Goal: Task Accomplishment & Management: Use online tool/utility

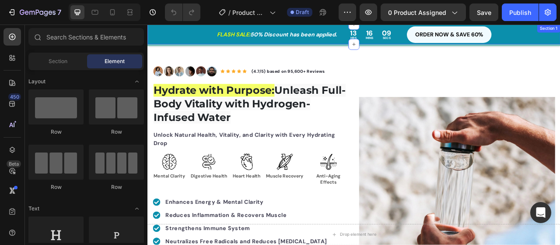
click at [443, 49] on div "FLASH SALE: 50% Discount has been applied. Heading Row 13 HRS 16 MINS 09 SECS C…" at bounding box center [410, 39] width 525 height 28
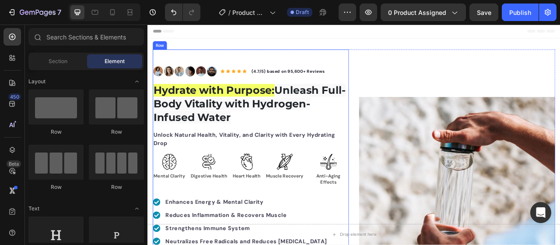
click at [402, 69] on div "Image Image Image Image Image Image Row Icon Icon Icon Icon Icon Icon List Hoz …" at bounding box center [410, 241] width 512 height 370
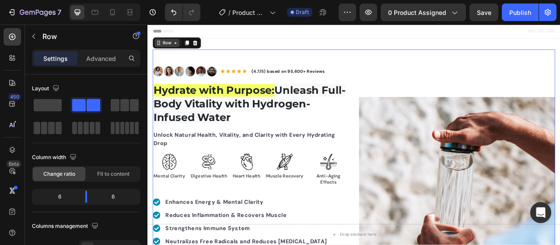
click at [173, 50] on div "Row" at bounding box center [172, 48] width 14 height 8
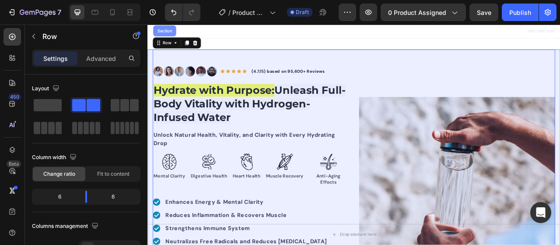
click at [171, 28] on div "Section" at bounding box center [169, 33] width 29 height 14
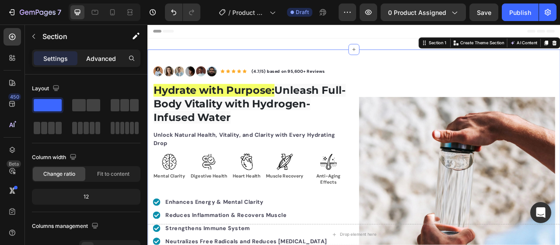
click at [109, 57] on p "Advanced" at bounding box center [101, 58] width 30 height 9
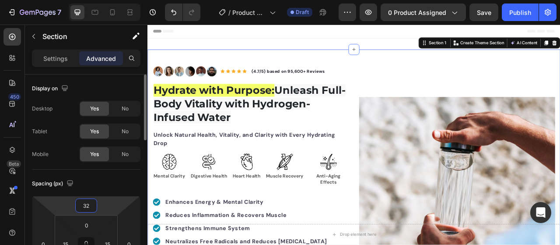
click at [84, 209] on input "32" at bounding box center [87, 205] width 18 height 13
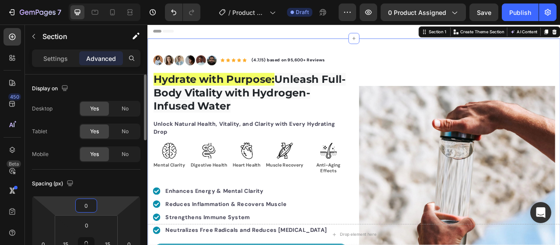
type input "0"
click at [58, 125] on div "Tablet Yes No" at bounding box center [86, 131] width 109 height 16
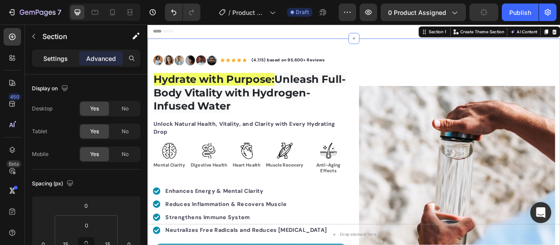
click at [64, 60] on p "Settings" at bounding box center [55, 58] width 25 height 9
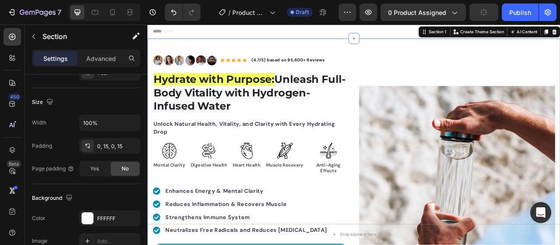
scroll to position [338, 0]
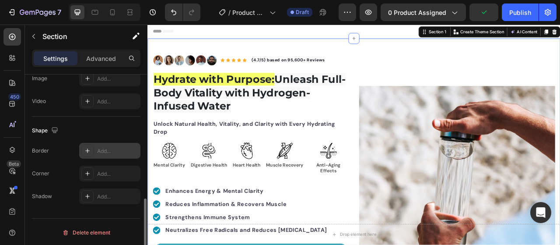
click at [112, 148] on div "Add..." at bounding box center [117, 151] width 41 height 8
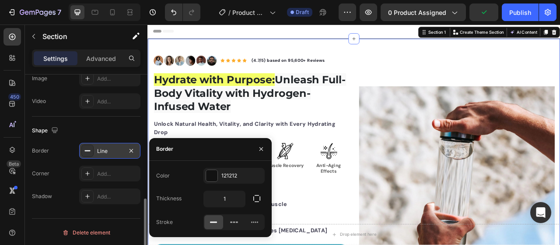
click at [139, 148] on div "Line" at bounding box center [109, 151] width 61 height 16
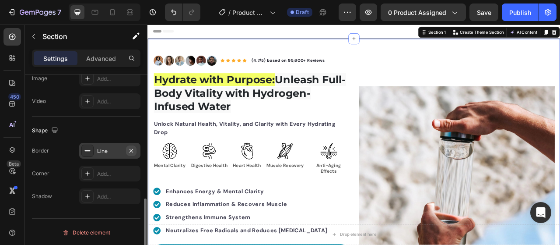
click at [135, 148] on icon "button" at bounding box center [131, 150] width 7 height 7
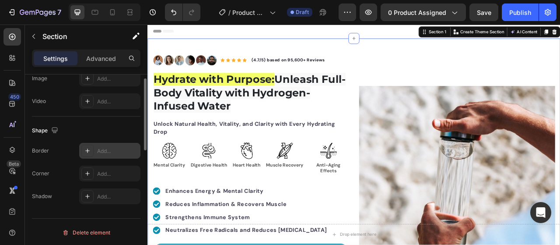
scroll to position [250, 0]
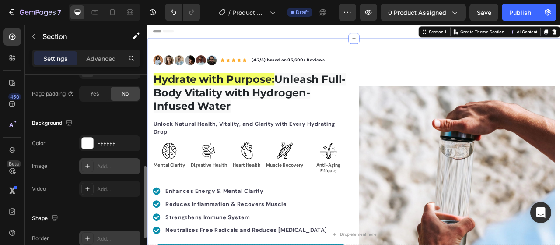
click at [107, 166] on div "Add..." at bounding box center [117, 166] width 41 height 8
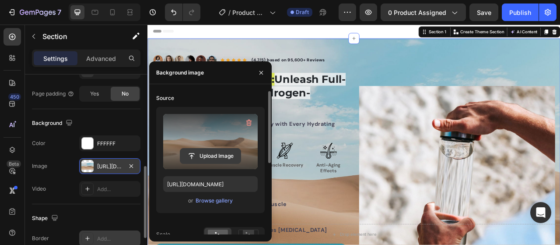
click at [209, 148] on input "file" at bounding box center [210, 155] width 60 height 15
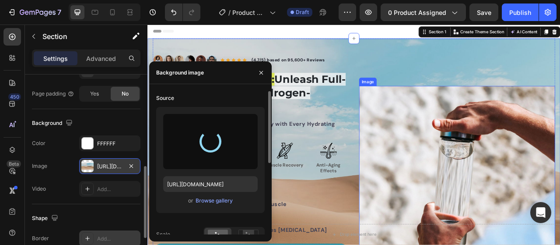
type input "https://cdn.shopify.com/s/files/1/0659/6771/8584/files/gempages_511773715638256…"
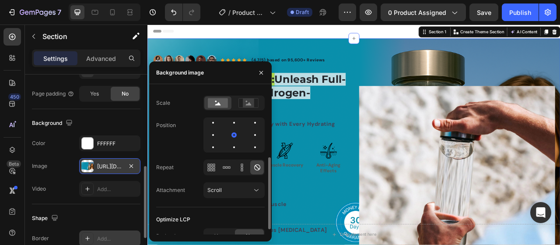
scroll to position [141, 0]
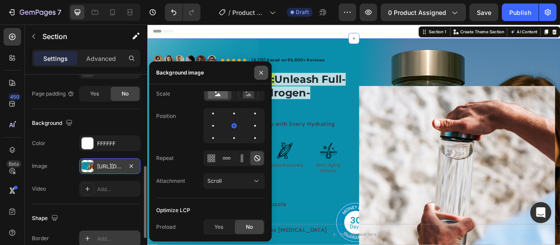
click at [265, 74] on button "button" at bounding box center [261, 73] width 14 height 14
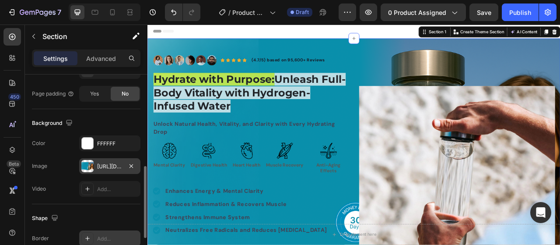
click at [123, 117] on div "Background" at bounding box center [86, 123] width 109 height 14
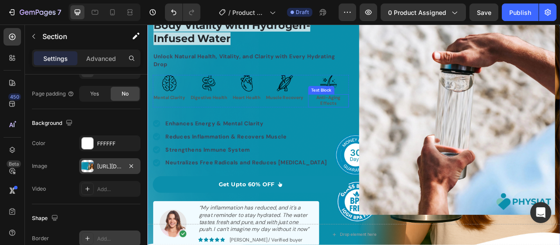
scroll to position [88, 0]
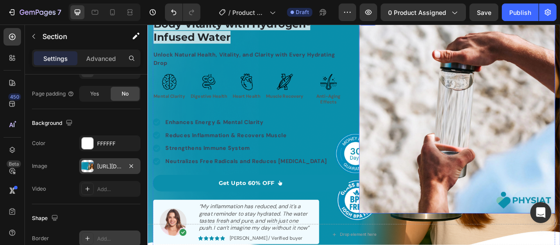
click at [490, 126] on img at bounding box center [542, 140] width 250 height 250
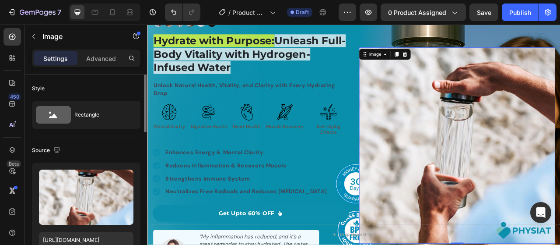
scroll to position [0, 0]
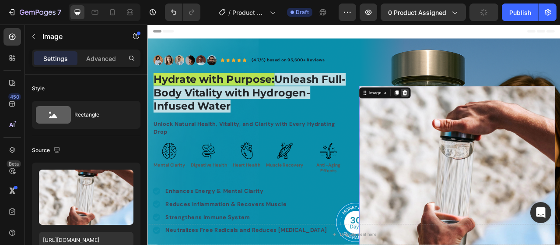
click at [472, 111] on icon at bounding box center [475, 111] width 6 height 6
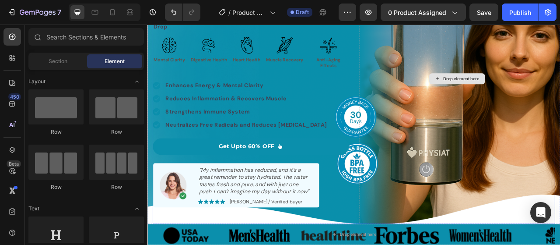
scroll to position [219, 0]
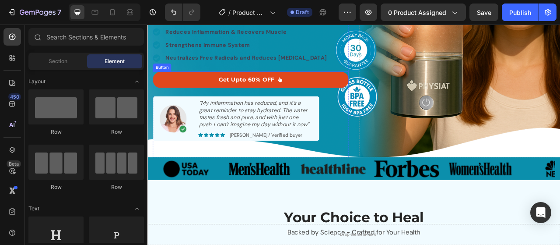
click at [391, 95] on link "Get Upto 60% OFF" at bounding box center [279, 95] width 250 height 21
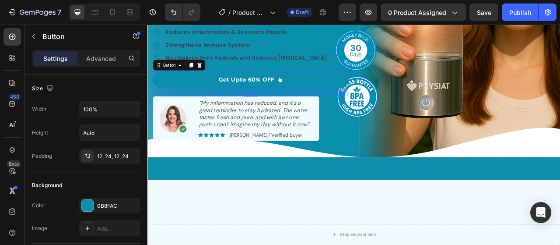
scroll to position [0, 0]
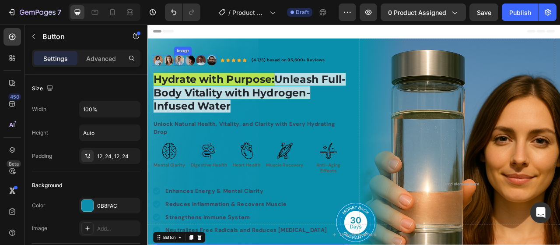
click at [189, 69] on img at bounding box center [188, 70] width 14 height 14
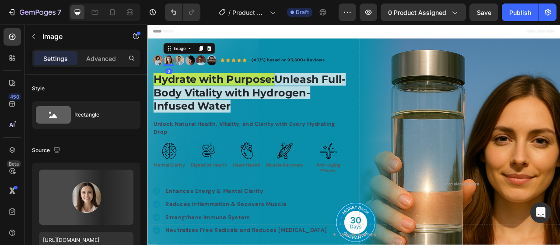
click at [176, 69] on img at bounding box center [175, 70] width 14 height 14
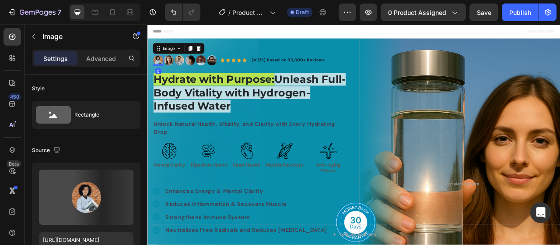
click at [164, 69] on img at bounding box center [161, 70] width 14 height 14
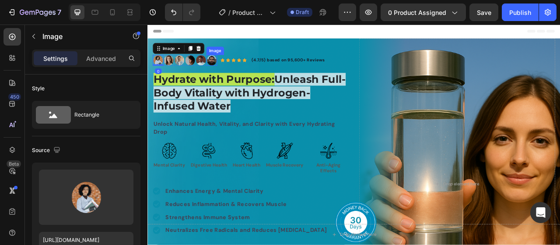
click at [229, 70] on img at bounding box center [229, 70] width 14 height 14
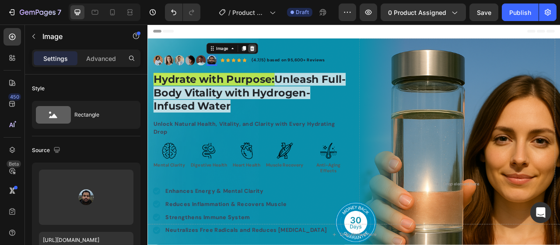
click at [277, 56] on icon at bounding box center [280, 55] width 7 height 7
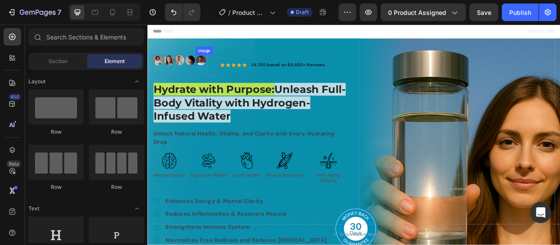
click at [210, 69] on img at bounding box center [215, 70] width 14 height 14
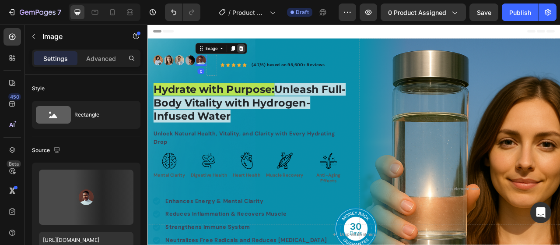
click at [267, 56] on icon at bounding box center [266, 55] width 7 height 7
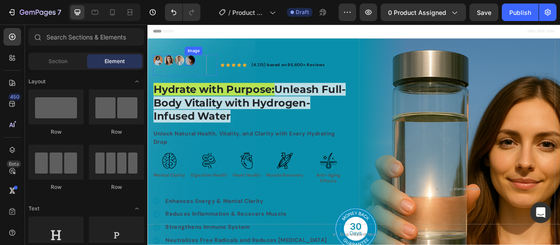
click at [202, 73] on img at bounding box center [202, 70] width 14 height 14
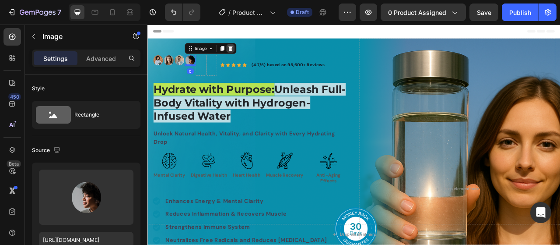
click at [255, 53] on icon at bounding box center [253, 55] width 7 height 7
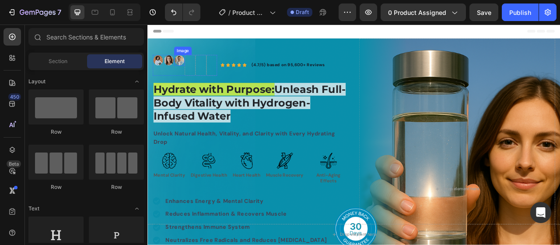
click at [185, 74] on img at bounding box center [188, 70] width 14 height 14
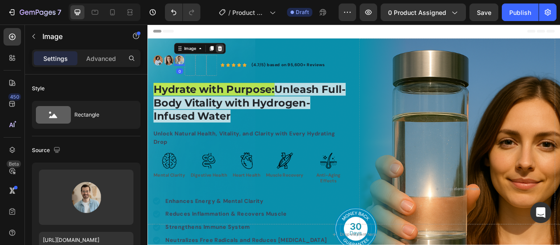
drag, startPoint x: 243, startPoint y: 54, endPoint x: 237, endPoint y: 55, distance: 5.8
click at [237, 55] on div at bounding box center [239, 55] width 11 height 11
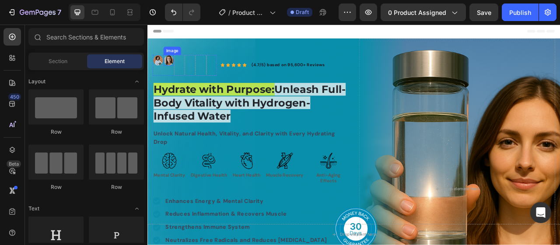
click at [177, 69] on img at bounding box center [175, 70] width 14 height 14
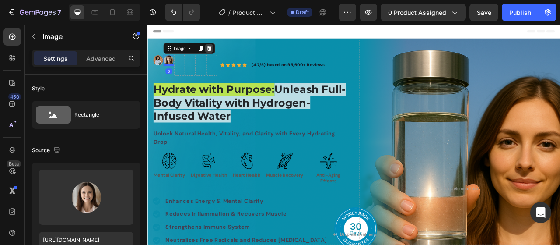
click at [226, 52] on icon at bounding box center [225, 55] width 7 height 7
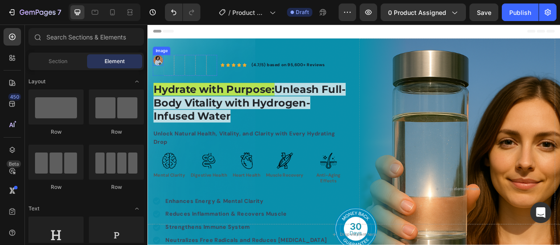
click at [158, 71] on img at bounding box center [161, 70] width 14 height 14
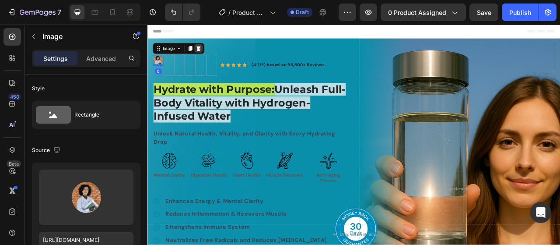
click at [214, 53] on icon at bounding box center [212, 55] width 7 height 7
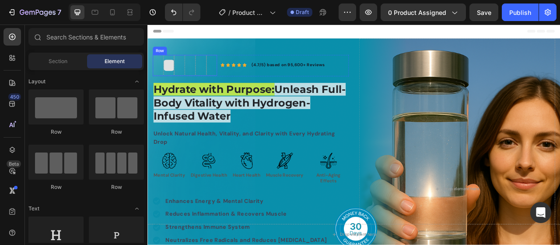
click at [180, 84] on div at bounding box center [175, 76] width 14 height 26
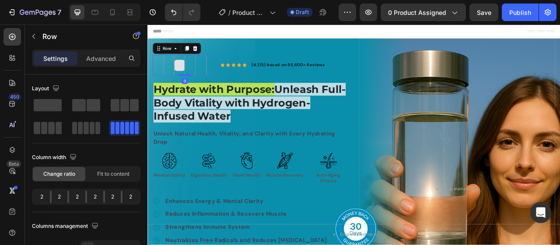
click at [186, 87] on div at bounding box center [188, 76] width 14 height 26
click at [58, 104] on span at bounding box center [48, 105] width 28 height 12
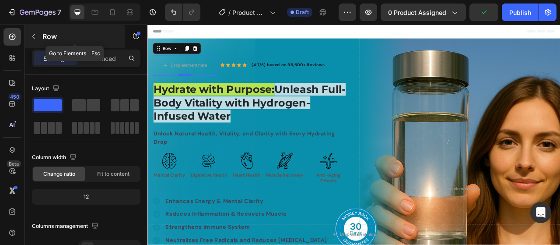
click at [53, 36] on p "Row" at bounding box center [79, 36] width 74 height 11
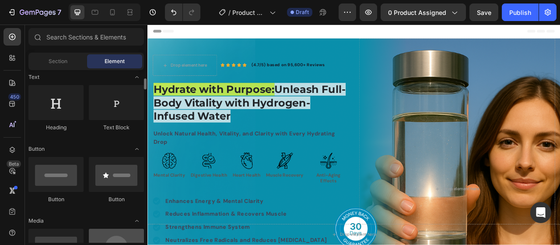
scroll to position [219, 0]
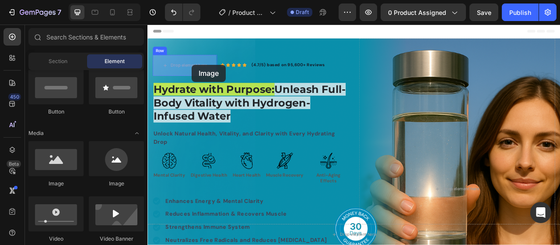
drag, startPoint x: 226, startPoint y: 190, endPoint x: 204, endPoint y: 75, distance: 117.7
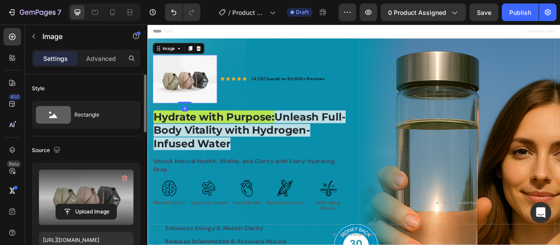
click at [109, 173] on label at bounding box center [86, 196] width 95 height 55
click at [109, 204] on input "file" at bounding box center [86, 211] width 60 height 15
click at [85, 180] on label at bounding box center [86, 196] width 95 height 55
click at [85, 204] on input "file" at bounding box center [86, 211] width 60 height 15
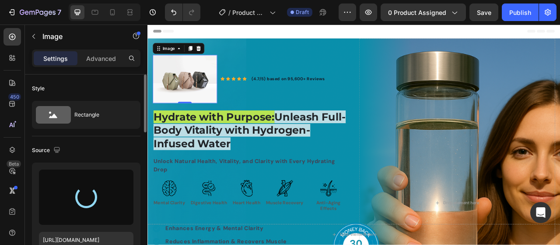
type input "https://cdn.shopify.com/s/files/1/0659/6771/8584/files/gempages_511773715638256…"
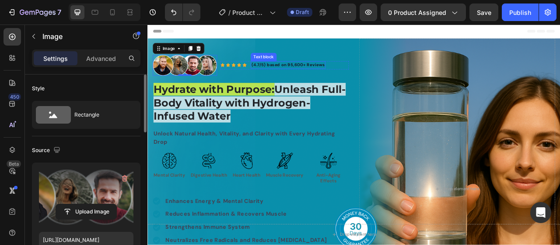
click at [322, 72] on p "(4.7/5) based on 95,600+ Reviews" at bounding box center [326, 76] width 93 height 8
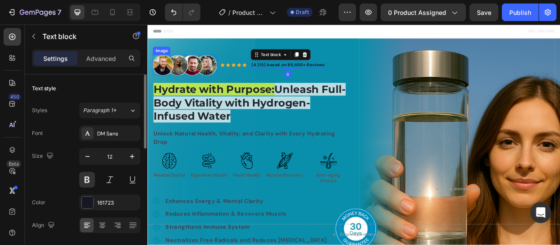
click at [218, 78] on img at bounding box center [195, 76] width 82 height 26
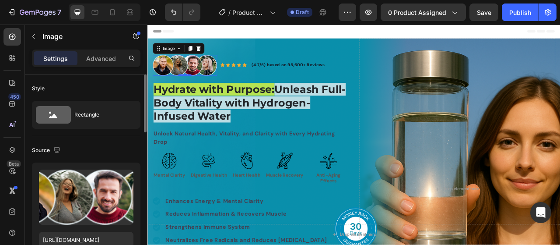
scroll to position [131, 0]
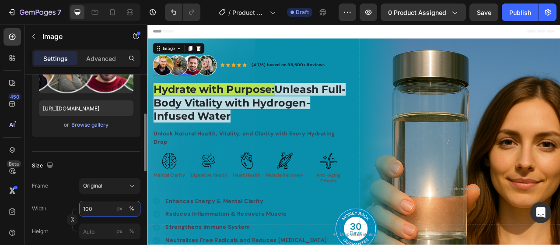
click at [93, 207] on input "100" at bounding box center [109, 209] width 61 height 16
click at [121, 204] on div "px" at bounding box center [119, 208] width 6 height 8
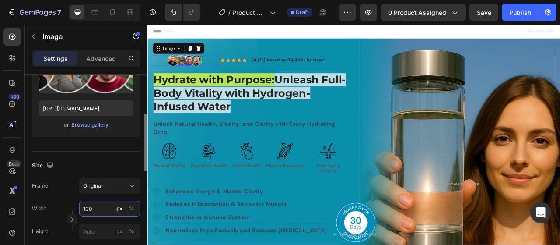
click at [92, 208] on input "100" at bounding box center [109, 209] width 61 height 16
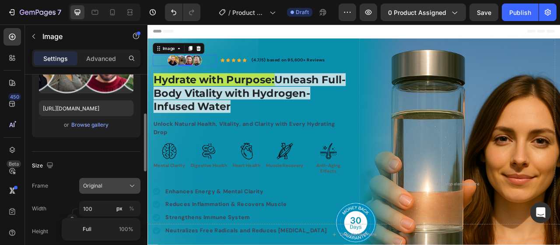
click at [88, 187] on span "Original" at bounding box center [92, 186] width 19 height 8
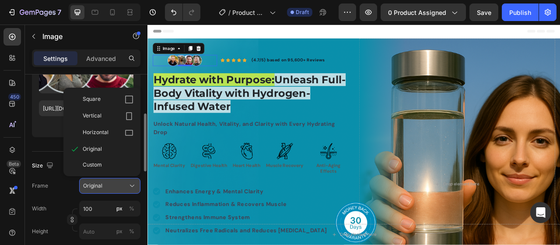
click at [88, 187] on span "Original" at bounding box center [92, 186] width 19 height 8
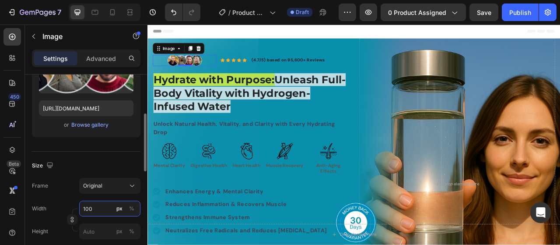
click at [84, 211] on input "100" at bounding box center [109, 209] width 61 height 16
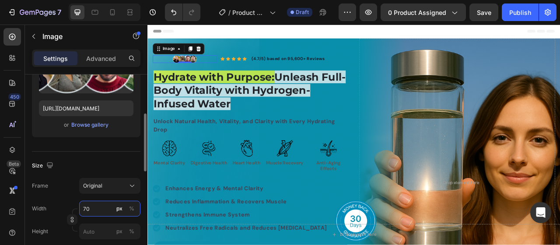
drag, startPoint x: 104, startPoint y: 206, endPoint x: 65, endPoint y: 204, distance: 39.0
click at [72, 205] on div "Width 70 px %" at bounding box center [86, 209] width 109 height 16
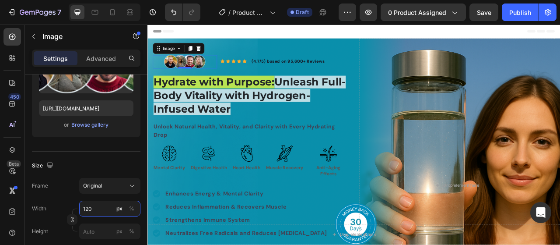
type input "120"
click at [234, 75] on div at bounding box center [195, 71] width 82 height 17
click at [252, 76] on div "Icon Icon Icon Icon Icon Icon List Hoz" at bounding box center [256, 72] width 33 height 10
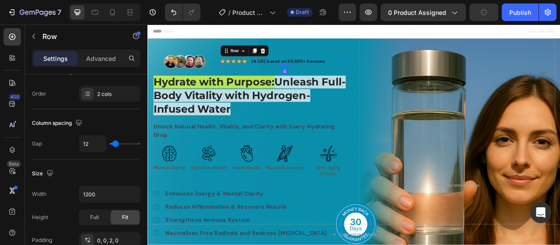
scroll to position [0, 0]
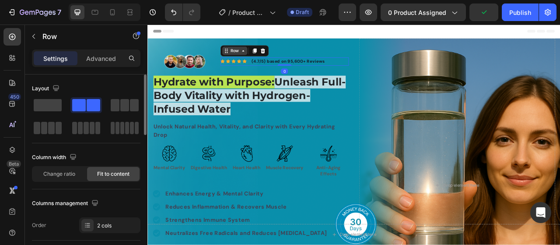
click at [261, 62] on div "Row" at bounding box center [259, 58] width 32 height 11
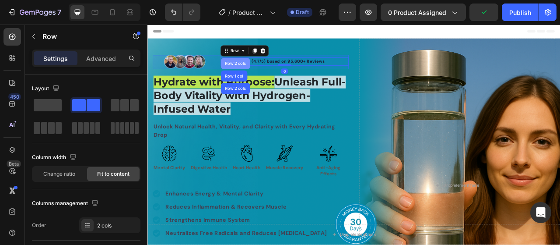
click at [261, 75] on div "Row 2 cols" at bounding box center [259, 74] width 30 height 5
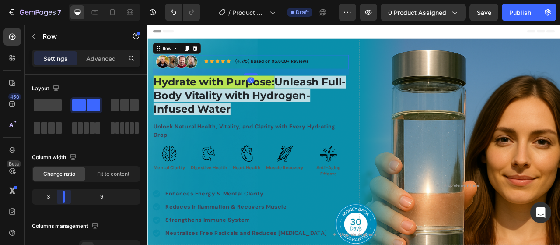
drag, startPoint x: 68, startPoint y: 200, endPoint x: 61, endPoint y: 199, distance: 7.0
click at [61, 0] on body "7 Version history / Product Page - Ifti Draft Preview 0 product assigned Save P…" at bounding box center [280, 0] width 560 height 0
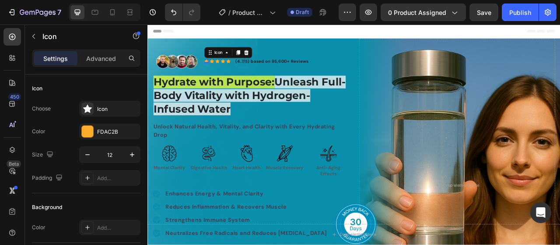
click at [222, 70] on div "Icon 0" at bounding box center [222, 71] width 5 height 5
click at [134, 154] on icon "button" at bounding box center [132, 154] width 9 height 9
type input "14"
click at [230, 71] on div "Icon" at bounding box center [230, 70] width 5 height 5
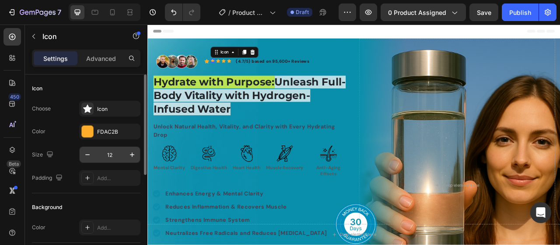
click at [130, 162] on div "12" at bounding box center [109, 154] width 61 height 17
click at [130, 161] on button "button" at bounding box center [132, 155] width 16 height 16
click at [132, 156] on icon "button" at bounding box center [132, 154] width 4 height 4
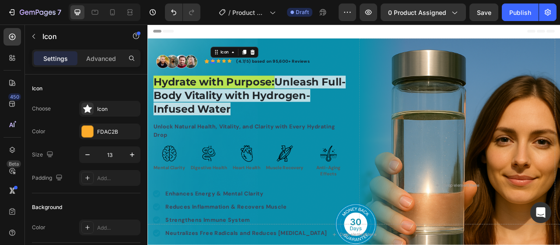
type input "14"
click at [239, 71] on div "Icon" at bounding box center [238, 70] width 5 height 5
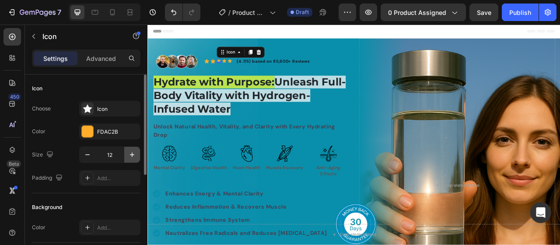
click at [135, 152] on icon "button" at bounding box center [132, 154] width 9 height 9
type input "14"
drag, startPoint x: 245, startPoint y: 72, endPoint x: 292, endPoint y: 149, distance: 90.6
click at [245, 72] on div "Icon 0" at bounding box center [245, 70] width 5 height 5
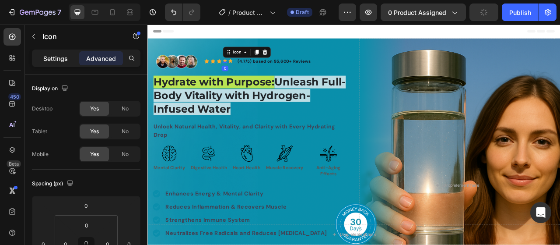
click at [63, 64] on div "Settings Advanced" at bounding box center [86, 58] width 109 height 18
click at [62, 60] on p "Settings" at bounding box center [55, 58] width 25 height 9
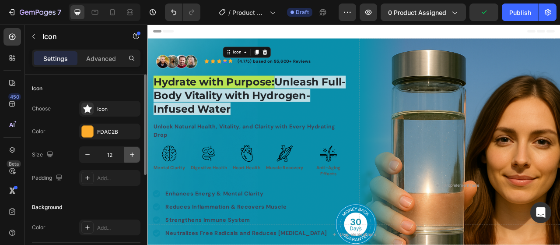
click at [134, 153] on icon "button" at bounding box center [132, 154] width 9 height 9
click at [133, 153] on icon "button" at bounding box center [132, 154] width 9 height 9
type input "14"
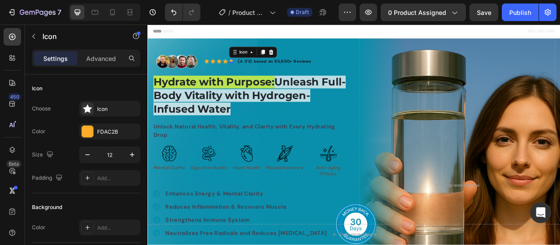
click at [254, 70] on div "Icon 0" at bounding box center [253, 70] width 5 height 5
click at [132, 156] on icon "button" at bounding box center [132, 154] width 4 height 4
type input "14"
click at [321, 73] on p "(4.7/5) based on 95,600+ Reviews" at bounding box center [310, 71] width 93 height 8
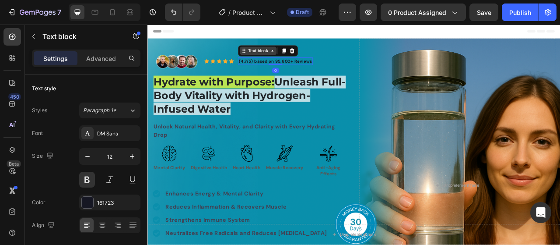
click at [286, 63] on div "Text block" at bounding box center [288, 58] width 47 height 11
click at [324, 68] on p "(4.7/5) based on 95,600+ Reviews" at bounding box center [310, 71] width 93 height 8
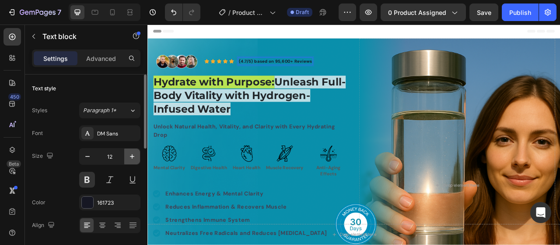
click at [133, 149] on button "button" at bounding box center [132, 156] width 16 height 16
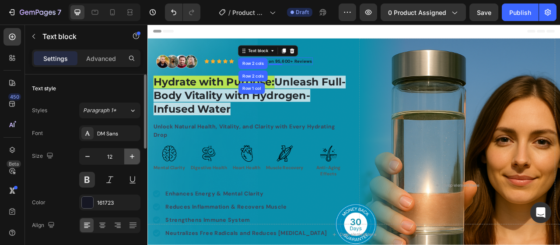
click at [133, 149] on button "button" at bounding box center [132, 156] width 16 height 16
type input "14"
click at [91, 197] on div at bounding box center [87, 202] width 11 height 11
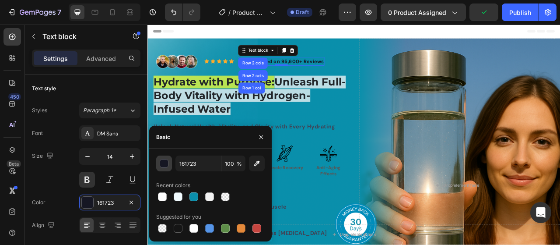
click at [163, 164] on div "button" at bounding box center [164, 163] width 9 height 9
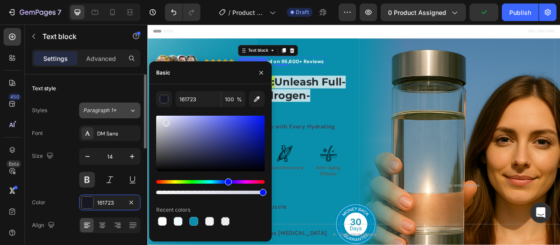
drag, startPoint x: 172, startPoint y: 127, endPoint x: 120, endPoint y: 110, distance: 54.4
click at [132, 99] on div "450 Beta Sections(18) Elements(84) Section Element Hero Section Product Detail …" at bounding box center [74, 135] width 148 height 220
click at [67, 150] on div "Size 14" at bounding box center [86, 167] width 109 height 39
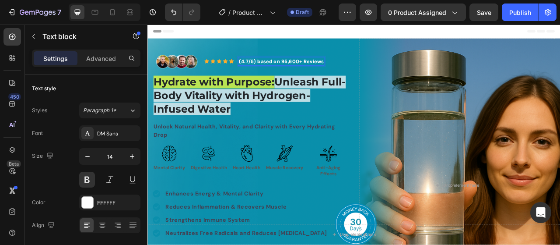
click at [335, 68] on p "(4.7/5) based on 95,600+ Reviews" at bounding box center [318, 71] width 108 height 9
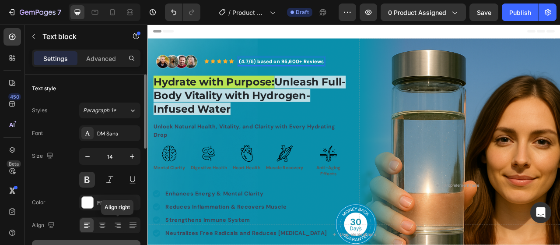
scroll to position [44, 0]
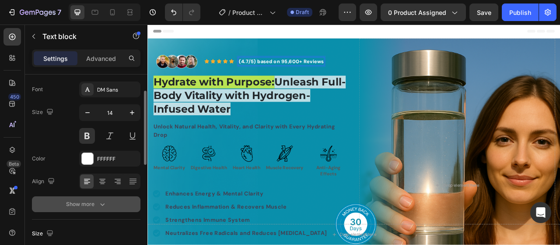
click at [117, 204] on button "Show more" at bounding box center [86, 204] width 109 height 16
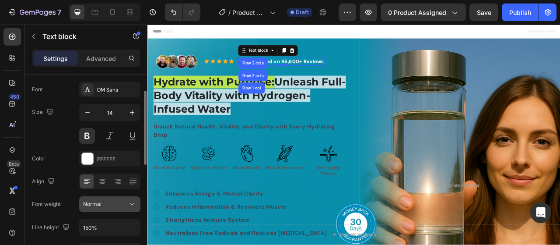
click at [109, 207] on div "Normal" at bounding box center [105, 204] width 45 height 8
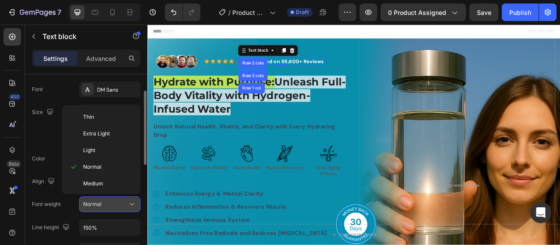
click at [109, 207] on div "Normal" at bounding box center [105, 204] width 45 height 8
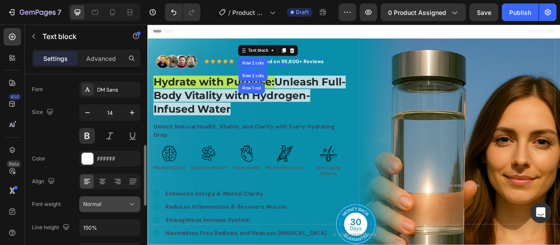
scroll to position [131, 0]
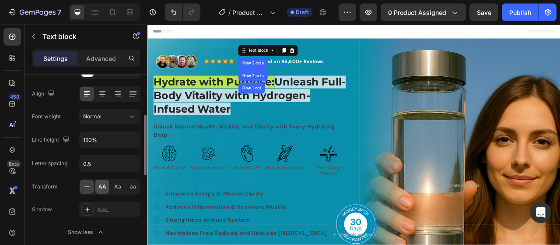
click at [108, 186] on div "AA" at bounding box center [102, 187] width 14 height 14
click at [72, 176] on div "Font DM Sans Size 14 Color FFFFFF Align Font weight Normal Line height 150% Let…" at bounding box center [86, 117] width 109 height 246
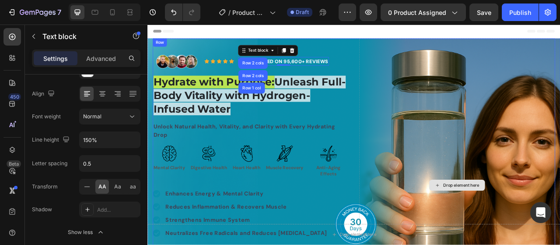
click at [428, 153] on div "Drop element here" at bounding box center [542, 229] width 250 height 374
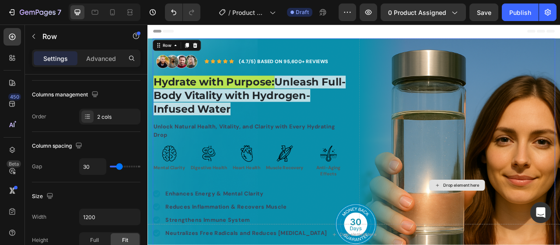
scroll to position [0, 0]
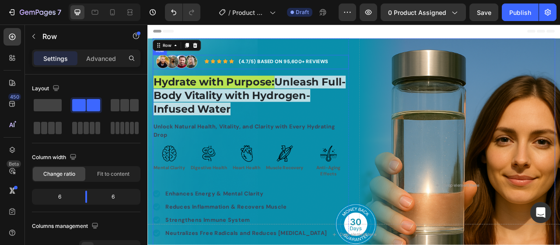
click at [295, 63] on div "Icon Icon Icon Icon Icon Icon List Hoz (4.7/5) based on 95,600+ Reviews Text bl…" at bounding box center [312, 71] width 184 height 17
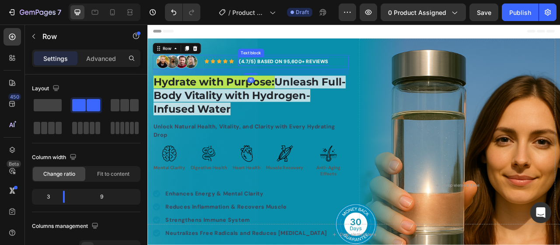
click at [295, 66] on div "(4.7/5) based on 95,600+ Reviews" at bounding box center [321, 71] width 116 height 11
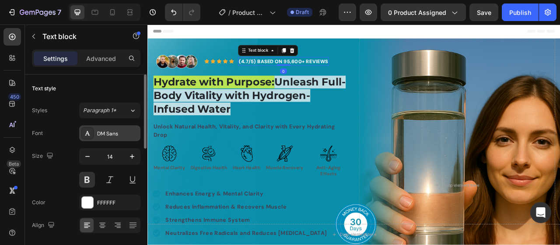
click at [117, 130] on div "DM Sans" at bounding box center [117, 134] width 41 height 8
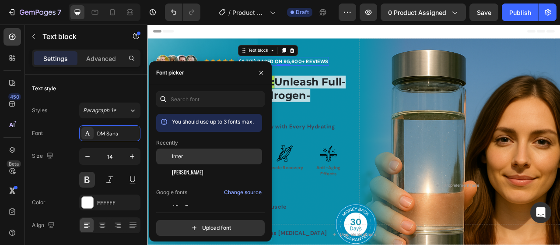
click at [183, 215] on div "Inter" at bounding box center [209, 223] width 106 height 16
click at [354, 143] on div "Image Row Icon Icon Icon Icon Icon Icon List Hoz (4.7/5) based on 95,600+ Revie…" at bounding box center [279, 228] width 250 height 331
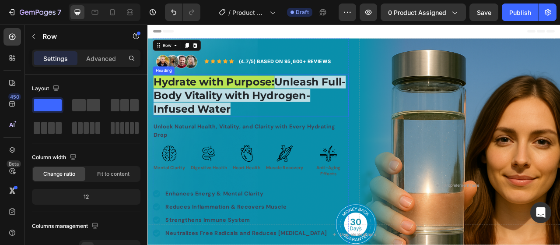
click at [239, 103] on strong "Hydrate with Purpose:" at bounding box center [232, 98] width 154 height 16
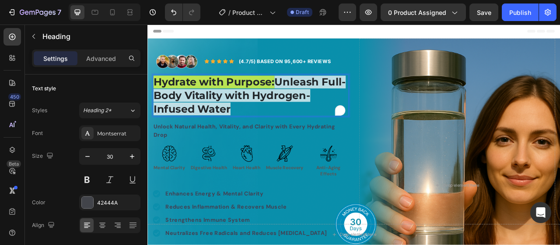
click at [245, 119] on strong "Unleash Full-Body Vitality with Hydrogen-Infused Water" at bounding box center [277, 115] width 245 height 50
click at [325, 129] on p "Hydrate with Purpose: Unleash Full-Body Vitality with Hydrogen-Infused Water" at bounding box center [279, 114] width 248 height 51
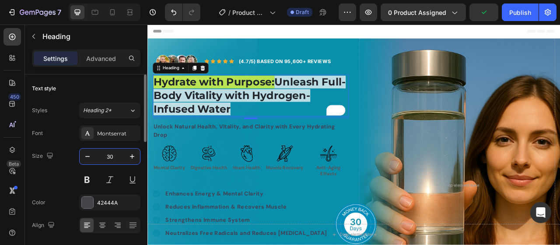
click at [119, 158] on input "30" at bounding box center [109, 156] width 29 height 16
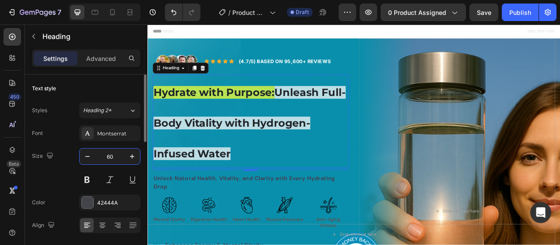
scroll to position [44, 0]
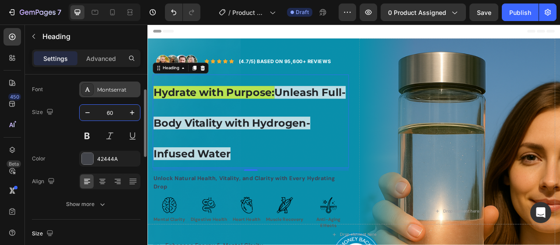
type input "60"
click at [117, 93] on div "Montserrat" at bounding box center [109, 89] width 61 height 16
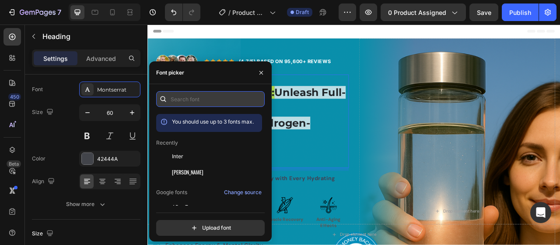
click at [184, 102] on input "text" at bounding box center [210, 99] width 109 height 16
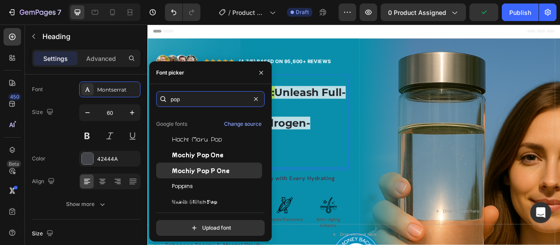
scroll to position [24, 0]
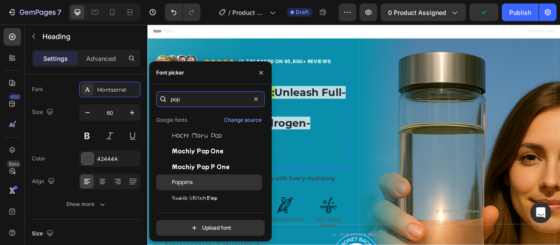
type input "pop"
click at [177, 182] on span "Poppins" at bounding box center [182, 182] width 21 height 8
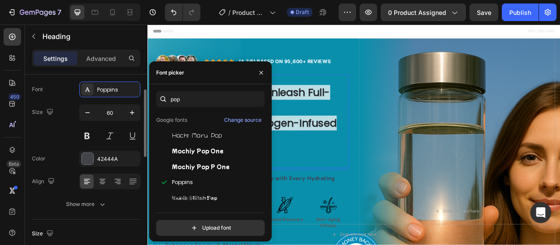
click at [67, 145] on div "Font Poppins Size 60 Color 42444A Align Show more" at bounding box center [86, 146] width 109 height 130
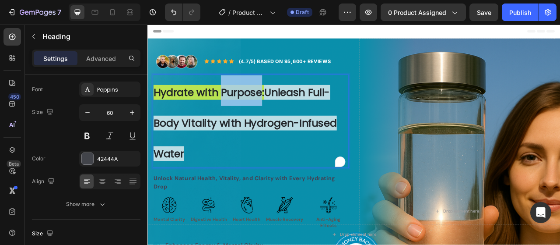
click at [265, 116] on strong "Hydrate with Purpose:" at bounding box center [225, 111] width 141 height 19
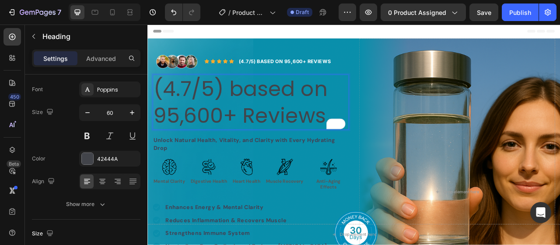
scroll to position [0, 0]
drag, startPoint x: 281, startPoint y: 148, endPoint x: 288, endPoint y: 137, distance: 13.0
click at [285, 140] on p "(4.7/5) based on 95,600+ Reviews" at bounding box center [279, 123] width 248 height 68
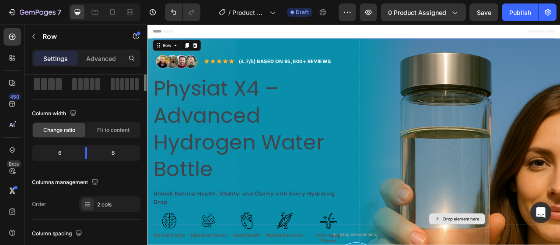
scroll to position [0, 0]
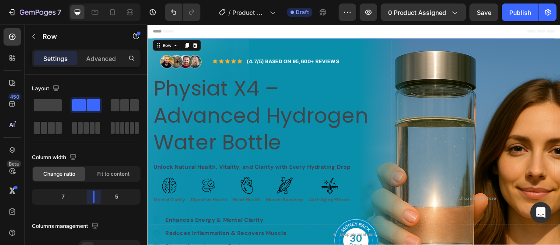
drag, startPoint x: 88, startPoint y: 191, endPoint x: 296, endPoint y: 125, distance: 218.2
click at [95, 0] on body "7 Version history / Product Page - Ifti Draft Preview 0 product assigned Save P…" at bounding box center [280, 0] width 560 height 0
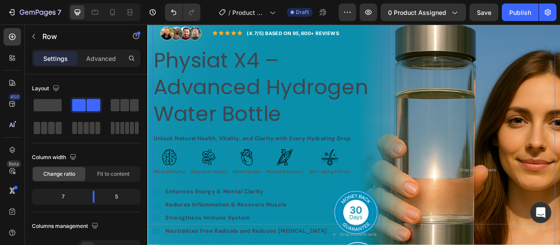
scroll to position [44, 0]
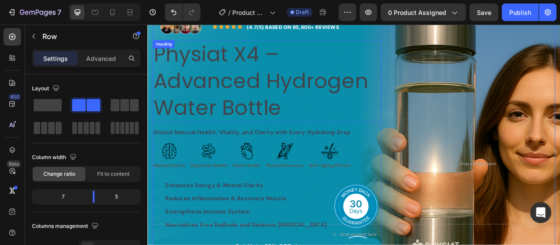
click at [285, 108] on p "Physiat X4 – Advanced Hydrogen Water Bottle" at bounding box center [299, 96] width 289 height 102
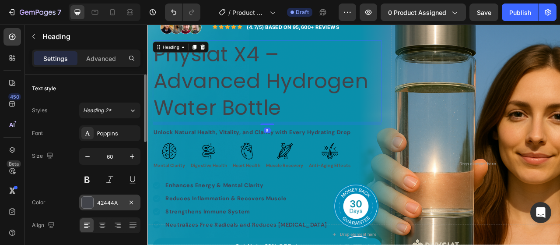
click at [88, 203] on div at bounding box center [87, 202] width 11 height 11
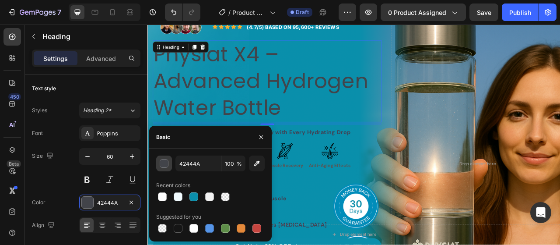
click at [162, 164] on div "button" at bounding box center [164, 163] width 9 height 9
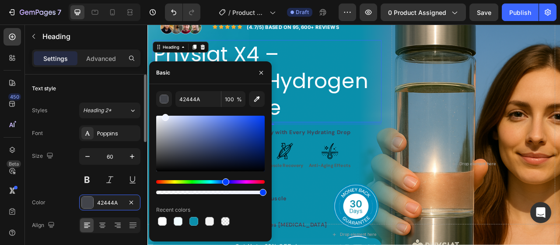
drag, startPoint x: 165, startPoint y: 114, endPoint x: 127, endPoint y: 99, distance: 41.1
click at [133, 99] on div "450 Beta Sections(18) Elements(84) Section Element Hero Section Product Detail …" at bounding box center [74, 135] width 148 height 220
click at [49, 158] on icon "button" at bounding box center [50, 155] width 6 height 6
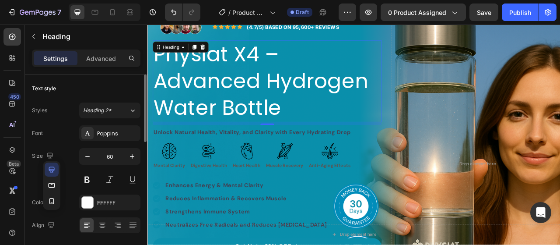
click at [62, 162] on div "Size 60" at bounding box center [86, 167] width 109 height 39
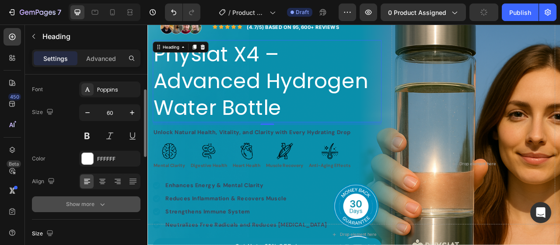
click at [111, 204] on button "Show more" at bounding box center [86, 204] width 109 height 16
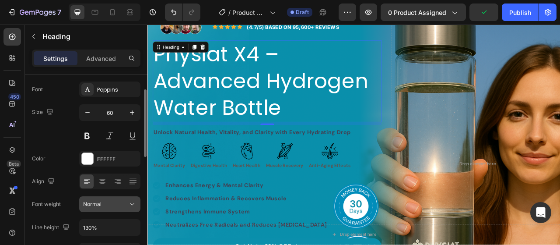
drag, startPoint x: 103, startPoint y: 205, endPoint x: 106, endPoint y: 197, distance: 8.5
click at [104, 205] on div "Normal" at bounding box center [105, 204] width 45 height 8
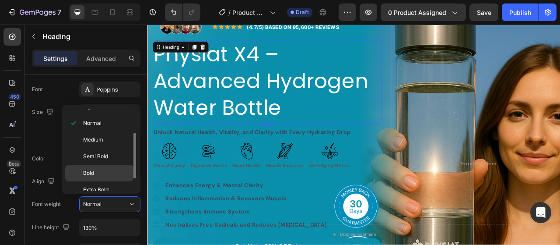
click at [103, 181] on div "Bold" at bounding box center [99, 189] width 68 height 17
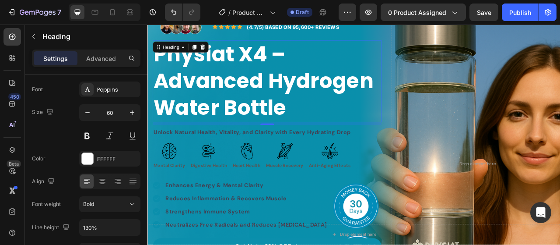
scroll to position [0, 0]
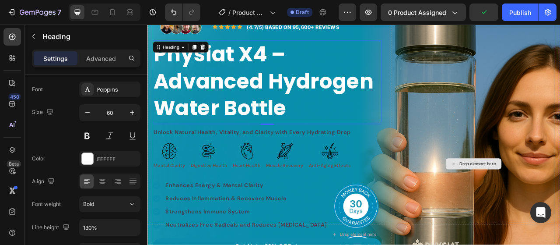
click at [490, 180] on div "Drop element here" at bounding box center [562, 202] width 208 height 407
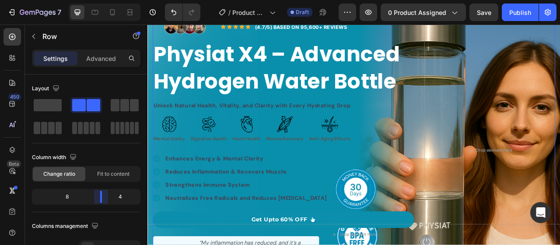
drag, startPoint x: 95, startPoint y: 200, endPoint x: 286, endPoint y: 193, distance: 191.5
click at [102, 0] on body "7 Version history / Product Page - Ifti Draft Preview 0 product assigned Save P…" at bounding box center [280, 0] width 560 height 0
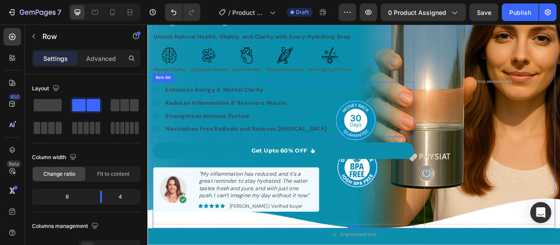
scroll to position [44, 0]
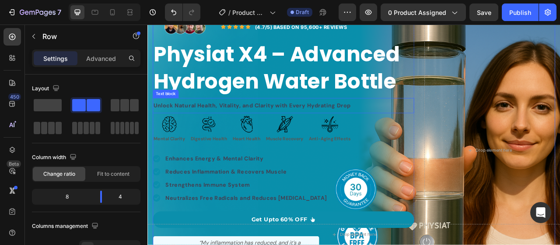
click at [281, 126] on strong "Unlock Natural Health, Vitality, and Clarity with Every Hydrating Drop" at bounding box center [280, 127] width 251 height 9
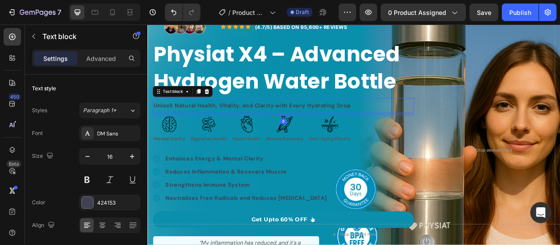
click at [284, 123] on strong "Unlock Natural Health, Vitality, and Clarity with Every Hydrating Drop" at bounding box center [280, 127] width 251 height 9
click at [297, 128] on strong "Unlock Natural Health, Vitality, and Clarity with Every Hydrating Drop" at bounding box center [280, 127] width 251 height 9
click at [312, 128] on strong "Unlock Natural Health, Vitality, and Clarity with Every Hydrating Drop" at bounding box center [280, 127] width 251 height 9
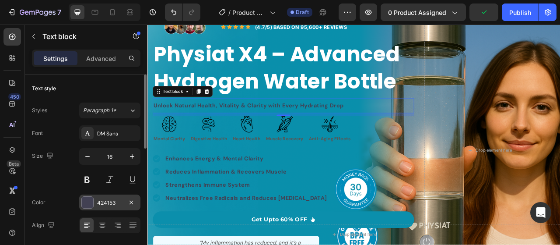
click at [90, 202] on div at bounding box center [87, 202] width 11 height 11
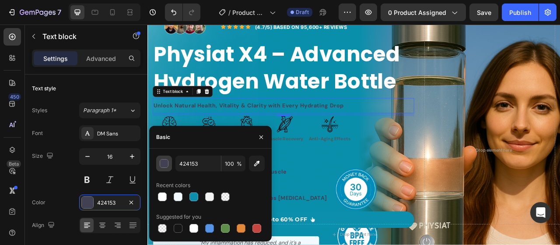
click at [161, 165] on div "button" at bounding box center [164, 163] width 9 height 9
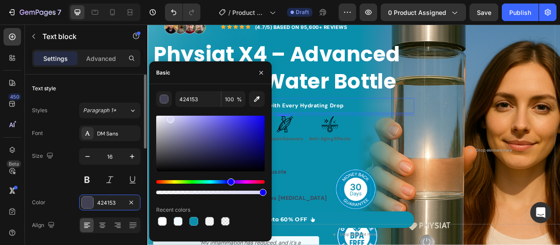
drag, startPoint x: 181, startPoint y: 123, endPoint x: 131, endPoint y: 99, distance: 55.0
click at [141, 96] on div "450 Beta Sections(18) Elements(84) Section Element Hero Section Product Detail …" at bounding box center [74, 135] width 148 height 220
click at [99, 132] on div "DM Sans" at bounding box center [117, 134] width 41 height 8
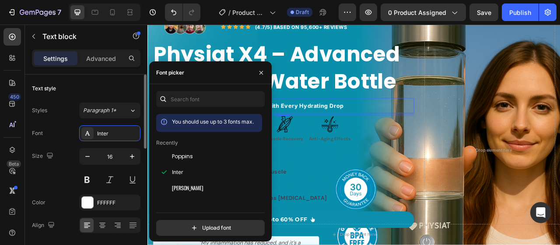
click at [63, 160] on div "Size 16" at bounding box center [86, 167] width 109 height 39
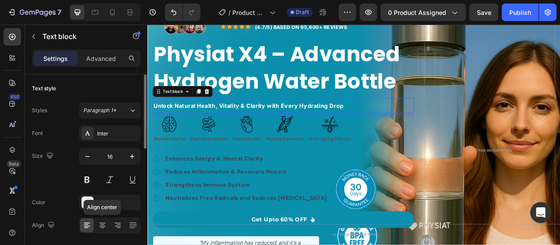
scroll to position [88, 0]
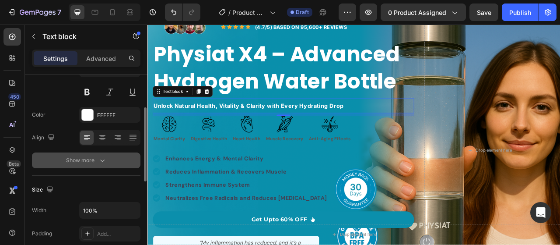
click at [95, 164] on button "Show more" at bounding box center [86, 160] width 109 height 16
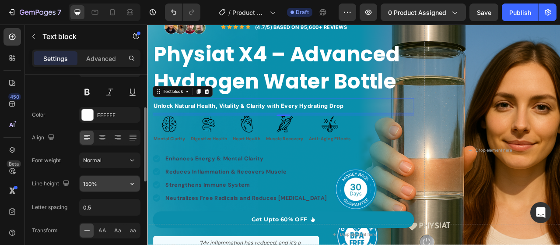
click at [99, 179] on input "150%" at bounding box center [110, 184] width 60 height 16
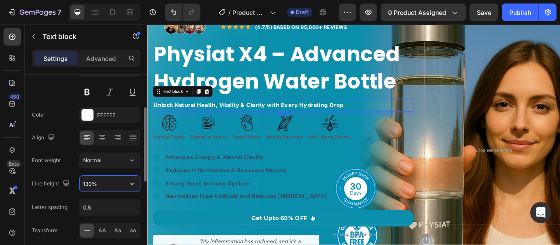
click at [122, 185] on input "130%" at bounding box center [110, 184] width 60 height 16
click at [111, 182] on input "130%" at bounding box center [110, 184] width 60 height 16
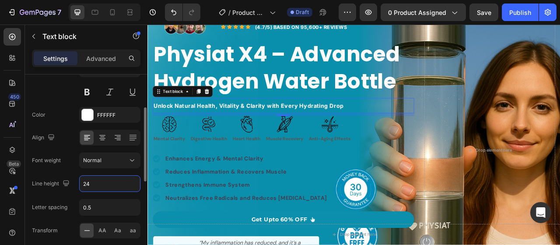
type input "24"
click at [74, 169] on div "Font Inter Size 16 Color FFFFFF Align Font weight Normal Line height 24 Letter …" at bounding box center [86, 161] width 109 height 246
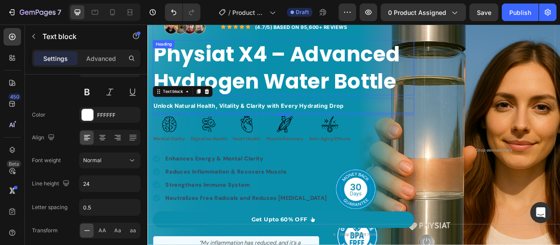
click at [378, 102] on p "Physiat X4 – Advanced Hydrogen Water Bottle" at bounding box center [320, 80] width 331 height 68
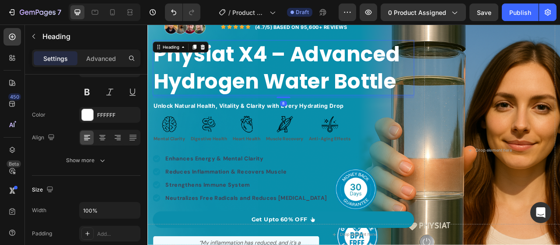
scroll to position [0, 0]
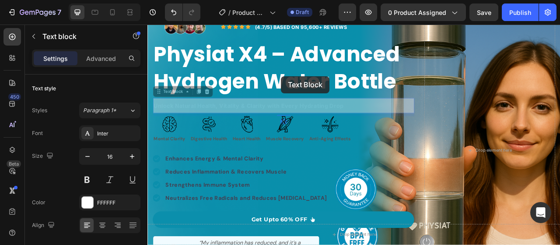
drag, startPoint x: 317, startPoint y: 117, endPoint x: 317, endPoint y: 90, distance: 27.1
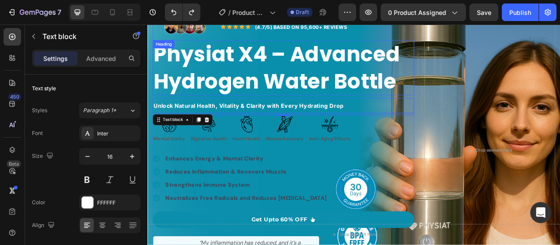
click at [303, 108] on p "Physiat X4 – Advanced Hydrogen Water Bottle" at bounding box center [320, 80] width 331 height 68
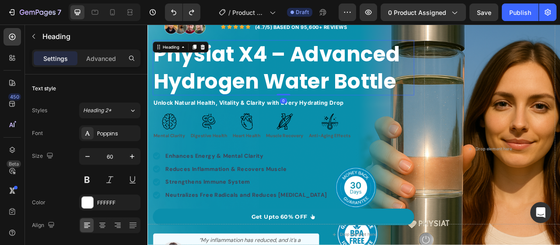
drag, startPoint x: 317, startPoint y: 116, endPoint x: 320, endPoint y: 106, distance: 10.5
click at [320, 106] on div "Physiat X4 – Advanced Hydrogen Water Bottle Heading 0" at bounding box center [320, 80] width 333 height 70
click at [307, 124] on strong "Unlock Natural Health, Vitality & Clarity with Every Hydrating Drop" at bounding box center [276, 124] width 242 height 9
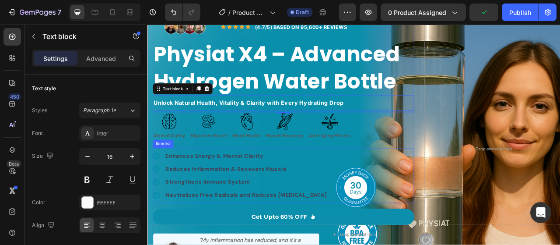
click at [167, 199] on div "Enhances Energy & Mental Clarity Reduces Inflammation & Recovers Muscle Strengt…" at bounding box center [265, 216] width 223 height 63
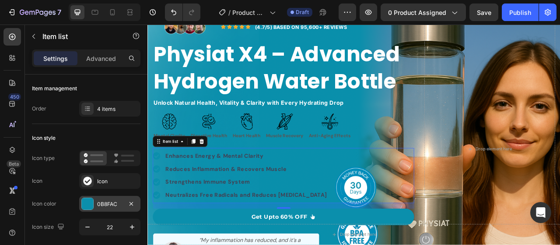
click at [93, 206] on div at bounding box center [87, 203] width 11 height 11
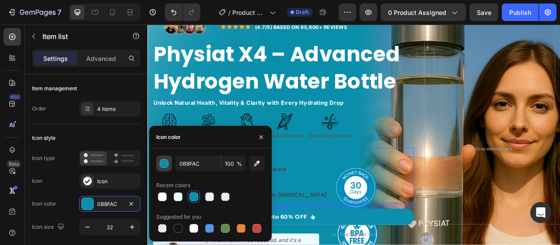
click at [163, 164] on div "button" at bounding box center [164, 163] width 9 height 9
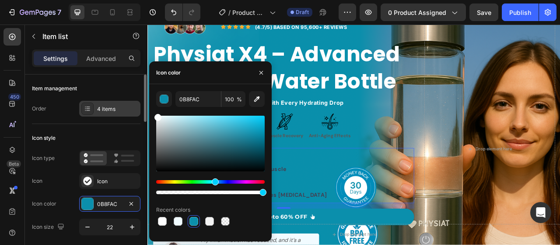
drag, startPoint x: 169, startPoint y: 120, endPoint x: 122, endPoint y: 104, distance: 50.1
click at [132, 93] on div "450 Beta Sections(18) Elements(84) Section Element Hero Section Product Detail …" at bounding box center [74, 135] width 148 height 220
click at [114, 139] on div "Icon style" at bounding box center [86, 138] width 109 height 14
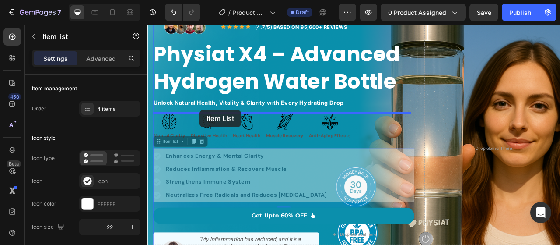
drag, startPoint x: 163, startPoint y: 175, endPoint x: 214, endPoint y: 133, distance: 66.3
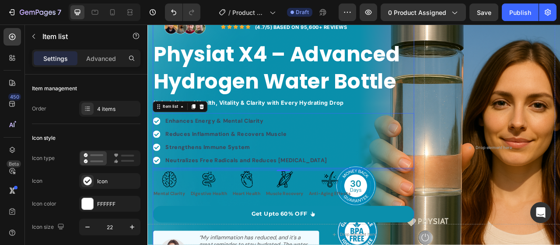
click at [277, 141] on div "Enhances Energy & Mental Clarity" at bounding box center [273, 147] width 208 height 13
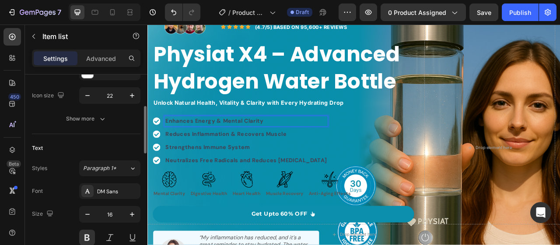
scroll to position [219, 0]
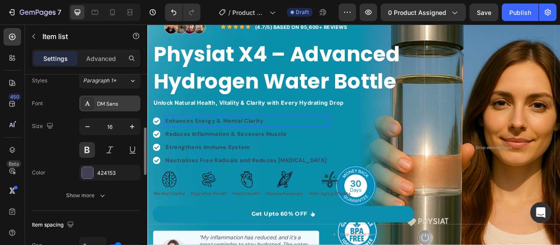
click at [107, 108] on div "DM Sans" at bounding box center [109, 103] width 61 height 16
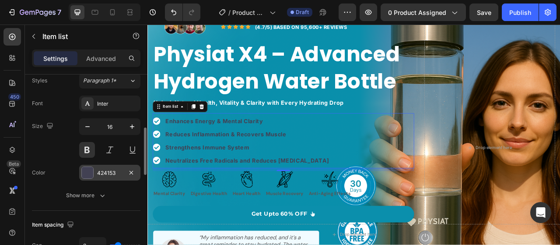
click at [89, 170] on div at bounding box center [87, 172] width 11 height 11
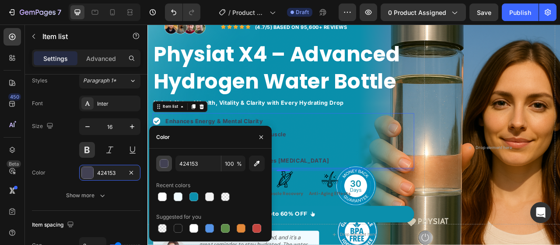
click at [167, 162] on div "button" at bounding box center [164, 163] width 9 height 9
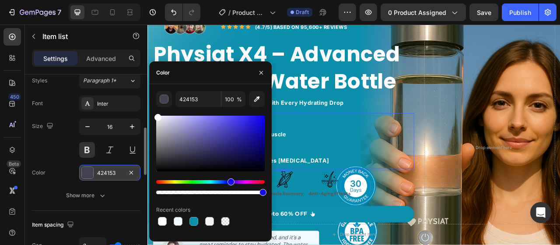
drag, startPoint x: 164, startPoint y: 128, endPoint x: 102, endPoint y: 167, distance: 72.6
click at [135, 102] on div "450 Beta Sections(18) Elements(84) Section Element Hero Section Product Detail …" at bounding box center [74, 135] width 148 height 220
click at [68, 152] on div "Size 16" at bounding box center [86, 137] width 109 height 39
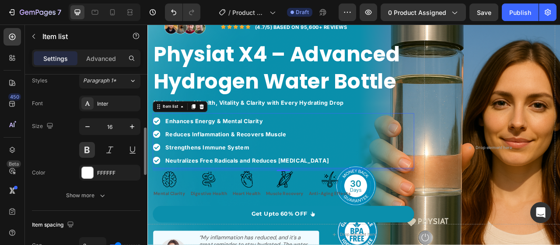
scroll to position [307, 0]
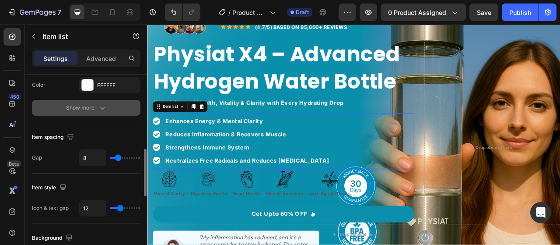
click at [108, 113] on button "Show more" at bounding box center [86, 108] width 109 height 16
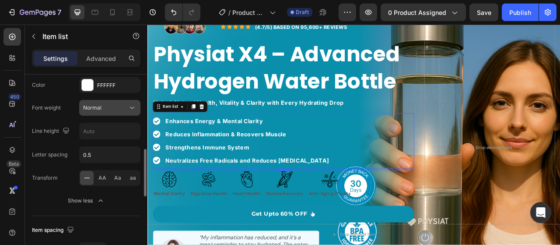
click at [100, 107] on span "Normal" at bounding box center [92, 107] width 18 height 7
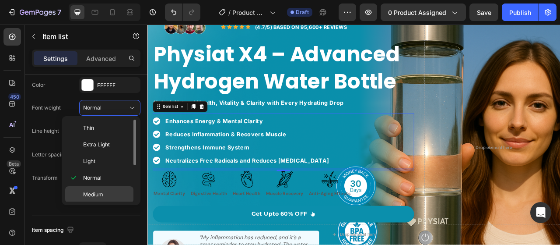
click at [103, 192] on p "Medium" at bounding box center [106, 194] width 46 height 8
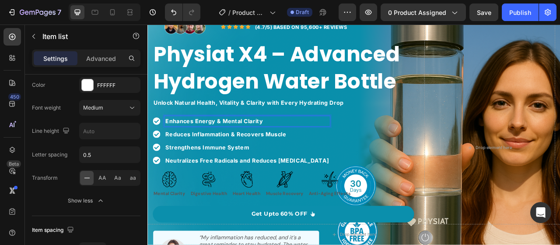
click at [247, 145] on p "Enhances Energy & Mental Clarity" at bounding box center [274, 147] width 208 height 11
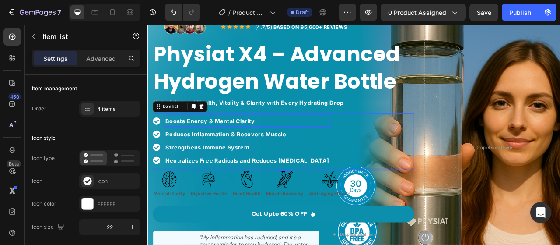
scroll to position [44, 0]
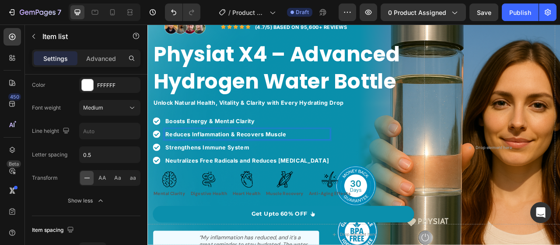
click at [210, 164] on strong "Reduces Inflammation & Recovers Muscle" at bounding box center [247, 164] width 154 height 9
click at [232, 163] on strong "Reduces Inflammation & Recovers Muscle" at bounding box center [247, 164] width 154 height 9
click at [232, 186] on div "Boosts Energy & Mental Clarity Supports Heart & Digestive Health Strengthens Im…" at bounding box center [267, 172] width 226 height 63
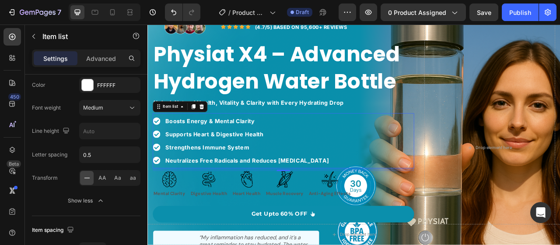
click at [240, 176] on p "Strengthens Immune System" at bounding box center [274, 181] width 208 height 11
click at [246, 178] on p "Strengthens Immune System" at bounding box center [274, 181] width 208 height 11
click at [267, 197] on p "Neutralizes Free Radicals and Reduces Oxidative Stress" at bounding box center [274, 197] width 208 height 11
click at [270, 194] on p "Neutralizes Free Radicals and Reduces Oxidative Stress" at bounding box center [274, 197] width 208 height 11
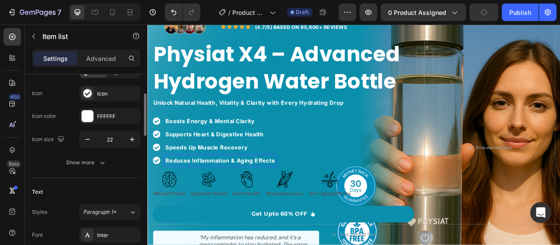
scroll to position [0, 0]
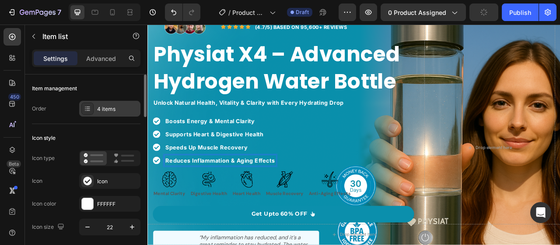
click at [122, 113] on div "4 items" at bounding box center [109, 109] width 61 height 16
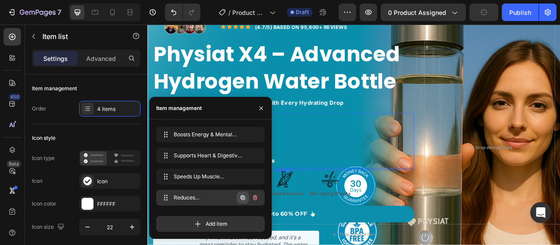
click at [243, 200] on icon "button" at bounding box center [243, 197] width 7 height 7
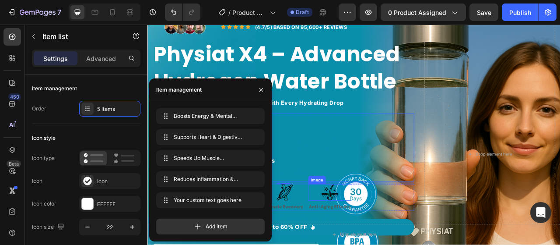
click at [369, 236] on img at bounding box center [379, 238] width 21 height 21
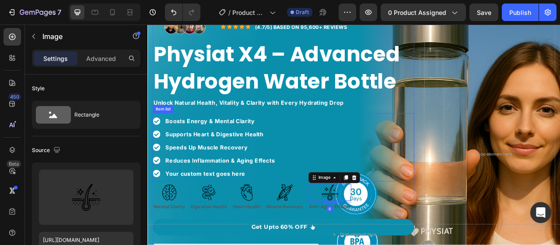
click at [247, 215] on div "Your custom text goes here" at bounding box center [240, 214] width 142 height 13
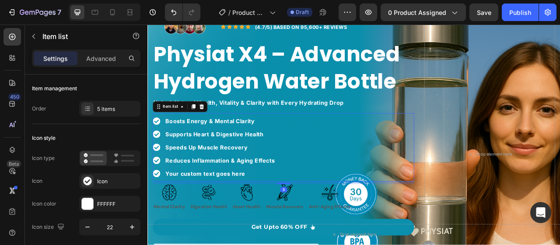
click at [254, 212] on div "Your custom text goes here" at bounding box center [240, 214] width 142 height 13
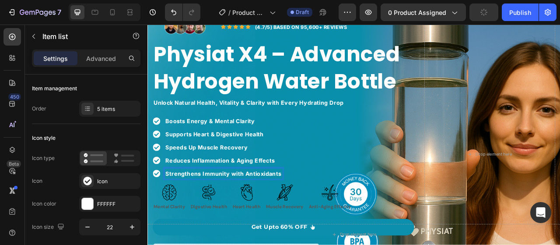
scroll to position [88, 0]
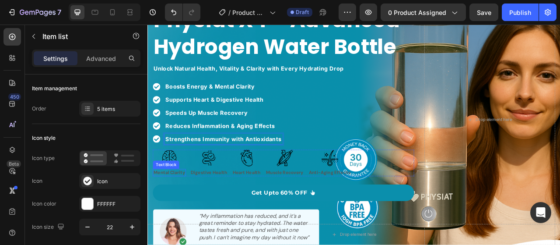
click at [190, 211] on p "Mental Clarity" at bounding box center [175, 212] width 40 height 7
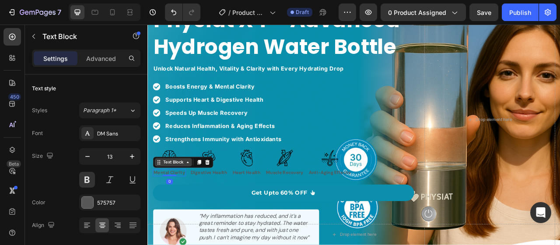
click at [187, 197] on div "Text Block" at bounding box center [180, 200] width 30 height 8
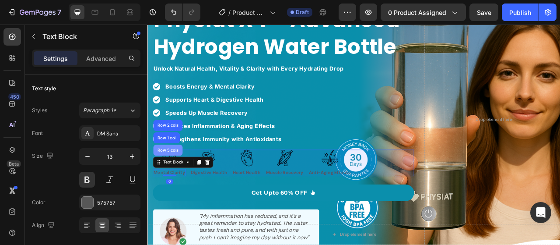
click at [184, 182] on div "Row 5 cols" at bounding box center [173, 184] width 30 height 5
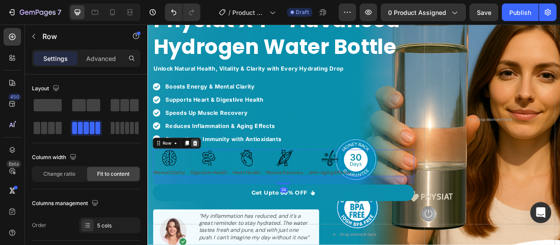
click at [206, 174] on icon at bounding box center [208, 176] width 6 height 6
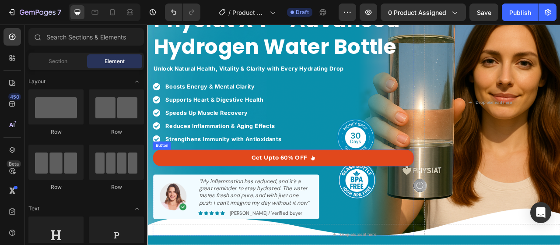
click at [350, 190] on div "Get Upto 60% OFF" at bounding box center [320, 194] width 81 height 11
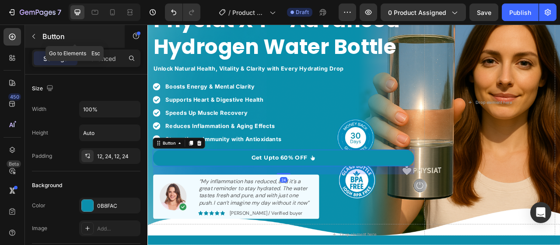
click at [34, 39] on icon "button" at bounding box center [33, 36] width 7 height 7
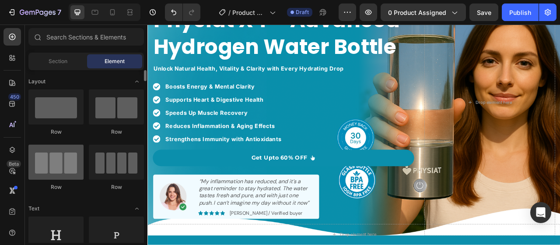
scroll to position [0, 0]
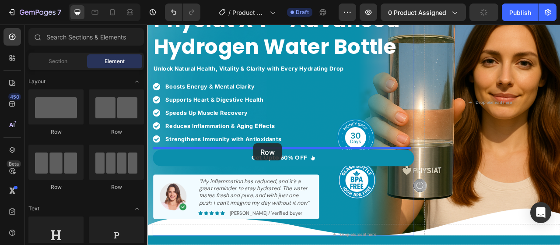
drag, startPoint x: 212, startPoint y: 139, endPoint x: 282, endPoint y: 176, distance: 78.9
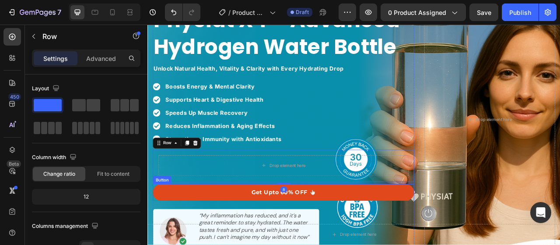
click at [276, 233] on link "Get Upto 60% OFF" at bounding box center [320, 238] width 333 height 21
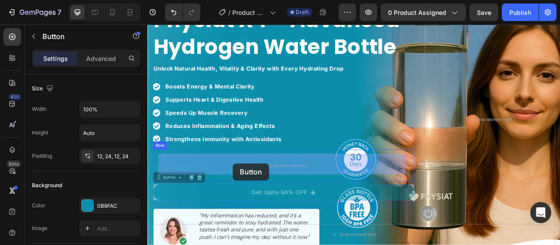
drag, startPoint x: 169, startPoint y: 222, endPoint x: 249, endPoint y: 207, distance: 80.8
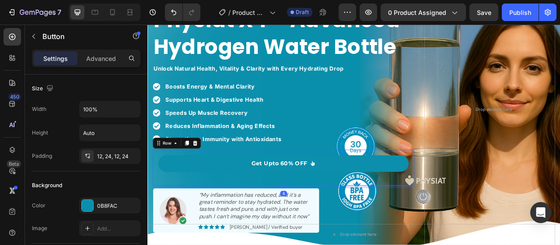
click at [159, 191] on div "Get Upto 60% OFF Button Row 8" at bounding box center [320, 207] width 333 height 46
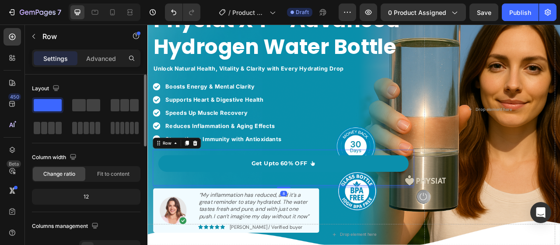
scroll to position [219, 0]
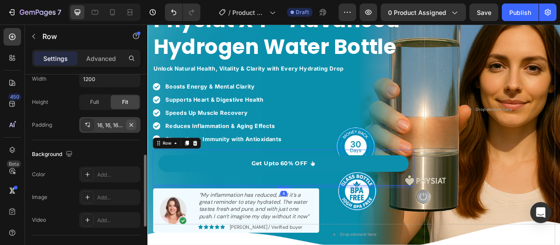
click at [132, 124] on icon "button" at bounding box center [132, 125] width 4 height 4
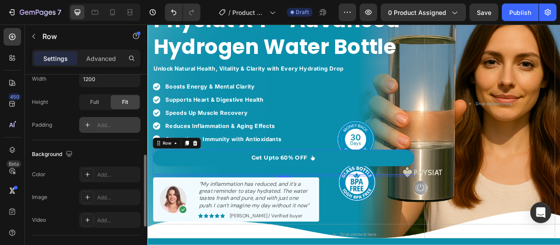
scroll to position [0, 0]
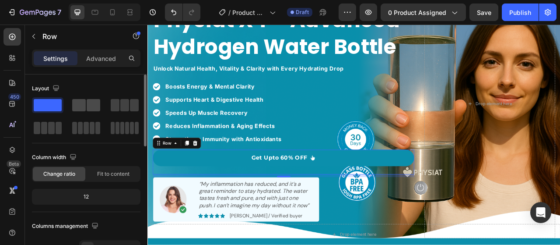
click at [95, 104] on span at bounding box center [94, 105] width 14 height 12
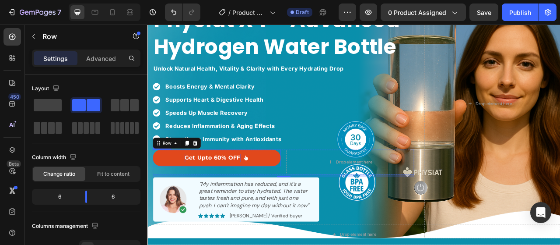
click at [250, 194] on p "Get Upto 60% OFF" at bounding box center [230, 194] width 71 height 11
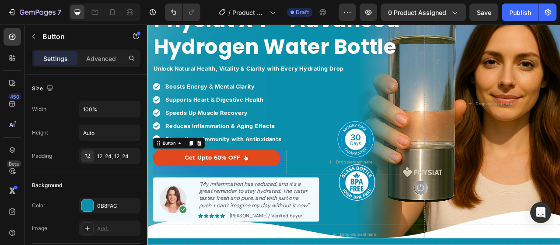
click at [282, 192] on link "Get Upto 60% OFF" at bounding box center [235, 194] width 163 height 21
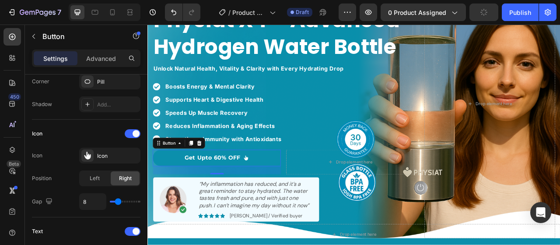
scroll to position [44, 0]
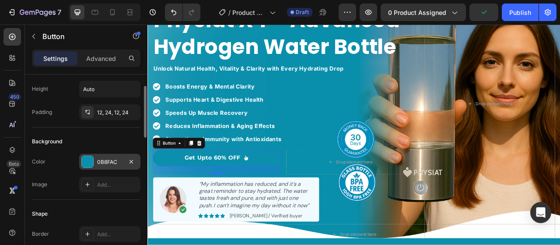
click at [116, 159] on div "0B8FAC" at bounding box center [109, 162] width 25 height 8
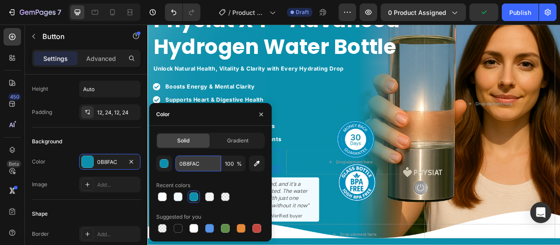
click at [202, 158] on input "0B8FAC" at bounding box center [199, 163] width 46 height 16
paste input "#C5453F"
type input "#C5453F"
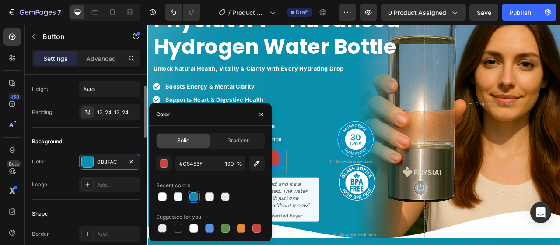
click at [116, 140] on div "Background" at bounding box center [86, 141] width 109 height 14
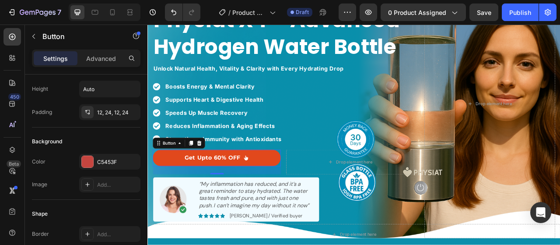
click at [270, 192] on icon at bounding box center [272, 194] width 5 height 6
click at [271, 192] on icon at bounding box center [272, 194] width 5 height 6
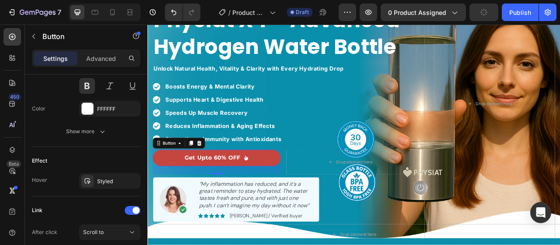
scroll to position [501, 0]
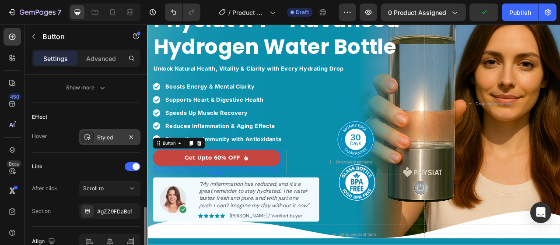
click at [106, 140] on div "Styled" at bounding box center [109, 137] width 61 height 16
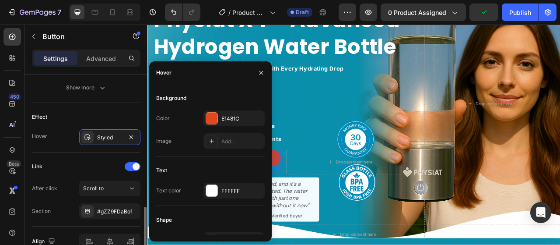
click at [90, 159] on div "Link" at bounding box center [86, 166] width 109 height 14
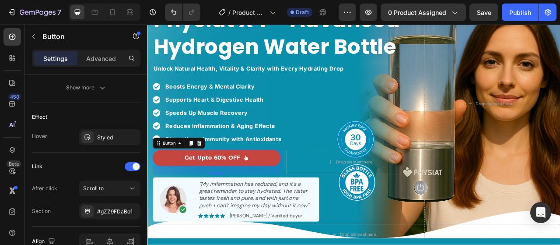
scroll to position [545, 0]
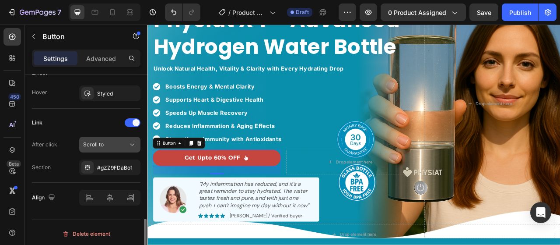
click at [99, 141] on span "Scroll to" at bounding box center [93, 144] width 21 height 7
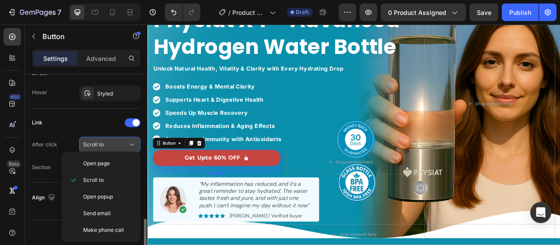
click at [99, 141] on span "Scroll to" at bounding box center [93, 144] width 21 height 7
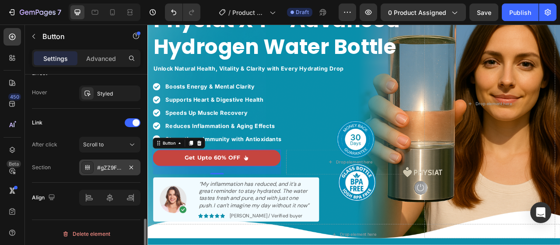
click at [94, 169] on div "#gZZ9FDaBo1" at bounding box center [109, 167] width 61 height 16
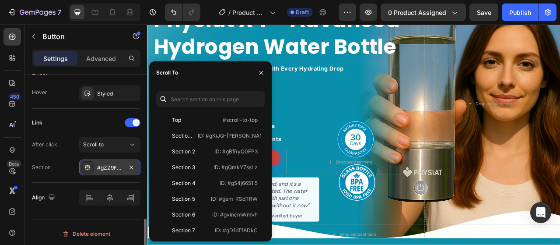
click at [94, 169] on div "#gZZ9FDaBo1" at bounding box center [109, 167] width 61 height 16
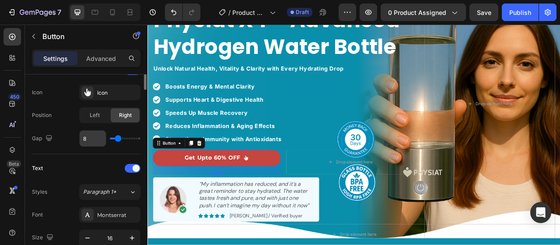
scroll to position [194, 0]
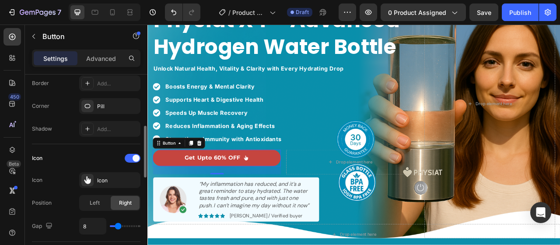
click at [119, 169] on div "Icon Icon Icon Position Left Right Gap 8" at bounding box center [86, 192] width 109 height 83
click at [114, 174] on div "Icon" at bounding box center [109, 180] width 61 height 16
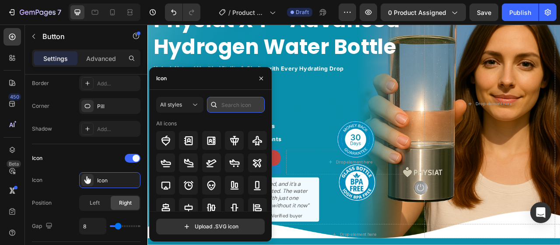
click at [222, 104] on input "text" at bounding box center [236, 105] width 58 height 16
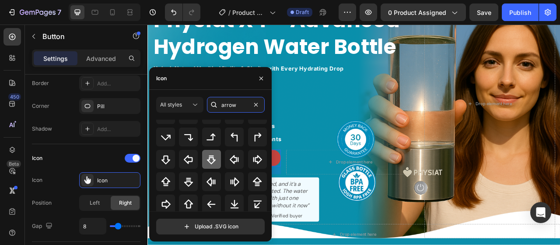
scroll to position [129, 0]
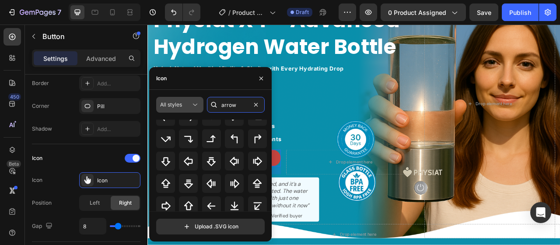
type input "arrow"
click at [179, 106] on span "All styles" at bounding box center [171, 104] width 22 height 7
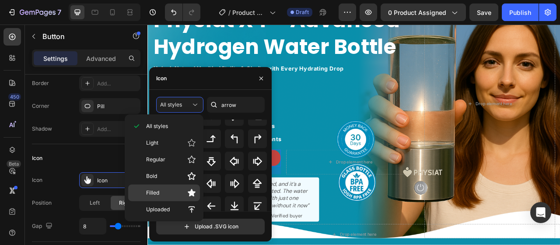
click at [162, 193] on p "Filled" at bounding box center [171, 192] width 50 height 9
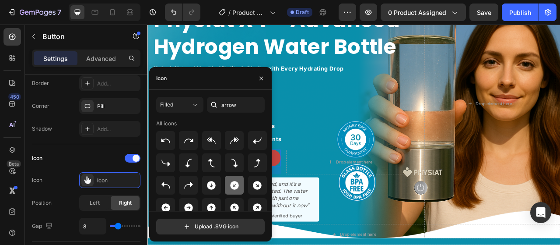
scroll to position [44, 0]
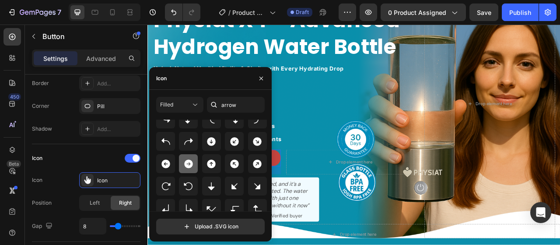
click at [189, 166] on icon at bounding box center [188, 163] width 9 height 9
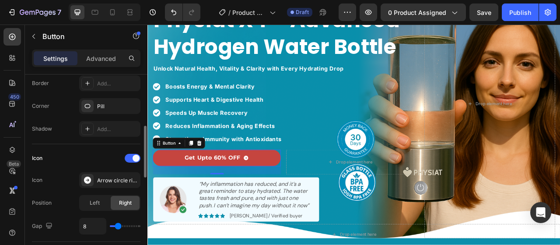
click at [96, 155] on div "Icon" at bounding box center [86, 158] width 109 height 14
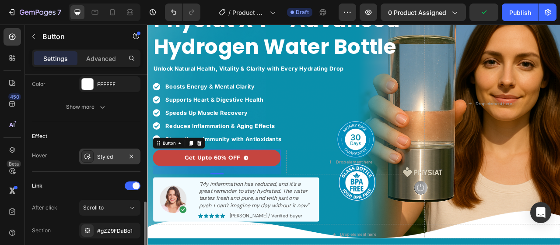
scroll to position [350, 0]
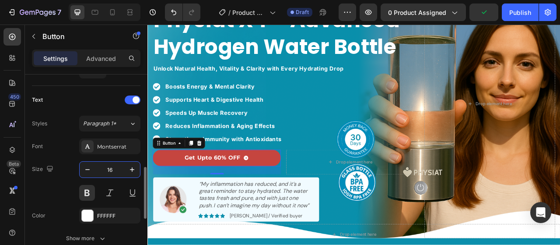
click at [116, 167] on input "16" at bounding box center [109, 170] width 29 height 16
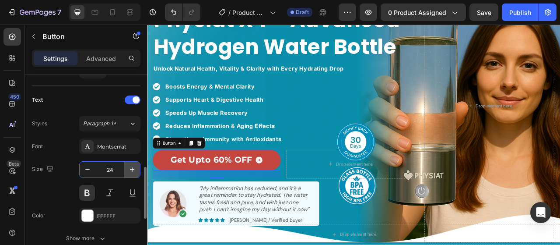
type input "24"
click at [112, 145] on div "Montserrat" at bounding box center [117, 147] width 41 height 8
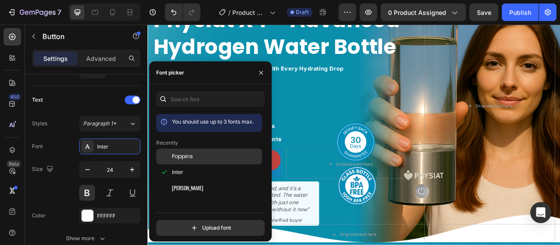
click at [199, 154] on div "Poppins" at bounding box center [216, 156] width 88 height 8
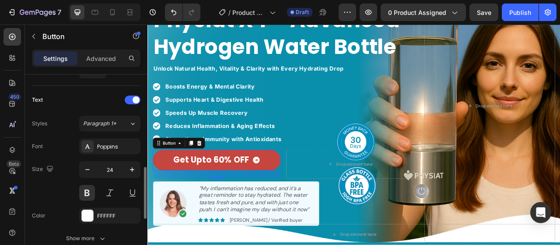
click at [59, 179] on div "Size 24" at bounding box center [86, 180] width 109 height 39
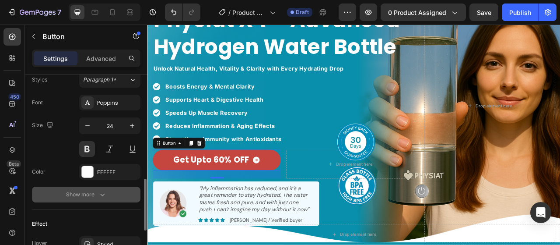
click at [98, 187] on button "Show more" at bounding box center [86, 195] width 109 height 16
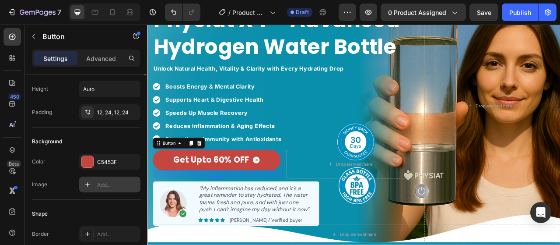
scroll to position [0, 0]
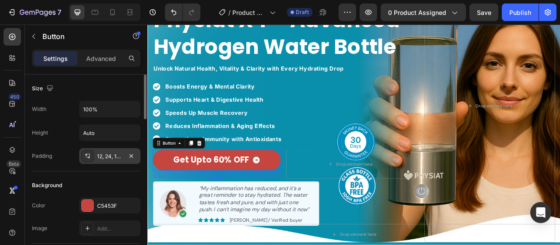
click at [109, 155] on div "12, 24, 12, 24" at bounding box center [109, 156] width 25 height 8
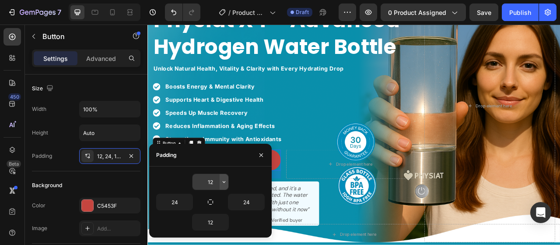
click at [220, 181] on button "button" at bounding box center [224, 182] width 9 height 16
click at [214, 183] on input "12" at bounding box center [211, 182] width 36 height 16
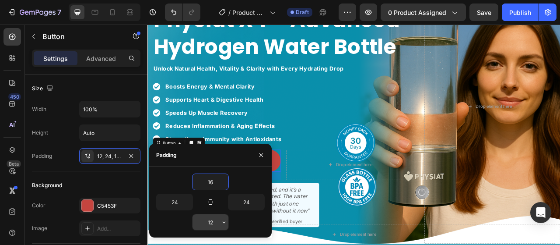
type input "16"
click at [218, 217] on input "12" at bounding box center [211, 222] width 36 height 16
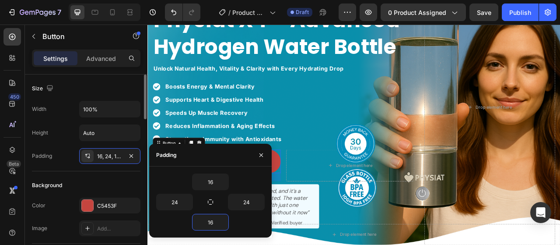
type input "16"
click at [63, 178] on div "Background" at bounding box center [86, 185] width 109 height 14
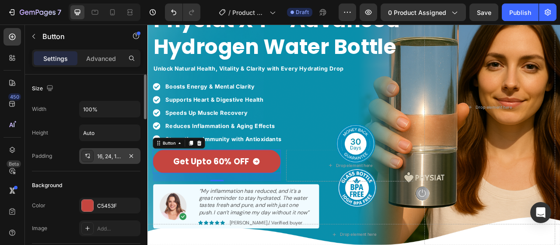
click at [106, 156] on div "16, 24, 16, 24" at bounding box center [109, 156] width 25 height 8
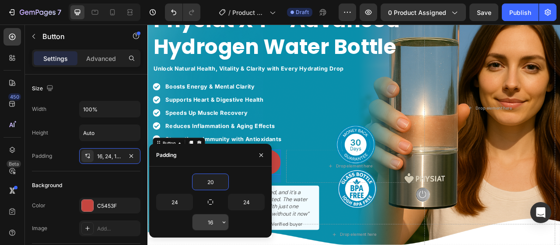
type input "20"
click at [211, 225] on input "16" at bounding box center [211, 222] width 36 height 16
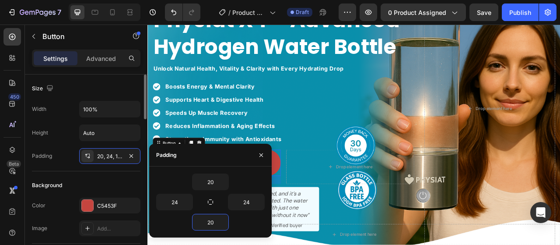
type input "20"
click at [109, 179] on div "Background" at bounding box center [86, 185] width 109 height 14
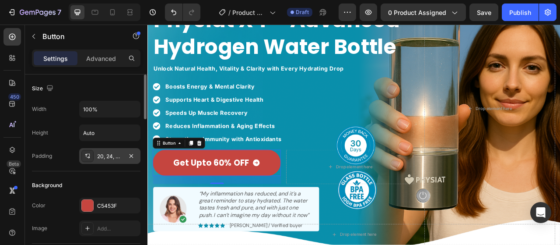
click at [103, 157] on div "20, 24, 20, 24" at bounding box center [109, 156] width 25 height 8
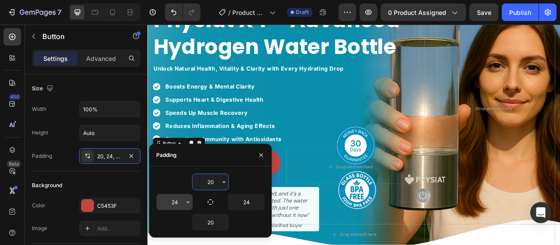
click at [176, 201] on input "24" at bounding box center [175, 202] width 36 height 16
type input "30"
click at [247, 200] on input "24" at bounding box center [247, 202] width 36 height 16
type input "30"
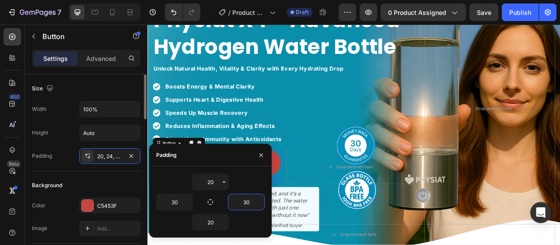
click at [106, 181] on div "Background" at bounding box center [86, 185] width 109 height 14
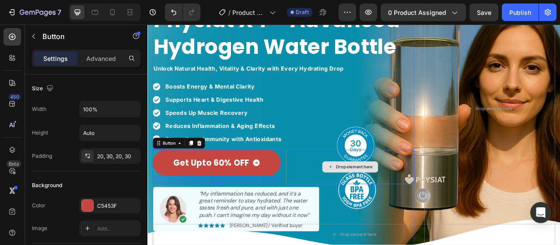
click at [331, 206] on div "Drop element here" at bounding box center [405, 206] width 163 height 44
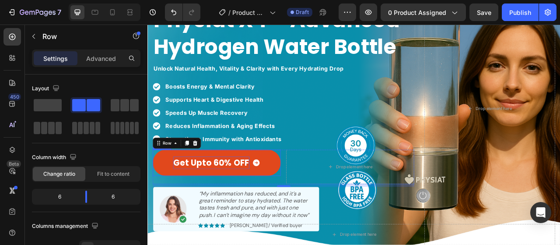
click at [219, 205] on p "Get Upto 60% OFF" at bounding box center [228, 201] width 97 height 16
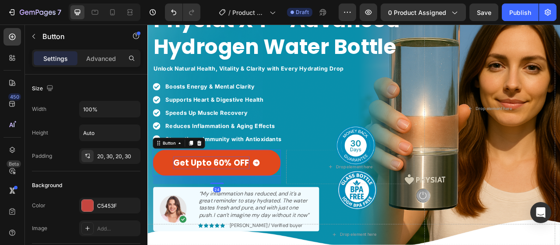
click at [227, 201] on p "Get Upto 60% OFF" at bounding box center [228, 201] width 97 height 16
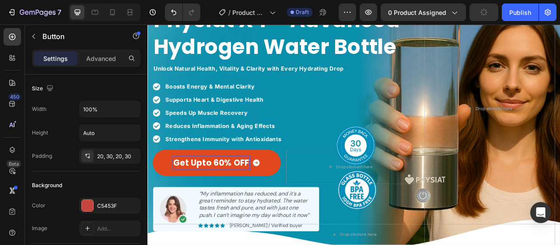
click at [234, 201] on p "Get Upto 60% OFF" at bounding box center [228, 201] width 97 height 16
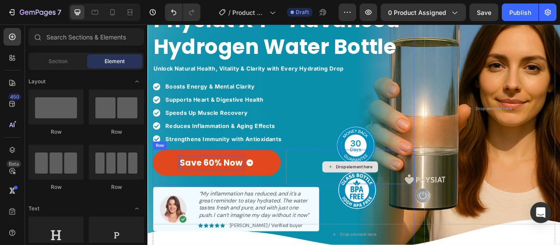
click at [410, 199] on div "Drop element here" at bounding box center [405, 206] width 71 height 14
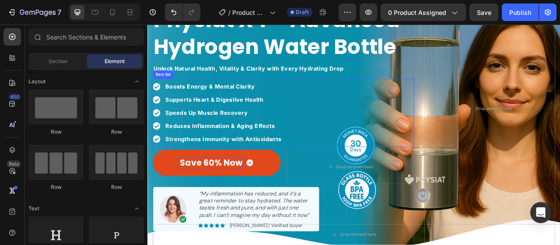
click at [339, 169] on div "Boosts Energy & Mental Clarity Supports Heart & Digestive Health Speeds Up Musc…" at bounding box center [320, 137] width 333 height 87
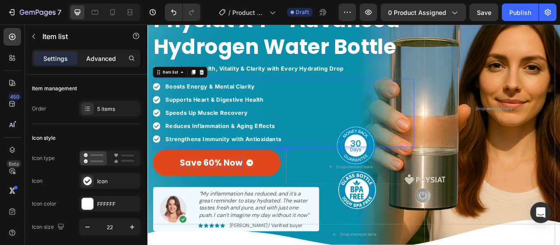
click at [99, 60] on p "Advanced" at bounding box center [101, 58] width 30 height 9
type input "100%"
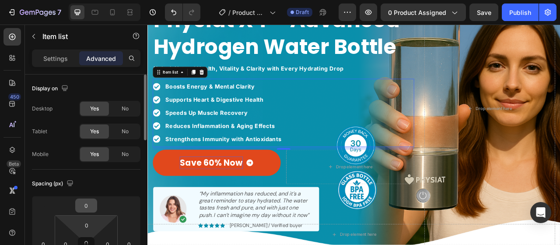
scroll to position [44, 0]
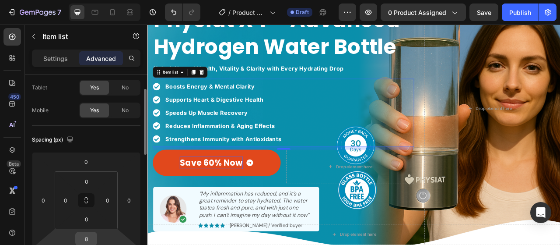
click at [89, 241] on input "8" at bounding box center [87, 238] width 18 height 13
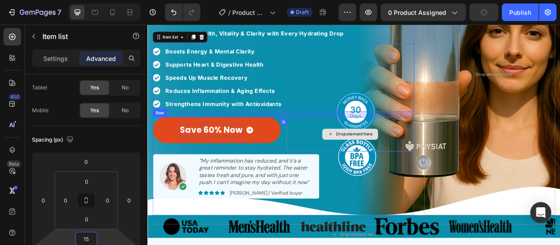
scroll to position [131, 0]
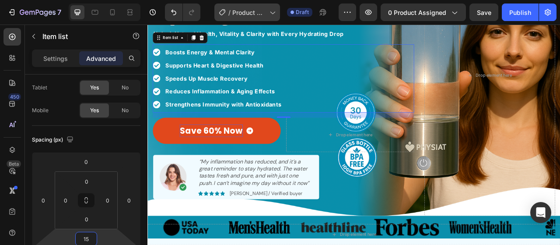
type input "15"
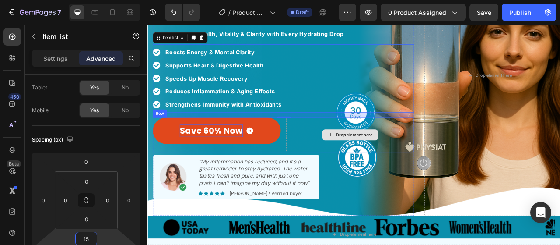
click at [362, 158] on div "Drop element here" at bounding box center [405, 165] width 163 height 44
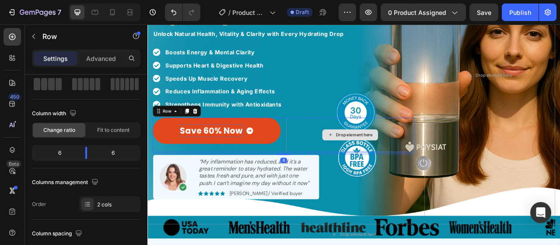
scroll to position [0, 0]
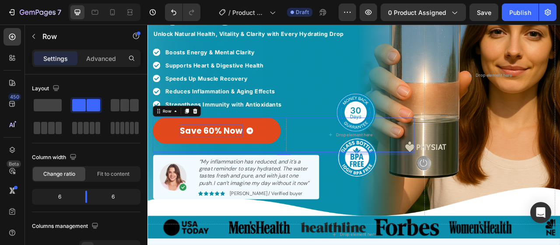
click at [307, 178] on div "Save 60% Now Button" at bounding box center [235, 165] width 163 height 44
click at [295, 167] on link "Save 60% Now" at bounding box center [235, 159] width 163 height 33
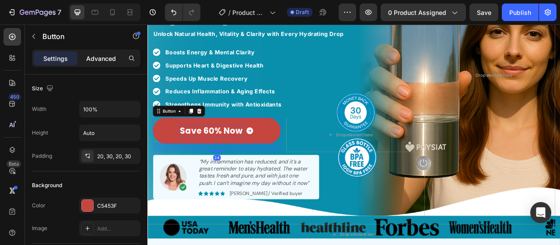
click at [99, 60] on p "Advanced" at bounding box center [101, 58] width 30 height 9
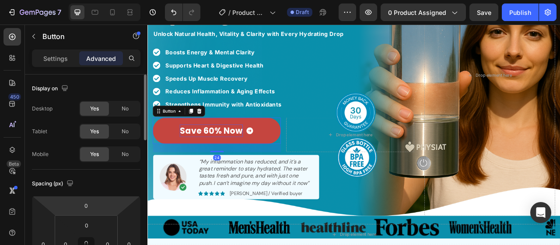
scroll to position [88, 0]
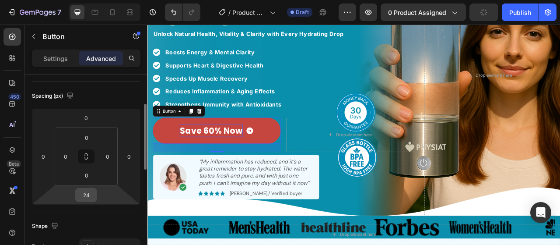
click at [89, 198] on input "24" at bounding box center [87, 194] width 18 height 13
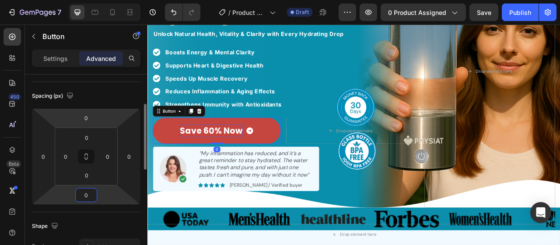
type input "0"
click at [0, 0] on div "Spacing (px) 0 0 0 0 0 0 0 0" at bounding box center [0, 0] width 0 height 0
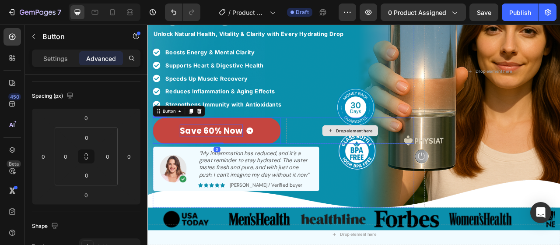
click at [337, 157] on div "Drop element here" at bounding box center [405, 159] width 163 height 33
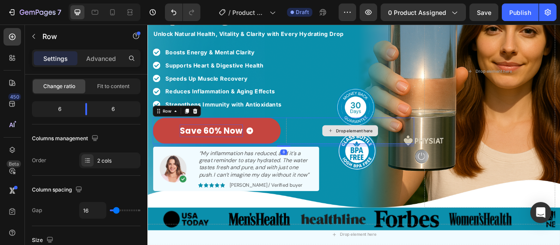
scroll to position [0, 0]
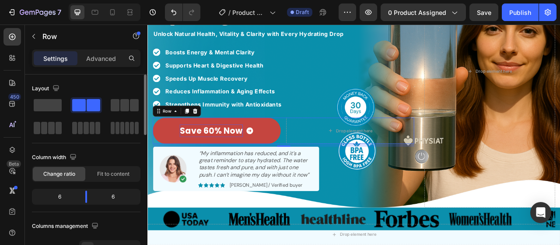
click at [113, 150] on div "Column width" at bounding box center [86, 157] width 109 height 14
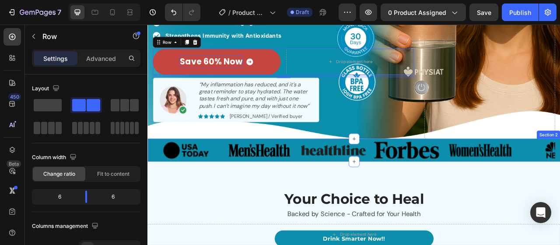
scroll to position [175, 0]
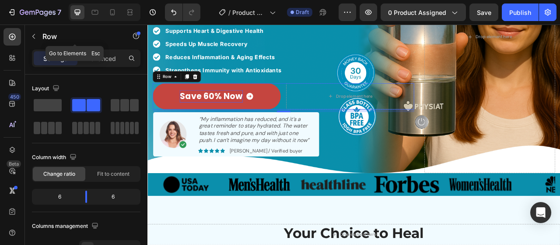
drag, startPoint x: 46, startPoint y: 40, endPoint x: 46, endPoint y: 56, distance: 16.2
click at [46, 39] on p "Row" at bounding box center [79, 36] width 74 height 11
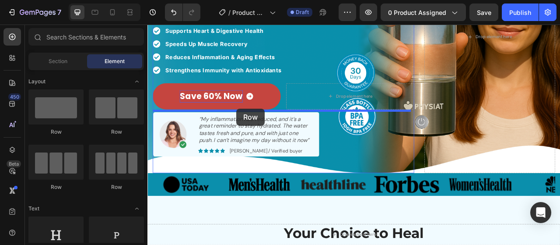
drag, startPoint x: 265, startPoint y: 134, endPoint x: 261, endPoint y: 131, distance: 4.9
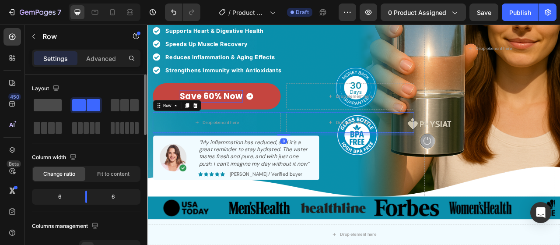
click at [50, 103] on span at bounding box center [48, 105] width 28 height 12
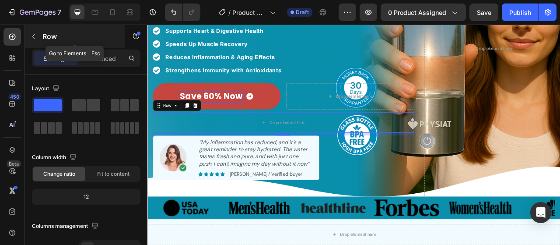
click at [53, 39] on p "Row" at bounding box center [79, 36] width 74 height 11
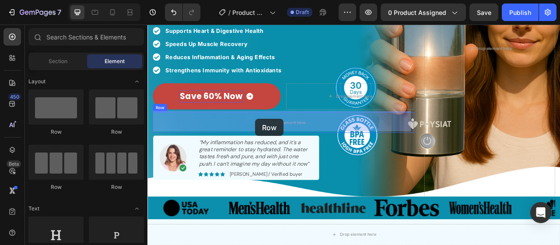
drag, startPoint x: 249, startPoint y: 144, endPoint x: 285, endPoint y: 144, distance: 35.9
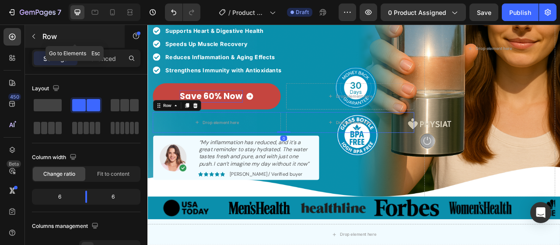
click at [38, 39] on button "button" at bounding box center [34, 36] width 14 height 14
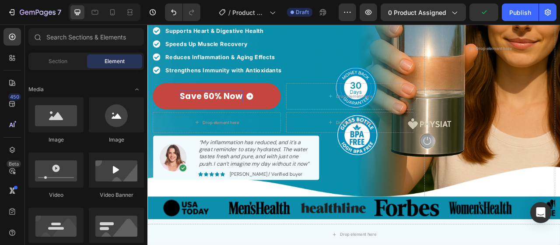
scroll to position [219, 0]
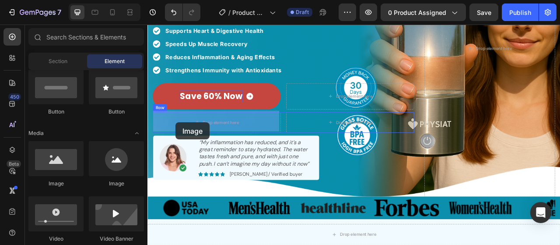
drag, startPoint x: 205, startPoint y: 189, endPoint x: 183, endPoint y: 148, distance: 46.8
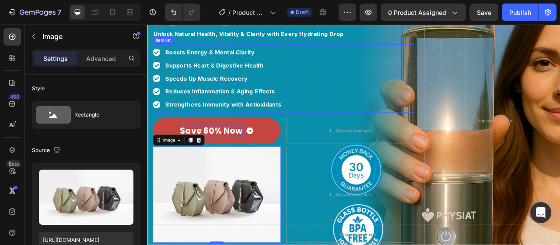
scroll to position [88, 0]
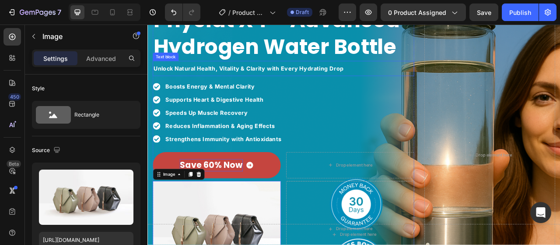
click at [270, 78] on strong "Unlock Natural Health, Vitality & Clarity with Every Hydrating Drop" at bounding box center [276, 80] width 242 height 9
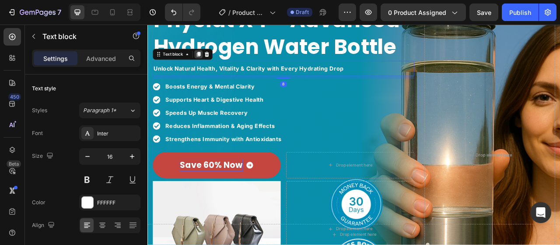
click at [212, 63] on icon at bounding box center [212, 63] width 5 height 6
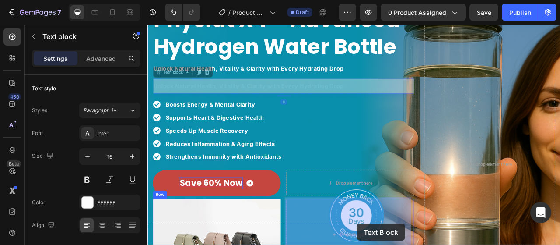
drag, startPoint x: 176, startPoint y: 87, endPoint x: 407, endPoint y: 269, distance: 293.7
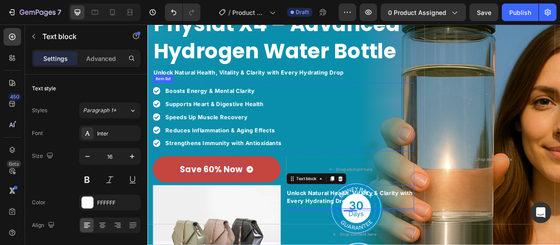
scroll to position [65, 0]
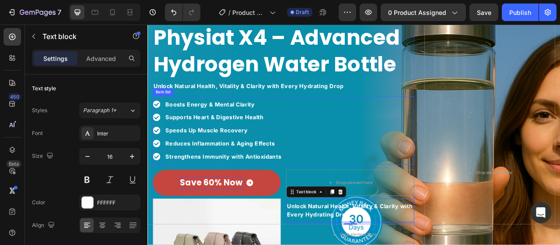
click at [313, 104] on strong "Unlock Natural Health, Vitality & Clarity with Every Hydrating Drop" at bounding box center [276, 103] width 242 height 9
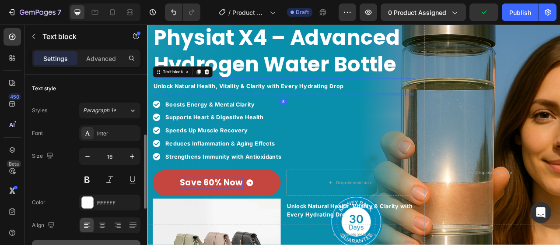
scroll to position [44, 0]
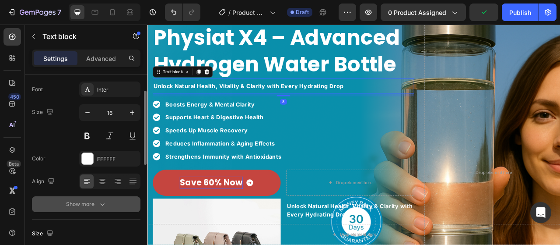
click at [116, 203] on button "Show more" at bounding box center [86, 204] width 109 height 16
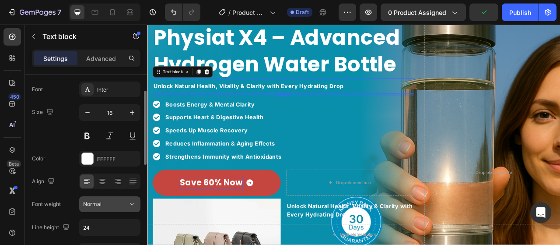
click at [121, 203] on div "Normal" at bounding box center [105, 204] width 45 height 8
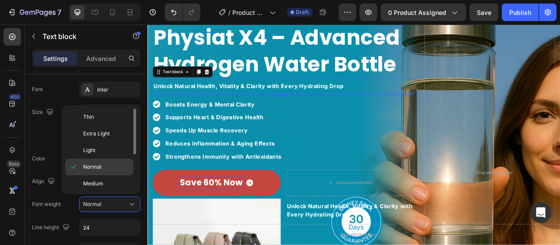
click at [104, 166] on p "Normal" at bounding box center [106, 167] width 46 height 8
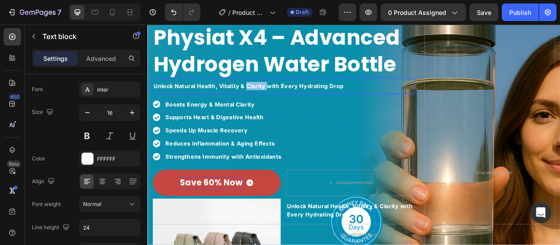
click at [287, 104] on strong "Unlock Natural Health, Vitality & Clarity with Every Hydrating Drop" at bounding box center [276, 103] width 242 height 9
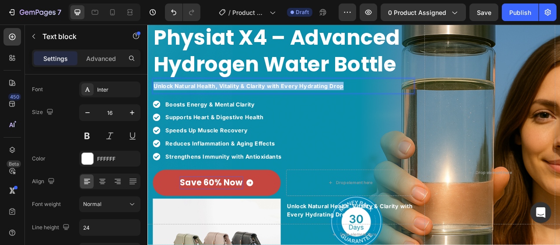
click at [287, 104] on strong "Unlock Natural Health, Vitality & Clarity with Every Hydrating Drop" at bounding box center [276, 103] width 242 height 9
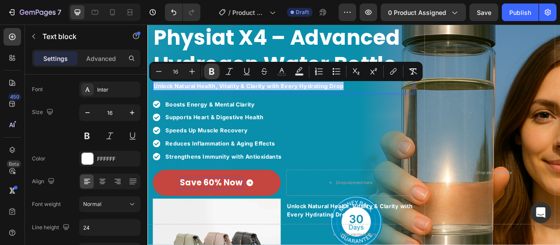
drag, startPoint x: 210, startPoint y: 70, endPoint x: 141, endPoint y: 95, distance: 73.0
click at [210, 70] on icon "Editor contextual toolbar" at bounding box center [211, 71] width 5 height 7
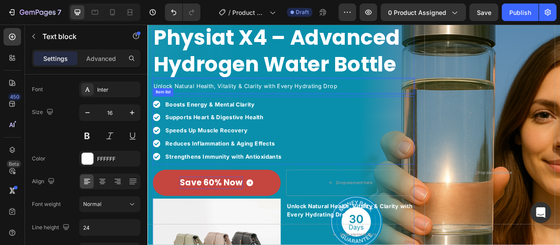
click at [305, 116] on div "Boosts Energy & Mental Clarity Supports Heart & Digestive Health Speeds Up Musc…" at bounding box center [320, 159] width 333 height 87
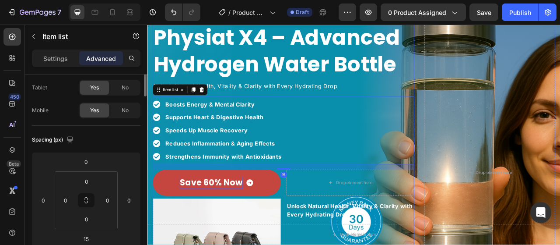
scroll to position [0, 0]
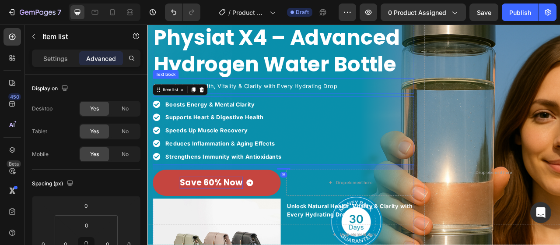
click at [381, 101] on p "Unlock Natural Health, Vitality & Clarity with Every Hydrating Drop" at bounding box center [320, 103] width 331 height 11
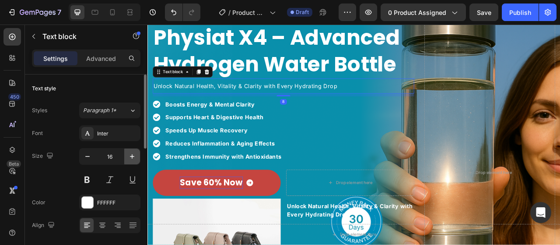
click at [125, 157] on button "button" at bounding box center [132, 156] width 16 height 16
click at [127, 156] on button "button" at bounding box center [132, 156] width 16 height 16
type input "18"
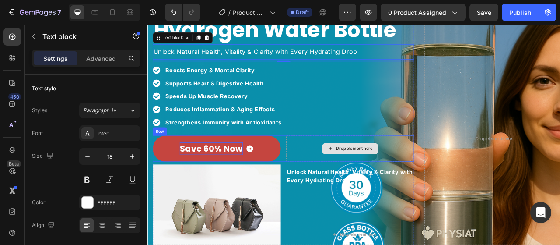
scroll to position [109, 0]
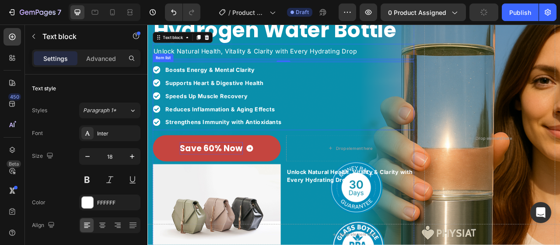
click at [208, 82] on p "Boosts Energy & Mental Clarity" at bounding box center [244, 82] width 148 height 11
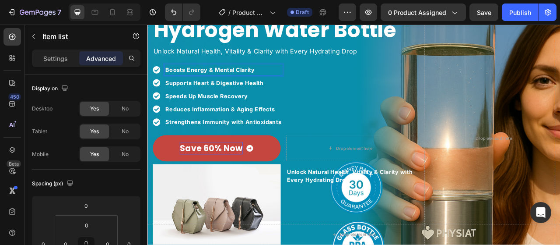
click at [262, 83] on p "Boosts Energy & Mental Clarity" at bounding box center [244, 82] width 148 height 11
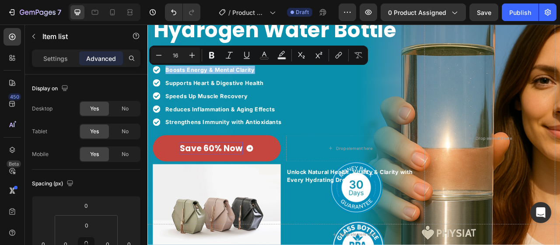
click at [204, 105] on div "Boosts Energy & Mental Clarity Supports Heart & Digestive Health Speeds Up Musc…" at bounding box center [236, 116] width 165 height 80
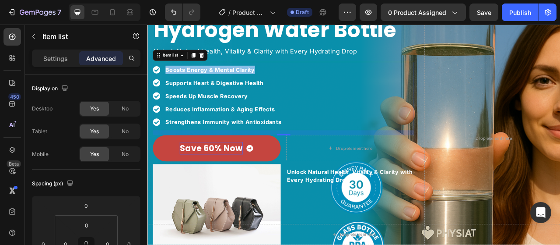
click at [204, 105] on div "Boosts Energy & Mental Clarity Supports Heart & Digestive Health Speeds Up Musc…" at bounding box center [236, 116] width 165 height 80
click at [327, 104] on div "Boosts Energy & Mental Clarity Supports Heart & Digestive Health Speeds Up Musc…" at bounding box center [320, 115] width 333 height 87
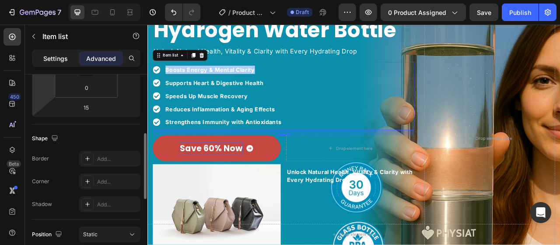
click at [46, 61] on p "Settings" at bounding box center [55, 58] width 25 height 9
type input "12"
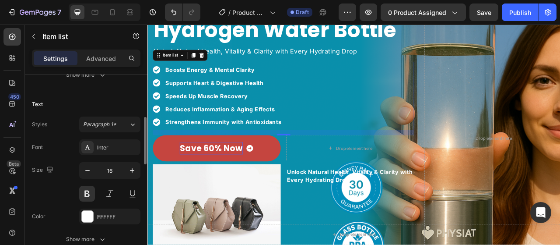
scroll to position [263, 0]
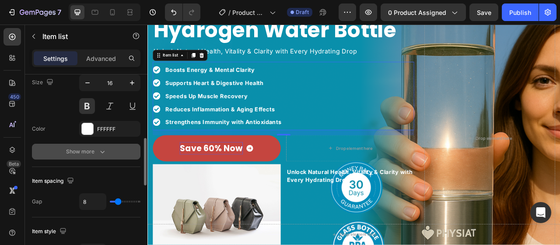
click at [88, 144] on button "Show more" at bounding box center [86, 152] width 109 height 16
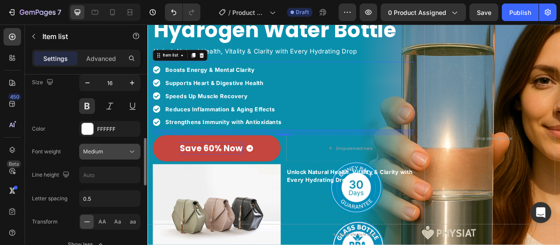
click at [99, 149] on span "Medium" at bounding box center [93, 151] width 20 height 7
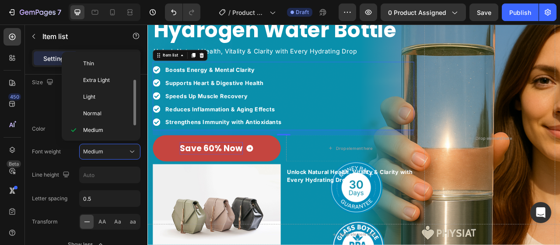
scroll to position [16, 0]
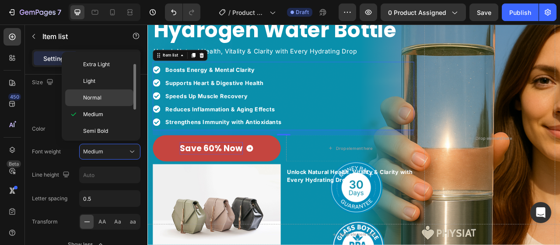
click at [98, 99] on span "Normal" at bounding box center [92, 98] width 18 height 8
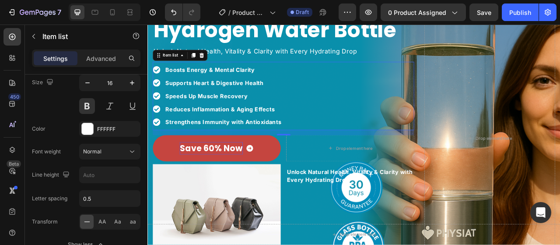
click at [200, 91] on div "Boosts Energy & Mental Clarity Supports Heart & Digestive Health Speeds Up Musc…" at bounding box center [236, 116] width 165 height 80
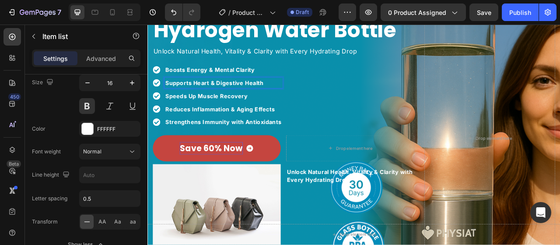
click at [195, 99] on strong "Supports Heart & Digestive Health" at bounding box center [232, 99] width 125 height 9
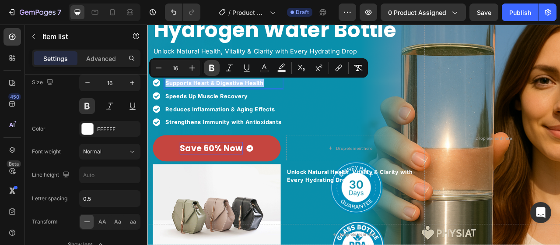
click at [211, 69] on icon "Editor contextual toolbar" at bounding box center [212, 67] width 9 height 9
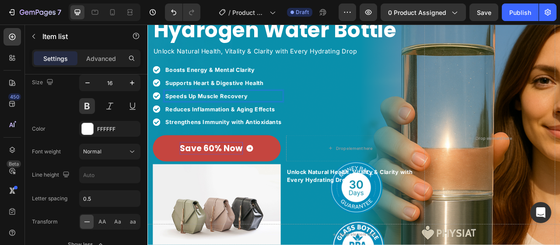
click at [227, 118] on p "Speeds Up Muscle Recovery" at bounding box center [244, 115] width 148 height 11
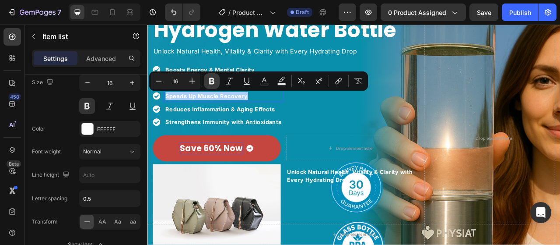
click at [212, 78] on icon "Editor contextual toolbar" at bounding box center [211, 81] width 5 height 7
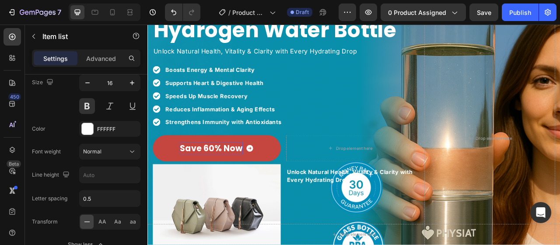
click at [248, 129] on p "Reduces Inflammation & Aging Effects" at bounding box center [244, 132] width 148 height 11
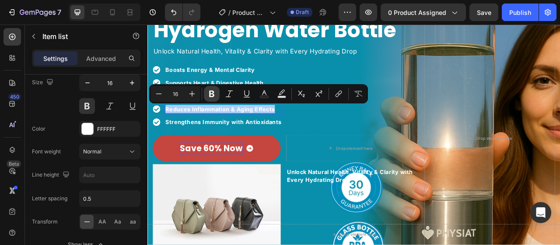
click at [213, 94] on icon "Editor contextual toolbar" at bounding box center [211, 94] width 5 height 7
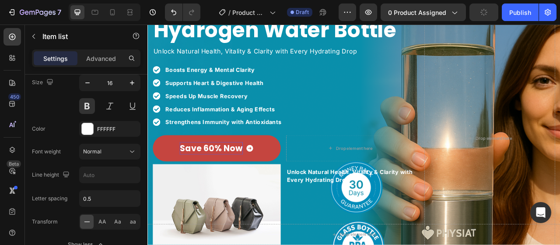
click at [265, 131] on strong "Reduces Inflammation & Aging Effects" at bounding box center [239, 132] width 139 height 9
click at [226, 134] on strong "Reduces Inflammation & Aging Effects" at bounding box center [239, 132] width 139 height 9
click at [227, 129] on strong "Reduces Inflammation & Aging Effects" at bounding box center [239, 132] width 139 height 9
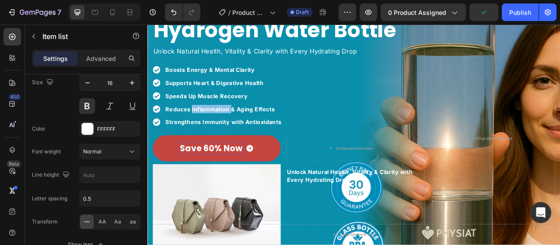
click at [227, 129] on strong "Reduces Inflammation & Aging Effects" at bounding box center [239, 132] width 139 height 9
click at [227, 128] on strong "Reduces Inflammation & Aging Effects" at bounding box center [239, 132] width 139 height 9
click at [335, 123] on div "Boosts Energy & Mental Clarity Supports Heart & Digestive Health Speeds Up Musc…" at bounding box center [320, 115] width 333 height 87
click at [356, 143] on div "Boosts Energy & Mental Clarity Supports Heart & Digestive Health Speeds Up Musc…" at bounding box center [320, 115] width 333 height 87
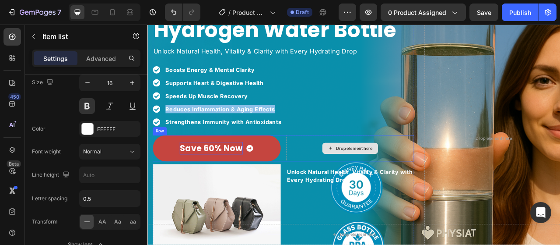
click at [355, 177] on div "Drop element here" at bounding box center [405, 182] width 163 height 33
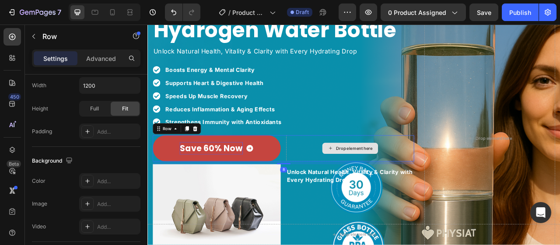
scroll to position [0, 0]
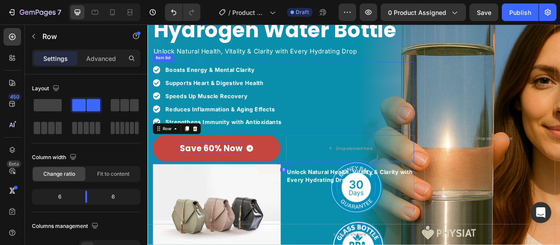
click at [251, 114] on strong "Speeds Up Muscle Recovery" at bounding box center [222, 115] width 105 height 9
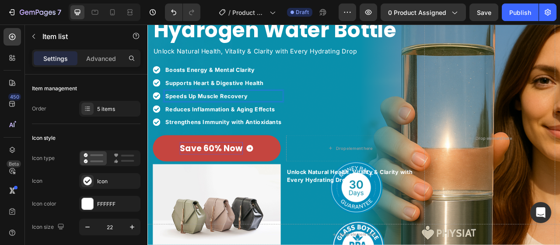
click at [251, 113] on strong "Speeds Up Muscle Recovery" at bounding box center [222, 115] width 105 height 9
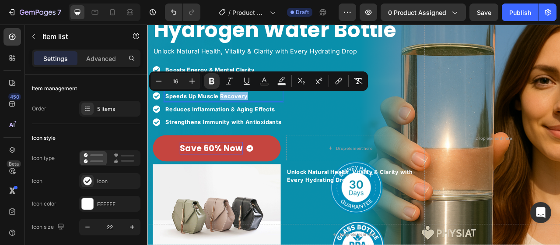
click at [251, 112] on strong "Speeds Up Muscle Recovery" at bounding box center [222, 115] width 105 height 9
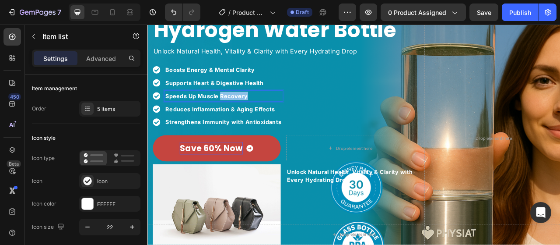
click at [252, 112] on strong "Speeds Up Muscle Recovery" at bounding box center [222, 115] width 105 height 9
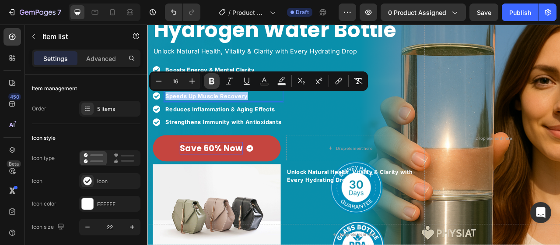
click at [215, 83] on icon "Editor contextual toolbar" at bounding box center [212, 81] width 9 height 9
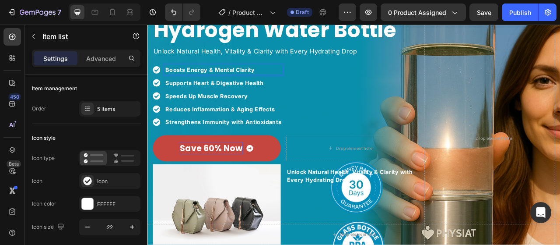
click at [211, 78] on p "Boosts Energy & Mental Clarity" at bounding box center [244, 82] width 148 height 11
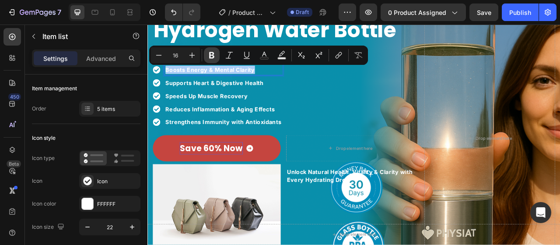
click at [209, 56] on icon "Editor contextual toolbar" at bounding box center [211, 55] width 5 height 7
click at [226, 65] on div "Unlock Natural Health, Vitality & Clarity with Every Hydrating Drop Text block" at bounding box center [320, 58] width 333 height 19
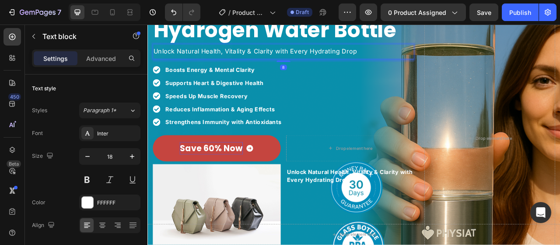
click at [226, 65] on div "Unlock Natural Health, Vitality & Clarity with Every Hydrating Drop Text block 8" at bounding box center [320, 58] width 333 height 19
click at [242, 109] on div "Speeds Up Muscle Recovery" at bounding box center [244, 115] width 150 height 13
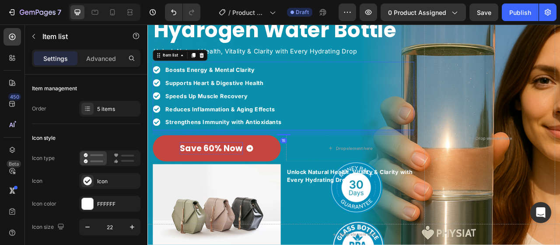
click at [242, 109] on div "Speeds Up Muscle Recovery" at bounding box center [244, 115] width 150 height 13
click at [236, 98] on div at bounding box center [236, 98] width 0 height 0
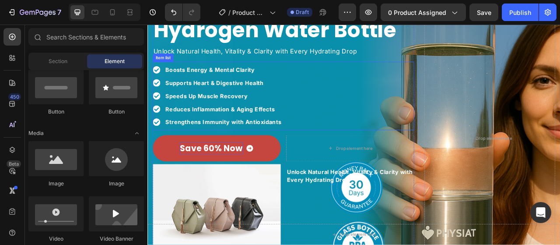
click at [242, 116] on p "Speeds Up Muscle Recovery" at bounding box center [244, 115] width 148 height 11
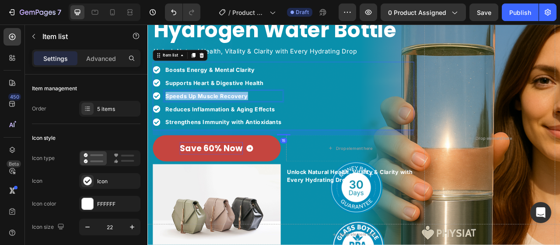
click at [243, 116] on p "Speeds Up Muscle Recovery" at bounding box center [244, 115] width 148 height 11
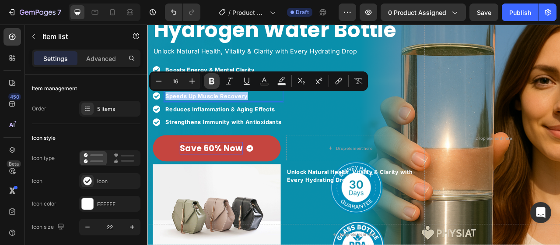
click at [210, 77] on icon "Editor contextual toolbar" at bounding box center [212, 81] width 9 height 9
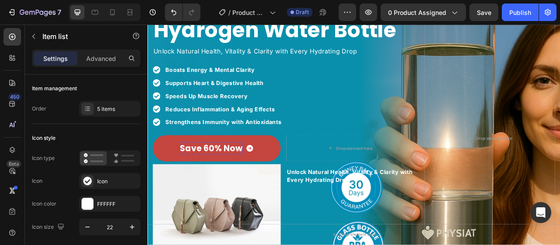
click at [227, 91] on div "Boosts Energy & Mental Clarity Supports Heart & Digestive Health Speeds Up Musc…" at bounding box center [236, 116] width 165 height 80
click at [234, 100] on p "Supports Heart & Digestive Health" at bounding box center [244, 99] width 148 height 11
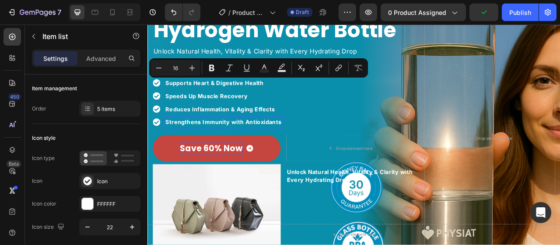
click at [304, 144] on p "Strengthens Immunity with Antioxidants" at bounding box center [244, 149] width 148 height 11
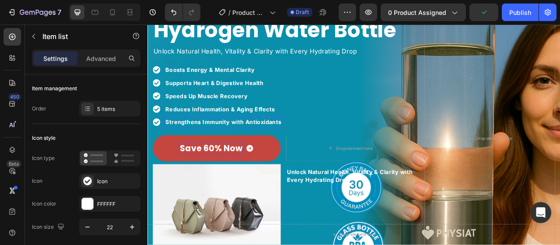
click at [357, 123] on div "Boosts Energy & Mental Clarity Supports Heart & Digestive Health Speeds Up Musc…" at bounding box center [320, 115] width 333 height 87
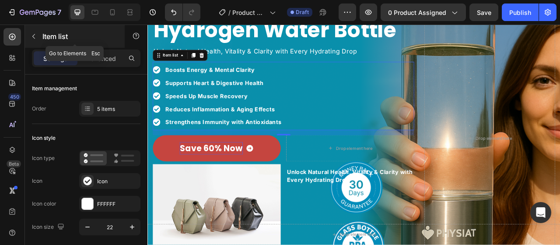
click at [71, 39] on p "Item list" at bounding box center [79, 36] width 74 height 11
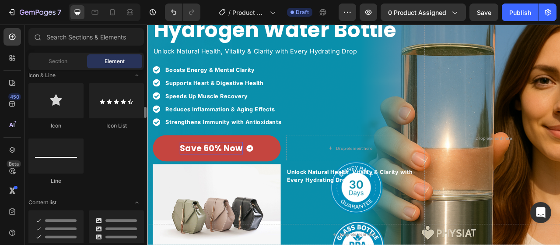
scroll to position [657, 0]
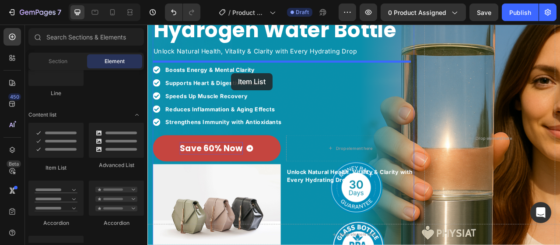
drag, startPoint x: 259, startPoint y: 160, endPoint x: 254, endPoint y: 86, distance: 73.7
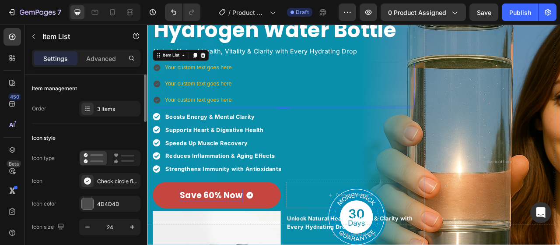
scroll to position [88, 0]
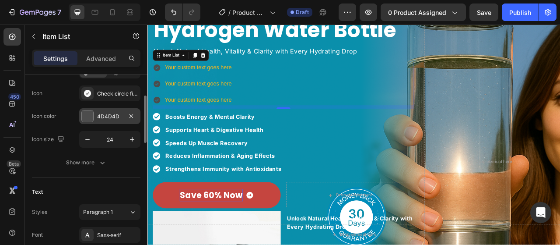
click at [92, 116] on div at bounding box center [87, 115] width 11 height 11
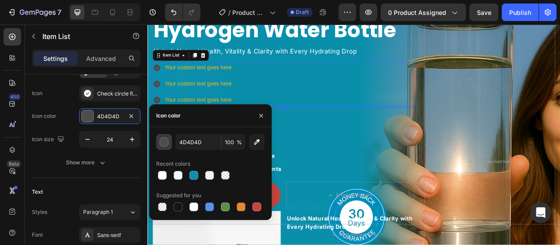
click at [166, 144] on div "button" at bounding box center [164, 142] width 9 height 9
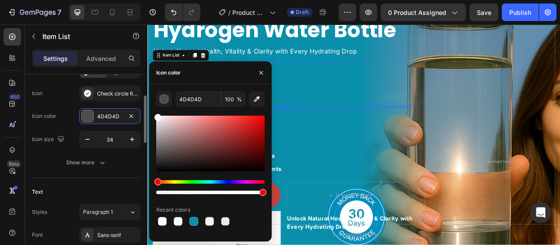
drag, startPoint x: 170, startPoint y: 126, endPoint x: 118, endPoint y: 105, distance: 55.8
click at [136, 101] on div "450 Beta Sections(18) Elements(84) Section Element Hero Section Product Detail …" at bounding box center [74, 135] width 148 height 220
click at [68, 102] on div "Icon type Icon Check circle filled Icon color 4D4D4D Icon size 24" at bounding box center [86, 105] width 109 height 85
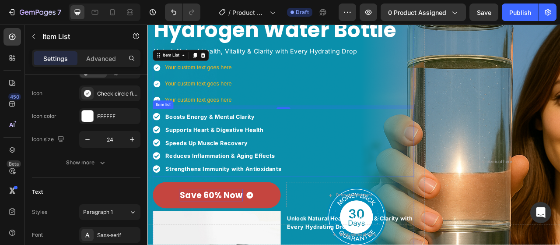
click at [229, 143] on strong "Boosts Energy & Mental Clarity" at bounding box center [227, 141] width 114 height 9
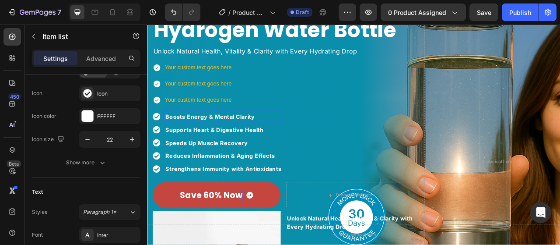
click at [229, 141] on strong "Boosts Energy & Mental Clarity" at bounding box center [227, 141] width 114 height 9
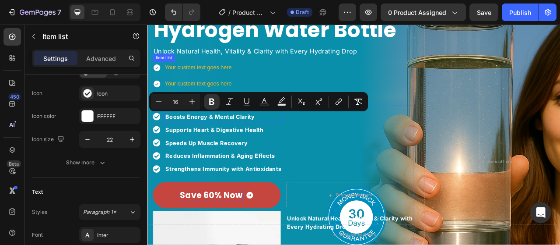
click at [234, 79] on div "Your custom text goes here" at bounding box center [212, 79] width 88 height 15
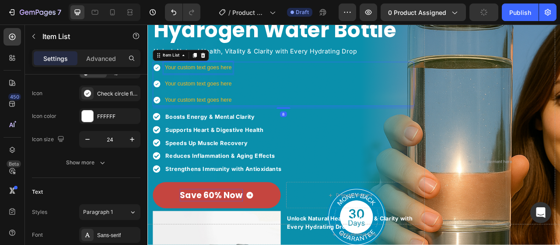
click at [241, 78] on div "Your custom text goes here" at bounding box center [212, 79] width 88 height 15
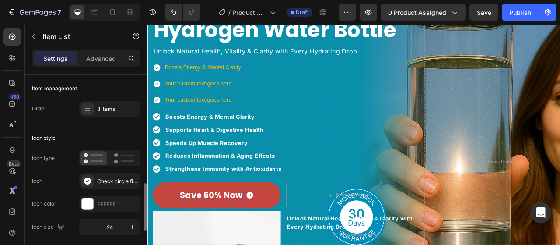
scroll to position [219, 0]
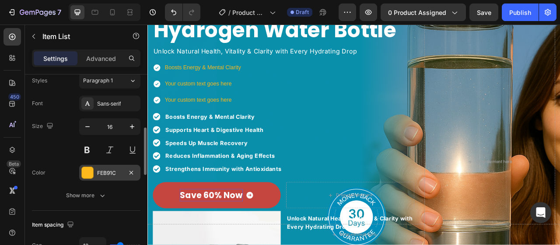
click at [94, 173] on div "FEB91C" at bounding box center [109, 173] width 61 height 16
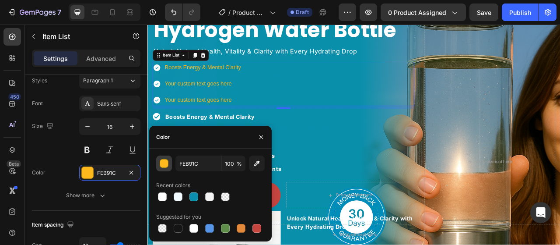
click at [162, 162] on div "button" at bounding box center [164, 163] width 9 height 9
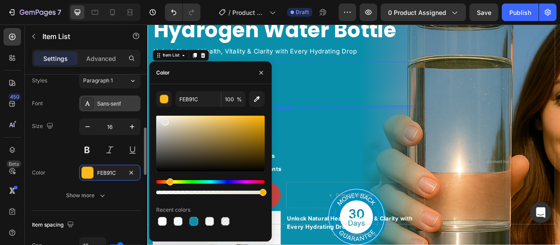
drag, startPoint x: 174, startPoint y: 120, endPoint x: 129, endPoint y: 106, distance: 47.5
click at [130, 106] on div "450 Beta Sections(18) Elements(84) Section Element Hero Section Product Detail …" at bounding box center [74, 135] width 148 height 220
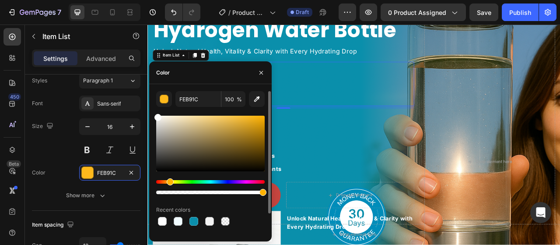
type input "FFFFFF"
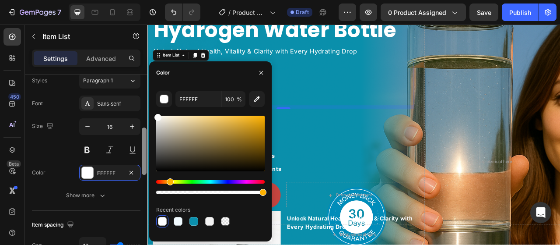
drag, startPoint x: 158, startPoint y: 116, endPoint x: 144, endPoint y: 100, distance: 21.2
click at [145, 100] on div "450 Beta Sections(18) Elements(84) Section Element Hero Section Product Detail …" at bounding box center [74, 135] width 148 height 220
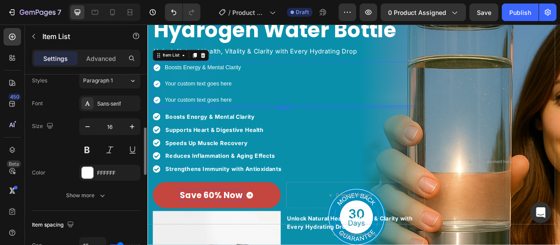
click at [60, 147] on div "Size 16" at bounding box center [86, 137] width 109 height 39
click at [234, 141] on strong "Boosts Energy & Mental Clarity" at bounding box center [227, 141] width 114 height 9
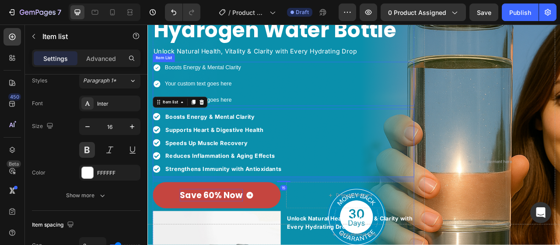
click at [296, 95] on div "Boosts Energy & Mental Clarity Your custom text goes here Your custom text goes…" at bounding box center [320, 100] width 333 height 56
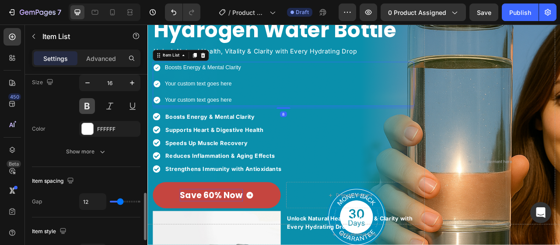
scroll to position [307, 0]
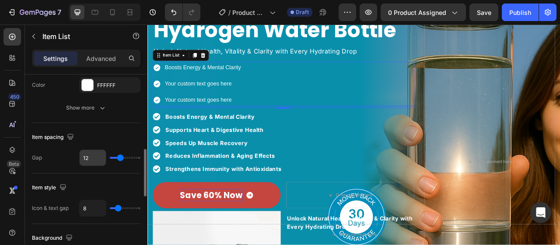
click at [99, 157] on input "12" at bounding box center [93, 158] width 26 height 16
type input "5"
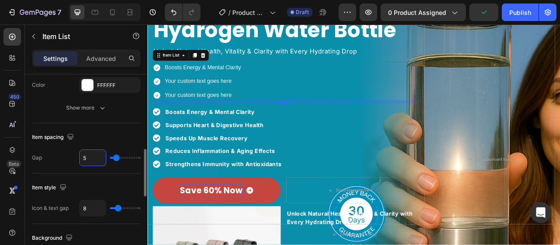
drag, startPoint x: 87, startPoint y: 160, endPoint x: 73, endPoint y: 161, distance: 13.6
click at [73, 161] on div "Gap 5" at bounding box center [86, 157] width 109 height 17
type input "0"
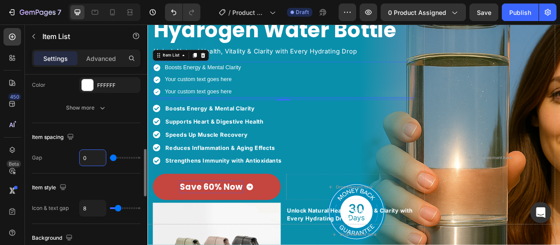
drag, startPoint x: 90, startPoint y: 157, endPoint x: 73, endPoint y: 156, distance: 17.5
click at [73, 156] on div "Gap 0" at bounding box center [86, 157] width 109 height 17
type input "2"
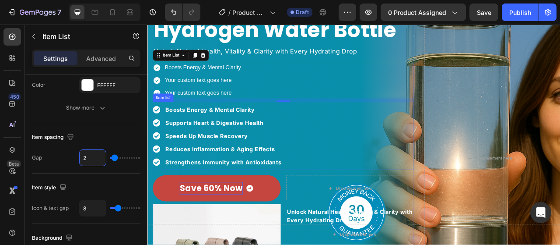
click at [221, 134] on strong "Boosts Energy & Mental Clarity" at bounding box center [227, 133] width 114 height 9
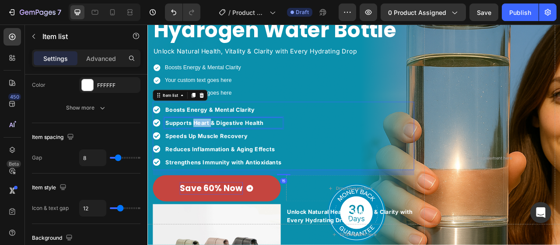
click at [218, 150] on p "Supports Heart & Digestive Health" at bounding box center [244, 149] width 148 height 11
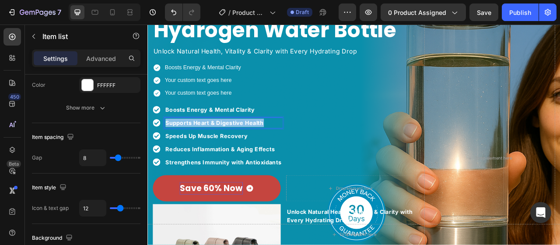
click at [218, 150] on p "Supports Heart & Digestive Health" at bounding box center [244, 149] width 148 height 11
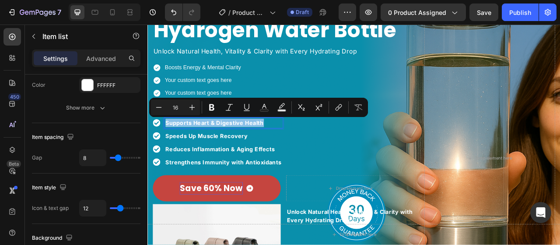
copy p "Supports Heart & Digestive Health"
click at [208, 91] on p "Your custom text goes here" at bounding box center [217, 95] width 97 height 13
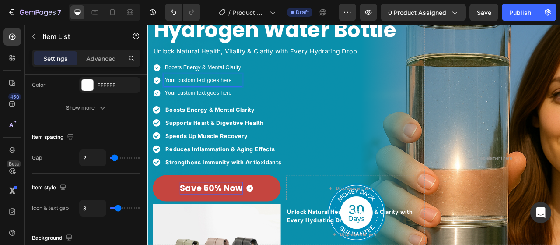
click at [217, 93] on p "Your custom text goes here" at bounding box center [217, 95] width 97 height 13
click at [222, 166] on strong "Speeds Up Muscle Recovery" at bounding box center [222, 166] width 105 height 9
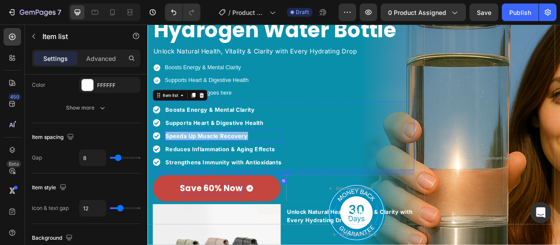
click at [222, 166] on strong "Speeds Up Muscle Recovery" at bounding box center [222, 166] width 105 height 9
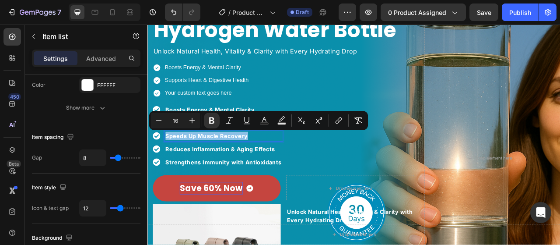
copy strong "Speeds Up Muscle Recovery"
click at [210, 111] on p "Your custom text goes here" at bounding box center [222, 112] width 107 height 13
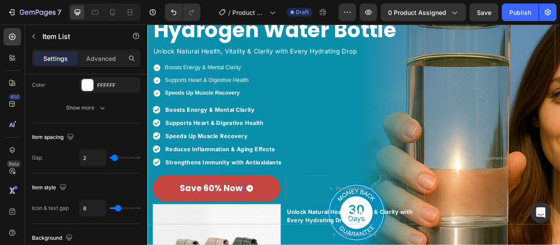
click at [322, 103] on div "Boosts Energy & Mental Clarity Supports Heart & Digestive Health Speeds Up Musc…" at bounding box center [320, 95] width 333 height 47
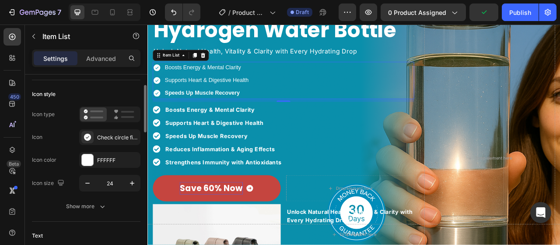
scroll to position [0, 0]
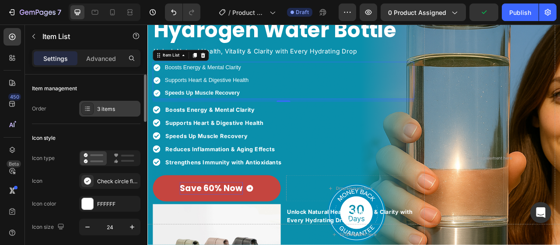
click at [116, 113] on div "3 items" at bounding box center [109, 109] width 61 height 16
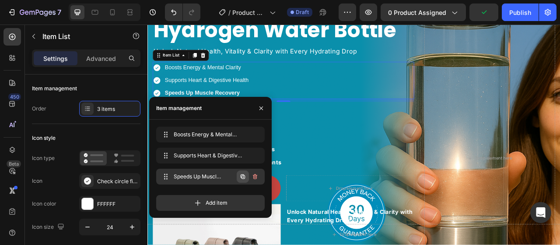
click at [244, 179] on icon "button" at bounding box center [243, 176] width 7 height 7
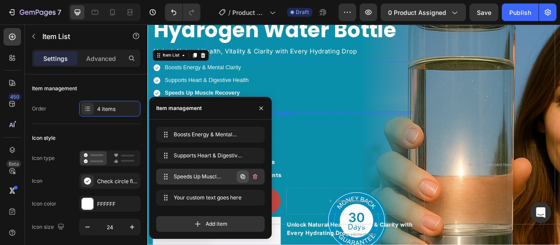
click at [243, 180] on button "button" at bounding box center [243, 176] width 12 height 12
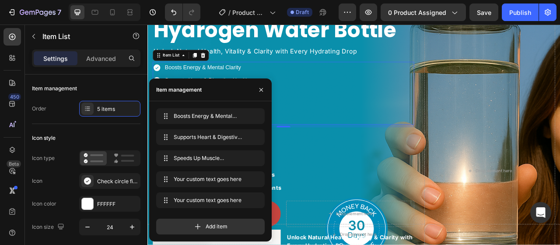
click at [381, 180] on div "Boosts Energy & Mental Clarity Supports Heart & Digestive Health Speeds Up Musc…" at bounding box center [320, 198] width 333 height 87
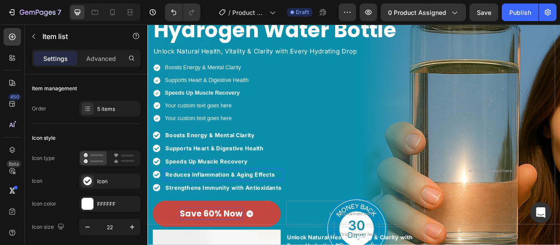
click at [237, 211] on strong "Reduces Inflammation & Aging Effects" at bounding box center [239, 215] width 139 height 9
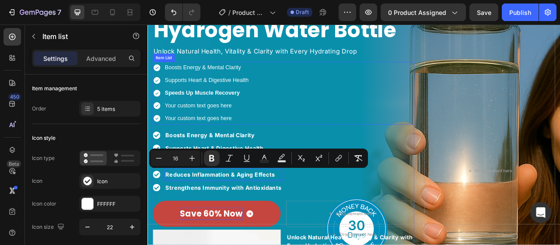
click at [221, 124] on div "Your custom text goes here" at bounding box center [222, 127] width 109 height 15
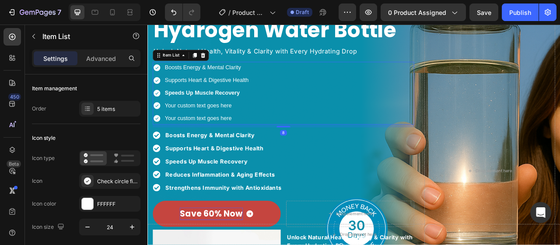
click at [231, 128] on div "Your custom text goes here" at bounding box center [222, 127] width 109 height 15
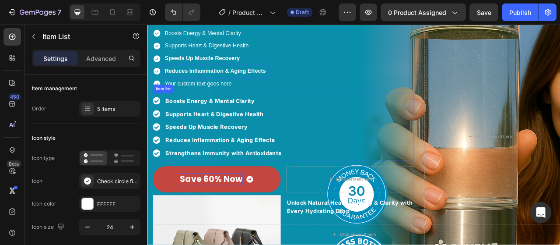
scroll to position [109, 0]
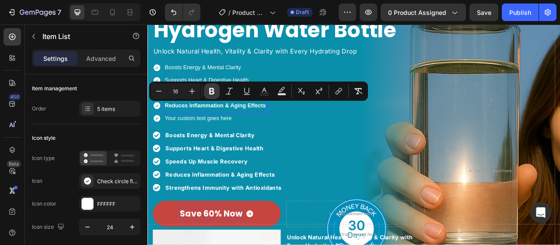
click at [214, 92] on icon "Editor contextual toolbar" at bounding box center [212, 91] width 9 height 9
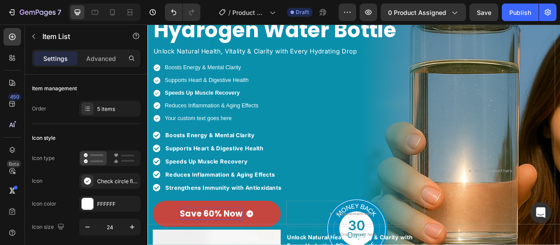
click at [272, 152] on div "Image Row Icon Icon Icon Icon Icon Icon List Hoz (4.7/5) based on 95,600+ Revie…" at bounding box center [320, 210] width 333 height 513
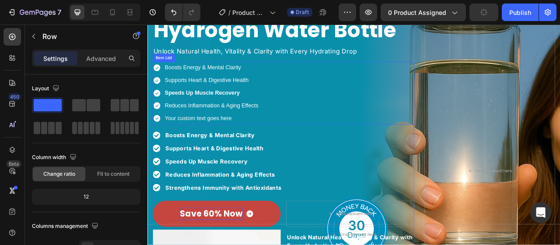
click at [257, 111] on strong "Speeds Up Muscle Recovery" at bounding box center [216, 111] width 95 height 7
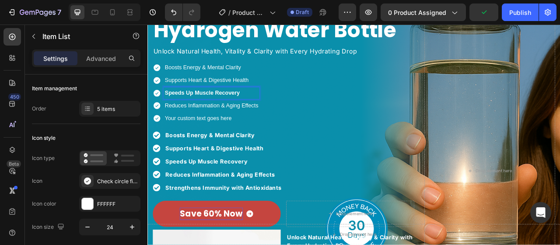
click at [257, 109] on strong "Speeds Up Muscle Recovery" at bounding box center [216, 111] width 95 height 7
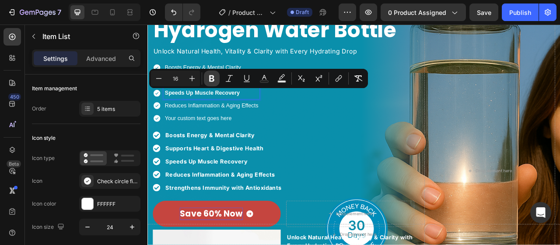
click at [209, 80] on icon "Editor contextual toolbar" at bounding box center [211, 78] width 5 height 7
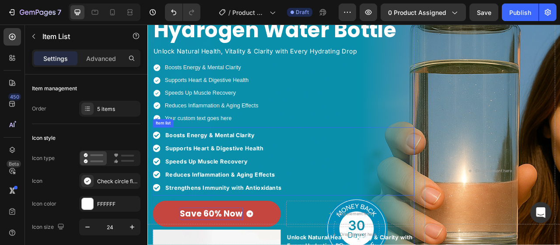
click at [233, 227] on p "Strengthens Immunity with Antioxidants" at bounding box center [244, 232] width 148 height 11
click at [242, 229] on p "Strengthens Immunity with Antioxidants" at bounding box center [244, 232] width 148 height 11
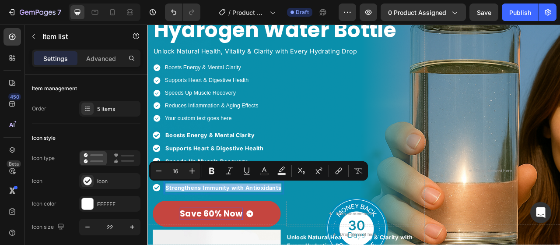
copy p "Strengthens Immunity with Antioxidants"
click at [220, 144] on p "Your custom text goes here" at bounding box center [228, 144] width 119 height 13
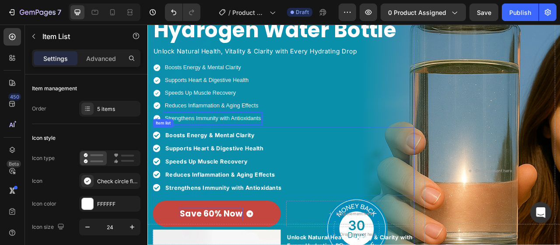
click at [349, 197] on div "Boosts Energy & Mental Clarity Supports Heart & Digestive Health Speeds Up Musc…" at bounding box center [320, 198] width 333 height 87
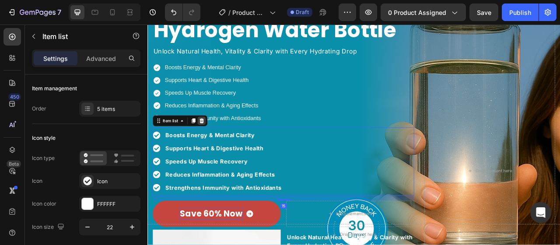
click at [218, 144] on icon at bounding box center [217, 147] width 6 height 6
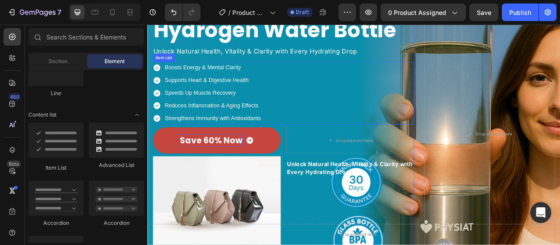
click at [390, 116] on div "Boosts Energy & Mental Clarity Supports Heart & Digestive Health Speeds Up Musc…" at bounding box center [320, 112] width 333 height 80
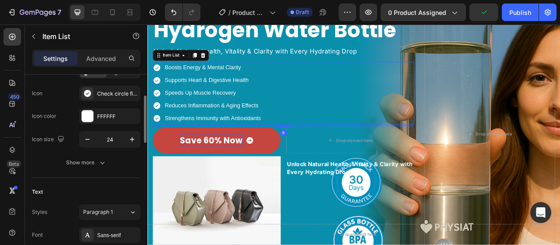
scroll to position [219, 0]
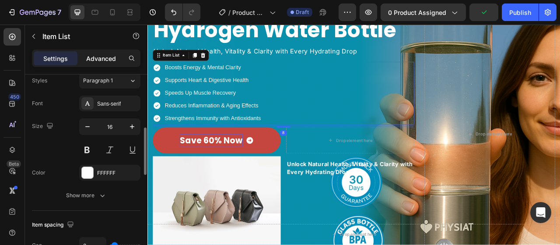
click at [103, 60] on p "Advanced" at bounding box center [101, 58] width 30 height 9
type input "100%"
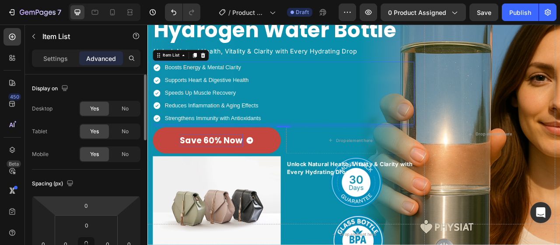
scroll to position [88, 0]
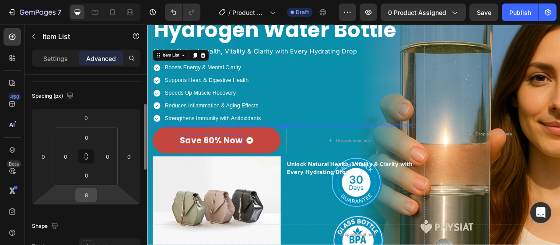
click at [92, 188] on input "8" at bounding box center [87, 194] width 18 height 13
click at [89, 195] on input "8" at bounding box center [87, 194] width 18 height 13
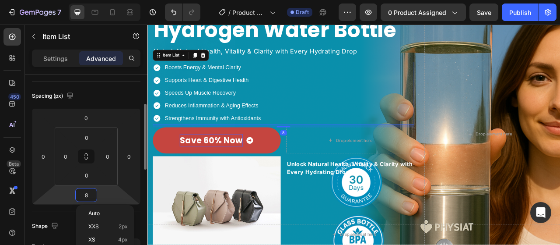
click at [89, 195] on input "8" at bounding box center [87, 194] width 18 height 13
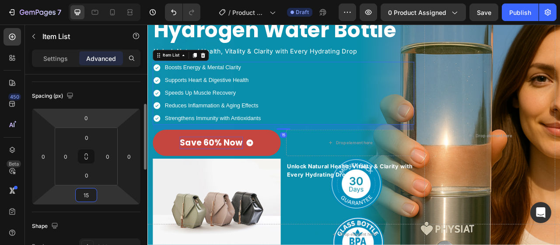
type input "15"
click at [105, 102] on div "Spacing (px)" at bounding box center [86, 96] width 109 height 14
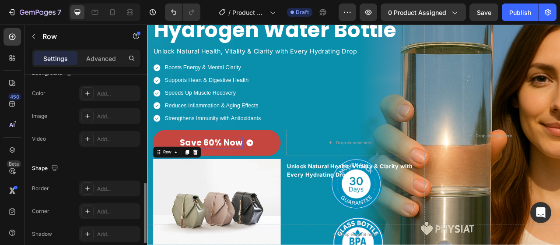
scroll to position [437, 0]
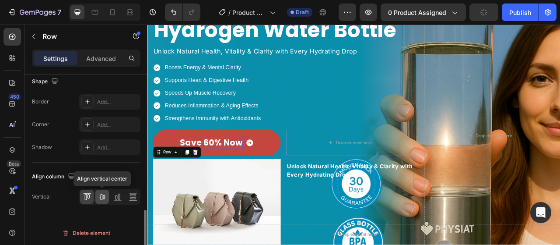
click at [103, 192] on icon at bounding box center [102, 196] width 9 height 9
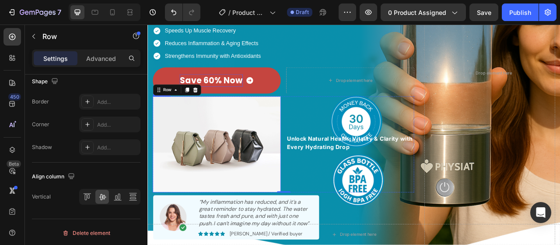
scroll to position [197, 0]
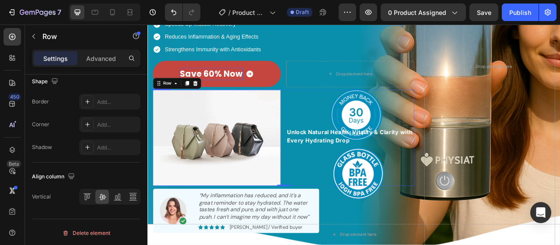
click at [264, 192] on img at bounding box center [235, 169] width 163 height 122
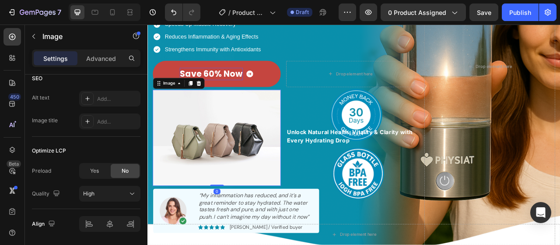
scroll to position [0, 0]
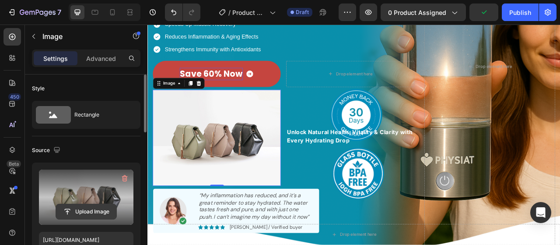
click at [85, 210] on input "file" at bounding box center [86, 211] width 60 height 15
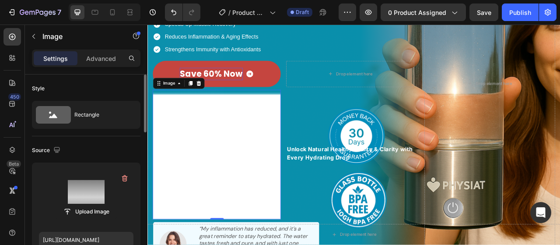
click at [100, 170] on div "Upload Image https://cdn.shopify.com/s/files/1/0659/6771/8584/files/gempages_51…" at bounding box center [86, 215] width 109 height 106
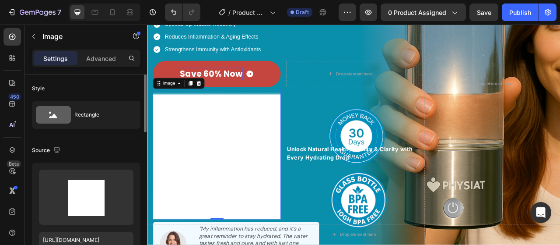
click at [102, 169] on div "Upload Image https://cdn.shopify.com/s/files/1/0659/6771/8584/files/gempages_51…" at bounding box center [86, 215] width 109 height 106
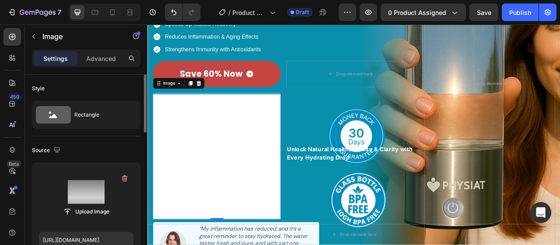
click at [102, 172] on label at bounding box center [86, 196] width 95 height 55
click at [102, 204] on input "file" at bounding box center [86, 211] width 60 height 15
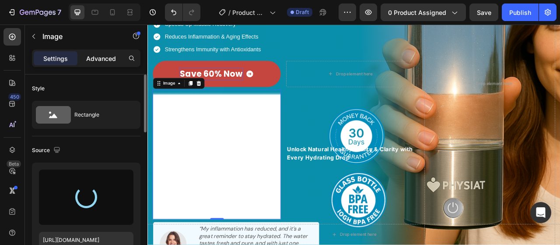
type input "https://cdn.shopify.com/s/files/1/0659/6771/8584/files/gempages_511773715638256…"
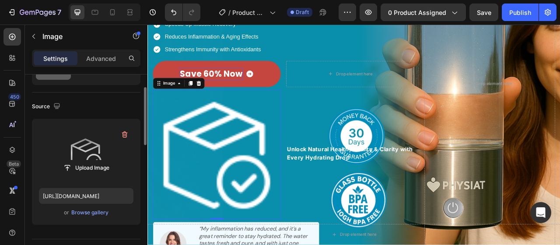
scroll to position [219, 0]
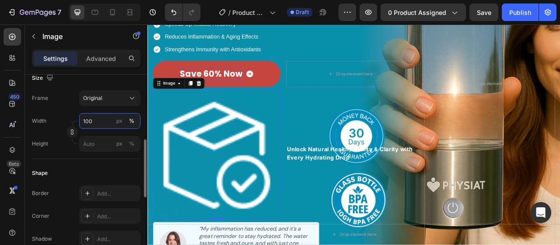
click at [100, 120] on input "100" at bounding box center [109, 121] width 61 height 16
click at [122, 122] on div "px" at bounding box center [119, 121] width 6 height 8
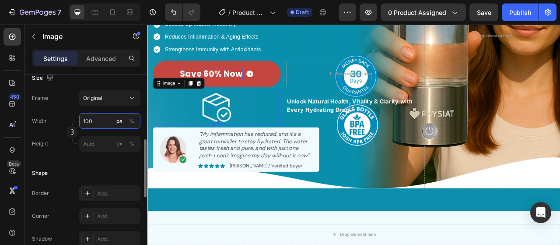
click at [102, 119] on input "100" at bounding box center [109, 121] width 61 height 16
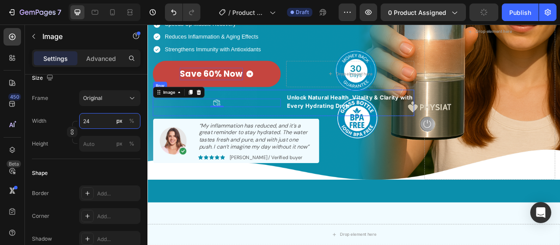
type input "24"
click at [303, 127] on div at bounding box center [235, 124] width 163 height 11
click at [313, 126] on div at bounding box center [235, 124] width 163 height 11
click at [320, 128] on div "Image 0 Unlock Natural Health, Vitality & Clarity with Every Hydrating Drop Tex…" at bounding box center [320, 124] width 333 height 33
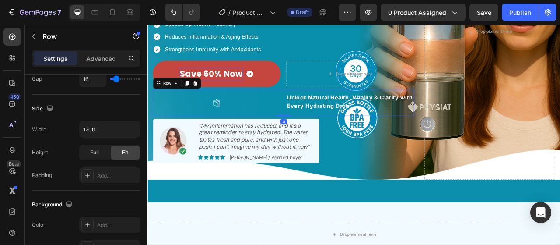
scroll to position [0, 0]
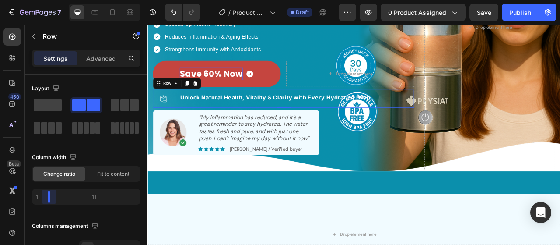
drag, startPoint x: 81, startPoint y: 194, endPoint x: 43, endPoint y: 193, distance: 37.7
click at [43, 0] on body "7 Version history / Product Page - Ifti Draft Preview 0 product assigned Save P…" at bounding box center [280, 0] width 560 height 0
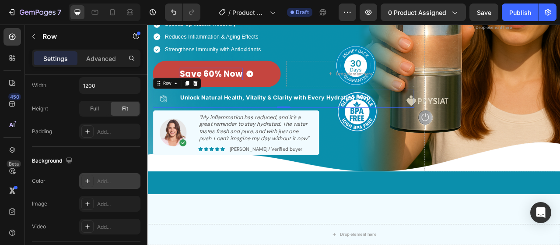
scroll to position [394, 0]
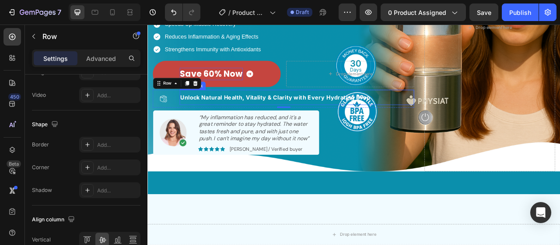
click at [259, 113] on strong "Unlock Natural Health, Vitality & Clarity with Every Hydrating Drop" at bounding box center [310, 117] width 242 height 9
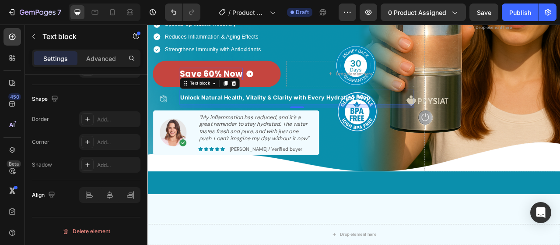
scroll to position [0, 0]
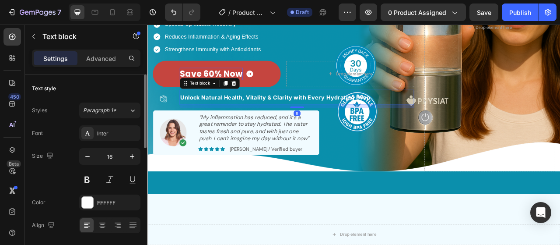
drag, startPoint x: 103, startPoint y: 62, endPoint x: 96, endPoint y: 165, distance: 103.6
click at [103, 61] on p "Advanced" at bounding box center [101, 58] width 30 height 9
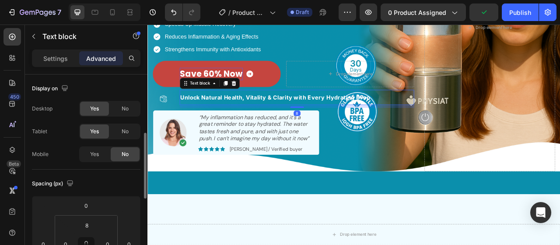
scroll to position [44, 0]
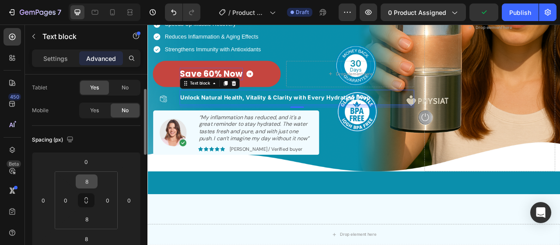
click at [90, 187] on div "8" at bounding box center [87, 181] width 22 height 14
click at [89, 178] on input "8" at bounding box center [87, 181] width 18 height 13
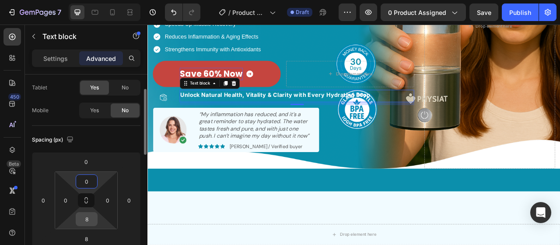
type input "0"
click at [86, 215] on input "8" at bounding box center [87, 218] width 18 height 13
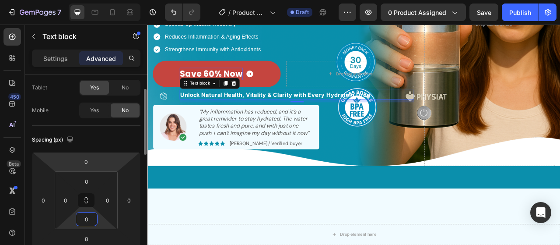
type input "0"
click at [114, 0] on html "7 Version history / Product Page - Ifti Draft Preview 0 product assigned Save P…" at bounding box center [280, 0] width 560 height 0
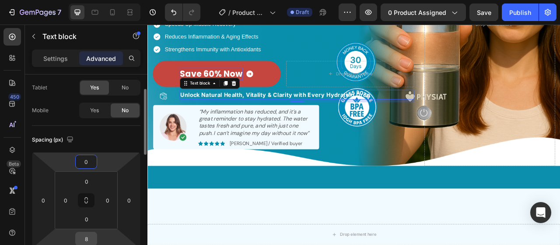
click at [86, 239] on input "8" at bounding box center [87, 238] width 18 height 13
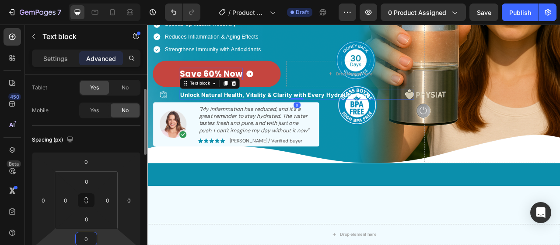
type input "0"
click at [120, 136] on div "Spacing (px)" at bounding box center [86, 140] width 109 height 14
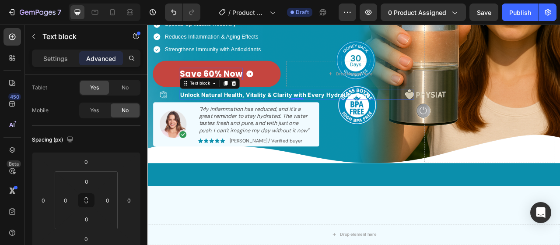
click at [198, 113] on strong "Unlock Natural Health, Vitality & Clarity with Every Hydrating Drop" at bounding box center [310, 113] width 242 height 9
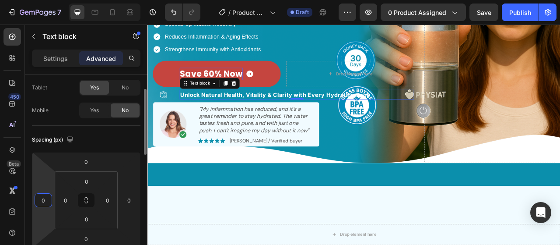
click at [45, 197] on input "0" at bounding box center [43, 200] width 13 height 13
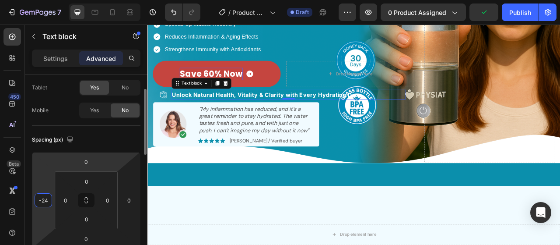
type input "-25"
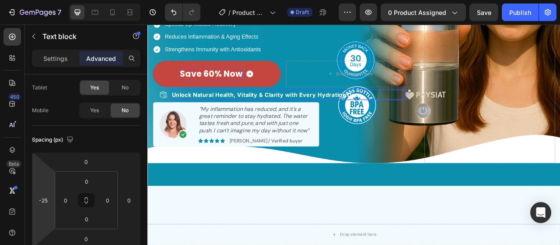
click at [332, 111] on strong "Unlock Natural Health, Vitality & Clarity with Every Hydrating Drop" at bounding box center [299, 113] width 242 height 9
click at [266, 111] on strong "Stock: Only 40 Physiat Bottles left" at bounding box center [240, 113] width 124 height 9
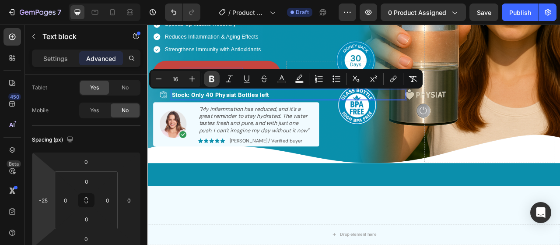
click at [215, 79] on icon "Editor contextual toolbar" at bounding box center [212, 78] width 9 height 9
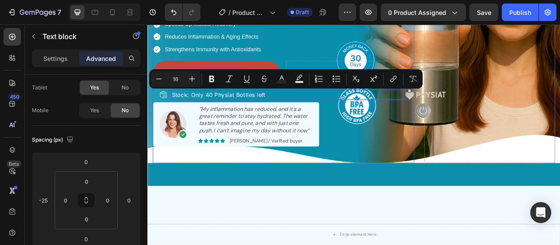
click at [309, 120] on div "Image Row Icon Icon Icon Icon Icon Icon List Hoz (4.7/5) based on 95,600+ Revie…" at bounding box center [320, 23] width 333 height 313
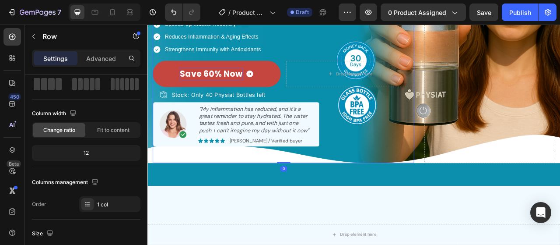
scroll to position [0, 0]
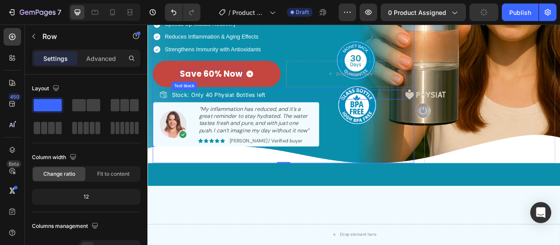
click at [338, 113] on p "Stock: Only 40 Physiat Bottles left" at bounding box center [326, 114] width 297 height 11
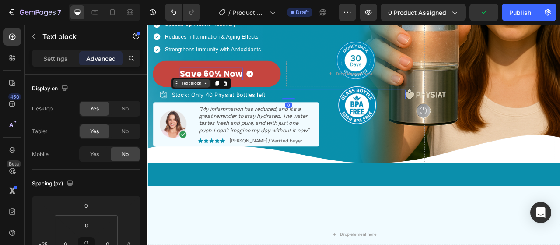
click at [209, 97] on div "Text block" at bounding box center [202, 99] width 29 height 8
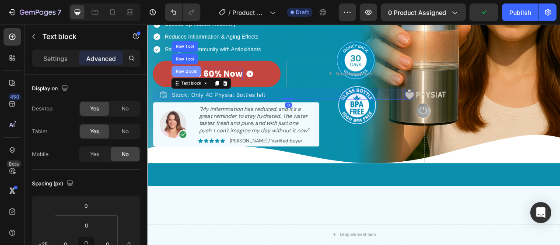
click at [207, 82] on div "Row 2 cols" at bounding box center [196, 83] width 30 height 5
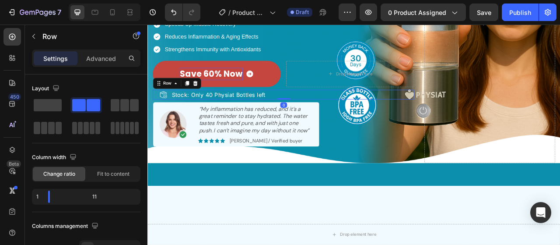
click at [188, 93] on div "Row" at bounding box center [184, 99] width 61 height 14
click at [184, 94] on div "Row" at bounding box center [172, 99] width 32 height 11
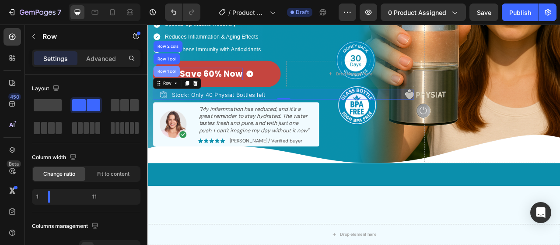
click at [181, 81] on div "Row 1 col" at bounding box center [171, 83] width 27 height 5
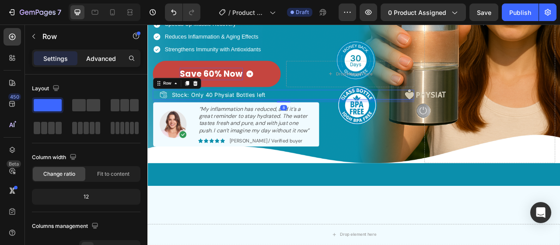
click at [103, 60] on p "Advanced" at bounding box center [101, 58] width 30 height 9
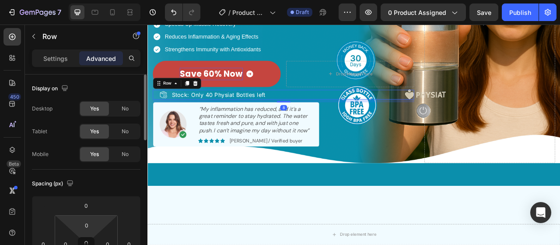
scroll to position [131, 0]
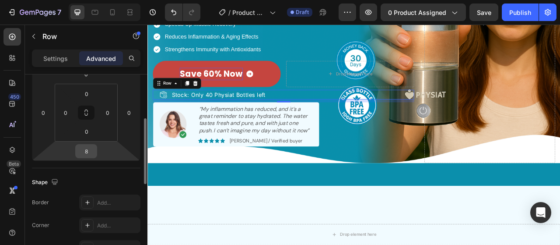
click at [86, 149] on input "8" at bounding box center [87, 150] width 18 height 13
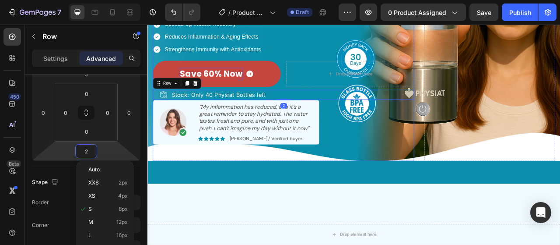
type input "25"
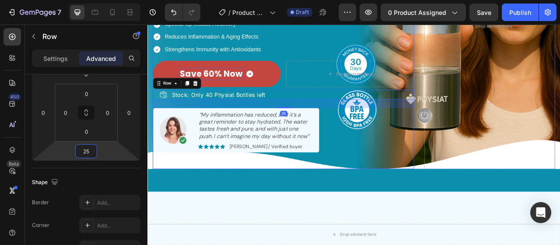
click at [415, 196] on div "Image Row Icon Icon Icon Icon Icon Icon List Hoz (4.7/5) based on 95,600+ Revie…" at bounding box center [320, 27] width 333 height 363
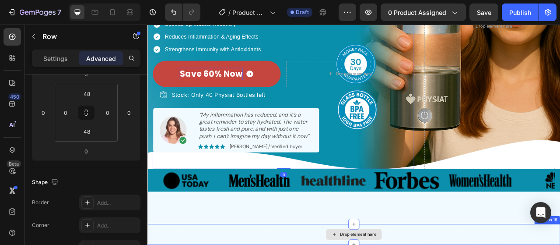
scroll to position [109, 0]
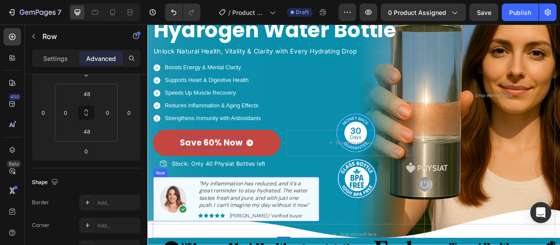
click at [165, 218] on div "Image “My inflammation has reduced, and it’s a great reminder to stay hydrated.…" at bounding box center [260, 246] width 211 height 56
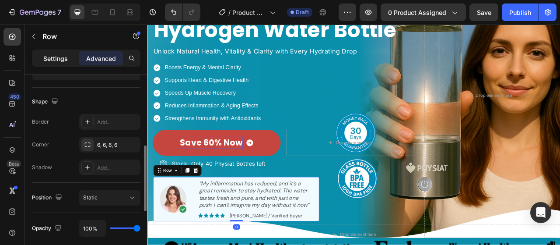
click at [64, 57] on p "Settings" at bounding box center [55, 58] width 25 height 9
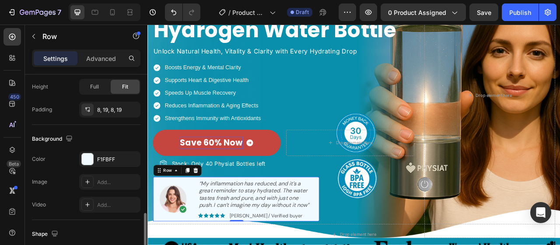
scroll to position [349, 0]
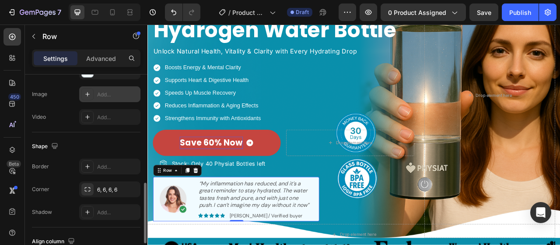
click at [104, 93] on div "Add..." at bounding box center [117, 95] width 41 height 8
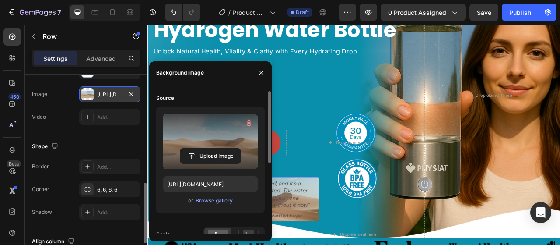
click at [183, 131] on label at bounding box center [210, 141] width 95 height 55
click at [183, 148] on input "file" at bounding box center [210, 155] width 60 height 15
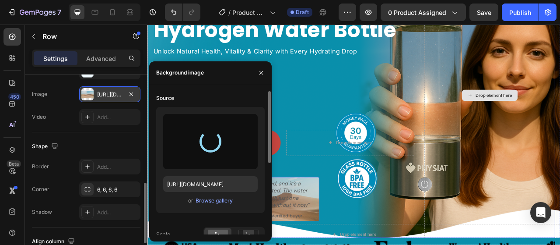
type input "https://cdn.shopify.com/s/files/1/0659/6771/8584/files/gempages_511773715638256…"
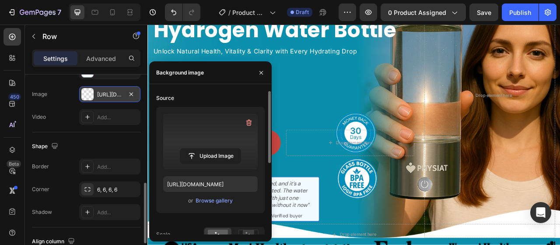
click at [111, 145] on div "Shape" at bounding box center [86, 146] width 109 height 14
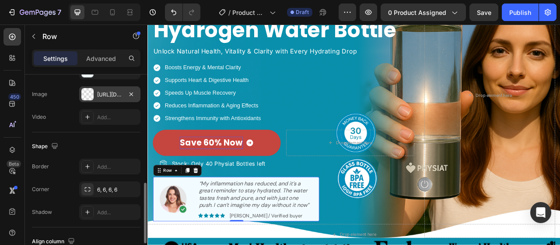
scroll to position [306, 0]
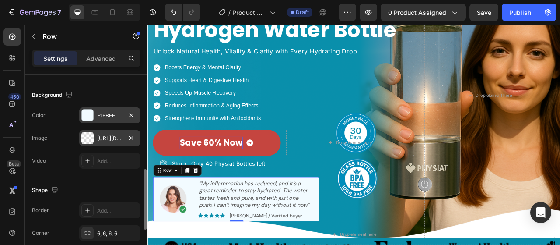
click at [118, 117] on div "F1FBFF" at bounding box center [109, 116] width 25 height 8
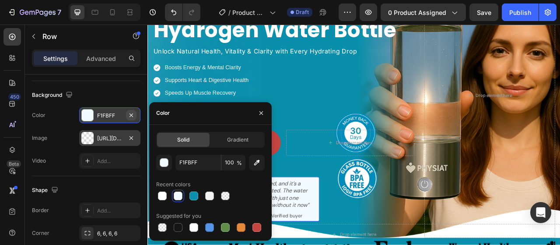
click at [129, 114] on icon "button" at bounding box center [131, 115] width 7 height 7
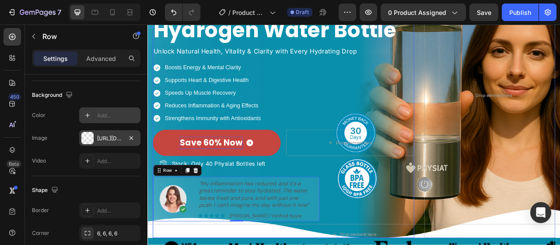
scroll to position [153, 0]
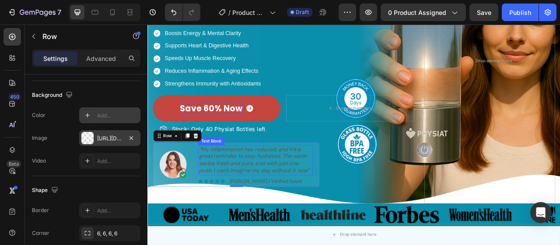
click at [265, 197] on p "“My inflammation has reduced, and it’s a great reminder to stay hydrated. The w…" at bounding box center [285, 197] width 144 height 36
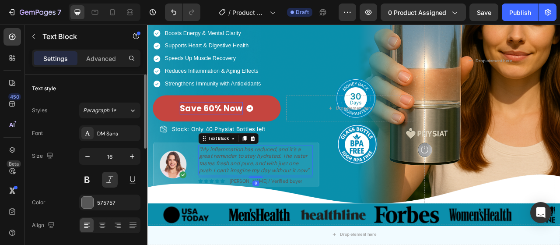
scroll to position [44, 0]
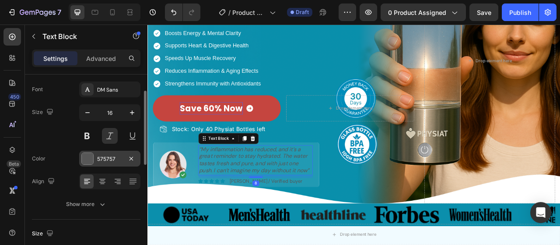
click at [83, 160] on div at bounding box center [87, 158] width 11 height 11
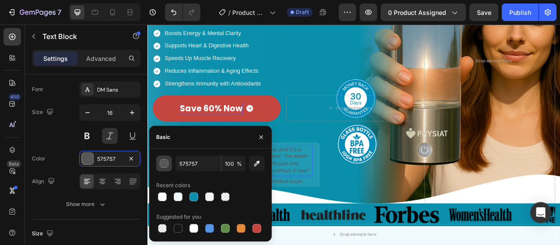
click at [159, 162] on button "button" at bounding box center [164, 163] width 16 height 16
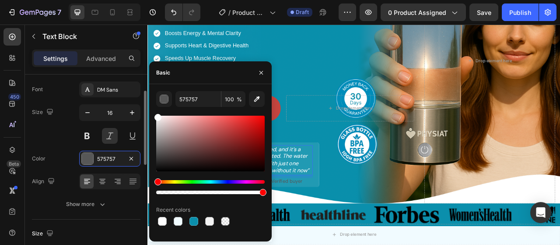
drag, startPoint x: 172, startPoint y: 133, endPoint x: 94, endPoint y: 123, distance: 78.5
click at [132, 97] on div "450 Beta Sections(18) Elements(84) Section Element Hero Section Product Detail …" at bounding box center [74, 135] width 148 height 220
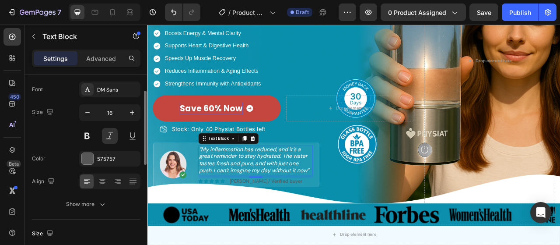
drag, startPoint x: 73, startPoint y: 132, endPoint x: 164, endPoint y: 225, distance: 130.0
click at [73, 132] on div "Size 16" at bounding box center [86, 123] width 109 height 39
click at [279, 221] on p "Emily / Verified buyer" at bounding box center [298, 224] width 92 height 6
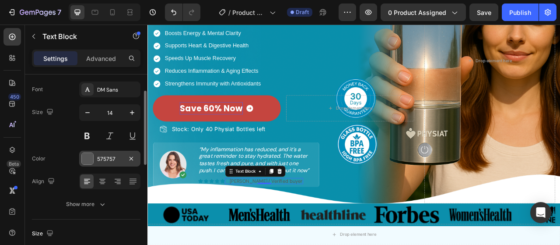
click at [95, 162] on div "575757" at bounding box center [109, 159] width 61 height 16
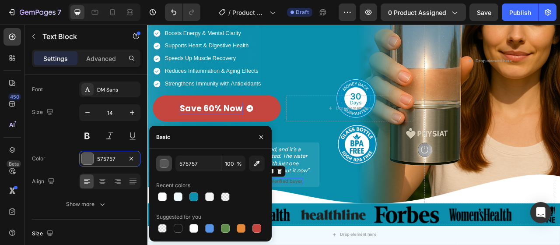
click at [164, 166] on div "button" at bounding box center [164, 163] width 9 height 9
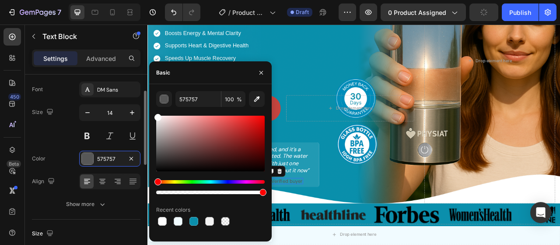
drag, startPoint x: 120, startPoint y: 89, endPoint x: 76, endPoint y: 117, distance: 51.6
click at [115, 88] on div "450 Beta Sections(18) Elements(84) Section Element Hero Section Product Detail …" at bounding box center [74, 135] width 148 height 220
click at [66, 130] on div "Size 14" at bounding box center [86, 123] width 109 height 39
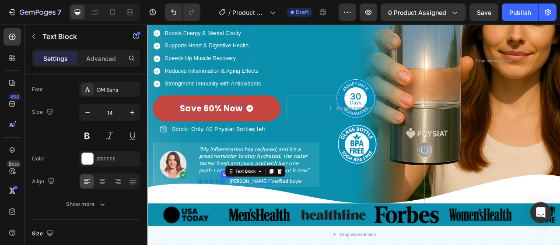
click at [243, 222] on icon at bounding box center [243, 224] width 6 height 6
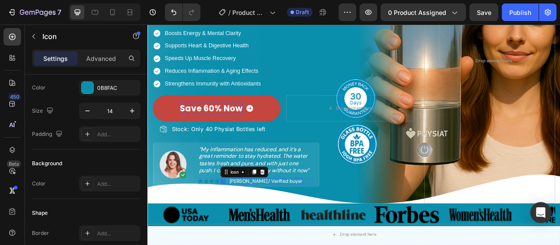
scroll to position [0, 0]
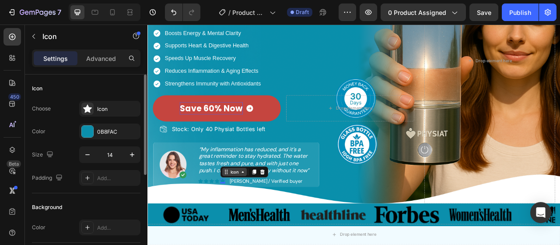
click at [261, 212] on div "Icon" at bounding box center [258, 212] width 14 height 0
click at [267, 197] on div "Icon List" at bounding box center [256, 196] width 24 height 5
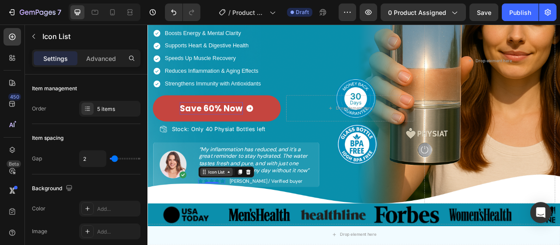
click at [233, 211] on div "Icon List" at bounding box center [235, 212] width 24 height 8
click at [238, 190] on div "Row 3 cols" at bounding box center [231, 197] width 38 height 14
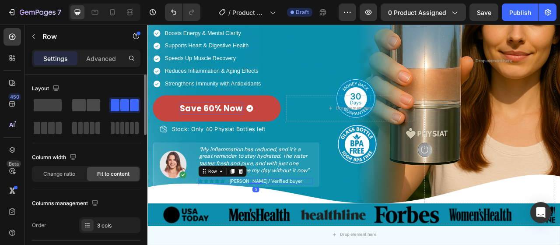
click at [94, 106] on span at bounding box center [94, 105] width 14 height 12
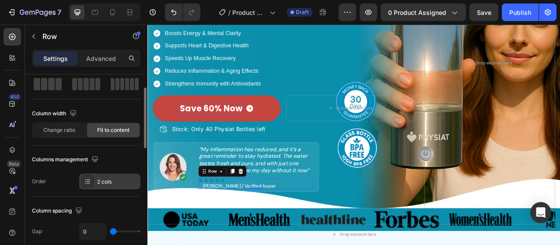
scroll to position [88, 0]
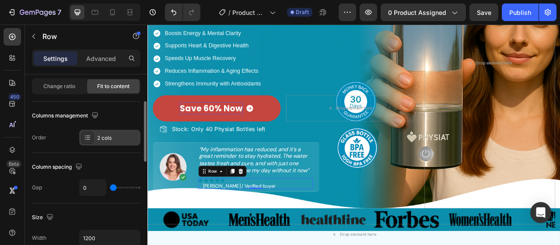
click at [101, 137] on div "2 cols" at bounding box center [117, 138] width 41 height 8
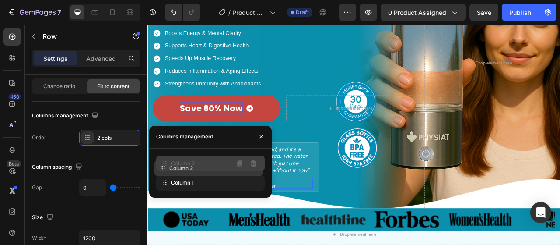
drag, startPoint x: 166, startPoint y: 180, endPoint x: 164, endPoint y: 165, distance: 15.0
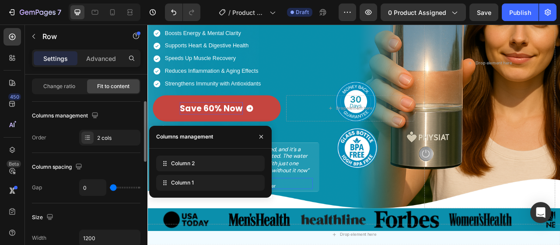
click at [101, 158] on div "Column spacing Gap 0" at bounding box center [86, 178] width 109 height 50
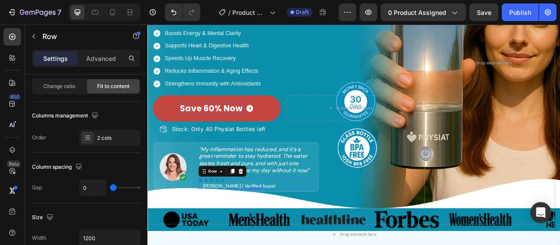
scroll to position [0, 0]
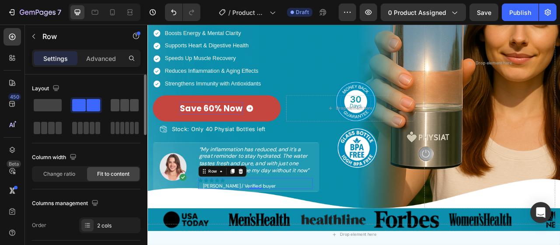
click at [123, 106] on span at bounding box center [124, 105] width 9 height 12
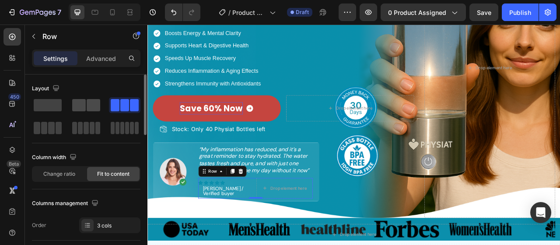
click at [90, 104] on span at bounding box center [94, 105] width 14 height 12
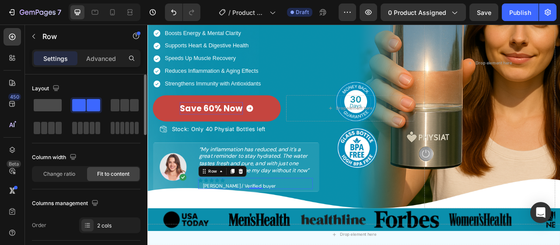
click at [52, 102] on span at bounding box center [48, 105] width 28 height 12
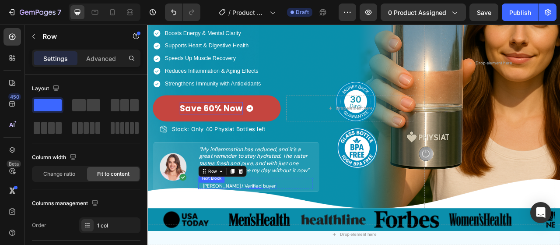
click at [266, 228] on strong at bounding box center [266, 230] width 1 height 8
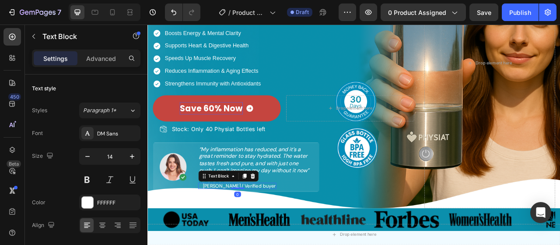
click at [244, 222] on div "Text Block" at bounding box center [250, 218] width 77 height 14
click at [244, 217] on div "Text Block" at bounding box center [238, 218] width 30 height 8
click at [239, 204] on div "Row 1 col" at bounding box center [229, 202] width 34 height 14
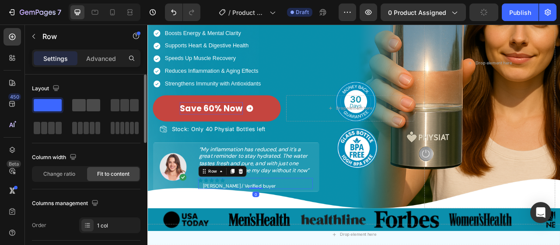
click at [94, 108] on span at bounding box center [94, 105] width 14 height 12
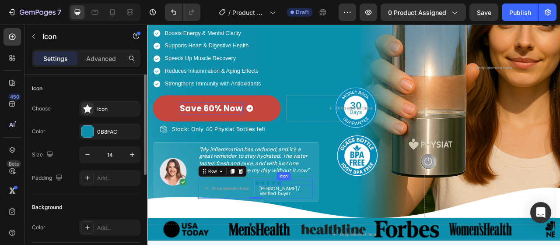
click at [314, 226] on div "Icon" at bounding box center [315, 226] width 6 height 6
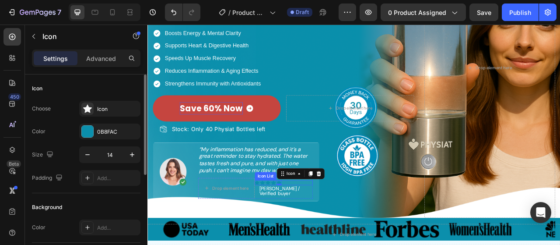
click at [328, 226] on div "Icon Icon Icon Icon Icon 0" at bounding box center [321, 226] width 74 height 6
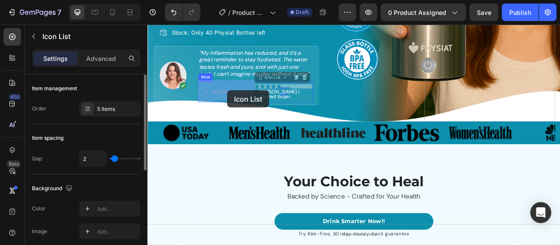
scroll to position [287, 0]
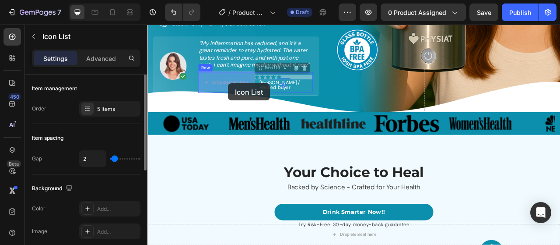
drag, startPoint x: 297, startPoint y: 217, endPoint x: 250, endPoint y: 99, distance: 126.5
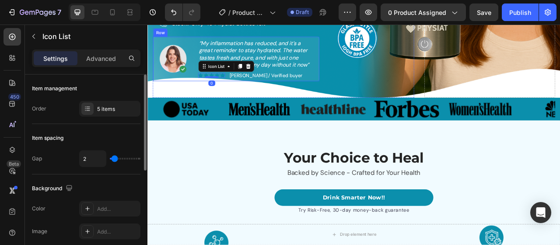
scroll to position [243, 0]
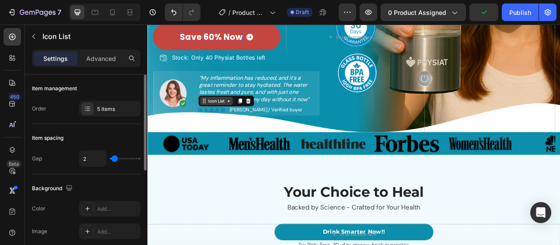
click at [245, 119] on div "Icon List" at bounding box center [235, 122] width 24 height 8
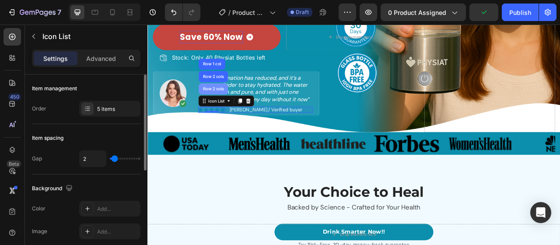
click at [238, 110] on div "Row 2 cols" at bounding box center [230, 106] width 37 height 14
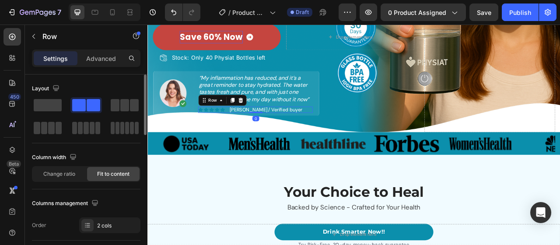
scroll to position [44, 0]
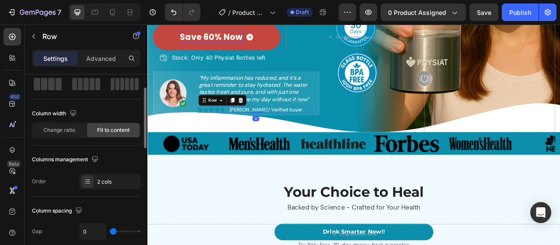
click at [108, 183] on div "2 cols" at bounding box center [117, 182] width 41 height 8
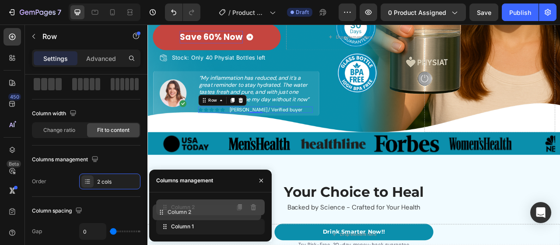
drag, startPoint x: 164, startPoint y: 222, endPoint x: 161, endPoint y: 208, distance: 14.9
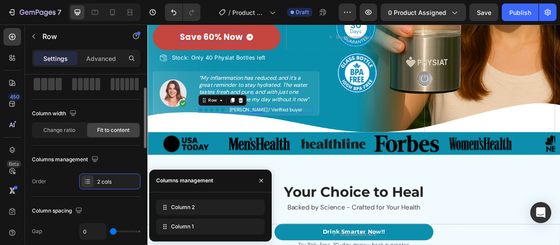
click at [67, 186] on div "Order 2 cols" at bounding box center [86, 181] width 109 height 16
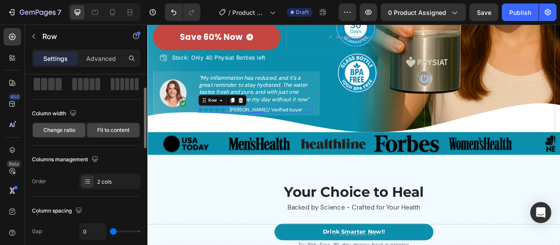
scroll to position [0, 0]
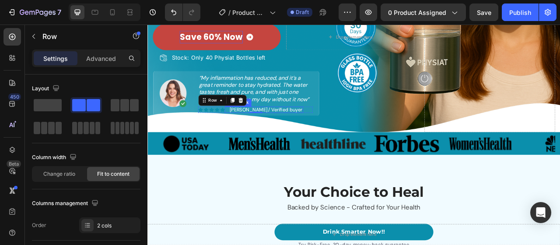
click at [292, 131] on p "Emily / Verified buyer" at bounding box center [298, 133] width 92 height 6
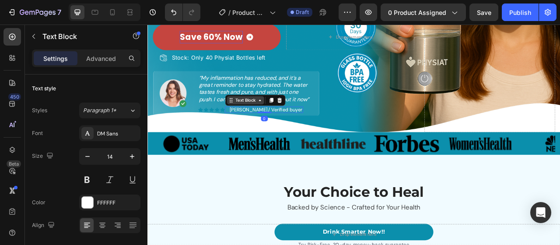
click at [288, 119] on icon at bounding box center [290, 120] width 7 height 7
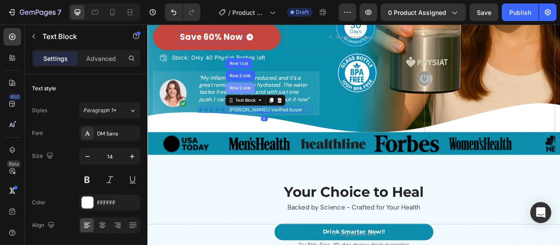
click at [278, 109] on div "Row 2 cols" at bounding box center [265, 106] width 37 height 14
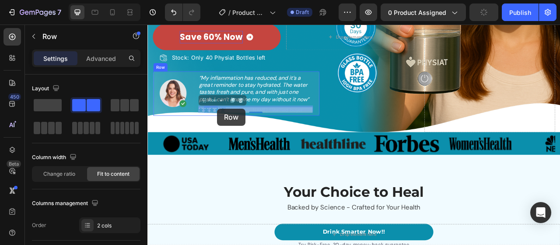
drag, startPoint x: 231, startPoint y: 121, endPoint x: 237, endPoint y: 131, distance: 11.6
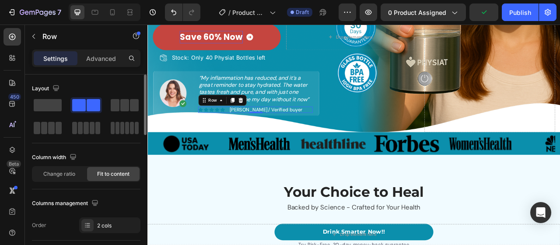
scroll to position [44, 0]
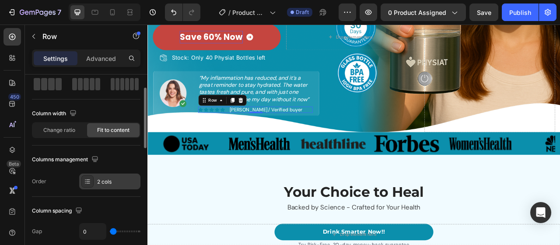
click at [102, 188] on div "2 cols" at bounding box center [109, 181] width 61 height 16
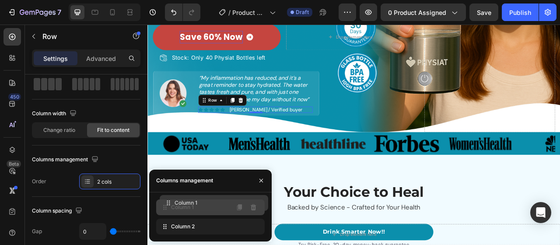
drag, startPoint x: 166, startPoint y: 227, endPoint x: 168, endPoint y: 201, distance: 26.8
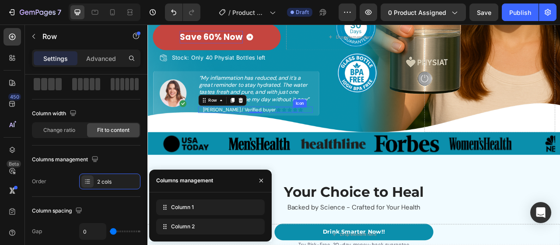
click at [332, 131] on icon at bounding box center [335, 133] width 6 height 6
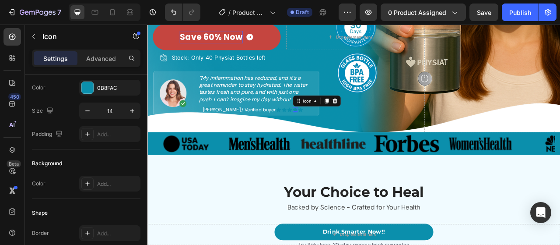
scroll to position [0, 0]
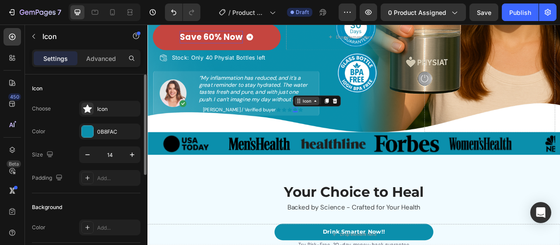
click at [357, 121] on icon at bounding box center [360, 121] width 7 height 7
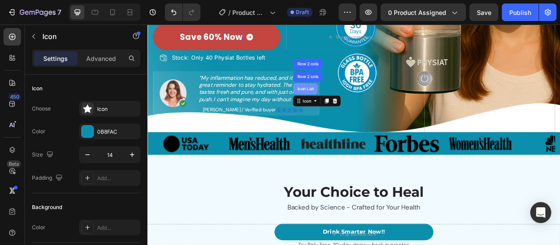
click at [333, 111] on div "Icon List" at bounding box center [348, 106] width 31 height 14
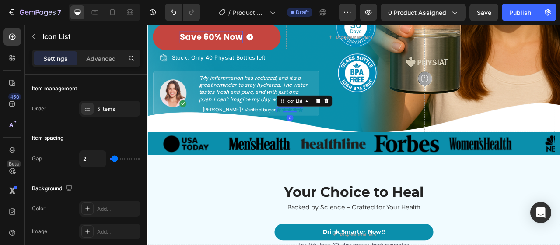
scroll to position [202, 0]
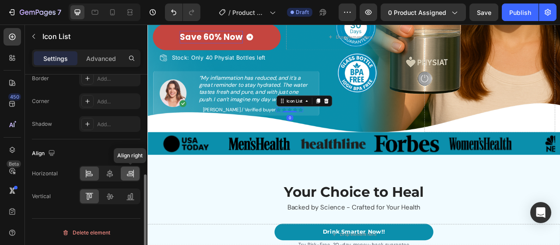
click at [134, 172] on icon at bounding box center [130, 173] width 9 height 9
click at [127, 192] on icon at bounding box center [130, 196] width 9 height 9
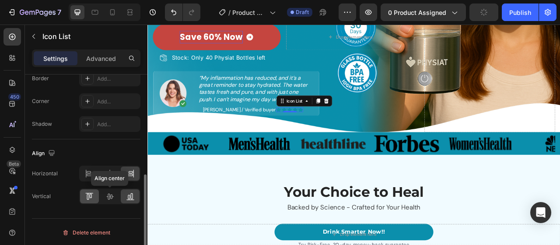
click at [97, 191] on div at bounding box center [89, 196] width 19 height 14
click at [114, 196] on div at bounding box center [110, 196] width 19 height 14
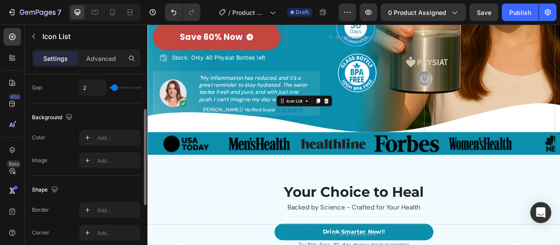
scroll to position [0, 0]
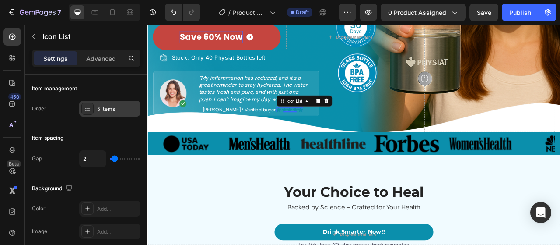
click at [115, 107] on div "5 items" at bounding box center [117, 109] width 41 height 8
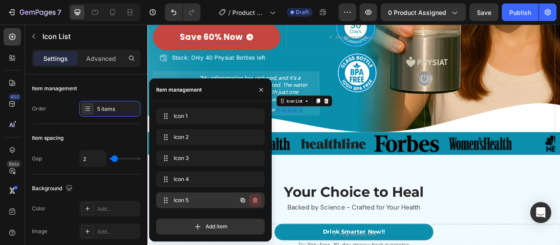
click at [254, 195] on button "button" at bounding box center [255, 200] width 12 height 12
click at [254, 195] on button "Delete" at bounding box center [249, 200] width 24 height 12
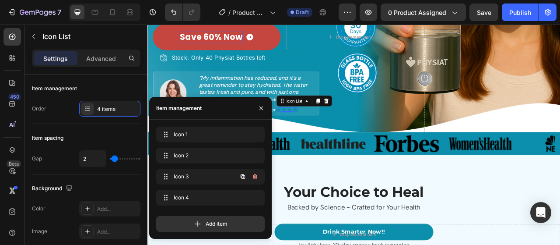
click at [253, 181] on button "button" at bounding box center [255, 176] width 12 height 12
click at [253, 180] on button "Delete" at bounding box center [249, 176] width 24 height 12
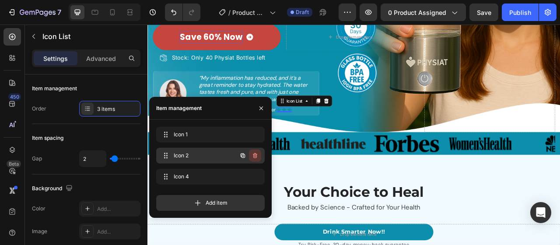
click at [254, 157] on icon "button" at bounding box center [255, 155] width 7 height 7
click at [254, 157] on div "Delete" at bounding box center [249, 156] width 16 height 8
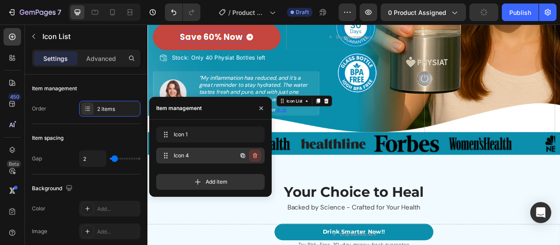
click at [253, 156] on icon "button" at bounding box center [255, 155] width 7 height 7
click at [253, 156] on div "Delete" at bounding box center [249, 156] width 16 height 8
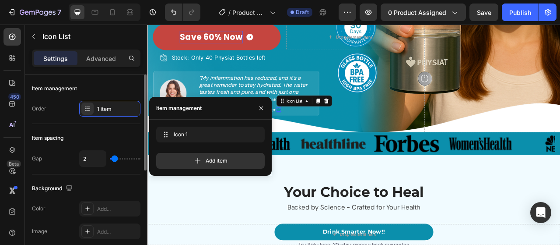
click at [120, 124] on div "Item spacing Gap 2" at bounding box center [86, 149] width 109 height 50
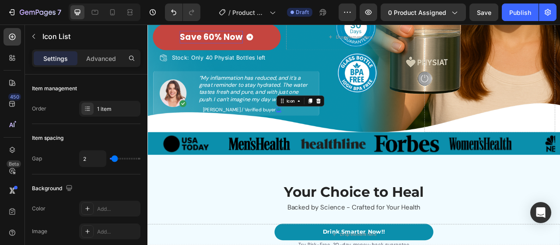
click at [311, 131] on div "Icon 0" at bounding box center [314, 133] width 6 height 6
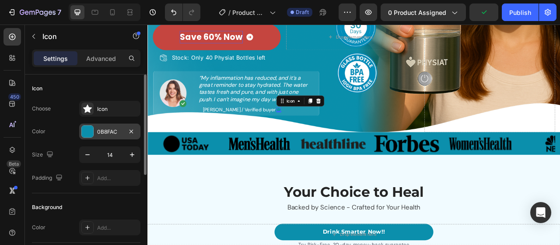
click at [119, 128] on div "0B8FAC" at bounding box center [109, 132] width 25 height 8
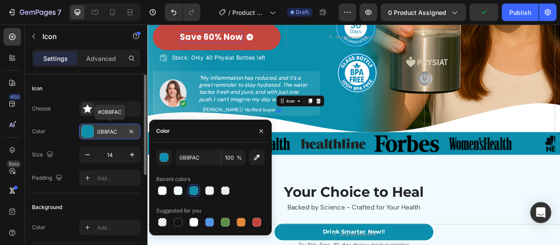
click at [112, 133] on div "0B8FAC" at bounding box center [109, 132] width 25 height 8
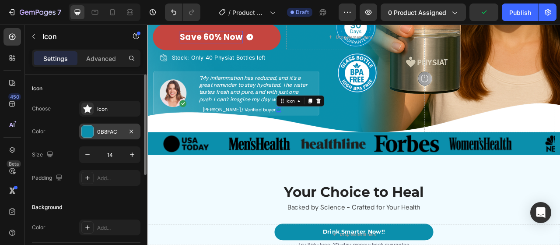
click at [115, 133] on div "0B8FAC" at bounding box center [109, 132] width 25 height 8
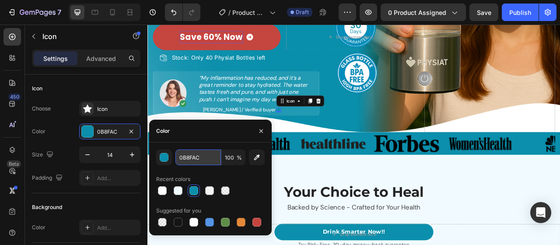
click at [195, 157] on input "0B8FAC" at bounding box center [199, 157] width 46 height 16
paste input "#FFA600"
type input "#FFA600"
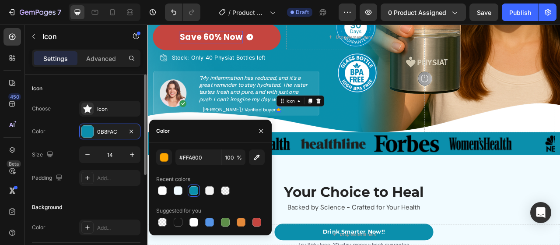
click at [56, 133] on div "Color 0B8FAC" at bounding box center [86, 131] width 109 height 16
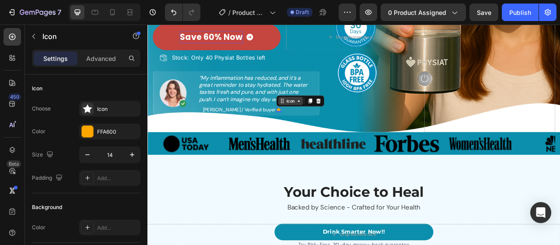
click at [336, 119] on icon at bounding box center [339, 121] width 7 height 7
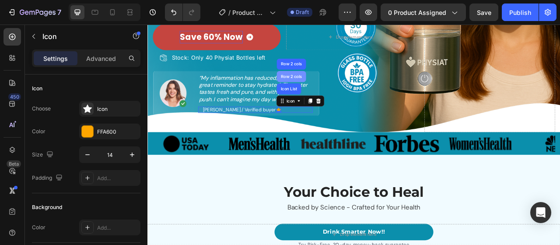
click at [312, 85] on div "Row 2 cols" at bounding box center [330, 91] width 37 height 14
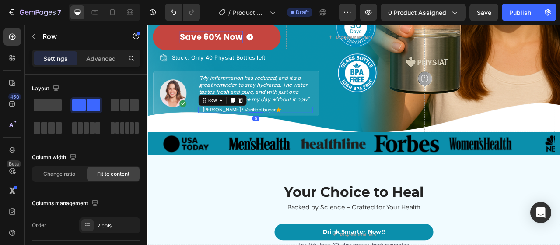
click at [293, 129] on div "Image Emily / Verified buyer Text Block Icon Icon List Row 0" at bounding box center [285, 133] width 146 height 8
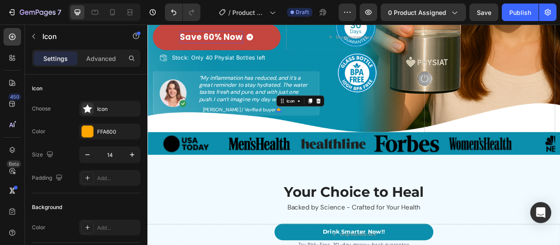
click at [311, 131] on div "Icon 0" at bounding box center [314, 133] width 6 height 6
click at [322, 122] on div "Icon" at bounding box center [329, 122] width 14 height 0
click at [315, 105] on div "Icon List" at bounding box center [327, 106] width 24 height 5
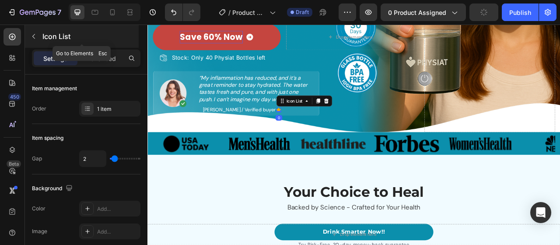
click at [59, 40] on p "Icon List" at bounding box center [89, 36] width 95 height 11
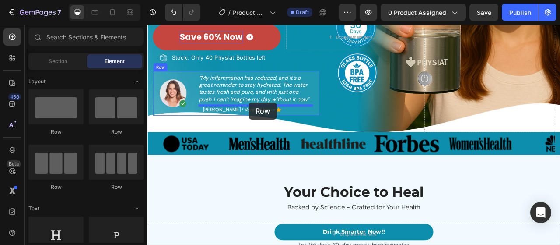
drag, startPoint x: 265, startPoint y: 131, endPoint x: 276, endPoint y: 123, distance: 13.2
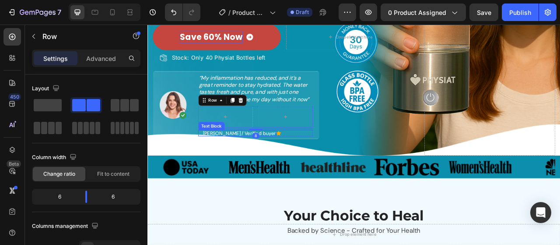
click at [263, 160] on p "Emily / Verified buyer" at bounding box center [264, 163] width 92 height 6
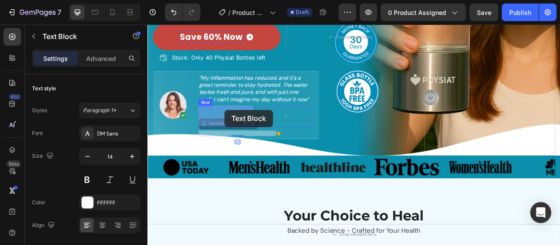
drag, startPoint x: 234, startPoint y: 146, endPoint x: 288, endPoint y: 136, distance: 54.4
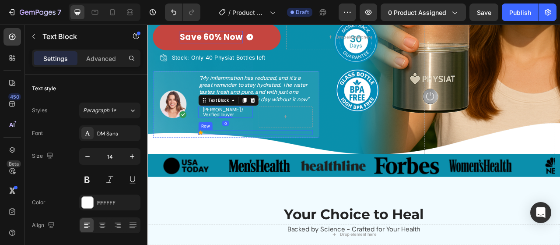
click at [230, 162] on div "Image Icon Icon List Row" at bounding box center [285, 162] width 146 height 6
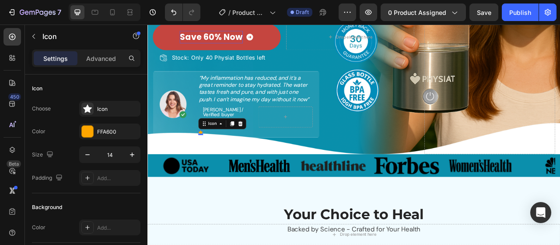
click at [217, 159] on icon at bounding box center [215, 162] width 6 height 6
click at [233, 145] on div "Icon" at bounding box center [230, 150] width 32 height 11
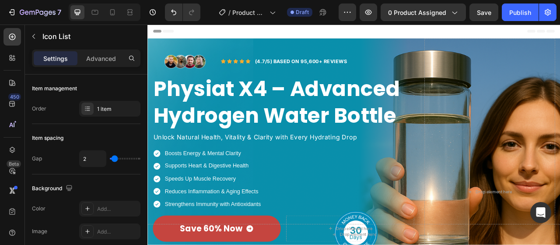
scroll to position [243, 0]
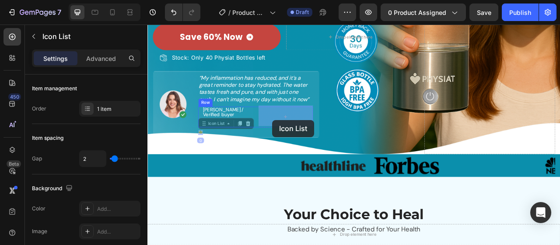
drag, startPoint x: 148, startPoint y: 25, endPoint x: 307, endPoint y: 146, distance: 199.9
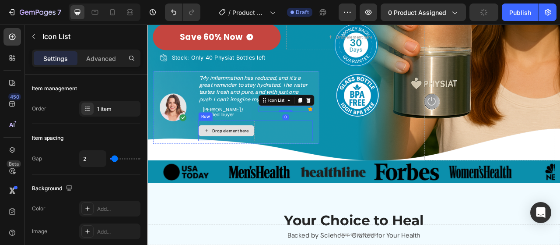
click at [272, 159] on div "Drop element here" at bounding box center [248, 160] width 72 height 26
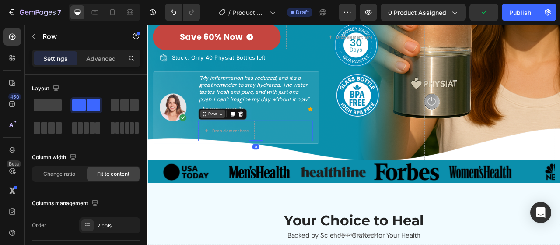
click at [244, 133] on div "Row" at bounding box center [230, 138] width 32 height 11
click at [264, 135] on icon at bounding box center [266, 138] width 6 height 6
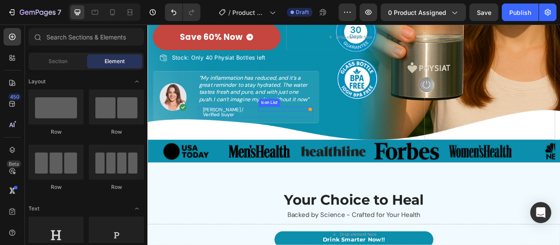
click at [349, 130] on div "Icon" at bounding box center [324, 132] width 70 height 6
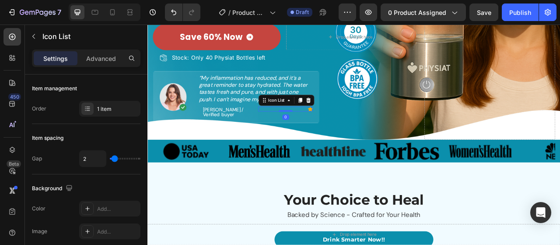
click at [352, 130] on icon at bounding box center [355, 132] width 6 height 6
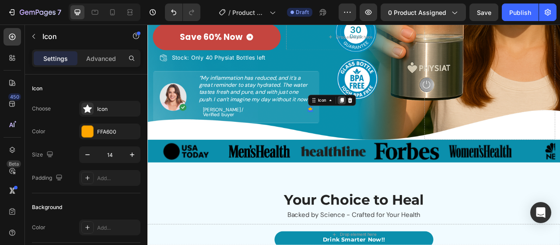
click at [393, 118] on icon at bounding box center [394, 120] width 7 height 7
click at [393, 126] on icon at bounding box center [394, 126] width 7 height 7
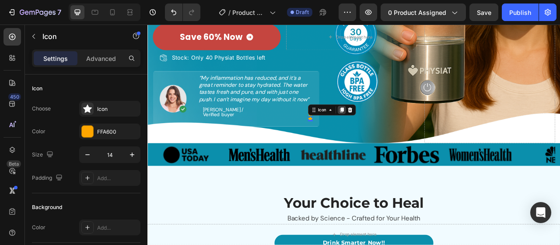
click at [393, 131] on icon at bounding box center [394, 133] width 7 height 7
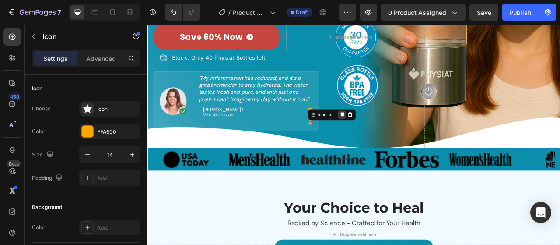
click at [394, 138] on icon at bounding box center [394, 139] width 5 height 6
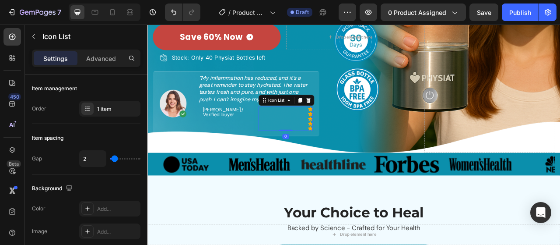
click at [342, 148] on div "Icon Icon Icon Icon Icon" at bounding box center [324, 144] width 70 height 31
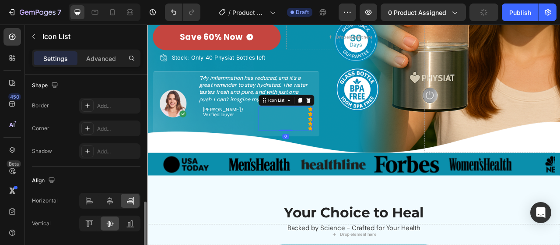
scroll to position [202, 0]
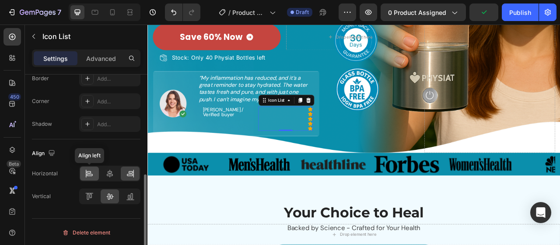
click at [88, 171] on icon at bounding box center [89, 172] width 4 height 2
click at [127, 169] on icon at bounding box center [130, 173] width 9 height 9
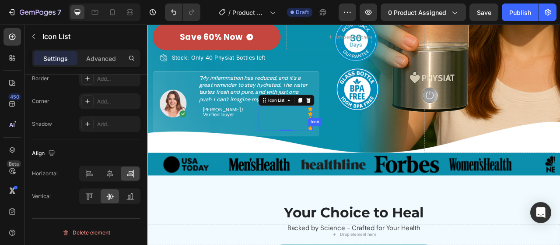
click at [354, 155] on div "Icon" at bounding box center [355, 157] width 6 height 6
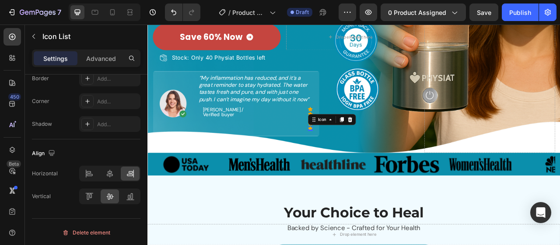
scroll to position [0, 0]
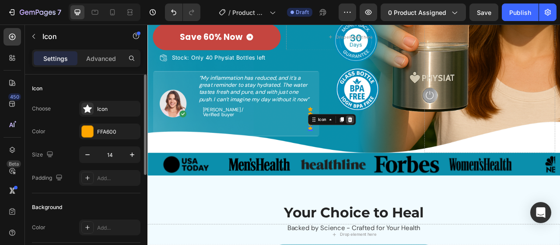
click at [406, 143] on icon at bounding box center [405, 145] width 7 height 7
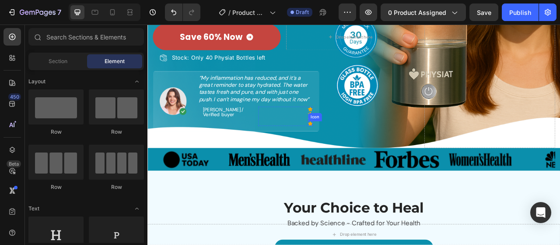
click at [357, 148] on div "Icon" at bounding box center [355, 151] width 6 height 6
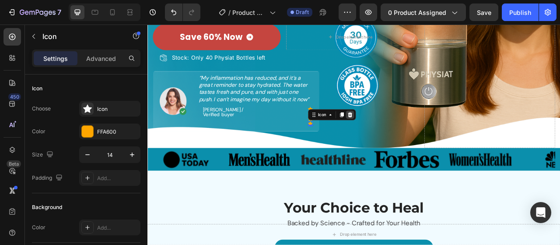
click at [407, 137] on icon at bounding box center [405, 139] width 6 height 6
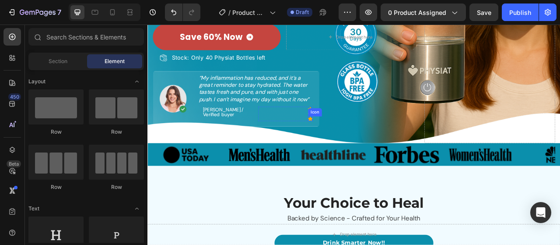
click at [352, 143] on icon at bounding box center [355, 144] width 6 height 6
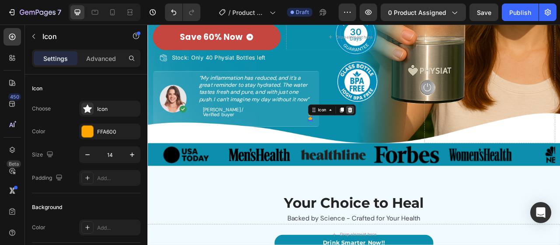
click at [405, 134] on icon at bounding box center [405, 133] width 6 height 6
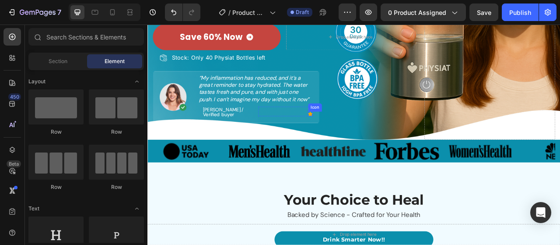
click at [354, 137] on icon at bounding box center [355, 138] width 6 height 6
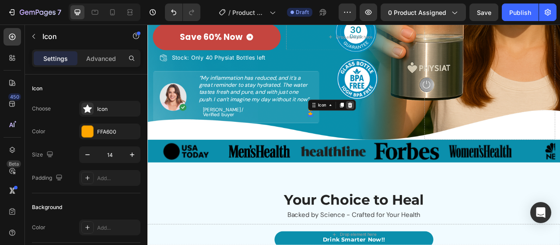
click at [405, 127] on icon at bounding box center [405, 127] width 6 height 6
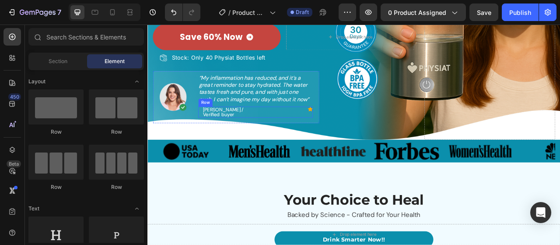
click at [322, 131] on div "Icon" at bounding box center [324, 132] width 70 height 6
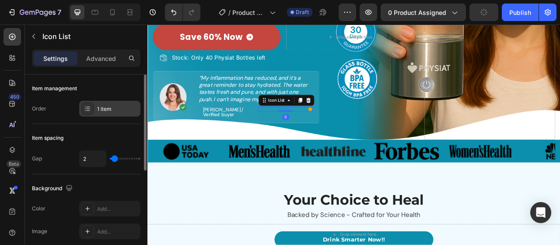
click at [120, 109] on div "1 item" at bounding box center [117, 109] width 41 height 8
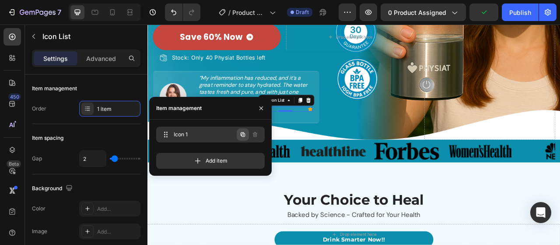
click at [243, 134] on icon "button" at bounding box center [243, 134] width 7 height 7
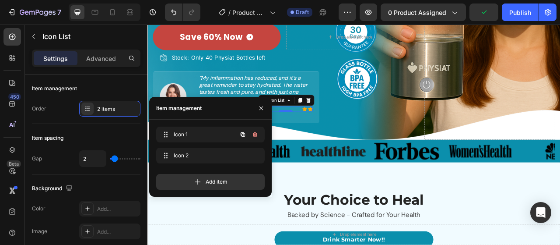
click at [243, 134] on icon "button" at bounding box center [243, 134] width 7 height 7
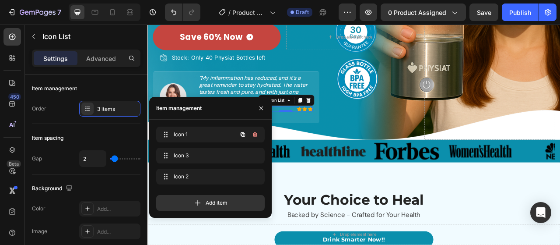
click at [243, 134] on icon "button" at bounding box center [243, 134] width 7 height 7
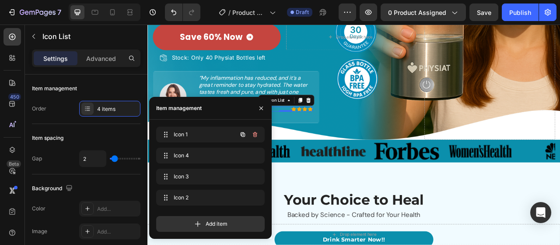
click at [243, 134] on icon "button" at bounding box center [243, 134] width 7 height 7
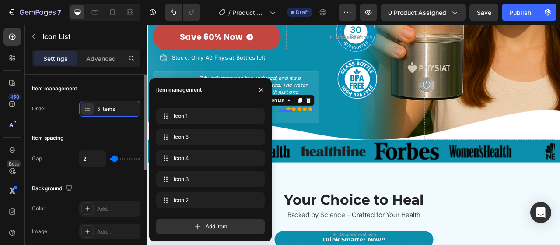
click at [126, 141] on div "Item spacing" at bounding box center [86, 138] width 109 height 14
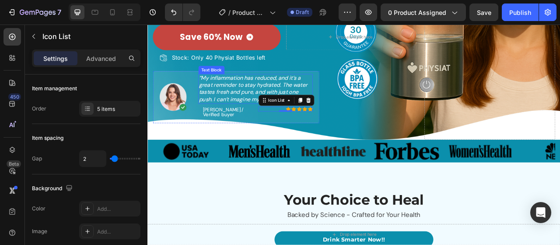
click at [258, 102] on p "“My inflammation has reduced, and it’s a great reminder to stay hydrated. The w…" at bounding box center [285, 106] width 144 height 36
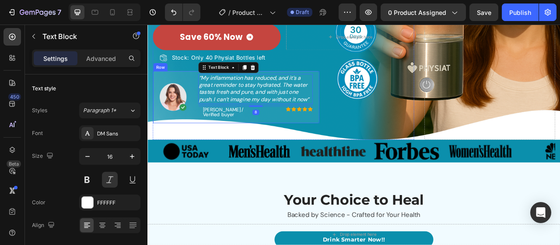
click at [230, 131] on p "[PERSON_NAME] / Verified buyer" at bounding box center [249, 136] width 63 height 12
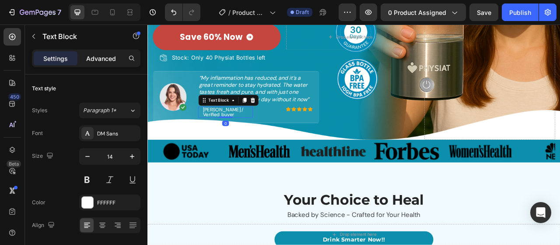
click at [93, 56] on p "Advanced" at bounding box center [101, 58] width 30 height 9
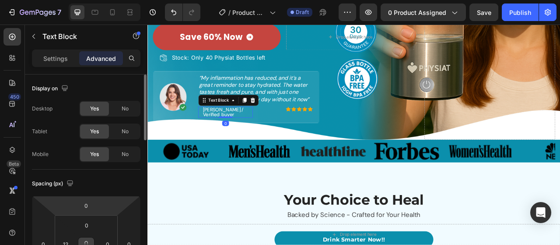
scroll to position [88, 0]
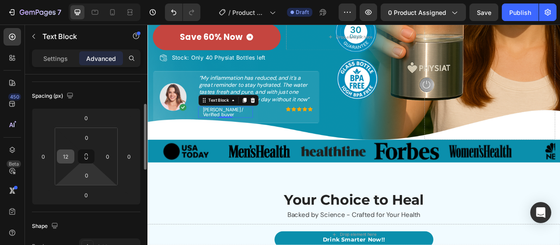
click at [72, 156] on input "12" at bounding box center [65, 156] width 13 height 13
type input "0"
click at [0, 0] on div "Spacing (px) 0 0 0 0 0 0 0 0" at bounding box center [0, 0] width 0 height 0
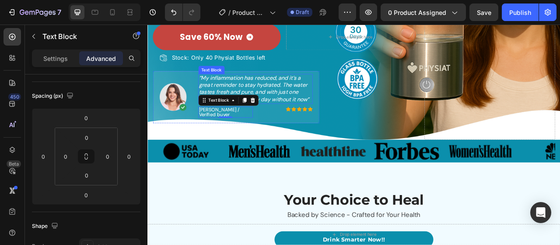
click at [305, 112] on p "“My inflammation has reduced, and it’s a great reminder to stay hydrated. The w…" at bounding box center [285, 106] width 144 height 36
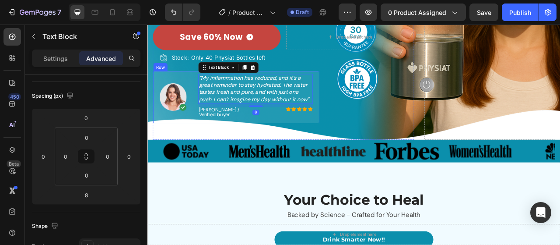
click at [345, 85] on div "Image “My inflammation has reduced, and it’s a great reminder to stay hydrated.…" at bounding box center [260, 117] width 211 height 66
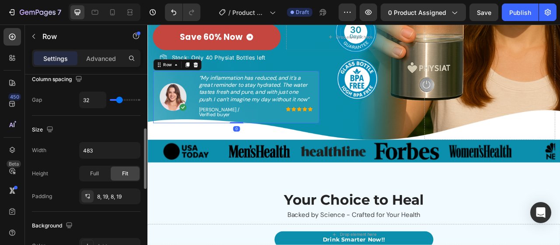
scroll to position [219, 0]
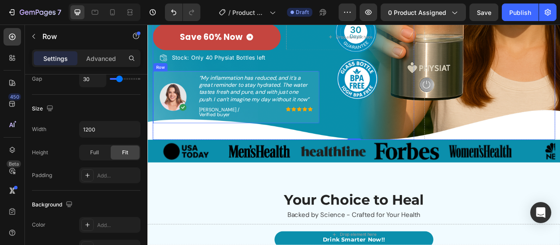
click at [360, 91] on div "Image “My inflammation has reduced, and it’s a great reminder to stay hydrated.…" at bounding box center [260, 117] width 211 height 66
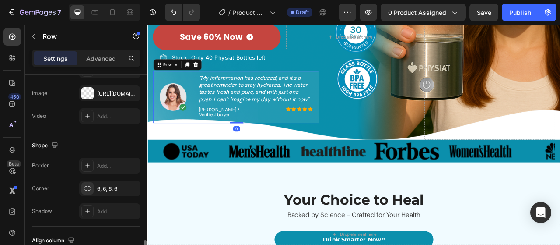
scroll to position [437, 0]
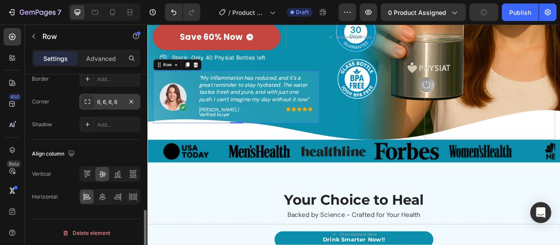
click at [111, 98] on div "6, 6, 6, 6" at bounding box center [109, 102] width 25 height 8
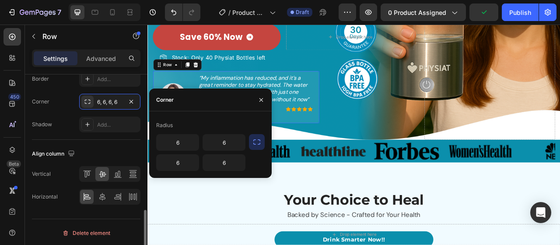
click at [100, 140] on div "Align column Vertical Horizontal" at bounding box center [86, 176] width 109 height 72
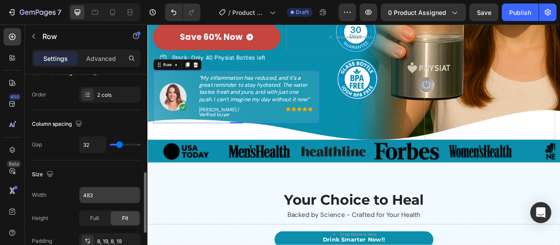
scroll to position [174, 0]
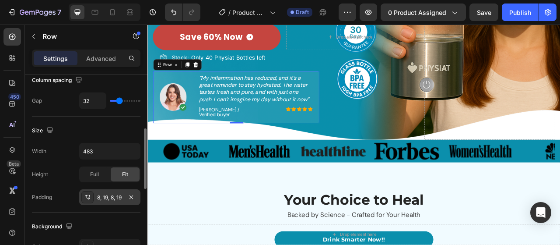
click at [107, 197] on div "8, 19, 8, 19" at bounding box center [109, 198] width 25 height 8
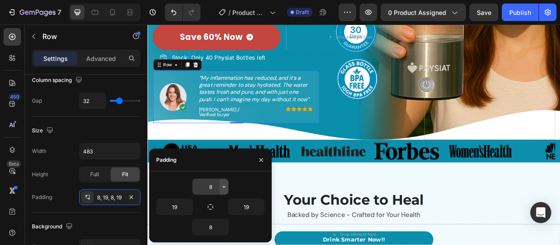
click at [222, 181] on button "button" at bounding box center [224, 187] width 9 height 16
click at [214, 187] on input "8" at bounding box center [211, 187] width 36 height 16
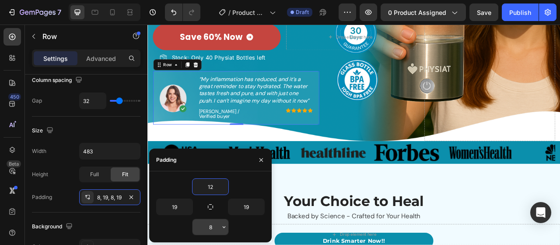
type input "12"
click at [215, 231] on input "8" at bounding box center [211, 227] width 36 height 16
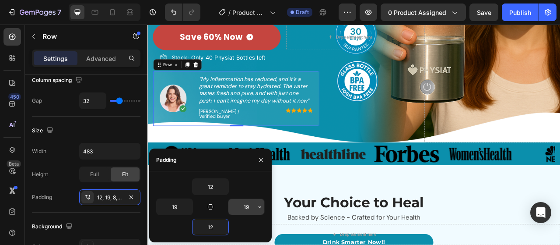
type input "12"
click at [240, 204] on input "19" at bounding box center [247, 207] width 36 height 16
type input "20"
click at [174, 208] on input "19" at bounding box center [175, 207] width 36 height 16
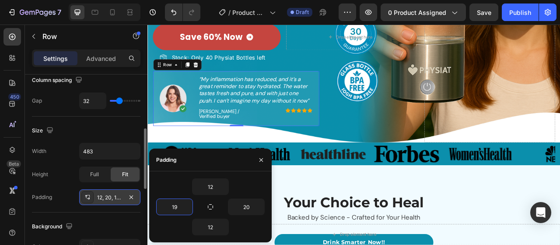
type input "20"
click at [108, 137] on div "Size Width 483 Height Full Fit Padding 12, 20, 12, 19" at bounding box center [86, 164] width 109 height 96
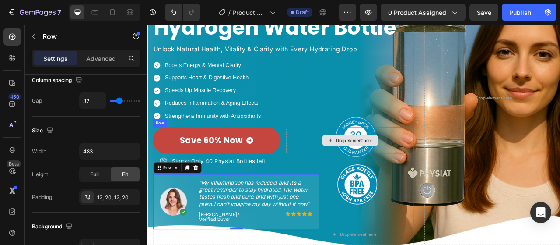
scroll to position [0, 0]
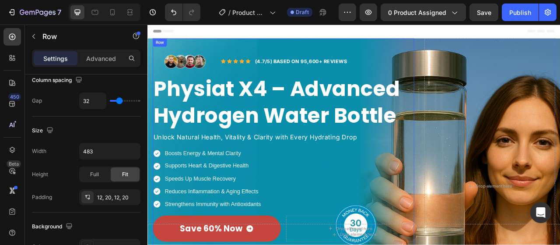
click at [423, 50] on div "Image Row Icon Icon Icon Icon Icon Icon List Hoz (4.7/5) based on 95,600+ Revie…" at bounding box center [320, 230] width 333 height 376
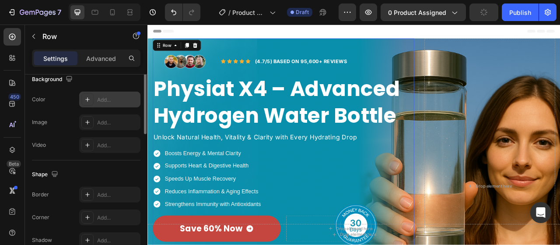
scroll to position [206, 0]
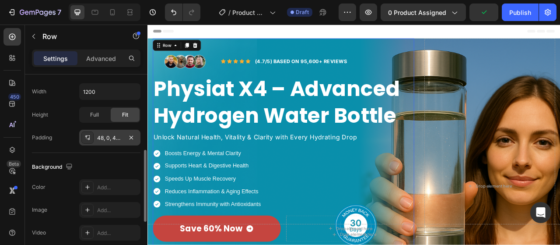
click at [108, 132] on div "48, 0, 48, 0" at bounding box center [109, 138] width 61 height 16
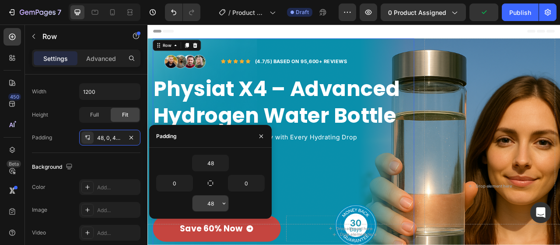
click at [211, 204] on input "48" at bounding box center [211, 203] width 36 height 16
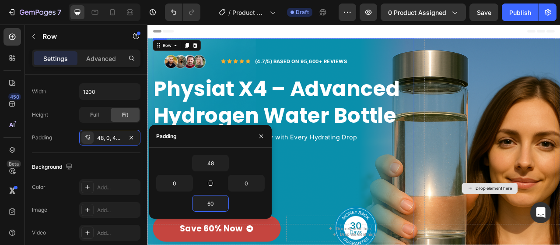
scroll to position [175, 0]
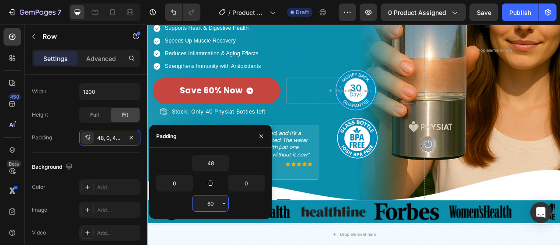
drag, startPoint x: 210, startPoint y: 204, endPoint x: 199, endPoint y: 206, distance: 11.1
click at [200, 206] on input "60" at bounding box center [211, 203] width 36 height 16
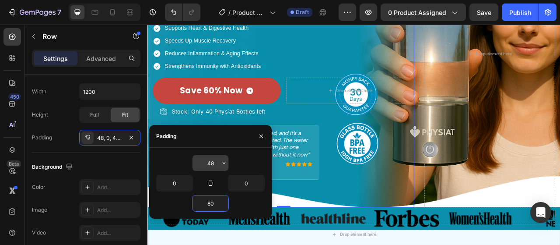
type input "80"
click at [211, 164] on input "48" at bounding box center [211, 163] width 36 height 16
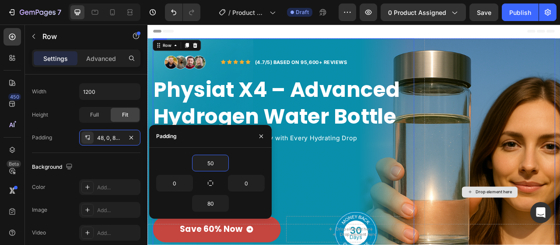
scroll to position [263, 0]
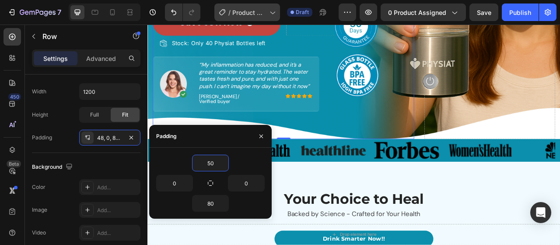
type input "50"
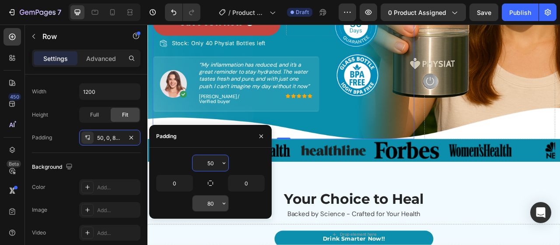
click at [211, 205] on input "80" at bounding box center [211, 203] width 36 height 16
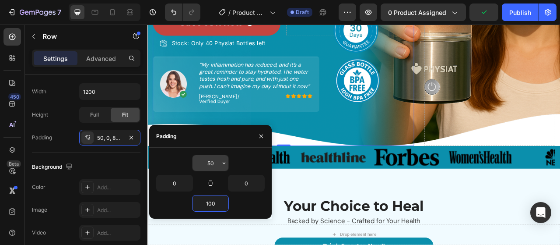
type input "100"
click at [208, 160] on input "50" at bounding box center [211, 163] width 36 height 16
type input "70"
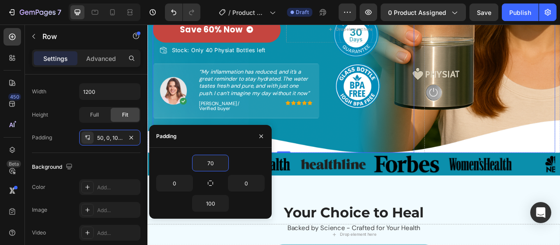
scroll to position [307, 0]
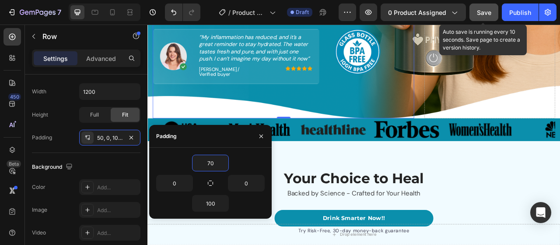
click at [490, 19] on button "Save" at bounding box center [484, 13] width 29 height 18
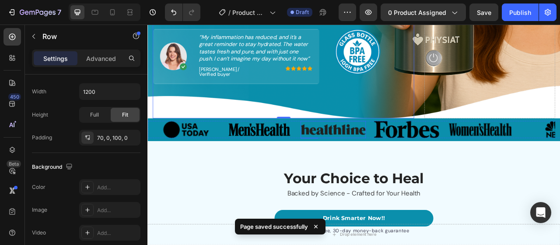
click at [407, 148] on img at bounding box center [383, 159] width 83 height 22
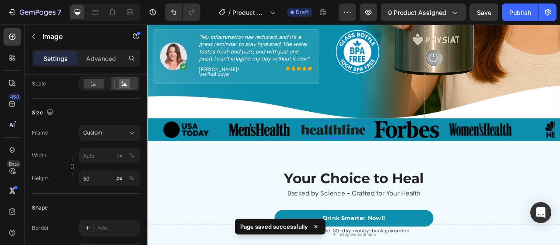
scroll to position [0, 0]
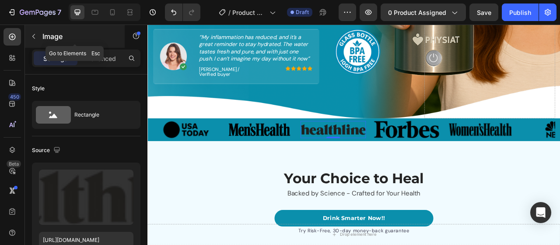
click at [44, 39] on p "Image" at bounding box center [79, 36] width 74 height 11
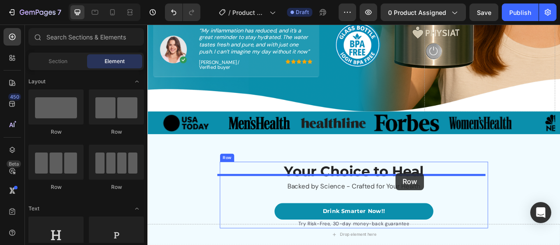
scroll to position [324, 0]
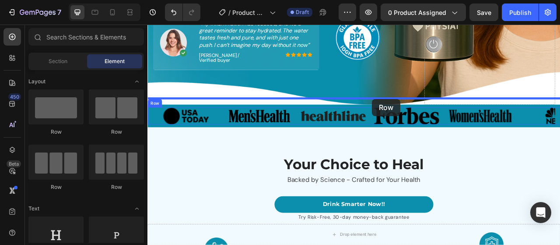
drag, startPoint x: 207, startPoint y: 132, endPoint x: 433, endPoint y: 119, distance: 226.8
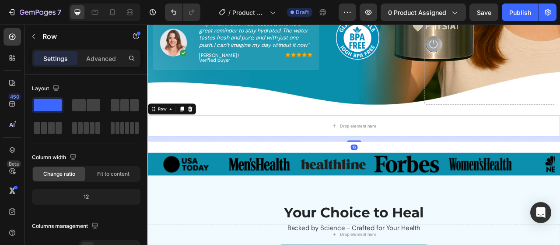
click at [407, 167] on div "16" at bounding box center [410, 170] width 525 height 7
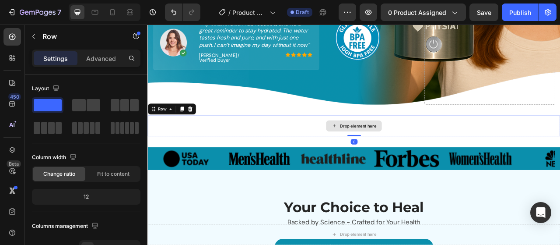
drag, startPoint x: 407, startPoint y: 164, endPoint x: 408, endPoint y: 149, distance: 14.9
click at [408, 149] on div "Drop element here Row 0" at bounding box center [410, 154] width 525 height 26
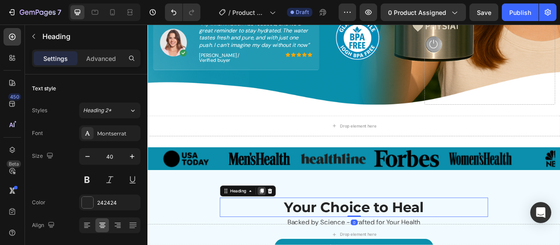
click at [290, 233] on icon at bounding box center [292, 236] width 5 height 6
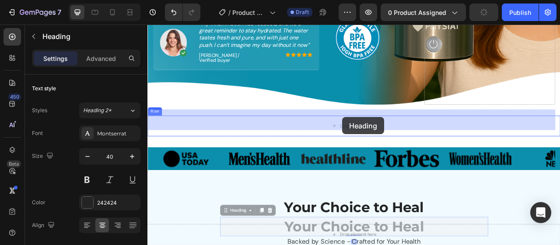
drag, startPoint x: 257, startPoint y: 255, endPoint x: 395, endPoint y: 142, distance: 178.7
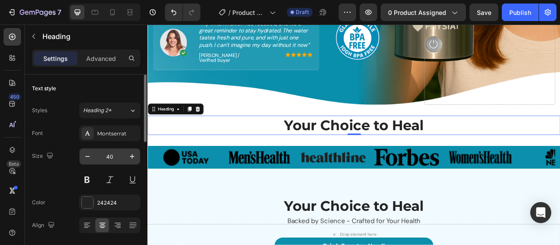
click at [116, 162] on input "40" at bounding box center [109, 156] width 29 height 16
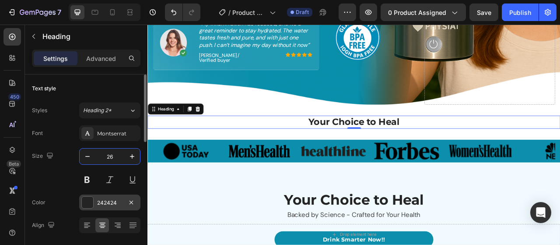
type input "26"
click at [89, 204] on div at bounding box center [87, 202] width 11 height 11
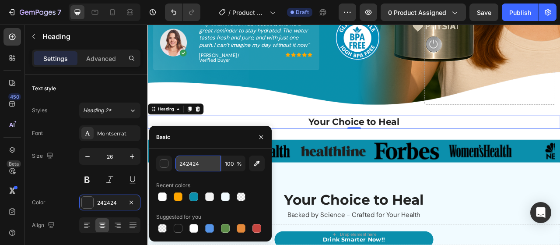
click at [208, 166] on input "242424" at bounding box center [199, 163] width 46 height 16
paste input "#0F1221"
type input "#0F1221"
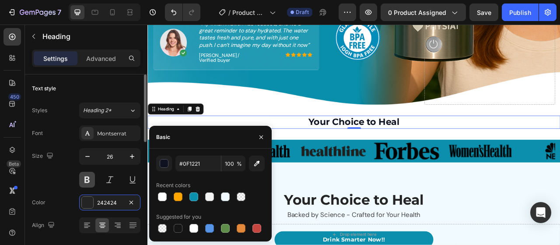
click at [85, 177] on button at bounding box center [87, 180] width 16 height 16
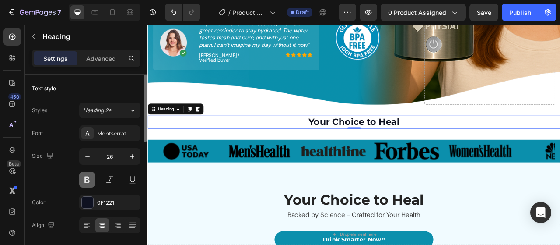
click at [85, 177] on button at bounding box center [87, 180] width 16 height 16
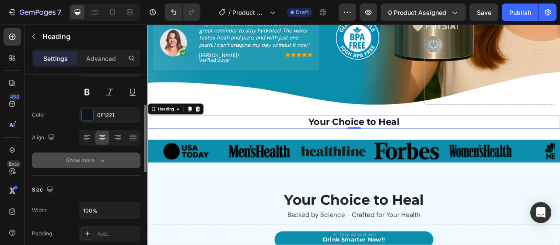
click at [117, 162] on button "Show more" at bounding box center [86, 160] width 109 height 16
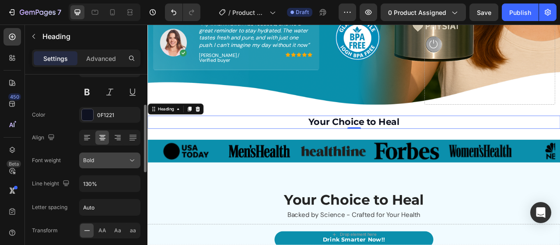
click at [113, 156] on div "Bold" at bounding box center [105, 160] width 45 height 8
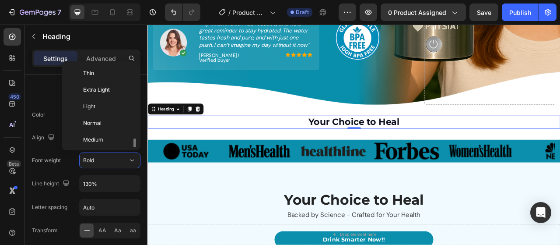
scroll to position [47, 0]
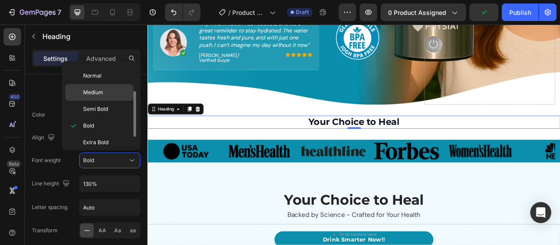
click at [107, 101] on div "Medium" at bounding box center [99, 109] width 68 height 17
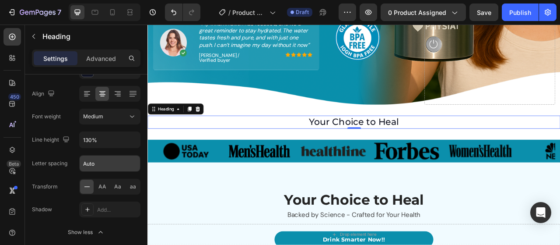
scroll to position [0, 0]
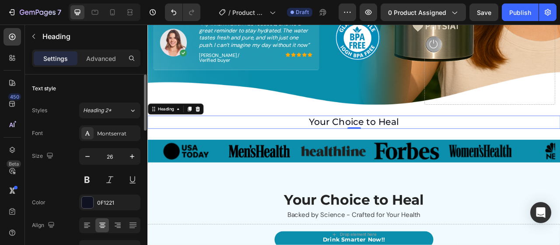
click at [123, 121] on div "Styles Heading 2* Font Montserrat Size 26 Color 0F1221 Align Font weight Medium…" at bounding box center [86, 236] width 109 height 269
click at [120, 131] on div "Montserrat" at bounding box center [117, 134] width 41 height 8
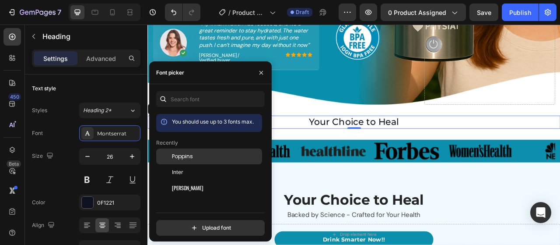
click at [182, 157] on span "Poppins" at bounding box center [182, 156] width 21 height 8
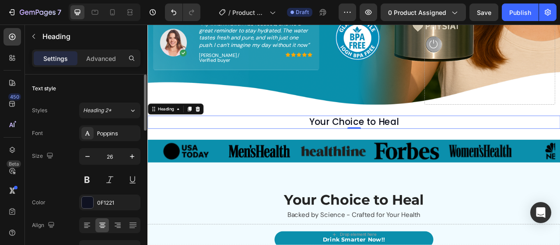
click at [68, 162] on div "Size 26" at bounding box center [86, 167] width 109 height 39
click at [434, 143] on h2 "Your Choice to Heal" at bounding box center [410, 149] width 504 height 17
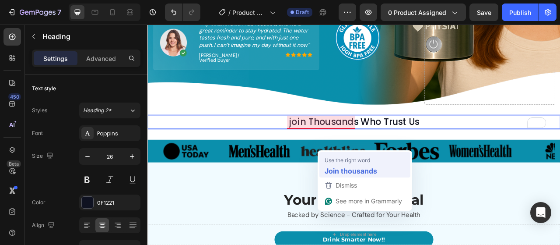
click at [339, 166] on strong "Join thousands" at bounding box center [351, 170] width 53 height 11
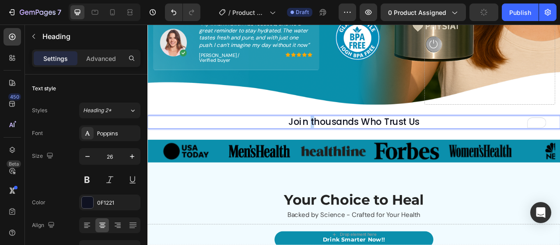
click at [350, 142] on p "Join thousands Who Trust Us" at bounding box center [410, 148] width 503 height 15
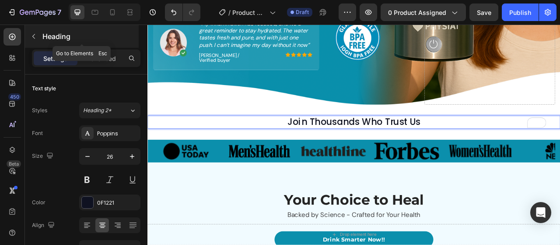
click at [69, 38] on p "Heading" at bounding box center [89, 36] width 95 height 11
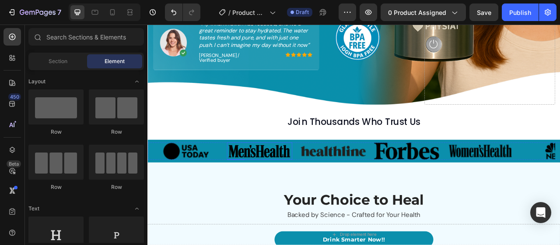
click at [278, 180] on img at bounding box center [289, 186] width 83 height 22
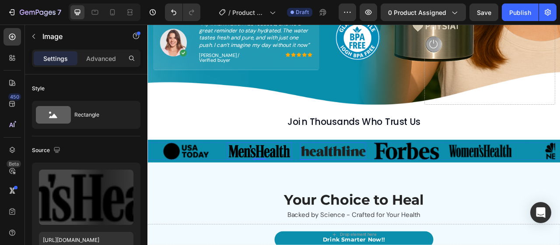
click at [386, 178] on img at bounding box center [383, 186] width 83 height 22
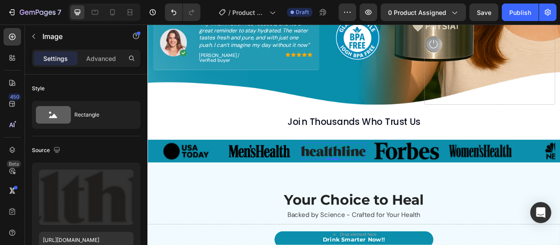
click at [411, 175] on img at bounding box center [383, 186] width 83 height 22
click at [415, 151] on div "Join Thousands Who Trust Us Heading Row Section 2" at bounding box center [410, 149] width 525 height 45
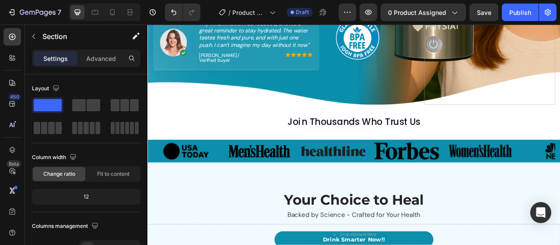
click at [422, 175] on img at bounding box center [383, 186] width 83 height 22
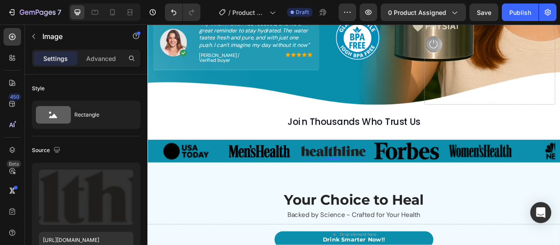
click at [407, 177] on img at bounding box center [383, 186] width 83 height 22
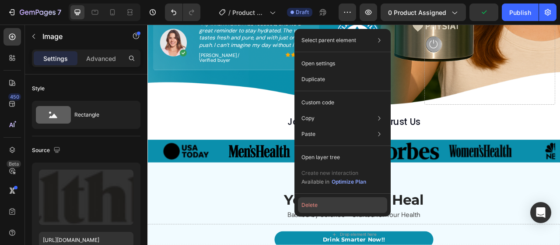
click at [315, 206] on button "Delete" at bounding box center [342, 205] width 89 height 16
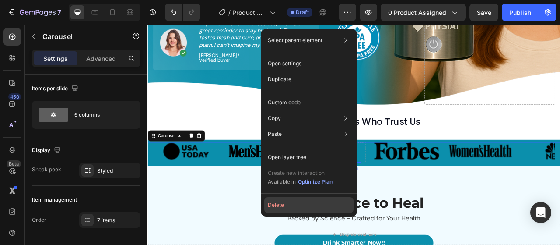
click at [272, 200] on button "Delete" at bounding box center [308, 205] width 89 height 16
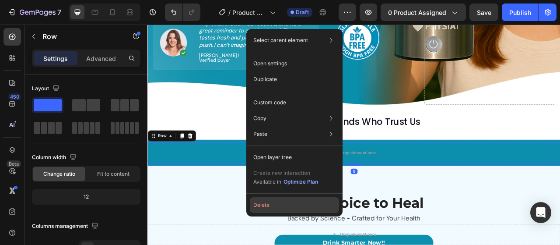
click at [292, 209] on button "Delete" at bounding box center [294, 205] width 89 height 16
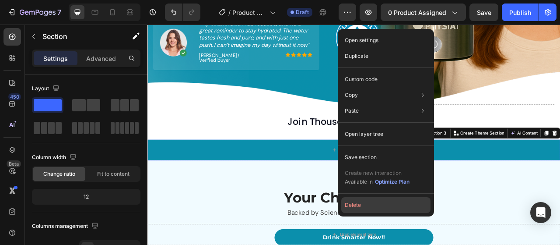
click at [381, 208] on button "Delete" at bounding box center [386, 205] width 89 height 16
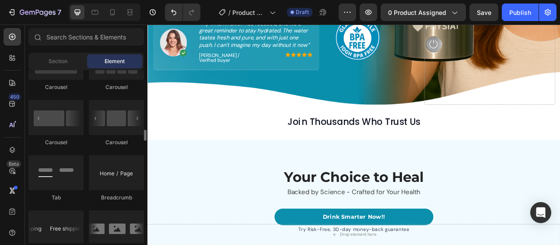
scroll to position [963, 0]
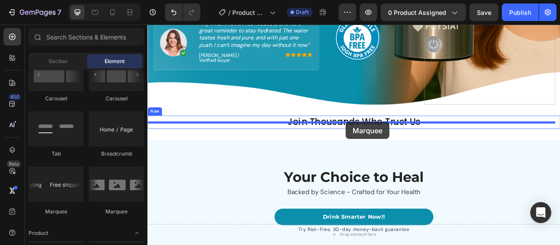
drag, startPoint x: 254, startPoint y: 216, endPoint x: 400, endPoint y: 149, distance: 160.6
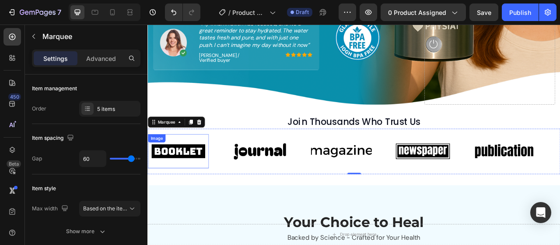
click at [215, 188] on img at bounding box center [187, 185] width 78 height 33
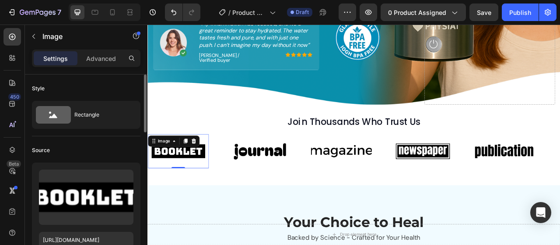
click at [48, 154] on div "Source" at bounding box center [86, 150] width 109 height 14
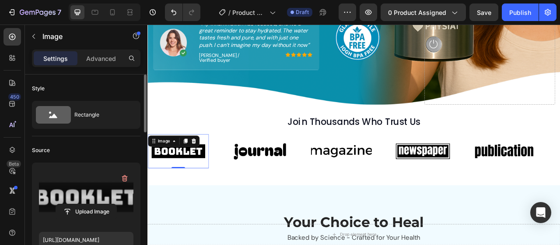
click at [69, 176] on label at bounding box center [86, 196] width 95 height 55
click at [69, 204] on input "file" at bounding box center [86, 211] width 60 height 15
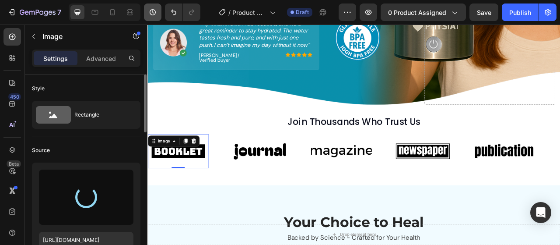
type input "[URL][DOMAIN_NAME]"
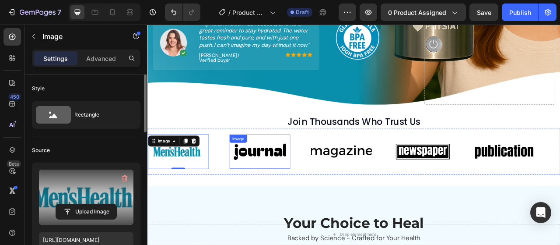
click at [298, 180] on img at bounding box center [291, 186] width 78 height 33
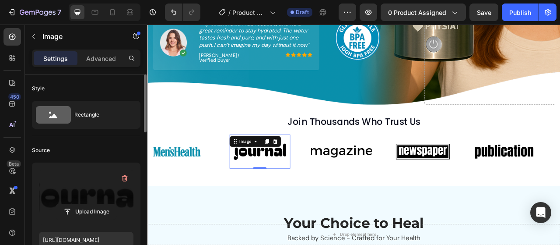
click at [114, 202] on label at bounding box center [86, 196] width 95 height 55
click at [114, 204] on input "file" at bounding box center [86, 211] width 60 height 15
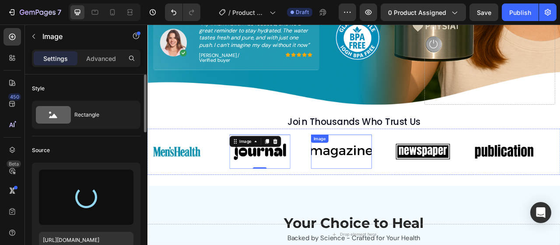
type input "[URL][DOMAIN_NAME]"
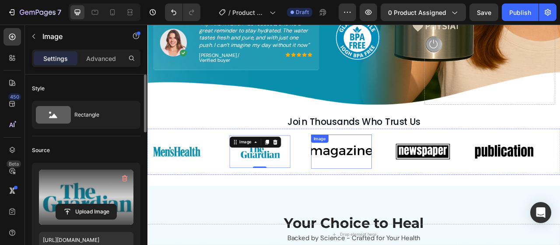
click at [382, 187] on img at bounding box center [395, 186] width 78 height 33
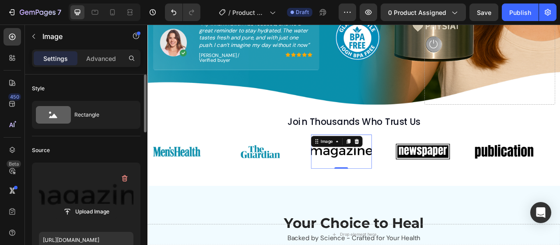
click at [88, 191] on label at bounding box center [86, 196] width 95 height 55
click at [88, 204] on input "file" at bounding box center [86, 211] width 60 height 15
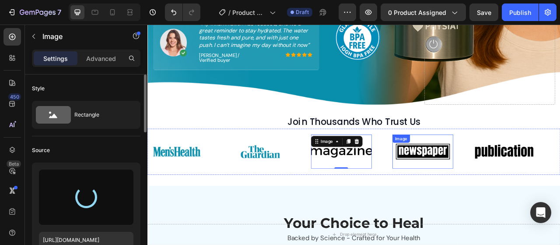
type input "[URL][DOMAIN_NAME]"
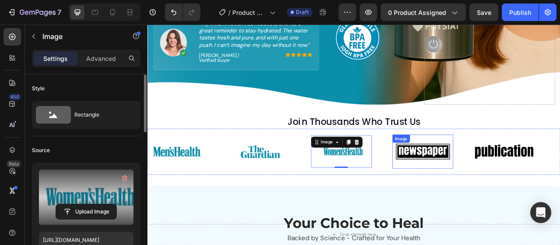
click at [466, 178] on img at bounding box center [498, 186] width 78 height 33
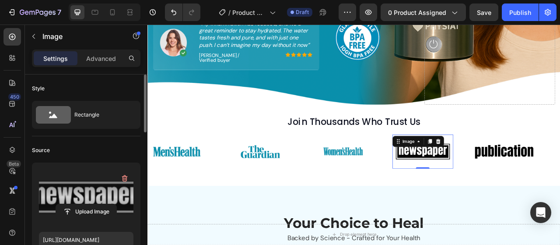
click at [97, 197] on label at bounding box center [86, 196] width 95 height 55
click at [97, 204] on input "file" at bounding box center [86, 211] width 60 height 15
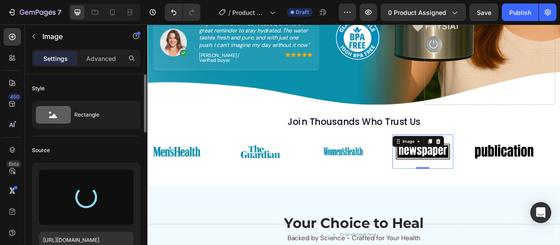
type input "[URL][DOMAIN_NAME]"
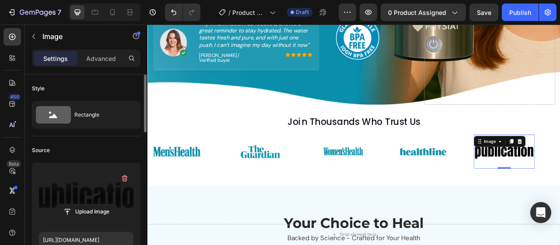
click at [79, 195] on label at bounding box center [86, 196] width 95 height 55
click at [79, 204] on input "file" at bounding box center [86, 211] width 60 height 15
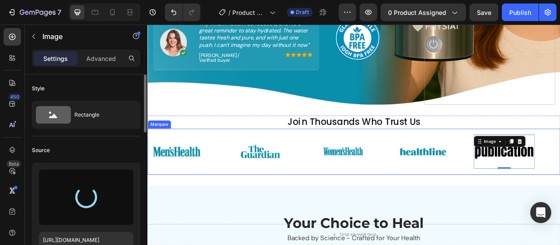
type input "https://cdn.shopify.com/s/files/1/0659/6771/8584/files/gempages_511773715638256…"
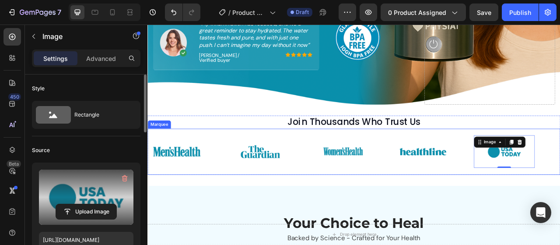
click at [548, 189] on div "Image" at bounding box center [511, 186] width 104 height 41
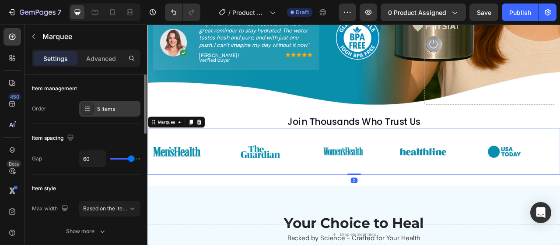
click at [122, 112] on div "5 items" at bounding box center [117, 109] width 41 height 8
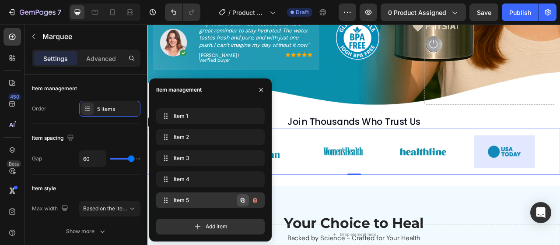
click at [240, 202] on icon "button" at bounding box center [243, 200] width 7 height 7
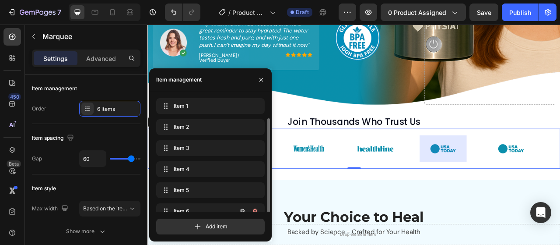
scroll to position [11, 0]
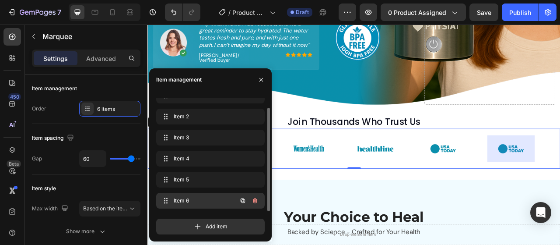
click at [201, 207] on div "Item 6 Item 6" at bounding box center [210, 201] width 109 height 16
click at [197, 197] on span "Item 6" at bounding box center [204, 201] width 65 height 8
click at [197, 197] on span "Item 6" at bounding box center [198, 201] width 49 height 8
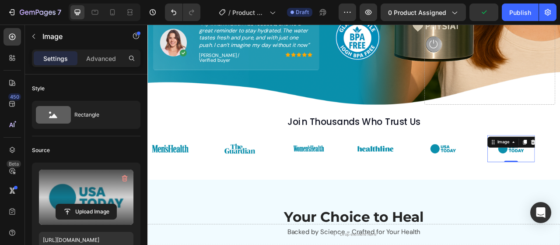
click at [109, 190] on label at bounding box center [86, 196] width 95 height 55
click at [109, 204] on input "file" at bounding box center [86, 211] width 60 height 15
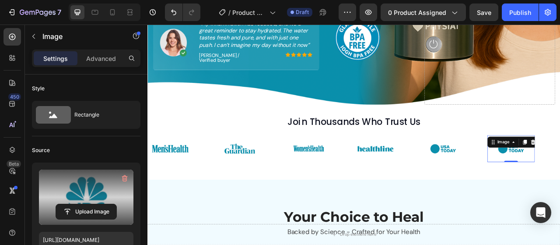
type input "https://cdn.shopify.com/s/files/1/0659/6771/8584/files/gempages_511773715638256…"
click at [560, 189] on div "Image" at bounding box center [537, 183] width 86 height 35
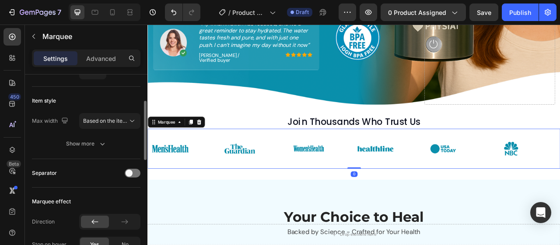
scroll to position [0, 0]
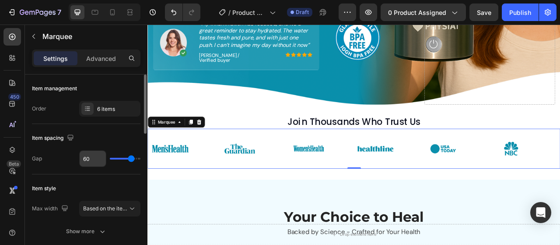
click at [88, 153] on input "60" at bounding box center [93, 159] width 26 height 16
type input "15"
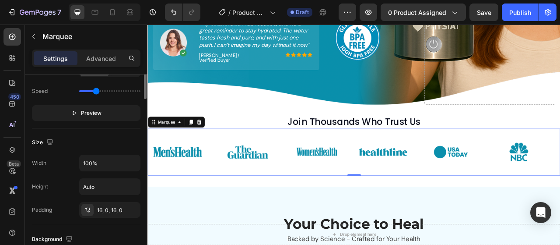
scroll to position [175, 0]
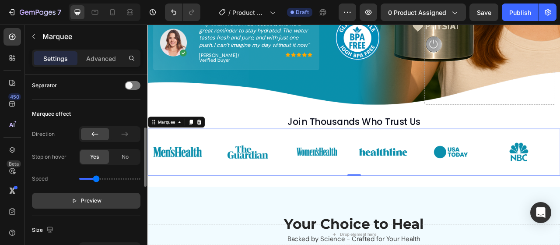
type input "15"
click at [76, 198] on icon "button" at bounding box center [74, 200] width 6 height 6
drag, startPoint x: 67, startPoint y: 179, endPoint x: 71, endPoint y: 174, distance: 6.5
click at [67, 178] on div "Speed" at bounding box center [86, 179] width 109 height 14
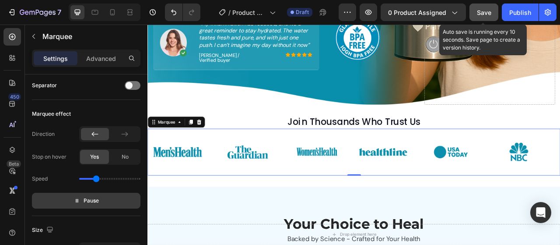
drag, startPoint x: 488, startPoint y: 11, endPoint x: 406, endPoint y: 98, distance: 119.2
click at [488, 11] on span "Save" at bounding box center [484, 12] width 14 height 7
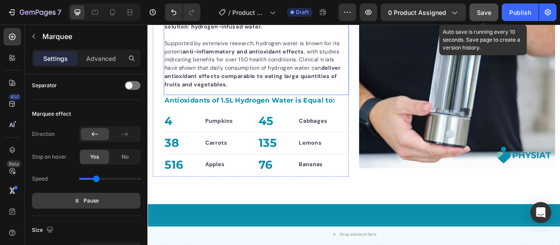
scroll to position [849, 0]
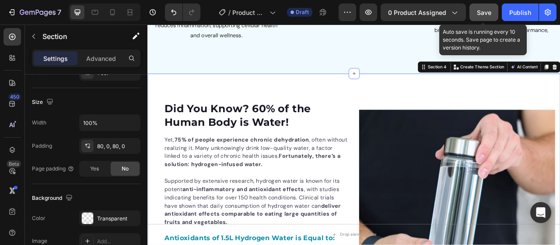
scroll to position [0, 0]
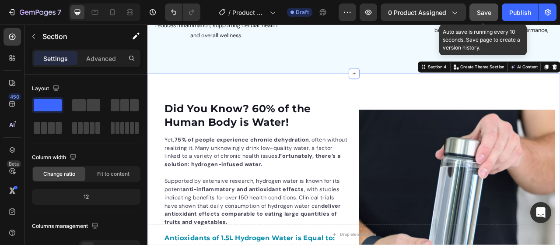
drag, startPoint x: 497, startPoint y: 109, endPoint x: 493, endPoint y: 131, distance: 22.1
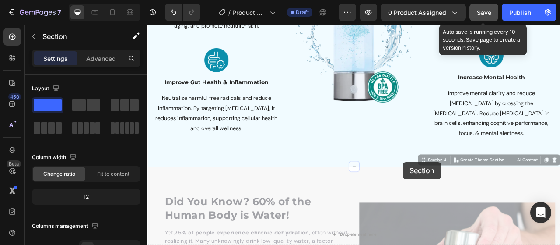
drag, startPoint x: 493, startPoint y: 197, endPoint x: 500, endPoint y: 211, distance: 16.1
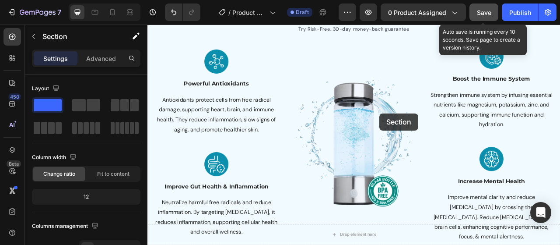
scroll to position [499, 0]
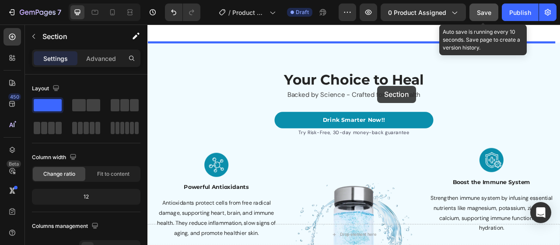
drag, startPoint x: 493, startPoint y: 197, endPoint x: 440, endPoint y: 102, distance: 108.2
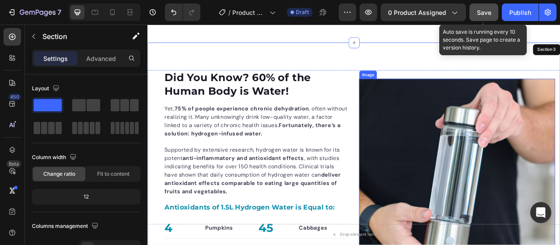
scroll to position [455, 0]
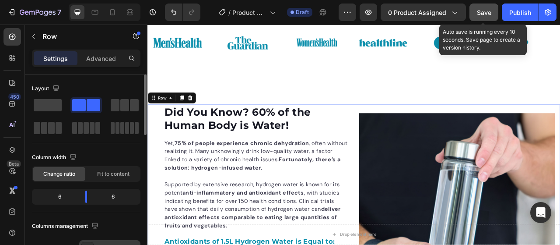
scroll to position [88, 0]
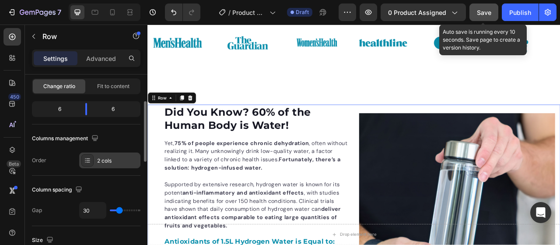
click at [104, 162] on div "2 cols" at bounding box center [117, 161] width 41 height 8
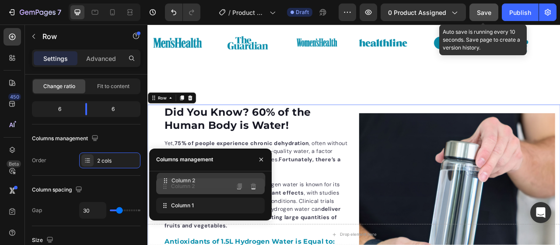
drag, startPoint x: 166, startPoint y: 209, endPoint x: 166, endPoint y: 184, distance: 24.5
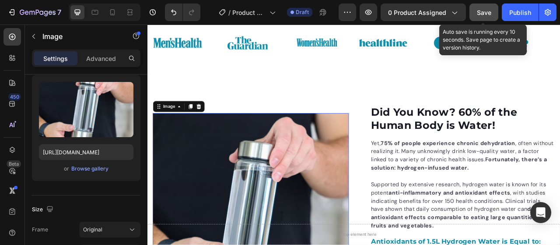
scroll to position [0, 0]
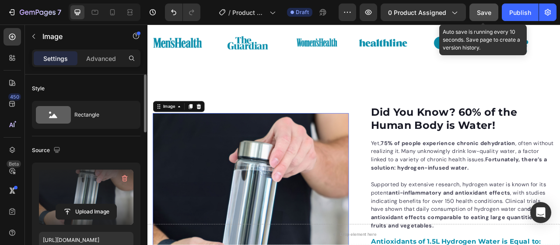
click at [84, 190] on label at bounding box center [86, 196] width 95 height 55
click at [84, 204] on input "file" at bounding box center [86, 211] width 60 height 15
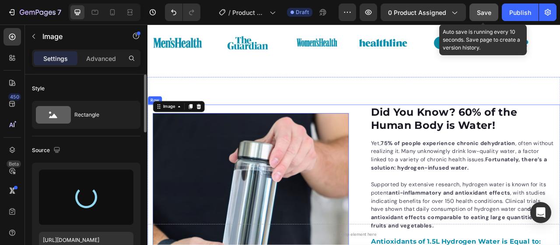
type input "https://cdn.shopify.com/s/files/1/0659/6771/8584/files/gempages_511773715638256…"
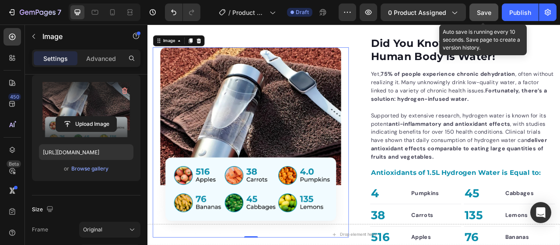
scroll to position [499, 0]
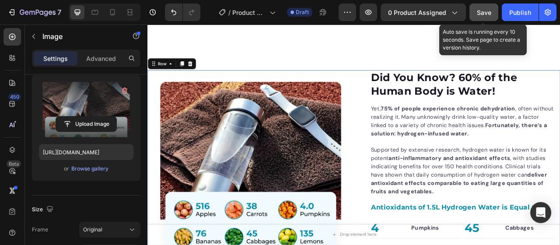
click at [401, 90] on div "Did You Know? 60% of the Human Body is Water! Heading Yet, 75% of people experi…" at bounding box center [410, 218] width 525 height 271
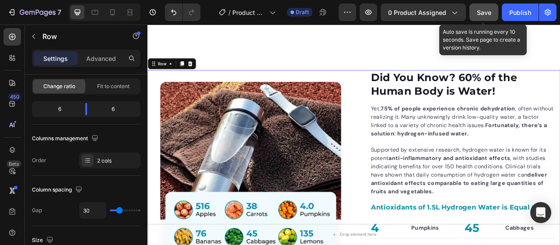
scroll to position [0, 0]
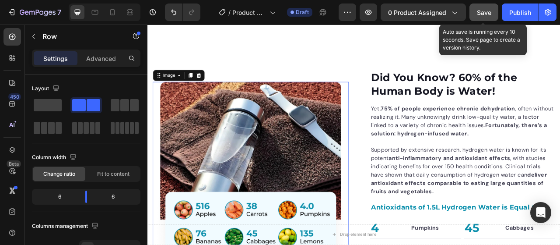
click at [363, 99] on img at bounding box center [279, 219] width 250 height 242
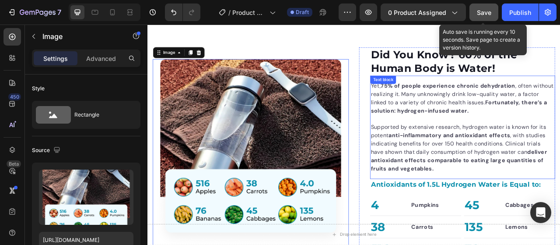
scroll to position [499, 0]
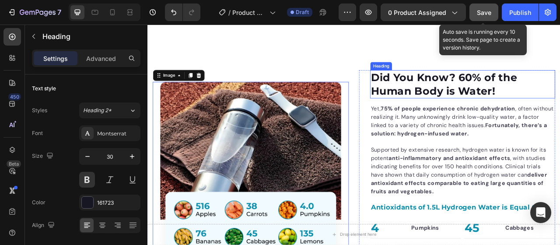
click at [486, 102] on strong "Did You Know? 60% of the Human Body is Water!" at bounding box center [525, 100] width 187 height 33
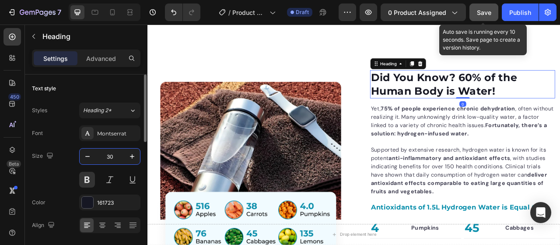
click at [102, 161] on input "30" at bounding box center [109, 156] width 29 height 16
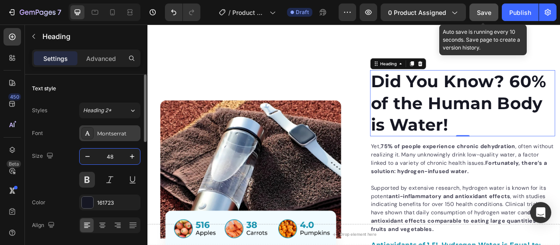
type input "48"
click at [103, 137] on div "Montserrat" at bounding box center [109, 133] width 61 height 16
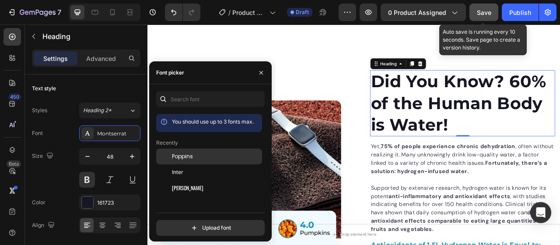
click at [190, 154] on span "Poppins" at bounding box center [182, 156] width 21 height 8
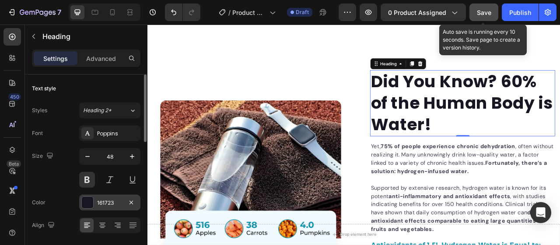
click at [85, 202] on div at bounding box center [87, 202] width 11 height 11
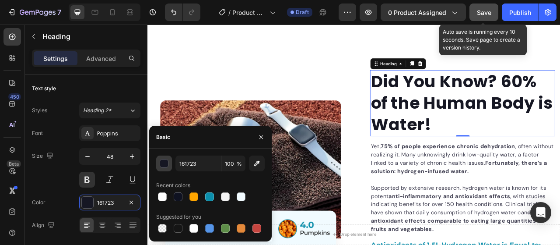
click at [166, 167] on div "button" at bounding box center [164, 163] width 9 height 9
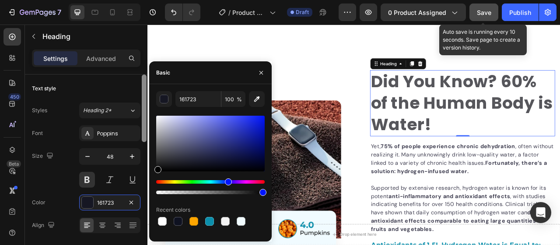
drag, startPoint x: 169, startPoint y: 129, endPoint x: 144, endPoint y: 194, distance: 69.3
click at [144, 194] on div "450 Beta Sections(18) Elements(84) Section Element Hero Section Product Detail …" at bounding box center [74, 135] width 148 height 220
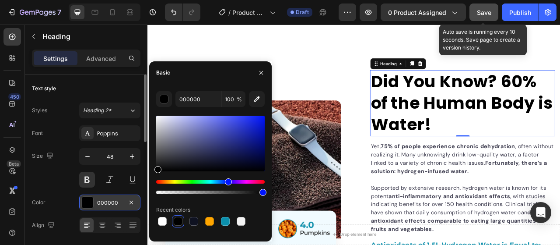
click at [116, 205] on div "000000" at bounding box center [109, 203] width 25 height 8
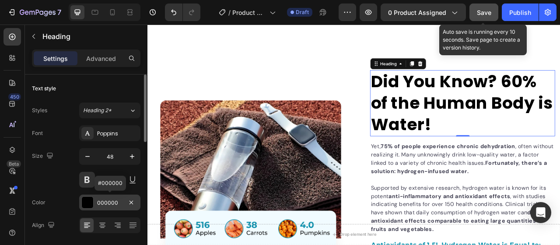
click at [106, 201] on div "000000" at bounding box center [109, 203] width 25 height 8
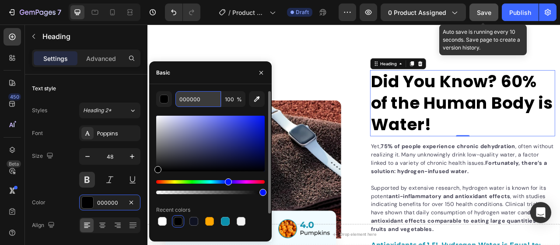
click at [212, 92] on input "000000" at bounding box center [199, 99] width 46 height 16
paste input "#121617"
type input "#121617"
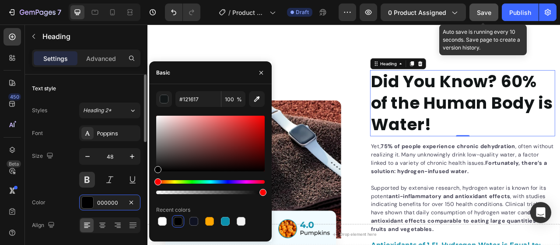
click at [71, 180] on div "Size 48" at bounding box center [86, 167] width 109 height 39
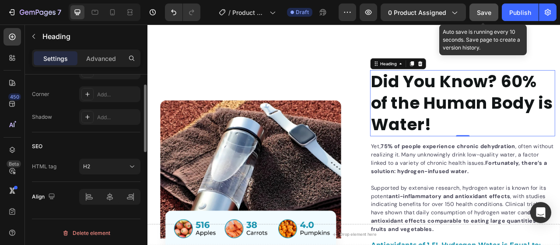
scroll to position [284, 0]
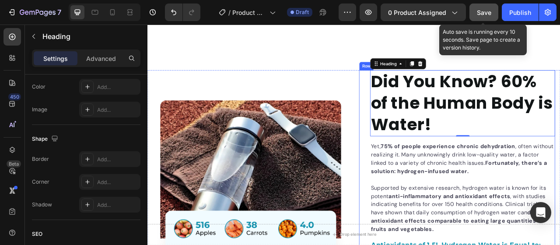
click at [417, 151] on div "Did You Know? 60% of the Human Body is Water! Heading 0 Yet, 75% of people expe…" at bounding box center [542, 242] width 250 height 319
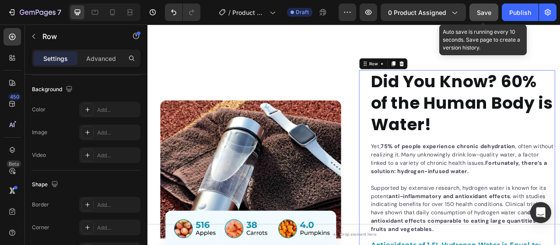
scroll to position [0, 0]
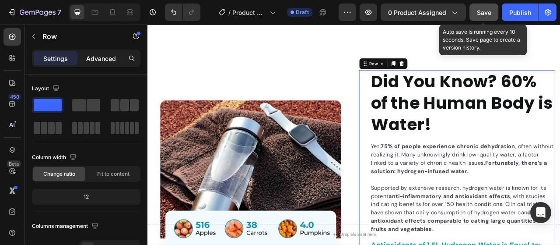
click at [109, 52] on div "Advanced" at bounding box center [101, 58] width 44 height 14
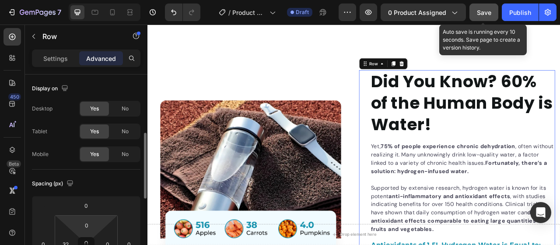
scroll to position [44, 0]
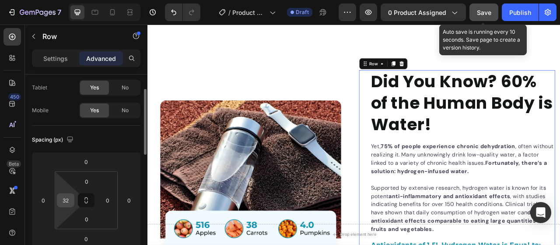
click at [68, 197] on input "32" at bounding box center [65, 200] width 13 height 13
click at [67, 197] on input "32" at bounding box center [65, 200] width 13 height 13
type input "0"
click at [102, 144] on div "Spacing (px)" at bounding box center [86, 140] width 109 height 14
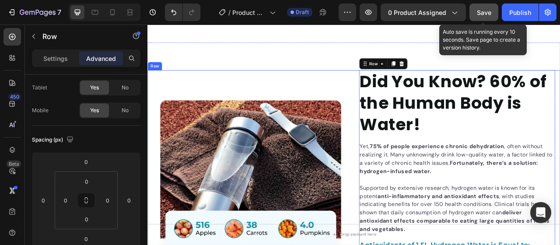
click at [406, 140] on div "Did You Know? 60% of the Human Body is Water! Heading Yet, 75% of people experi…" at bounding box center [410, 242] width 525 height 319
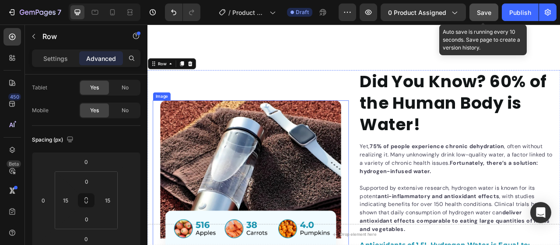
click at [395, 143] on img at bounding box center [279, 242] width 250 height 242
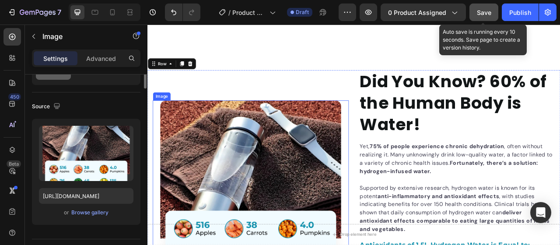
scroll to position [0, 0]
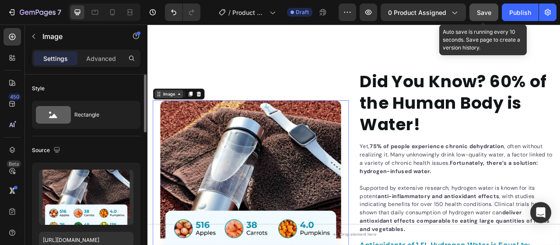
click at [176, 113] on div "Image" at bounding box center [174, 113] width 19 height 8
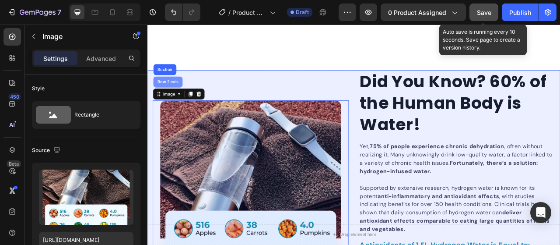
click at [176, 102] on div "Row 2 cols" at bounding box center [173, 98] width 37 height 14
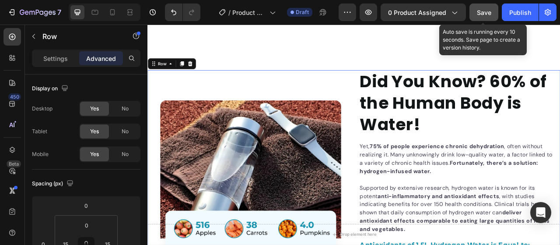
scroll to position [131, 0]
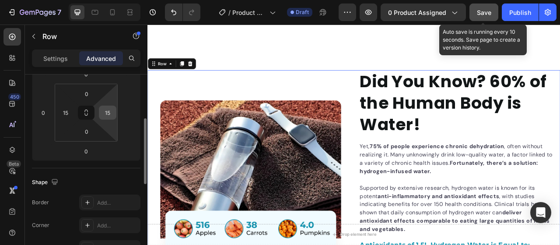
click at [106, 110] on input "15" at bounding box center [107, 112] width 13 height 13
type input "0"
click at [68, 117] on input "15" at bounding box center [65, 112] width 13 height 13
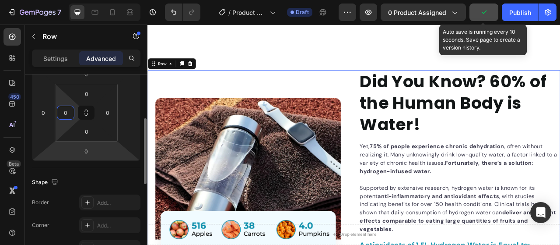
type input "0"
click at [0, 0] on div "Spacing (px) 0 0 0 0 0 0 0" at bounding box center [0, 0] width 0 height 0
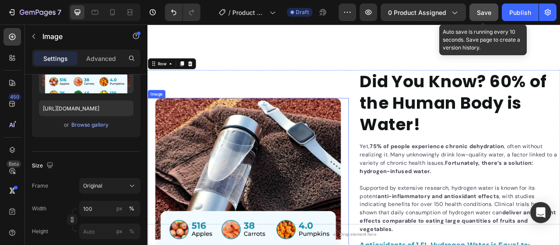
click at [396, 148] on img at bounding box center [276, 242] width 256 height 248
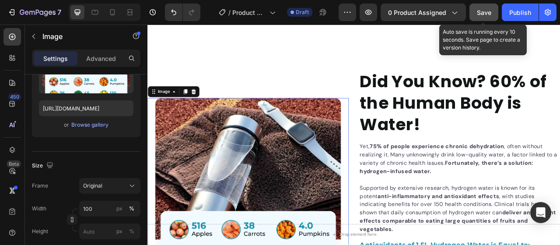
scroll to position [0, 0]
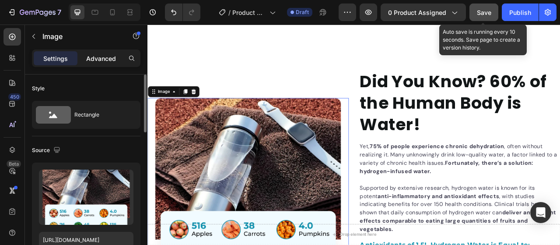
click at [107, 60] on p "Advanced" at bounding box center [101, 58] width 30 height 9
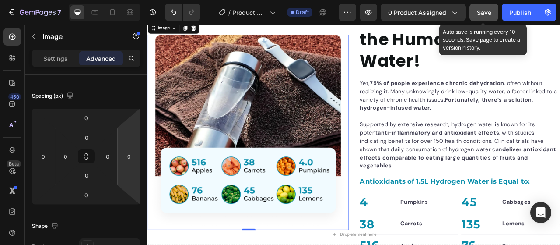
scroll to position [587, 0]
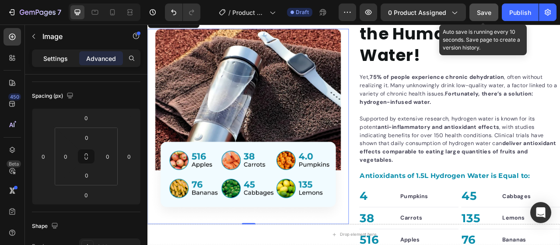
click at [61, 63] on p "Settings" at bounding box center [55, 58] width 25 height 9
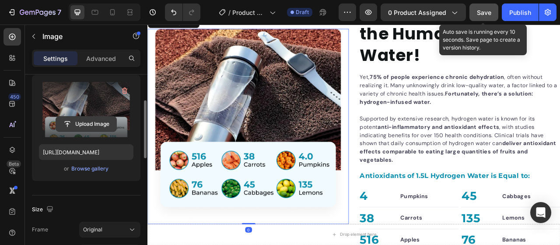
click at [104, 126] on input "file" at bounding box center [86, 123] width 60 height 15
click at [105, 123] on input "file" at bounding box center [86, 123] width 60 height 15
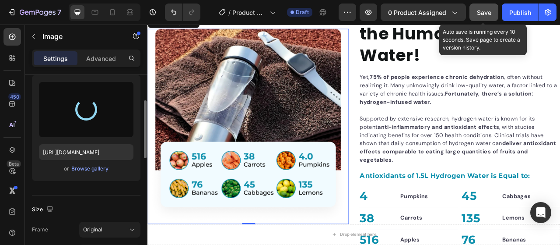
type input "https://cdn.shopify.com/s/files/1/0659/6771/8584/files/gempages_511773715638256…"
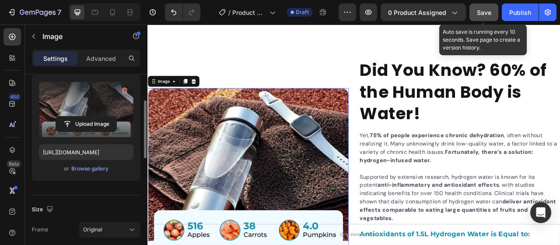
scroll to position [499, 0]
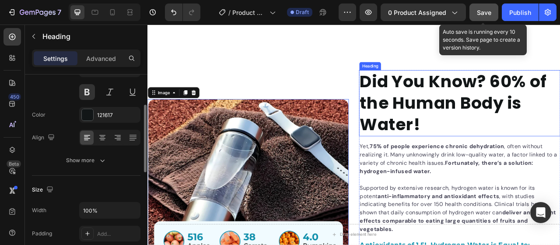
click at [507, 118] on strong "Did You Know? 60% of the Human Body is Water!" at bounding box center [536, 124] width 237 height 84
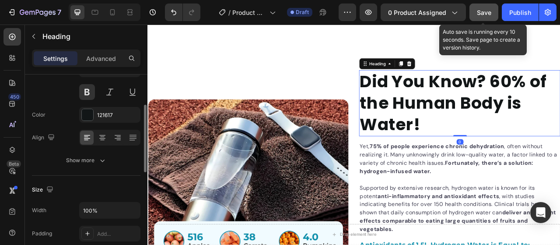
scroll to position [0, 0]
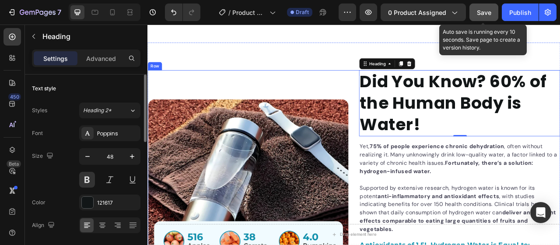
click at [407, 118] on div "Did You Know? 60% of the Human Body is Water! Heading 0 Yet, 75% of people expe…" at bounding box center [410, 242] width 525 height 319
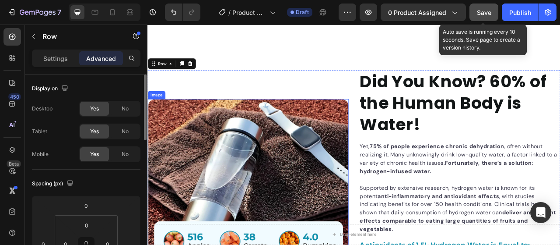
click at [396, 159] on img at bounding box center [276, 243] width 256 height 246
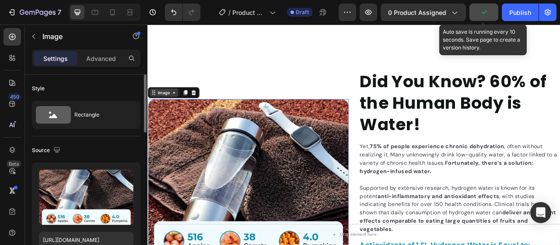
click at [176, 108] on div "Image" at bounding box center [168, 111] width 19 height 8
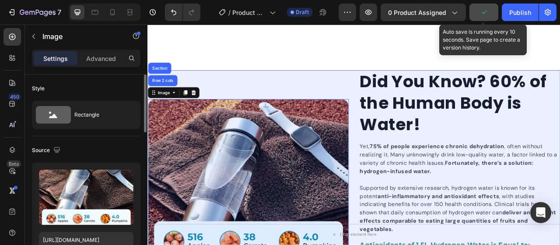
click at [174, 96] on div "Row 2 cols" at bounding box center [166, 96] width 37 height 14
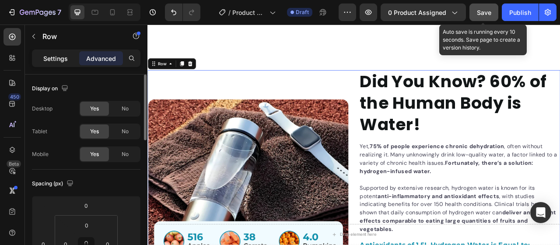
click at [66, 61] on p "Settings" at bounding box center [55, 58] width 25 height 9
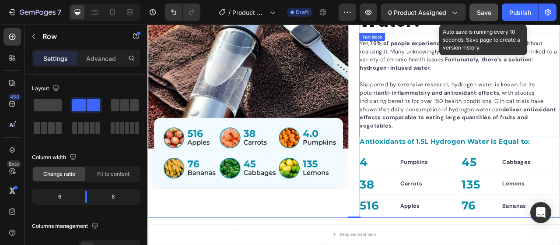
scroll to position [499, 0]
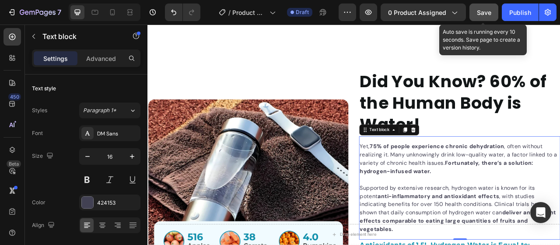
click at [490, 180] on strong "75% of people experience chronic dehydration" at bounding box center [515, 179] width 171 height 9
click at [418, 182] on p "Yet, 75% of people experience chronic dehydration , often without realizing it.…" at bounding box center [545, 196] width 254 height 42
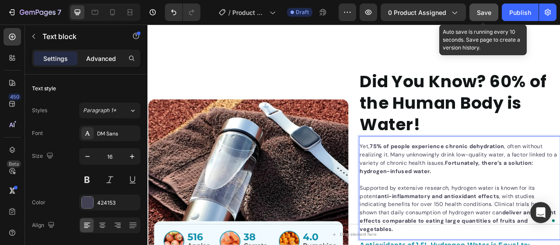
click at [106, 56] on p "Advanced" at bounding box center [101, 58] width 30 height 9
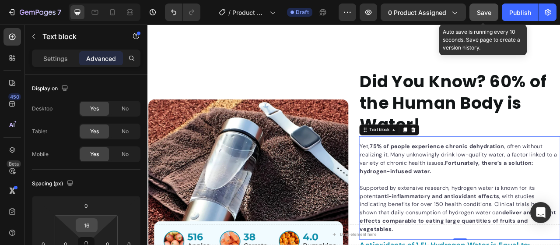
click at [94, 225] on input "16" at bounding box center [87, 224] width 18 height 13
type input "0"
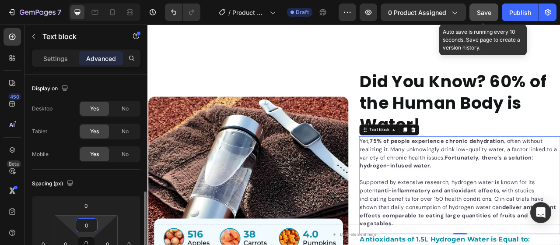
scroll to position [88, 0]
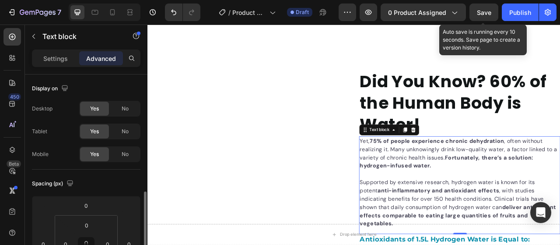
scroll to position [88, 0]
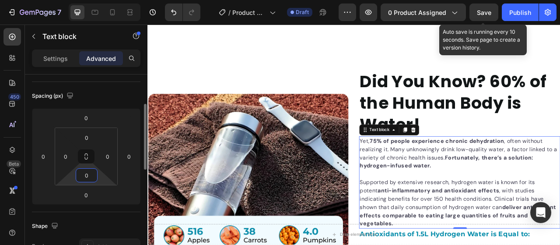
type input "0"
click at [110, 100] on div "Spacing (px)" at bounding box center [86, 96] width 109 height 14
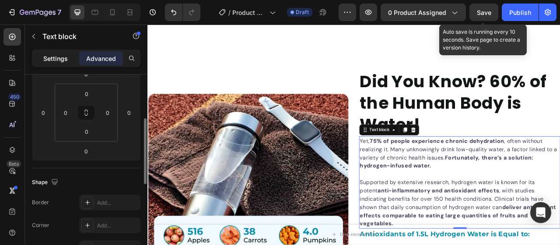
click at [61, 55] on p "Settings" at bounding box center [55, 58] width 25 height 9
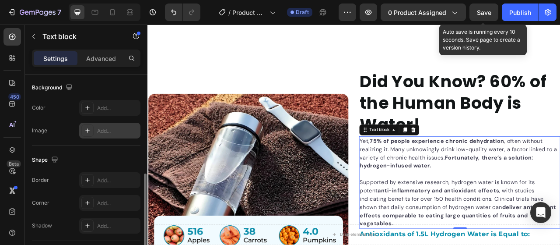
scroll to position [44, 0]
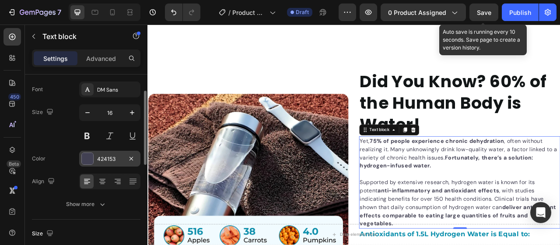
click at [110, 158] on div "424153" at bounding box center [109, 159] width 25 height 8
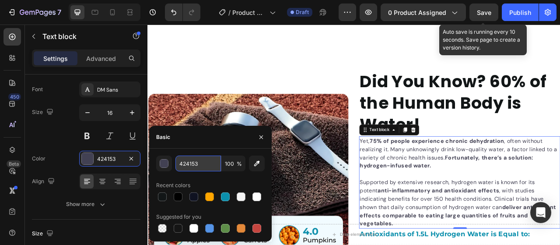
click at [201, 165] on input "424153" at bounding box center [199, 163] width 46 height 16
paste input "Yet, 75% of people experience chronic dehydration, often without realizing it. …"
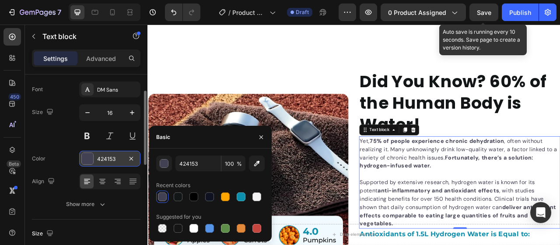
click at [104, 159] on div "424153" at bounding box center [109, 159] width 25 height 8
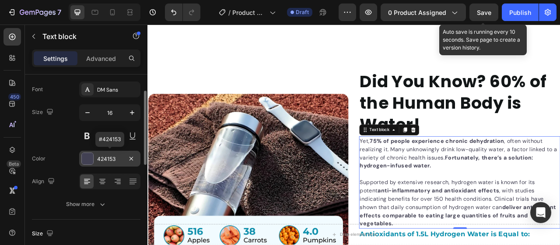
click at [114, 160] on div "424153" at bounding box center [109, 159] width 25 height 8
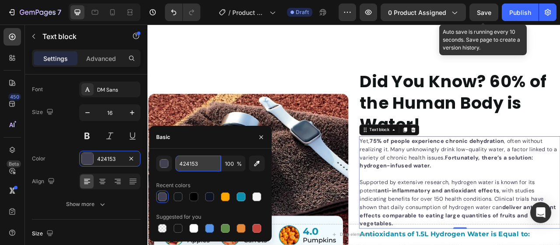
click at [199, 163] on input "424153" at bounding box center [199, 163] width 46 height 16
paste input "#121617"
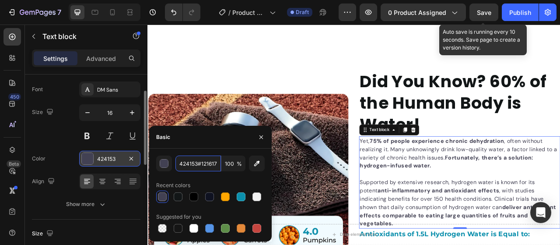
paste input "text"
type input "#121617"
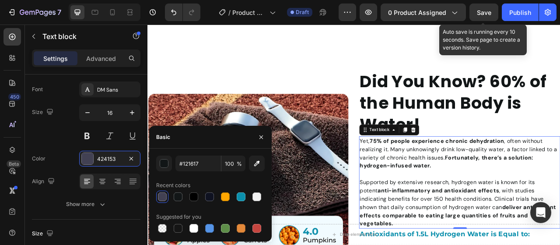
click at [22, 147] on div "450 Beta" at bounding box center [12, 135] width 25 height 220
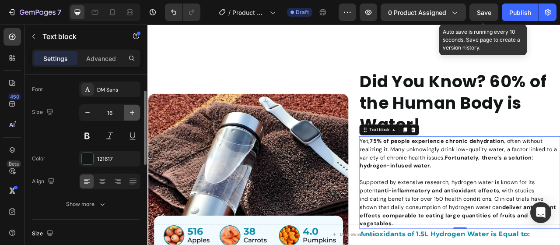
click at [134, 113] on icon "button" at bounding box center [132, 112] width 9 height 9
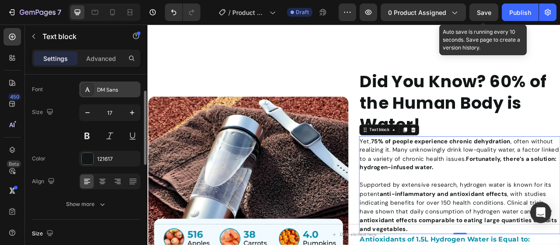
type input "18"
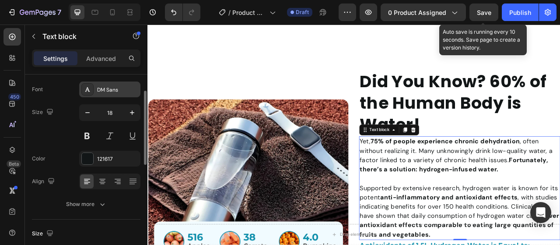
click at [127, 95] on div "DM Sans" at bounding box center [109, 89] width 61 height 16
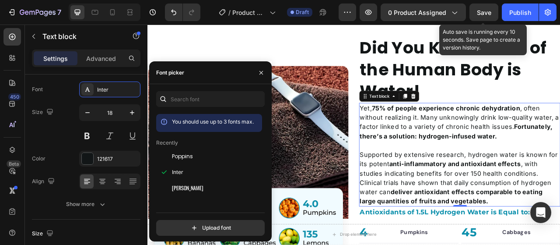
scroll to position [543, 0]
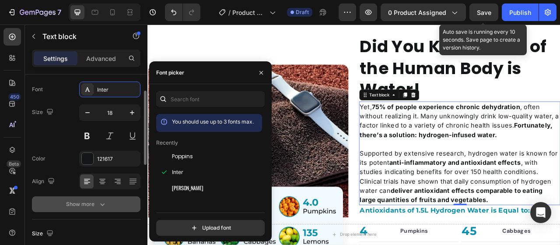
click at [95, 204] on div "Show more" at bounding box center [86, 204] width 41 height 9
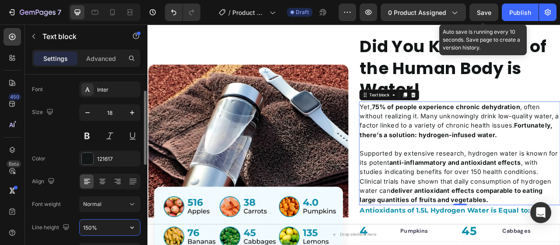
click at [109, 227] on input "150%" at bounding box center [110, 227] width 60 height 16
click at [134, 228] on icon "button" at bounding box center [132, 227] width 9 height 9
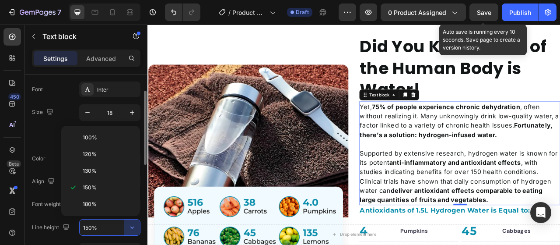
click at [113, 229] on input "150%" at bounding box center [110, 227] width 60 height 16
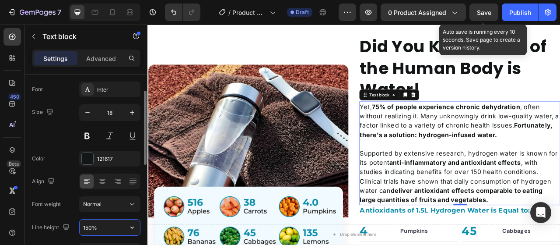
click at [113, 229] on input "150%" at bounding box center [110, 227] width 60 height 16
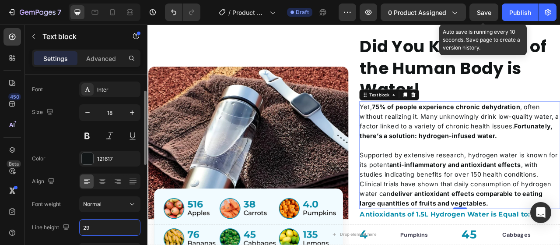
type input "30"
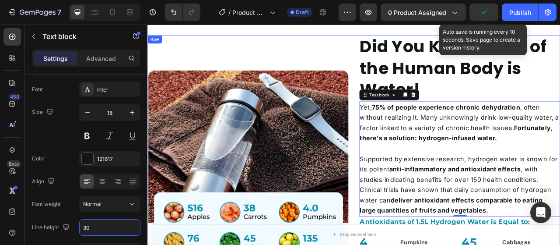
click at [396, 54] on div "Image Image" at bounding box center [276, 206] width 256 height 334
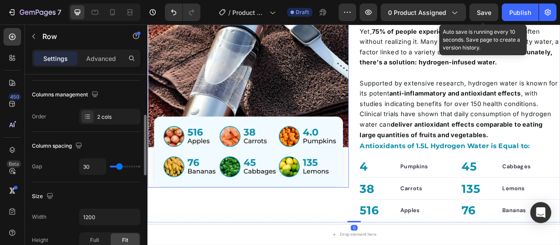
scroll to position [674, 0]
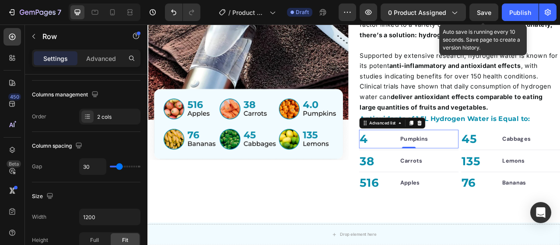
click at [464, 176] on li "4 Text block Pumpkins Text block" at bounding box center [461, 171] width 89 height 24
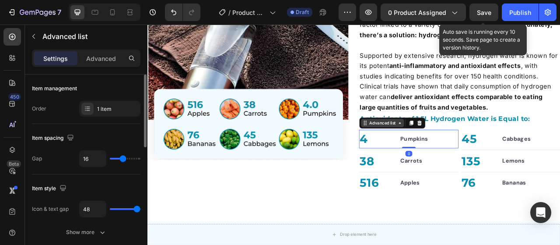
click at [458, 150] on div "Advanced list" at bounding box center [446, 150] width 37 height 8
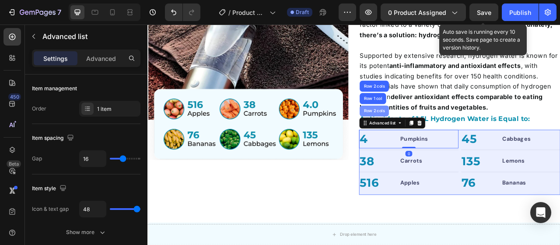
click at [436, 132] on div "Row 2 cols" at bounding box center [436, 134] width 30 height 5
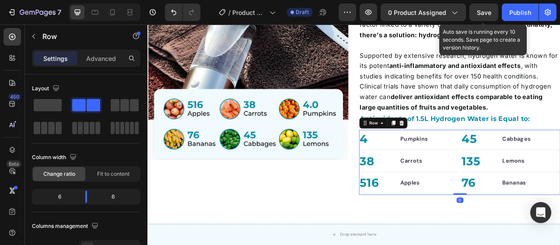
drag, startPoint x: 465, startPoint y: 148, endPoint x: 485, endPoint y: 159, distance: 22.5
click at [468, 148] on icon at bounding box center [471, 150] width 6 height 6
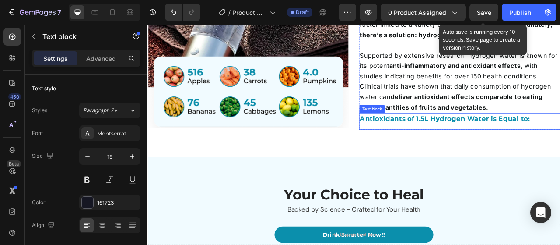
click at [514, 147] on strong "Antioxidants of 1.5L Hydrogen Water is Equal to:" at bounding box center [526, 144] width 217 height 10
click at [484, 130] on icon at bounding box center [486, 129] width 6 height 6
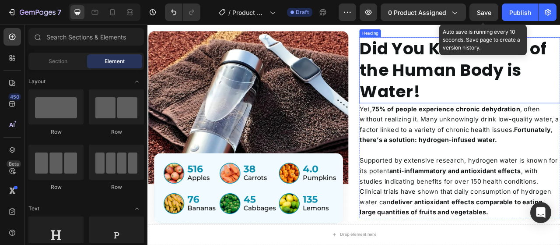
scroll to position [462, 0]
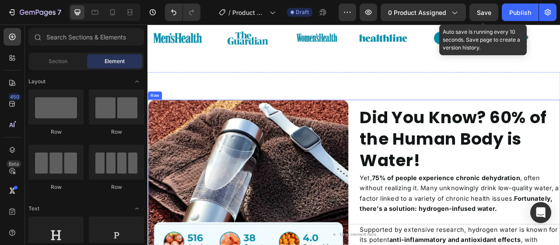
click at [477, 144] on strong "Did You Know? 60% of the Human Body is Water!" at bounding box center [536, 170] width 237 height 84
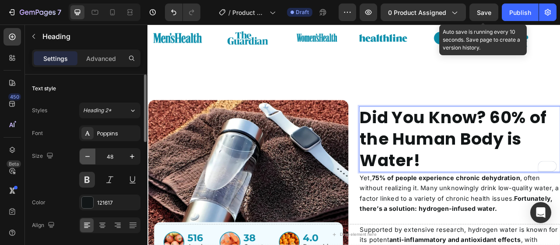
click at [89, 158] on icon "button" at bounding box center [87, 156] width 9 height 9
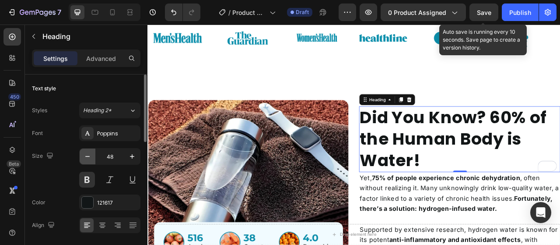
click at [89, 158] on icon "button" at bounding box center [87, 156] width 9 height 9
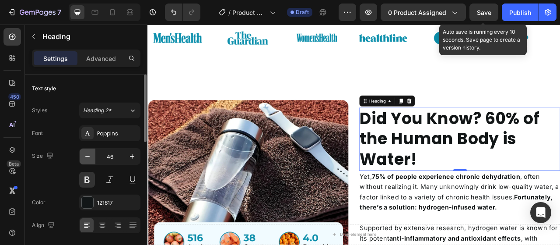
click at [89, 158] on icon "button" at bounding box center [87, 156] width 9 height 9
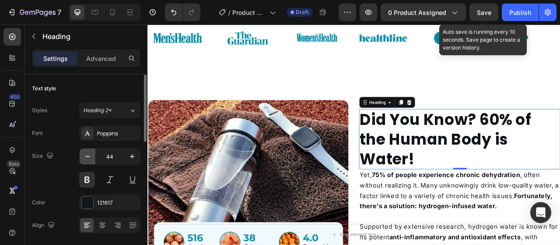
click at [89, 158] on icon "button" at bounding box center [87, 156] width 9 height 9
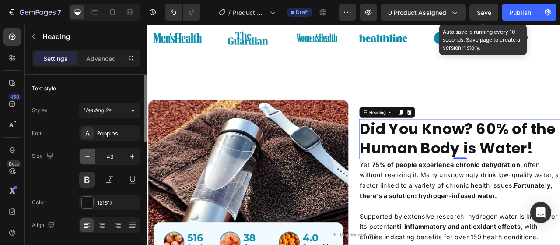
click at [95, 156] on button "button" at bounding box center [88, 156] width 16 height 16
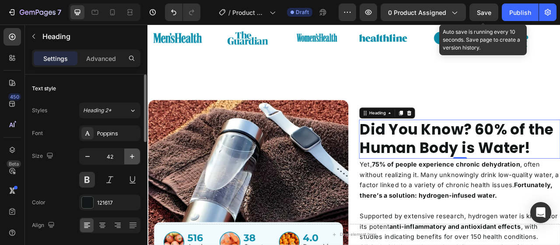
click at [135, 158] on icon "button" at bounding box center [132, 156] width 9 height 9
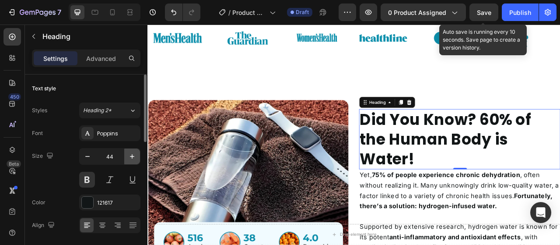
click at [135, 158] on icon "button" at bounding box center [132, 156] width 9 height 9
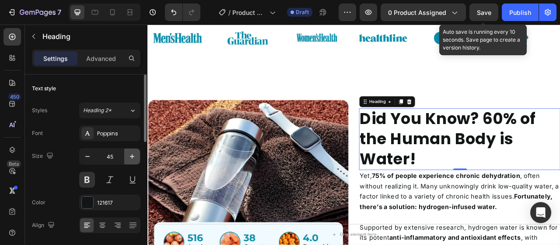
click at [135, 159] on icon "button" at bounding box center [132, 156] width 9 height 9
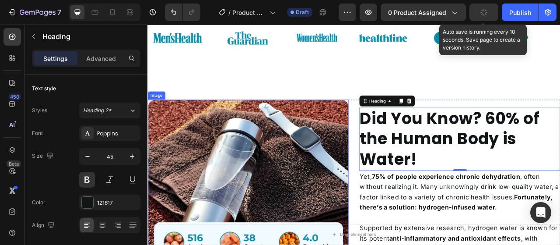
type input "46"
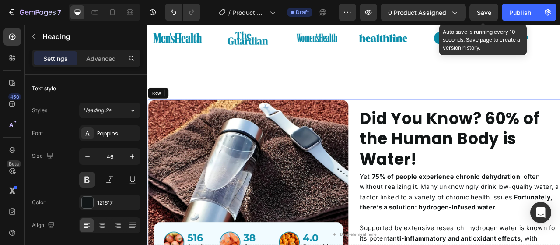
click at [412, 156] on div "⁠⁠⁠⁠⁠⁠⁠ Did You Know? 60% of the Human Body is Water! Heading 0 Yet, 75% of peo…" at bounding box center [410, 243] width 525 height 246
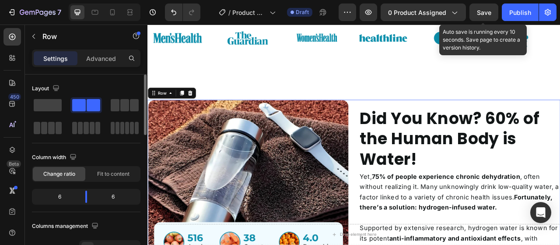
click at [82, 189] on div "6 6" at bounding box center [86, 197] width 109 height 16
drag, startPoint x: 85, startPoint y: 192, endPoint x: 281, endPoint y: 129, distance: 205.2
click at [85, 194] on div at bounding box center [86, 196] width 2 height 12
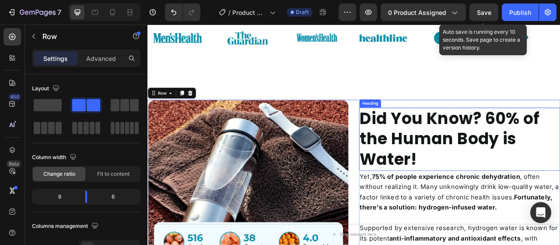
click at [438, 146] on strong "Did You Know? 60% of the Human Body is Water!" at bounding box center [532, 170] width 229 height 81
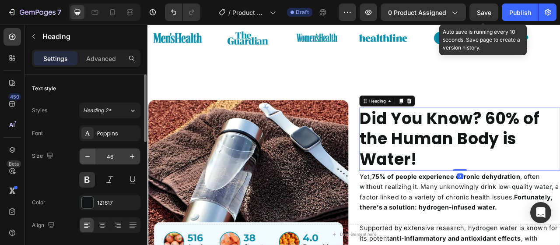
click at [93, 157] on button "button" at bounding box center [88, 156] width 16 height 16
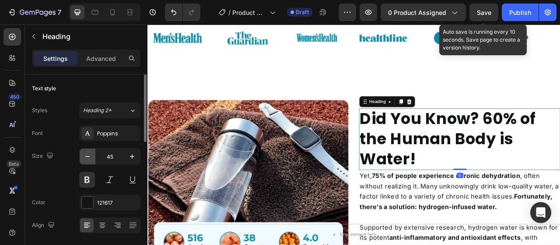
click at [93, 157] on button "button" at bounding box center [88, 156] width 16 height 16
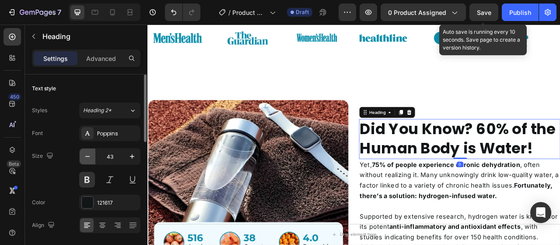
click at [93, 157] on button "button" at bounding box center [88, 156] width 16 height 16
type input "42"
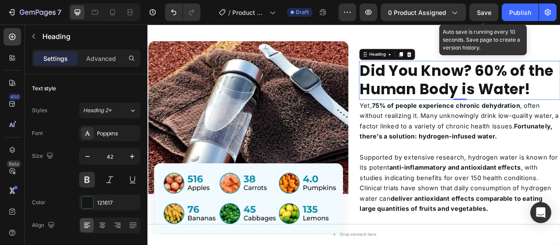
scroll to position [549, 0]
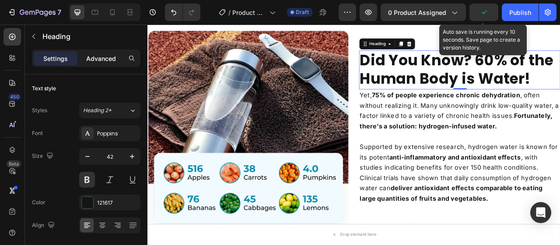
click at [99, 58] on p "Advanced" at bounding box center [101, 58] width 30 height 9
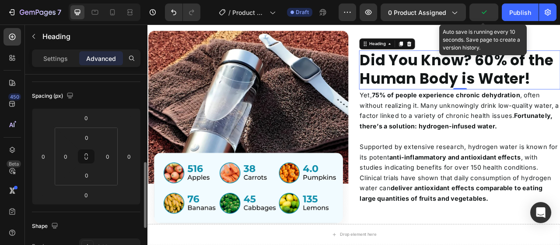
scroll to position [131, 0]
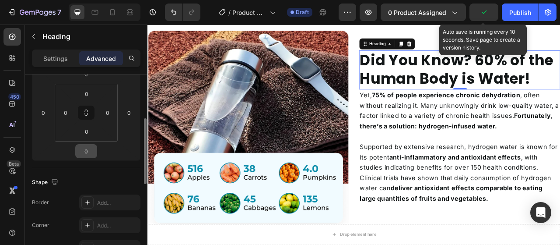
click at [90, 0] on html "7 Version history / Product Page - Ifti Draft Preview 0 product assigned Auto s…" at bounding box center [280, 0] width 560 height 0
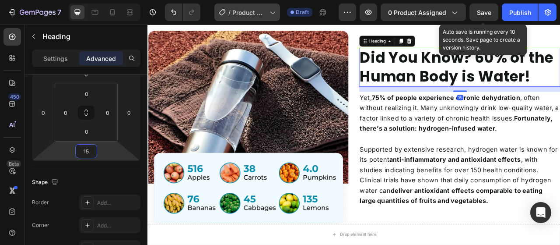
type input "15"
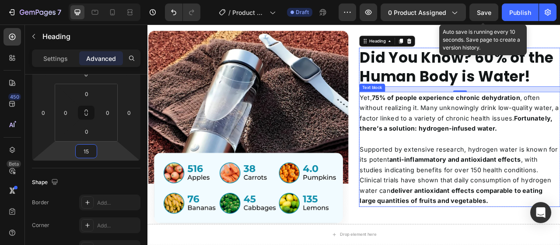
click at [516, 182] on p "Supported by extensive research, hydrogen water is known for its potent anti-in…" at bounding box center [545, 216] width 254 height 79
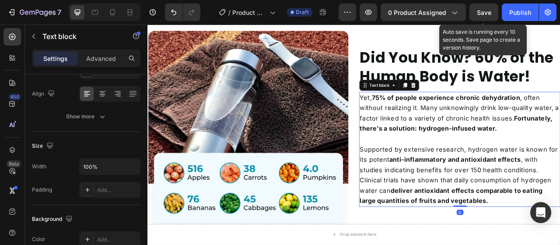
scroll to position [0, 0]
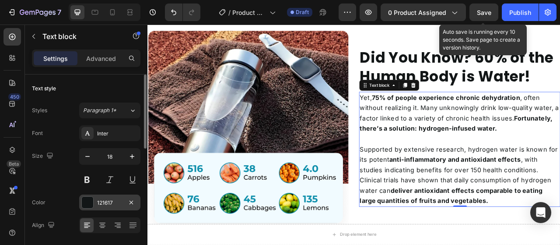
click at [117, 202] on div "121617" at bounding box center [109, 203] width 25 height 8
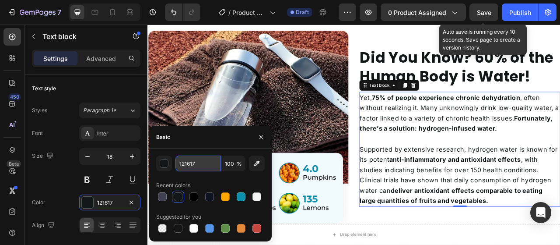
click at [215, 166] on input "121617" at bounding box center [199, 163] width 46 height 16
paste input "#"
type input "#121617"
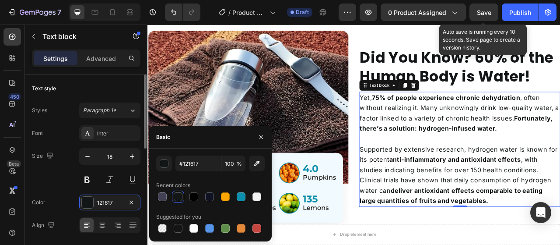
click at [67, 176] on div "Size 18" at bounding box center [86, 167] width 109 height 39
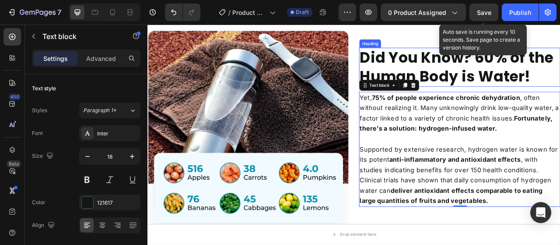
click at [489, 85] on strong "Did You Know? 60% of the Human Body is Water!" at bounding box center [541, 79] width 247 height 50
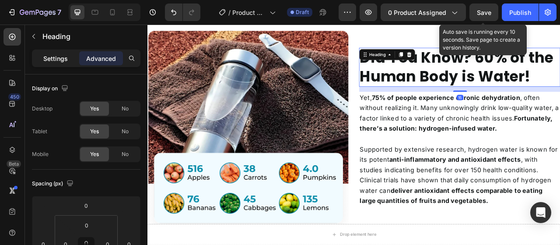
click at [66, 58] on p "Settings" at bounding box center [55, 58] width 25 height 9
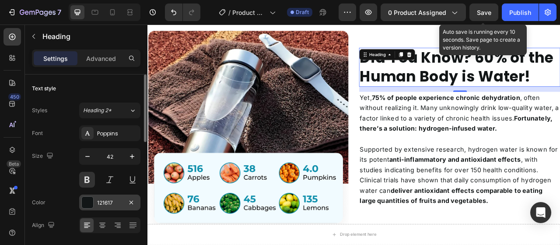
click at [116, 209] on div "121617" at bounding box center [109, 202] width 61 height 16
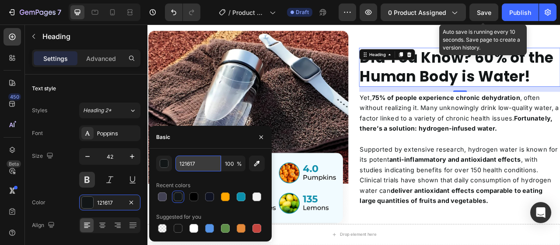
click at [204, 158] on input "121617" at bounding box center [199, 163] width 46 height 16
paste input "#"
type input "#121617"
click at [58, 177] on div "Size 42" at bounding box center [86, 167] width 109 height 39
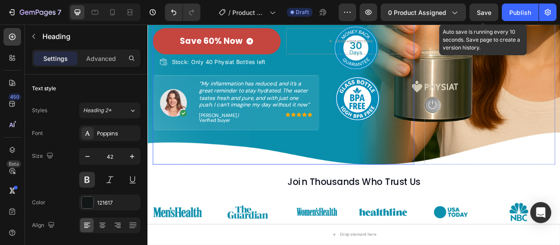
scroll to position [111, 0]
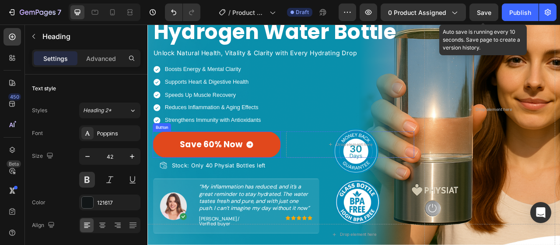
click at [297, 178] on link "Save 60% Now" at bounding box center [235, 177] width 163 height 33
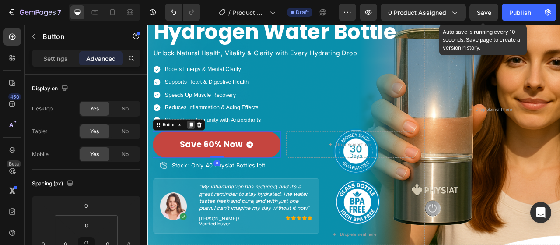
click at [199, 155] on icon at bounding box center [202, 152] width 7 height 7
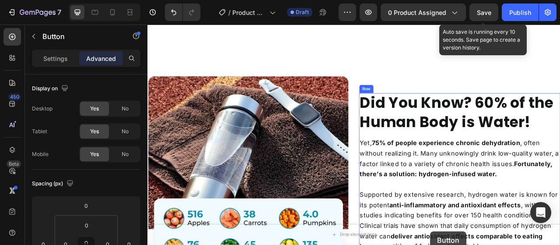
scroll to position [617, 0]
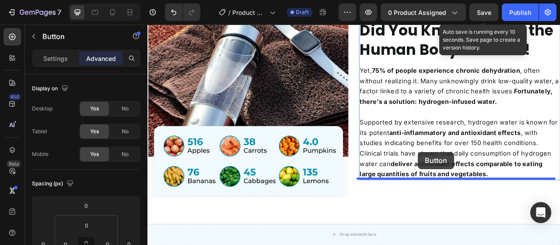
drag, startPoint x: 159, startPoint y: 190, endPoint x: 492, endPoint y: 187, distance: 333.2
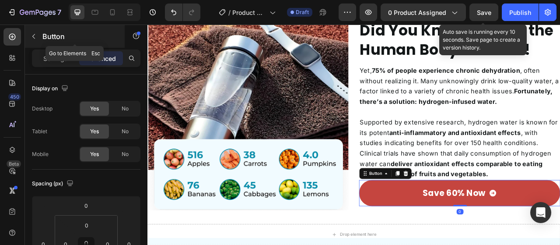
click at [58, 43] on div "Button" at bounding box center [75, 36] width 100 height 23
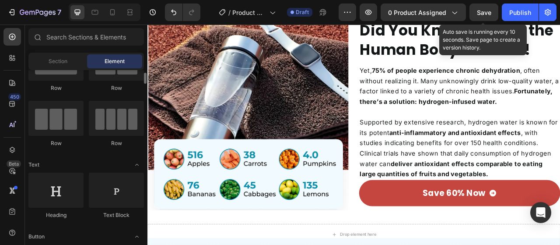
scroll to position [0, 0]
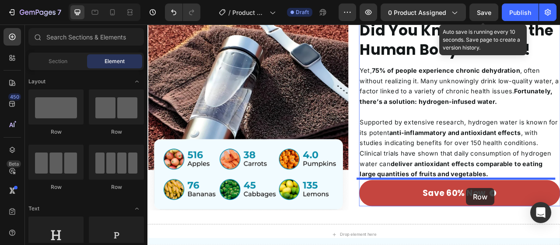
drag, startPoint x: 267, startPoint y: 137, endPoint x: 553, endPoint y: 233, distance: 301.9
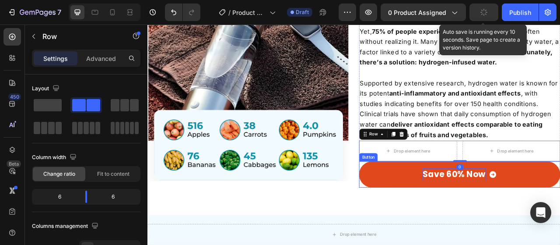
click at [513, 219] on p "Save 60% Now" at bounding box center [538, 216] width 81 height 16
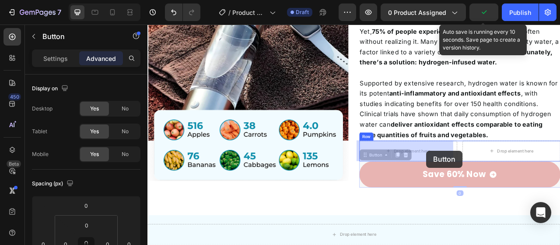
drag, startPoint x: 430, startPoint y: 190, endPoint x: 502, endPoint y: 185, distance: 72.0
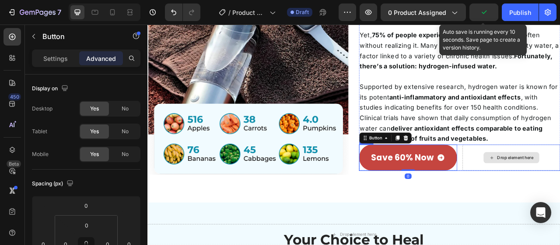
scroll to position [649, 0]
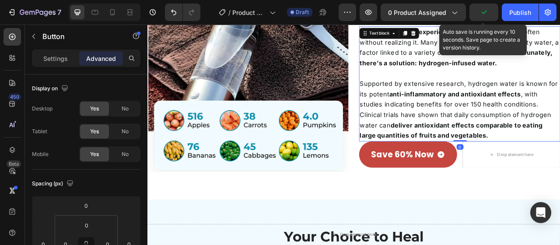
click at [560, 165] on strong "deliver antioxidant effects comparable to eating large quantities of fruits and…" at bounding box center [534, 159] width 233 height 22
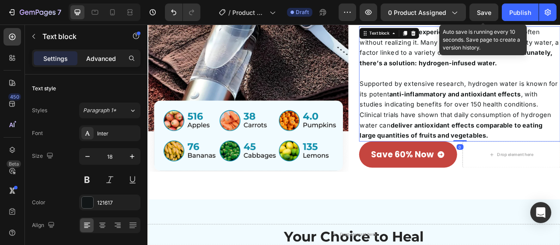
click at [95, 62] on p "Advanced" at bounding box center [101, 58] width 30 height 9
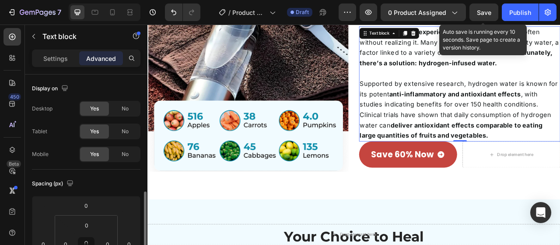
scroll to position [131, 0]
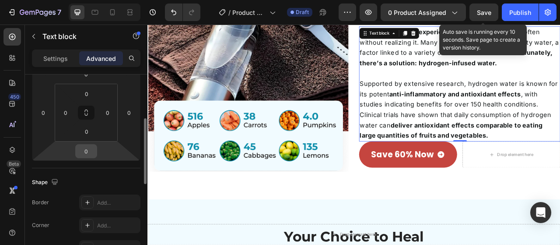
click at [91, 155] on input "0" at bounding box center [87, 150] width 18 height 13
type input "25"
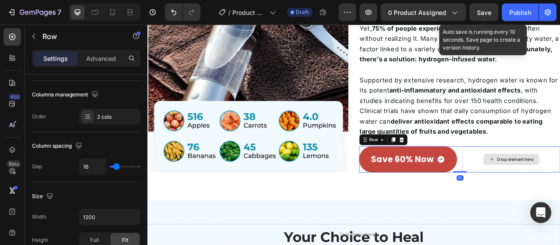
scroll to position [0, 0]
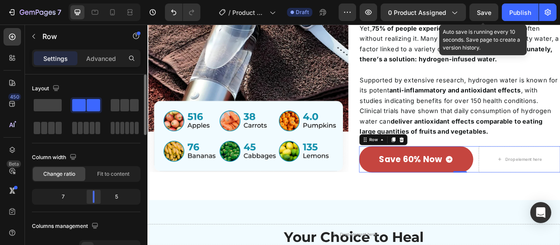
drag, startPoint x: 88, startPoint y: 201, endPoint x: 97, endPoint y: 201, distance: 9.2
click at [97, 201] on div at bounding box center [94, 196] width 16 height 12
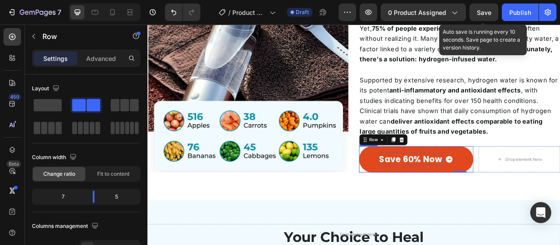
click at [489, 194] on p "Save 60% Now" at bounding box center [482, 196] width 81 height 16
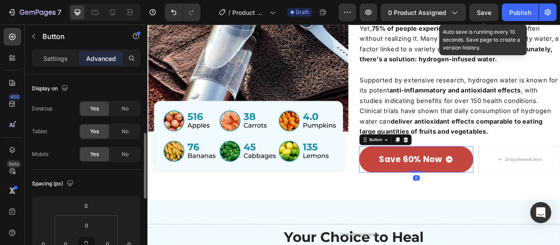
scroll to position [44, 0]
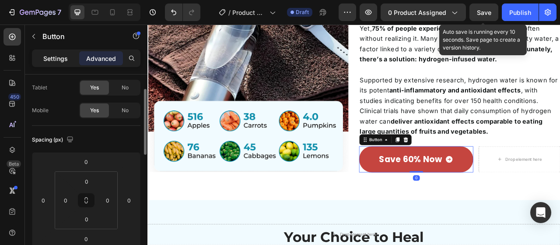
click at [72, 62] on div "Settings" at bounding box center [56, 58] width 44 height 14
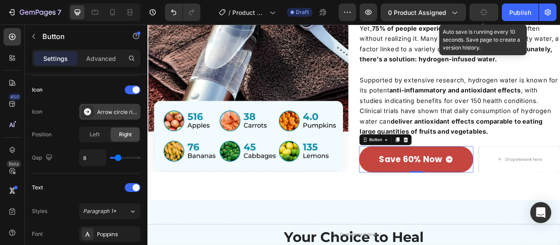
scroll to position [394, 0]
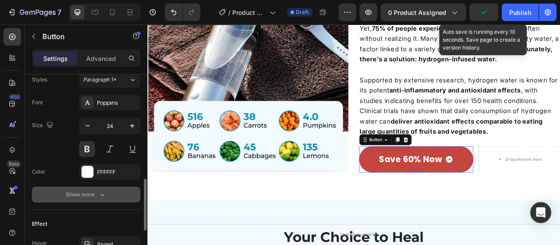
click at [108, 193] on button "Show more" at bounding box center [86, 195] width 109 height 16
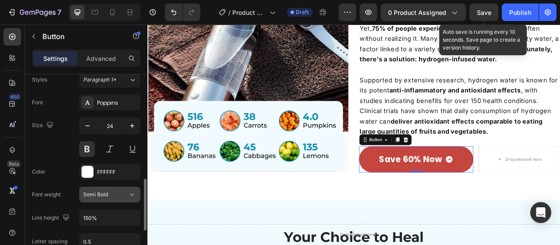
click at [103, 192] on span "Semi Bold" at bounding box center [95, 194] width 25 height 7
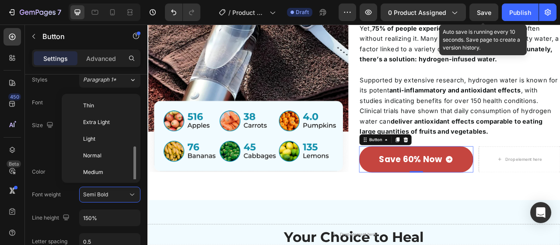
scroll to position [32, 0]
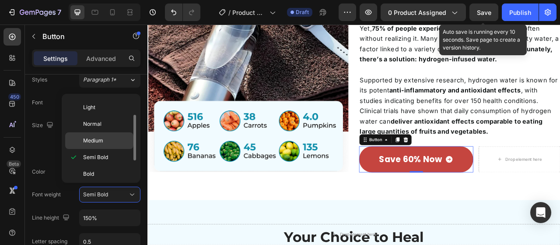
click at [101, 141] on span "Medium" at bounding box center [93, 141] width 20 height 8
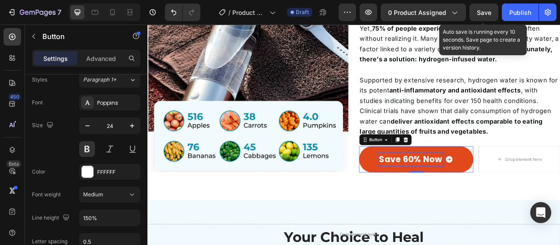
click at [472, 191] on p "Save 60% Now" at bounding box center [482, 196] width 81 height 16
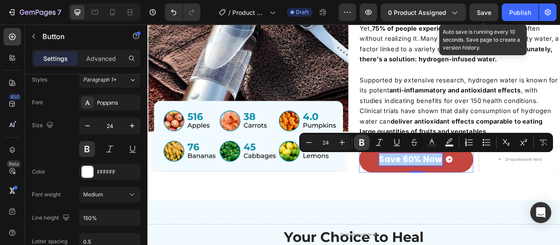
click at [365, 141] on icon "Editor contextual toolbar" at bounding box center [362, 142] width 9 height 9
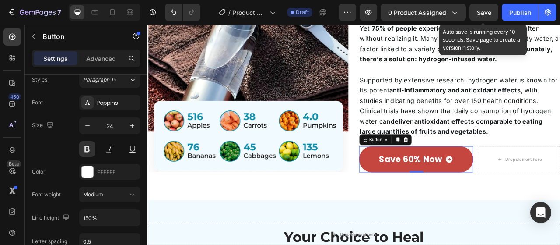
click at [428, 173] on div "Button" at bounding box center [438, 171] width 20 height 8
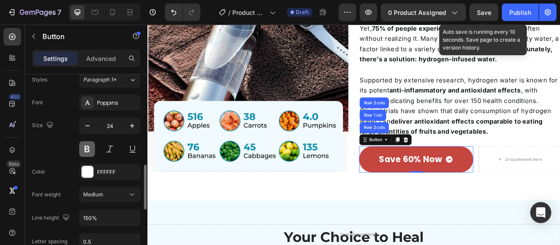
click at [88, 145] on button at bounding box center [87, 149] width 16 height 16
click at [107, 190] on div "Medium" at bounding box center [105, 194] width 45 height 8
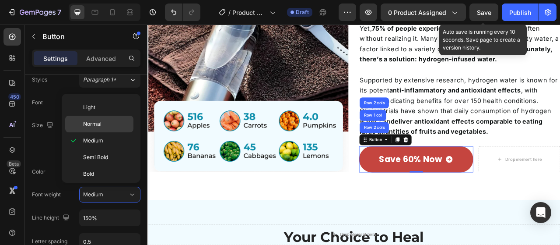
click at [107, 123] on p "Normal" at bounding box center [106, 124] width 46 height 8
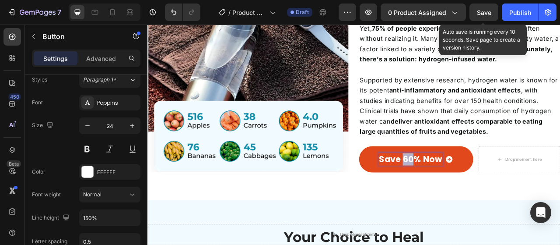
click at [467, 201] on strong "Save 60% Now" at bounding box center [482, 196] width 81 height 14
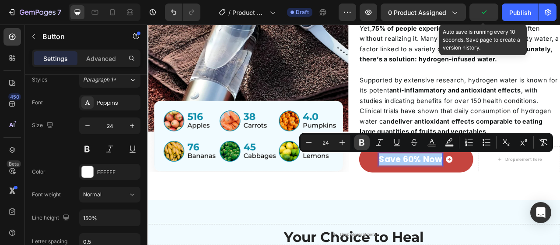
click at [363, 145] on icon "Editor contextual toolbar" at bounding box center [361, 142] width 5 height 7
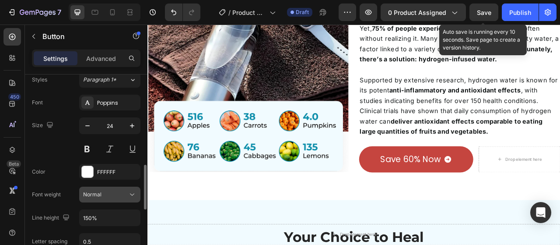
click at [88, 200] on button "Normal" at bounding box center [109, 195] width 61 height 16
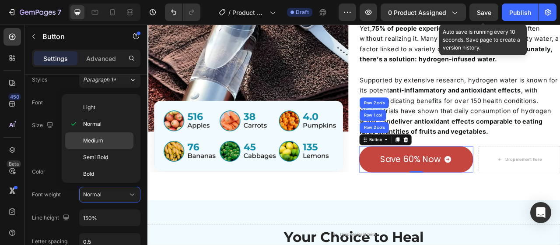
click at [101, 137] on span "Medium" at bounding box center [93, 141] width 20 height 8
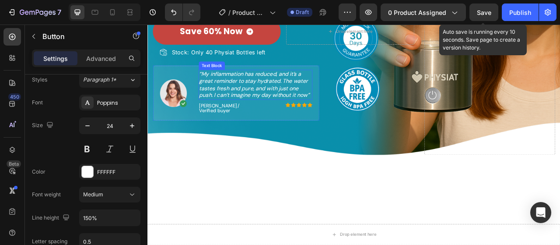
scroll to position [123, 0]
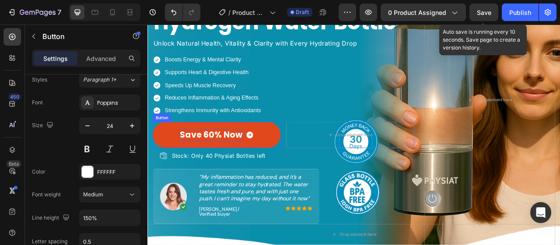
click at [227, 168] on p "Save 60% Now" at bounding box center [228, 165] width 81 height 16
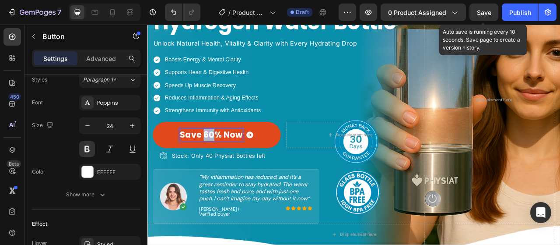
click at [227, 168] on p "Save 60% Now" at bounding box center [228, 165] width 81 height 16
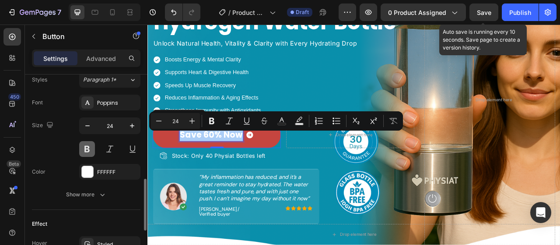
click at [83, 149] on button at bounding box center [87, 149] width 16 height 16
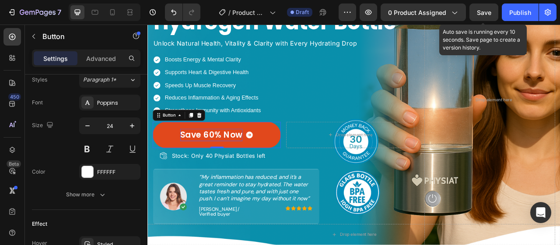
click at [215, 169] on p "Save 60% Now" at bounding box center [228, 165] width 79 height 16
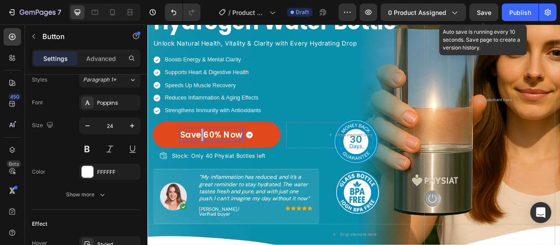
click at [215, 169] on p "Save 60% Now" at bounding box center [228, 165] width 79 height 16
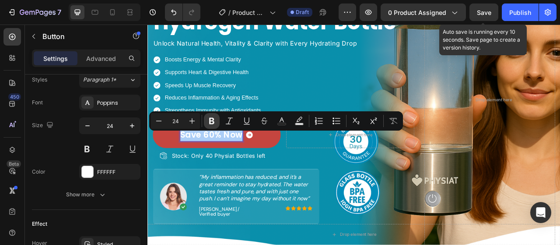
click at [212, 122] on icon "Editor contextual toolbar" at bounding box center [212, 120] width 9 height 9
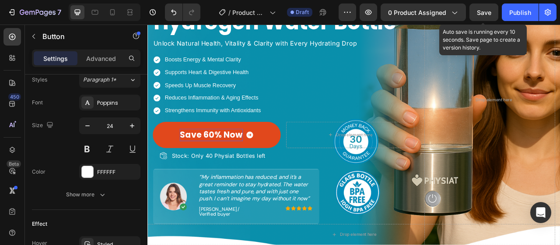
click at [218, 172] on strong "Save 60% Now" at bounding box center [228, 165] width 81 height 14
click at [225, 167] on strong "Save 60% Now" at bounding box center [228, 165] width 81 height 14
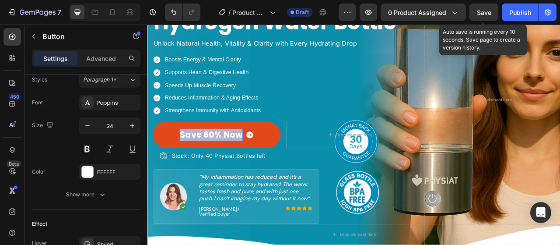
click at [225, 167] on strong "Save 60% Now" at bounding box center [228, 165] width 81 height 14
click at [194, 172] on strong "Save 60% Now" at bounding box center [228, 165] width 81 height 14
click at [197, 170] on strong "Save 60% Now" at bounding box center [228, 165] width 81 height 14
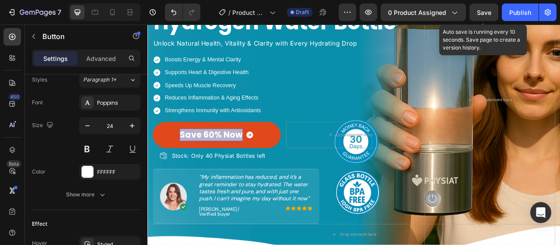
click at [197, 170] on strong "Save 60% Now" at bounding box center [228, 165] width 81 height 14
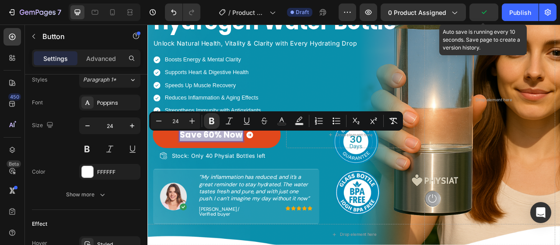
click at [215, 172] on strong "Save 60% Now" at bounding box center [228, 165] width 81 height 14
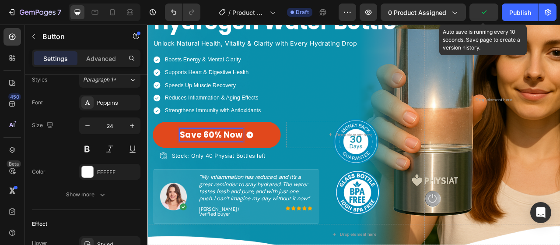
click at [222, 172] on strong "Save 60% Now" at bounding box center [228, 165] width 81 height 14
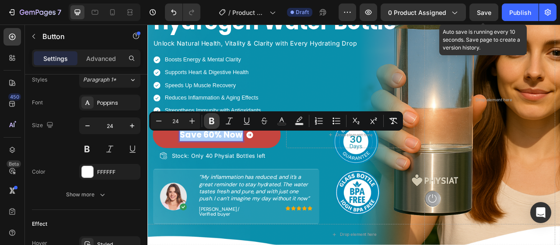
click at [211, 122] on icon "Editor contextual toolbar" at bounding box center [212, 120] width 9 height 9
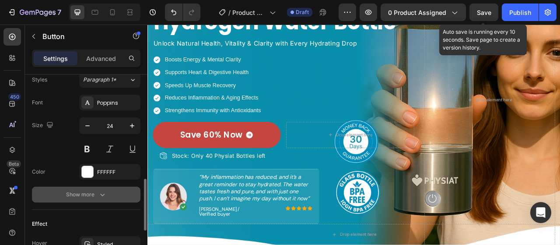
click at [94, 191] on div "Show more" at bounding box center [86, 194] width 41 height 9
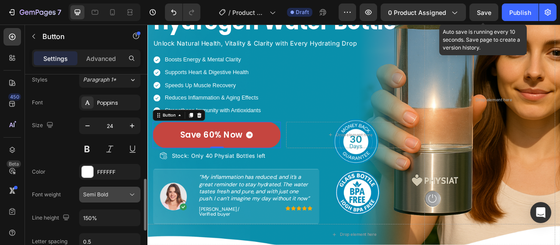
click at [107, 191] on span "Semi Bold" at bounding box center [95, 194] width 25 height 7
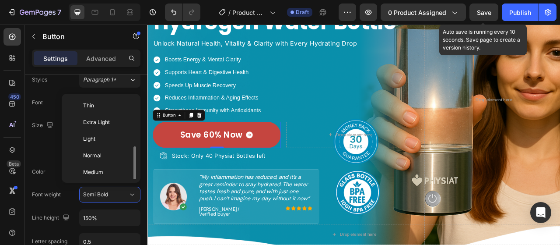
scroll to position [32, 0]
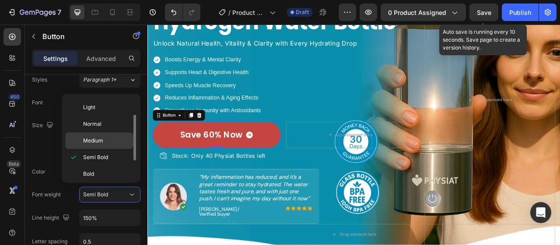
click at [103, 139] on p "Medium" at bounding box center [106, 141] width 46 height 8
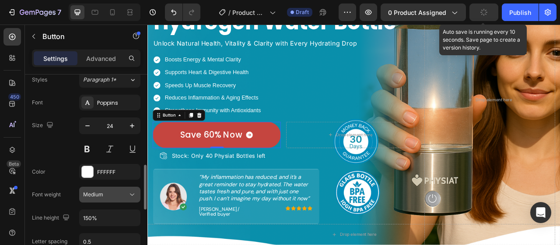
click at [102, 194] on span "Medium" at bounding box center [93, 194] width 20 height 7
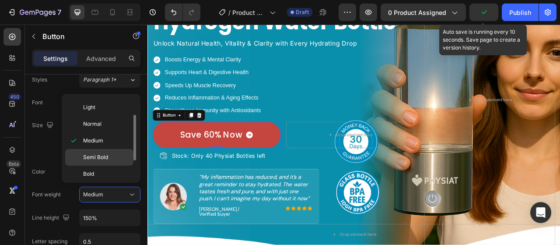
drag, startPoint x: 102, startPoint y: 154, endPoint x: 161, endPoint y: 144, distance: 60.5
click at [102, 154] on span "Semi Bold" at bounding box center [95, 157] width 25 height 8
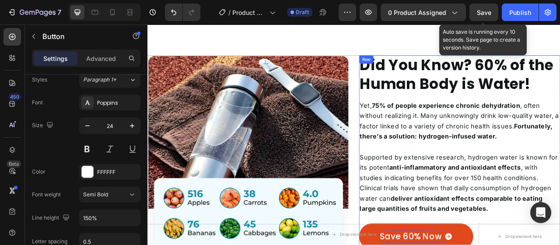
scroll to position [605, 0]
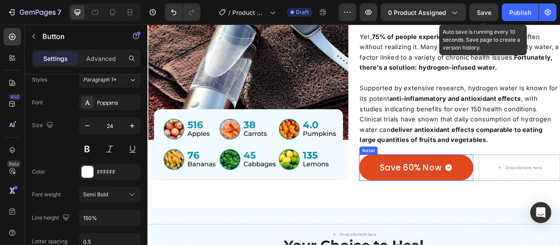
click at [489, 204] on p "Save 60% Now" at bounding box center [482, 207] width 79 height 16
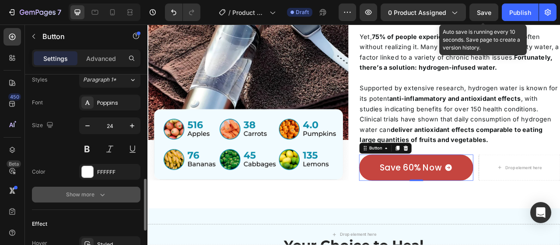
click at [101, 196] on icon "button" at bounding box center [102, 194] width 9 height 9
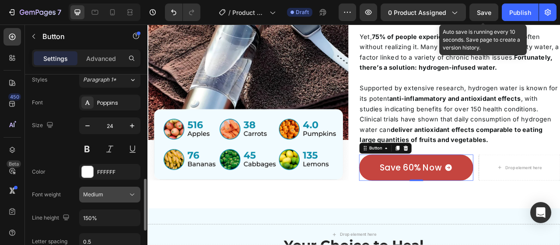
click at [99, 194] on span "Medium" at bounding box center [93, 194] width 20 height 7
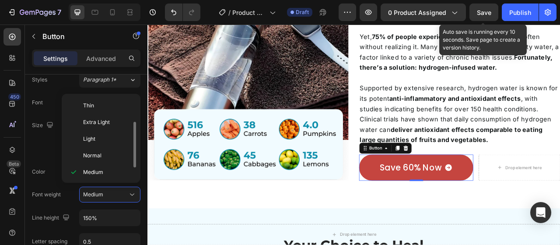
scroll to position [16, 0]
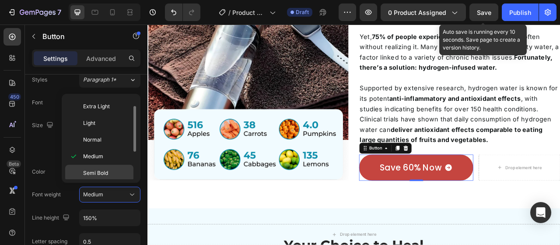
click at [99, 170] on span "Semi Bold" at bounding box center [95, 173] width 25 height 8
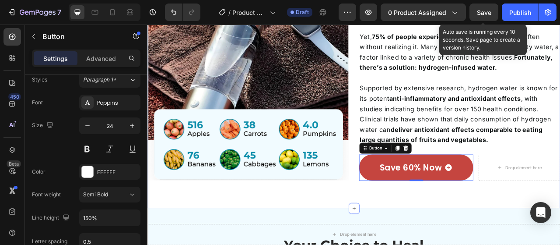
click at [391, 235] on div "Did You Know? 60% of the Human Body is Water! Heading Yet, 75% of people experi…" at bounding box center [410, 99] width 525 height 317
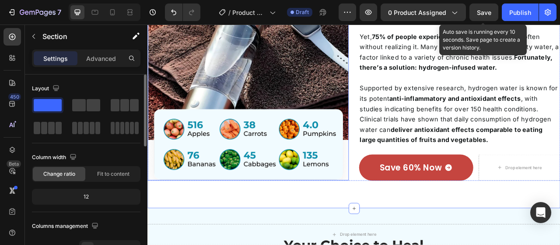
click at [398, 212] on img at bounding box center [276, 100] width 256 height 246
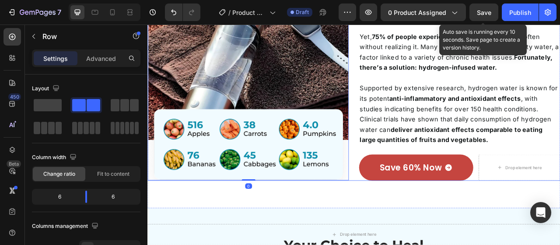
click at [405, 212] on div "Did You Know? 60% of the Human Body is Water! Heading Yet, 75% of people experi…" at bounding box center [410, 99] width 525 height 247
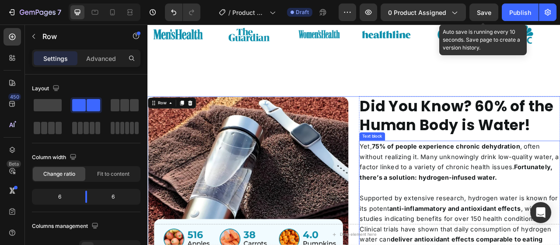
scroll to position [474, 0]
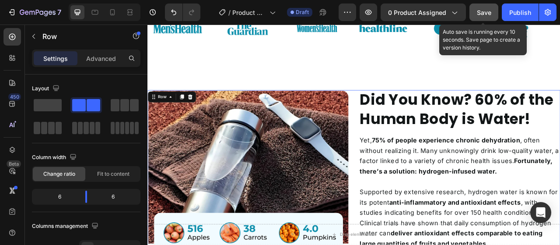
click at [482, 19] on button "Save" at bounding box center [484, 13] width 29 height 18
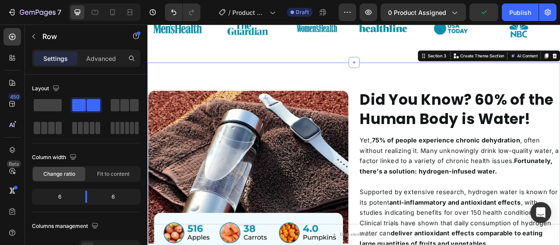
click at [464, 85] on div "Did You Know? 60% of the Human Body is Water! Heading Yet, 75% of people experi…" at bounding box center [410, 231] width 525 height 317
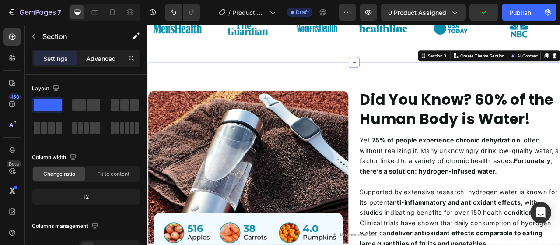
click at [98, 51] on div "Advanced" at bounding box center [101, 58] width 44 height 14
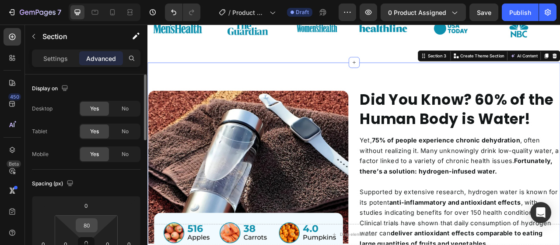
click at [89, 219] on input "80" at bounding box center [87, 224] width 18 height 13
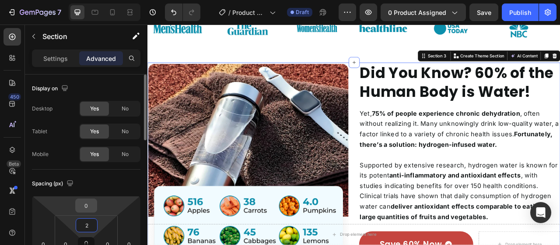
type input "20"
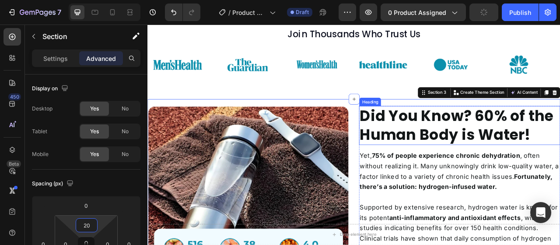
scroll to position [342, 0]
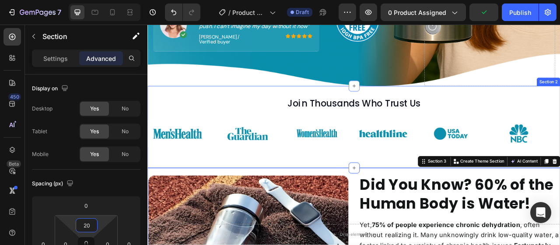
click at [478, 106] on div "Join Thousands Who Trust Us Heading Image Image Image Image Image Image Image I…" at bounding box center [410, 155] width 525 height 104
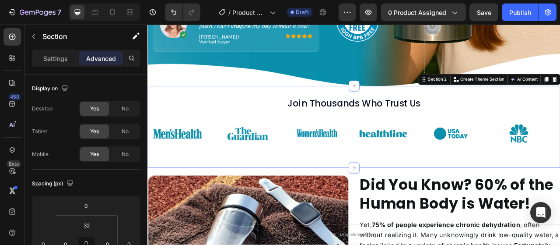
click at [427, 110] on div "Join Thousands Who Trust Us Heading Image Image Image Image Image Image Image I…" at bounding box center [410, 155] width 525 height 104
click at [419, 119] on h2 "Join Thousands Who Trust Us" at bounding box center [410, 125] width 504 height 17
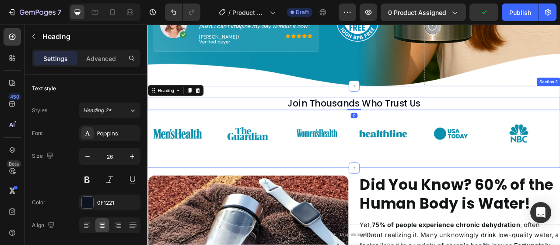
click at [504, 103] on div "Join Thousands Who Trust Us Heading 0 Image Image Image Image Image Image Image…" at bounding box center [410, 155] width 525 height 104
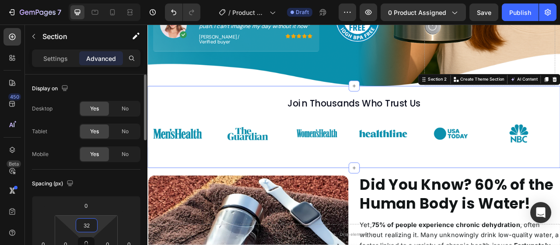
click at [81, 225] on input "32" at bounding box center [87, 224] width 18 height 13
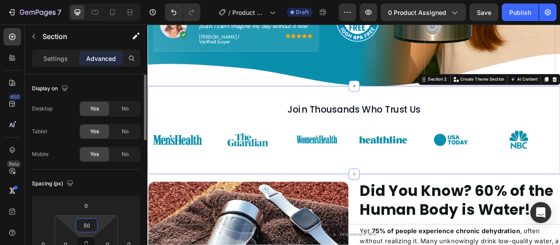
drag, startPoint x: 90, startPoint y: 223, endPoint x: 77, endPoint y: 225, distance: 13.7
click at [77, 225] on div "50" at bounding box center [87, 225] width 22 height 14
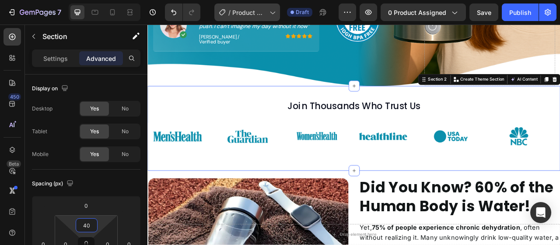
type input "40"
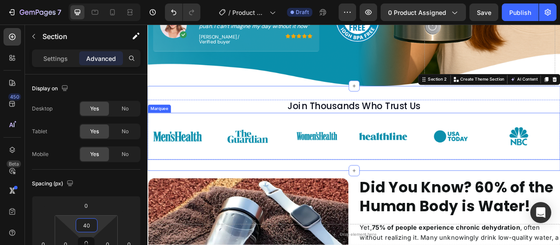
click at [436, 190] on div "Image Image Image Image Image Image Image Image Image Image Image Image Marquee" at bounding box center [410, 167] width 525 height 60
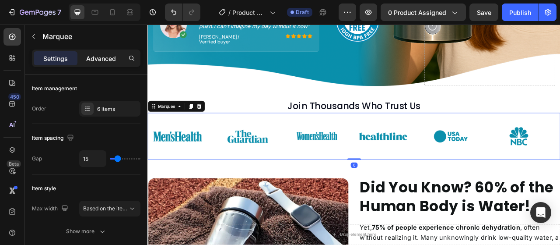
click at [108, 54] on p "Advanced" at bounding box center [101, 58] width 30 height 9
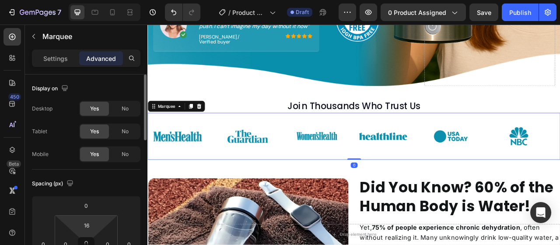
scroll to position [88, 0]
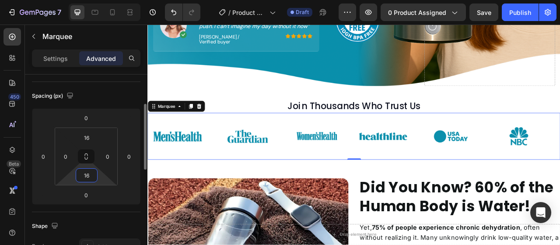
click at [84, 181] on input "16" at bounding box center [87, 175] width 18 height 13
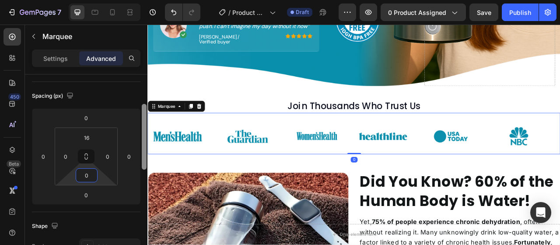
type input "0"
click at [112, 99] on div "Spacing (px)" at bounding box center [86, 96] width 109 height 14
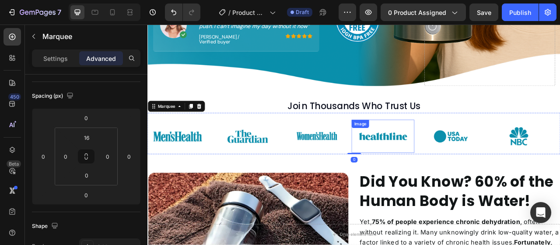
scroll to position [430, 0]
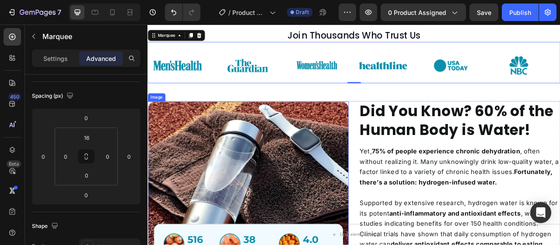
click at [383, 229] on img at bounding box center [276, 246] width 256 height 246
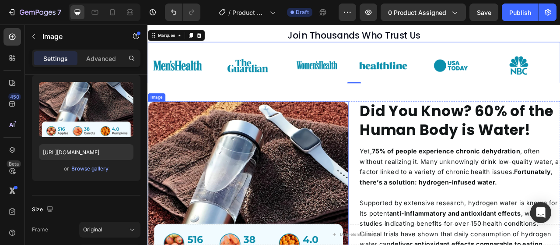
scroll to position [0, 0]
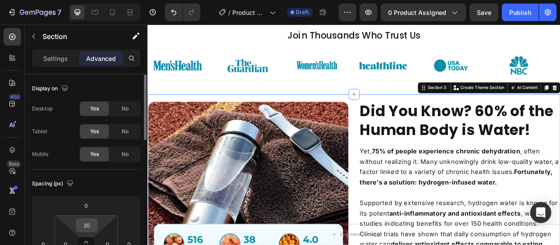
click at [88, 226] on input "20" at bounding box center [87, 224] width 18 height 13
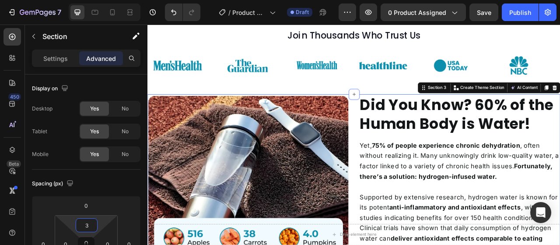
type input "30"
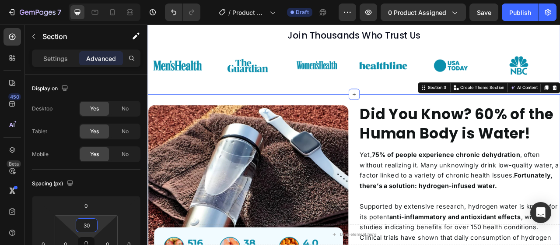
click at [560, 25] on div "Join Thousands Who Trust Us Heading Image Image Image Image Image Image Image I…" at bounding box center [410, 63] width 525 height 101
click at [487, 16] on div "Save" at bounding box center [484, 12] width 14 height 9
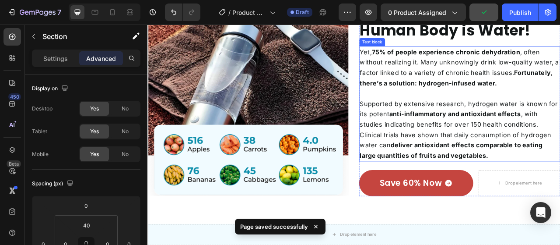
scroll to position [561, 0]
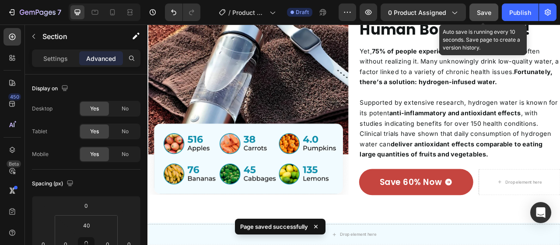
click at [489, 13] on span "Save" at bounding box center [484, 12] width 14 height 7
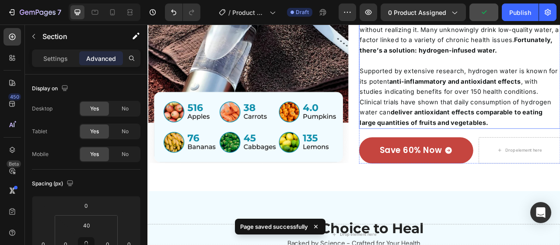
scroll to position [605, 0]
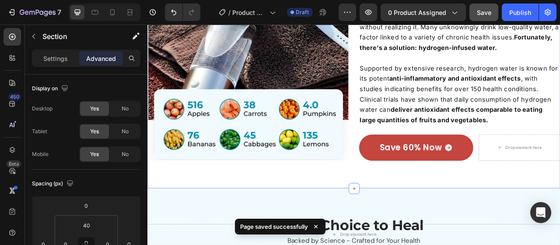
click at [377, 207] on div "Did You Know? 60% of the Human Body is Water! Heading Yet, 75% of people experi…" at bounding box center [410, 85] width 525 height 295
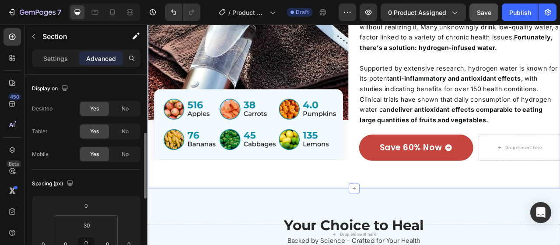
scroll to position [44, 0]
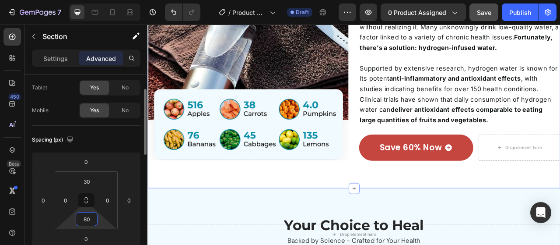
click at [80, 220] on input "80" at bounding box center [87, 218] width 18 height 13
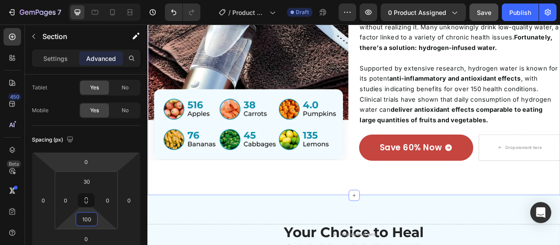
scroll to position [693, 0]
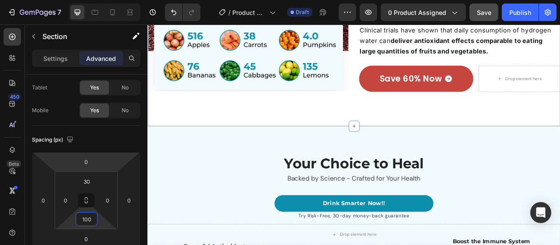
type input "100"
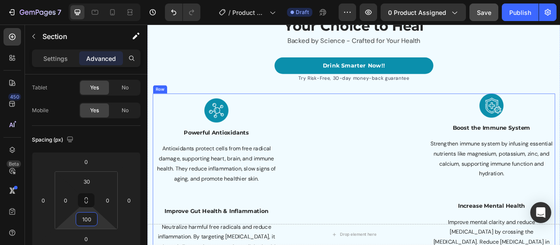
scroll to position [736, 0]
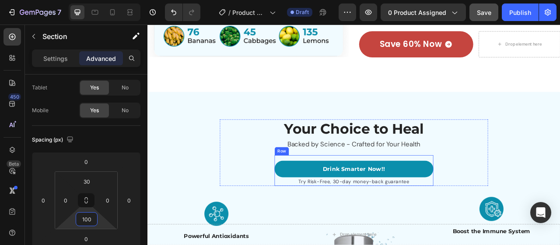
click at [423, 194] on div "Drink Smarter Now !! Button Try Risk-Free, 30-day money-back guarantee Text blo…" at bounding box center [410, 210] width 202 height 39
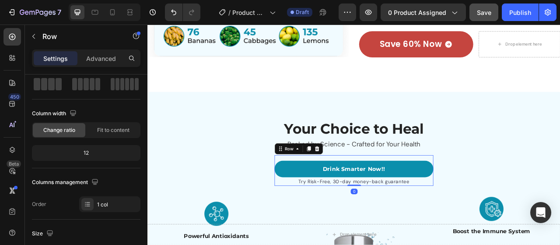
scroll to position [0, 0]
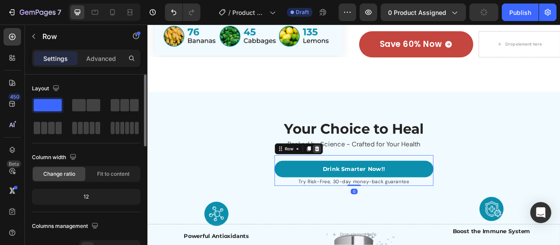
click at [362, 183] on icon at bounding box center [362, 182] width 7 height 7
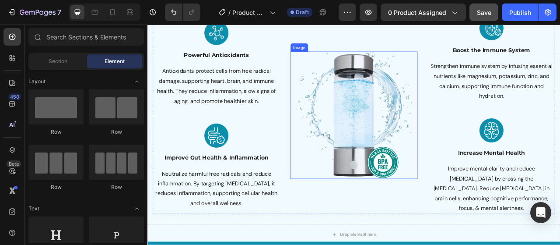
scroll to position [955, 0]
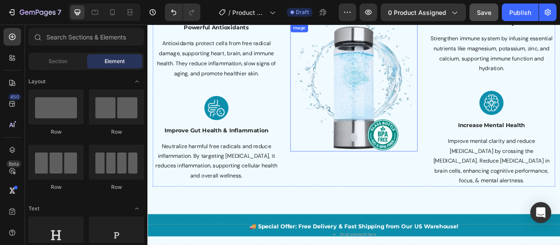
click at [391, 90] on img at bounding box center [410, 105] width 162 height 162
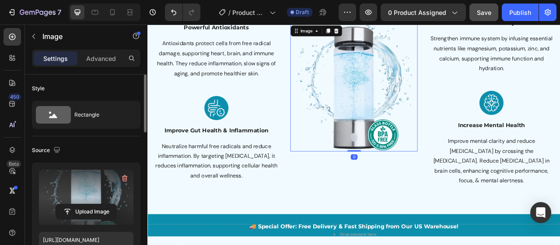
click at [95, 190] on label at bounding box center [86, 196] width 95 height 55
click at [95, 204] on input "file" at bounding box center [86, 211] width 60 height 15
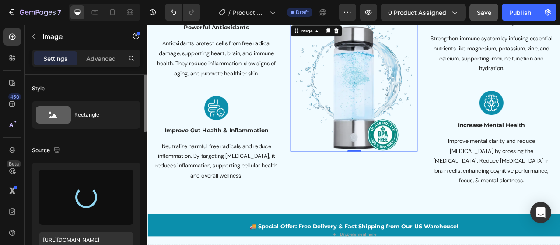
type input "https://cdn.shopify.com/s/files/1/0659/6771/8584/files/gempages_511773715638256…"
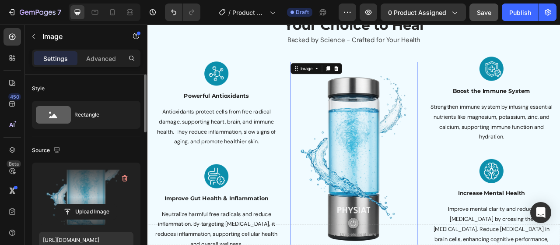
scroll to position [868, 0]
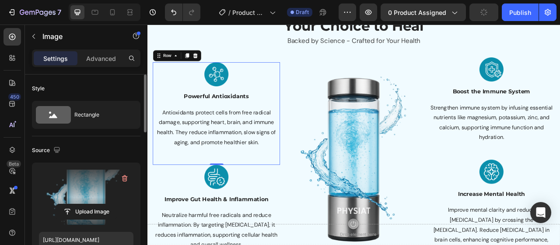
click at [234, 109] on div "Image Powerful Antioxidants Text block Antioxidants protect cells from free rad…" at bounding box center [235, 127] width 162 height 109
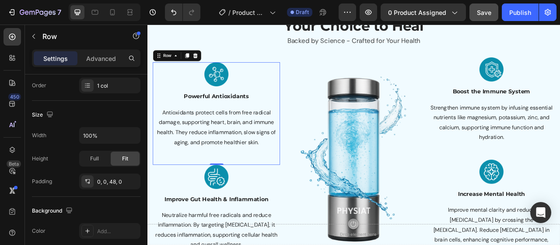
scroll to position [338, 0]
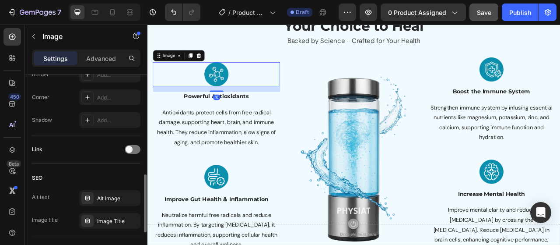
click at [221, 95] on img at bounding box center [235, 88] width 31 height 31
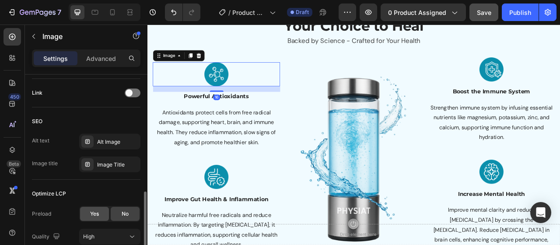
scroll to position [465, 0]
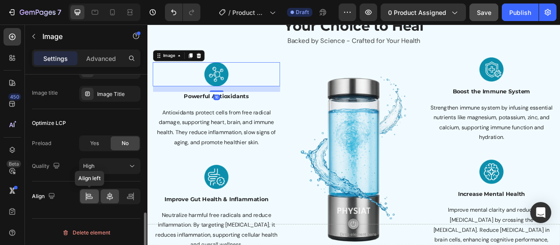
click at [88, 192] on icon at bounding box center [89, 196] width 9 height 9
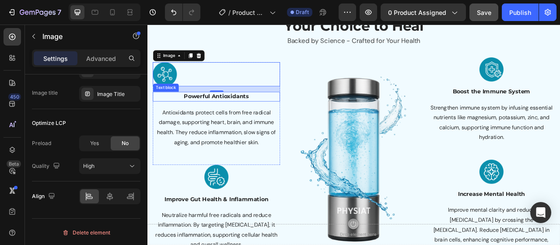
click at [211, 117] on p "Powerful Antioxidants" at bounding box center [235, 116] width 160 height 11
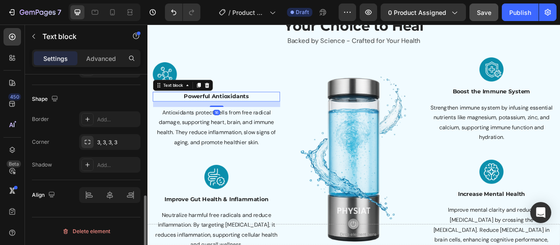
scroll to position [0, 0]
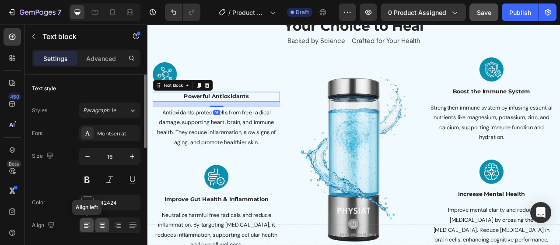
click at [91, 221] on div at bounding box center [87, 225] width 14 height 14
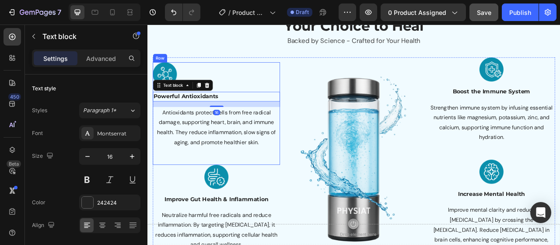
click at [245, 155] on p "Antioxidants protect cells from free radical damage, supporting heart, brain, a…" at bounding box center [235, 155] width 160 height 50
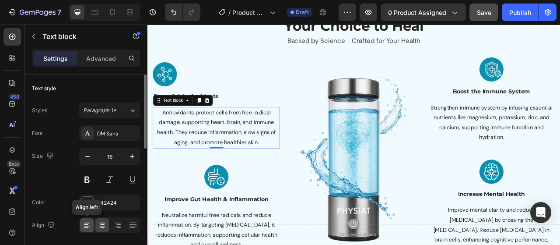
click at [90, 222] on icon at bounding box center [87, 225] width 9 height 9
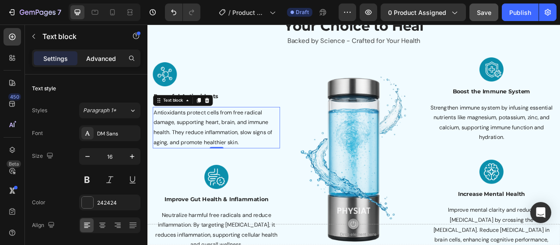
click at [95, 56] on p "Advanced" at bounding box center [101, 58] width 30 height 9
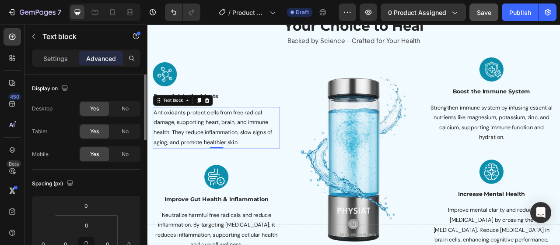
scroll to position [131, 0]
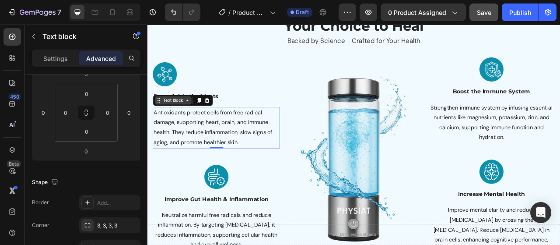
click at [185, 118] on div "Text block" at bounding box center [179, 121] width 29 height 8
click at [184, 125] on div "Text block" at bounding box center [179, 121] width 47 height 11
click at [182, 121] on div "Text block" at bounding box center [179, 121] width 29 height 8
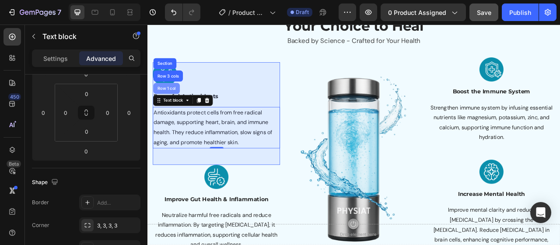
click at [176, 109] on div "Row 1 col" at bounding box center [172, 106] width 34 height 14
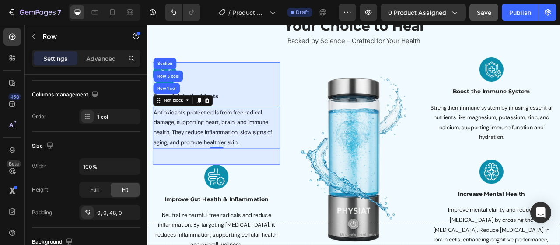
scroll to position [0, 0]
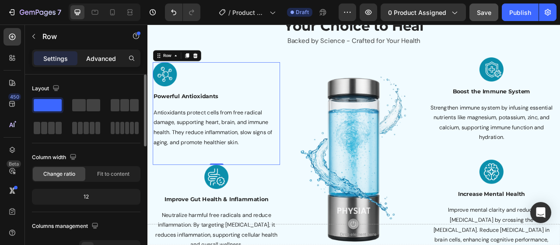
click at [99, 66] on div "Settings Advanced" at bounding box center [86, 58] width 109 height 18
click at [101, 60] on p "Advanced" at bounding box center [101, 58] width 30 height 9
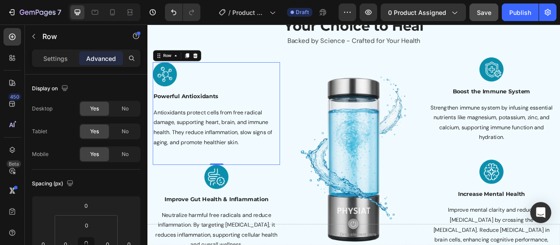
scroll to position [131, 0]
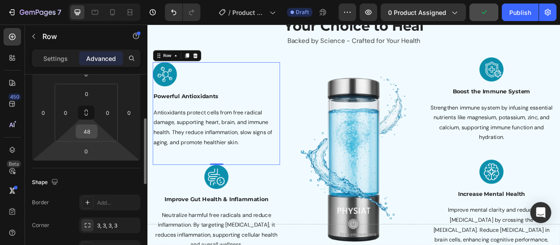
click at [89, 135] on input "48" at bounding box center [87, 131] width 18 height 13
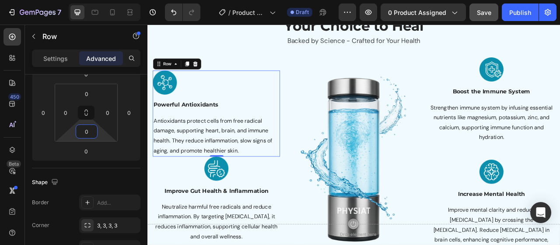
type input "0"
click at [0, 0] on div "Spacing (px) 0 0 0 0 0 0 0 0" at bounding box center [0, 0] width 0 height 0
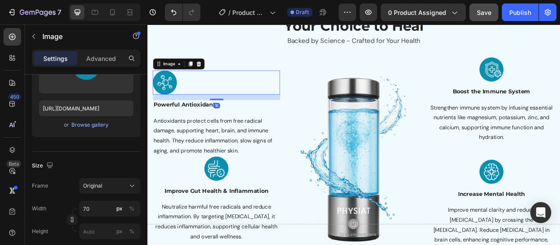
click at [176, 109] on img at bounding box center [169, 98] width 31 height 31
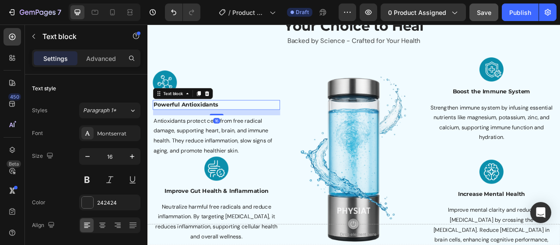
click at [208, 130] on p "Powerful Antioxidants" at bounding box center [235, 127] width 160 height 11
click at [116, 152] on input "16" at bounding box center [109, 156] width 29 height 16
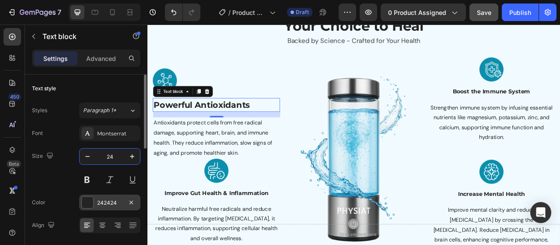
type input "24"
click at [113, 199] on div "242424" at bounding box center [109, 203] width 25 height 8
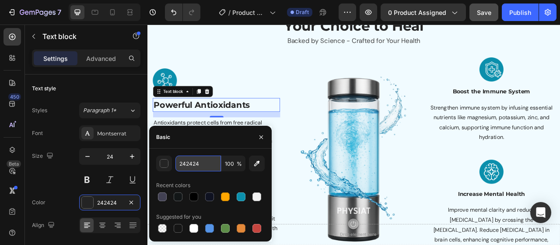
click at [203, 161] on input "242424" at bounding box center [199, 163] width 46 height 16
paste input "#121617"
type input "#121617"
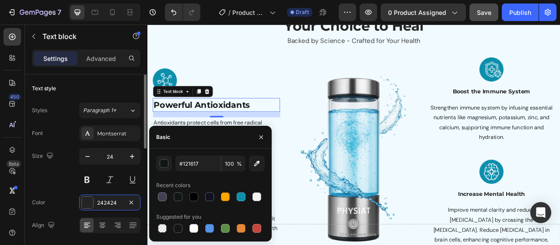
click at [76, 183] on div "Size 24" at bounding box center [86, 167] width 109 height 39
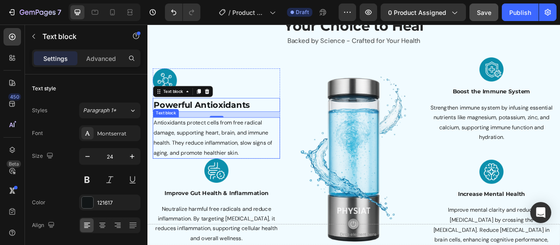
click at [218, 162] on p "Antioxidants protect cells from free radical damage, supporting heart, brain, a…" at bounding box center [235, 169] width 160 height 50
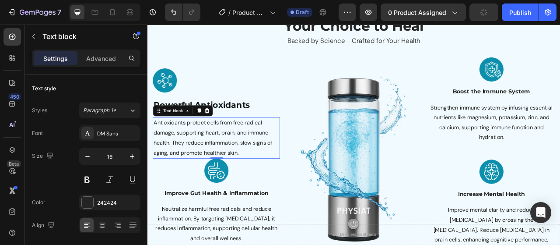
click at [224, 173] on p "Antioxidants protect cells from free radical damage, supporting heart, brain, a…" at bounding box center [235, 169] width 160 height 50
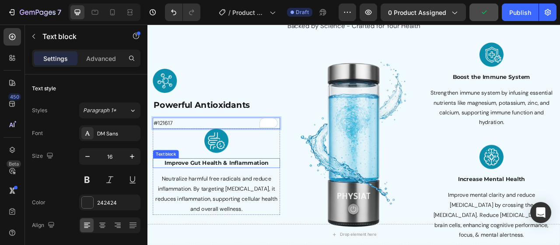
scroll to position [868, 0]
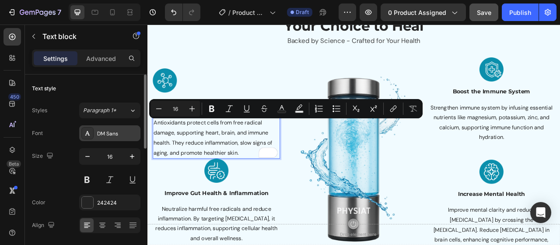
click at [117, 132] on div "DM Sans" at bounding box center [117, 134] width 41 height 8
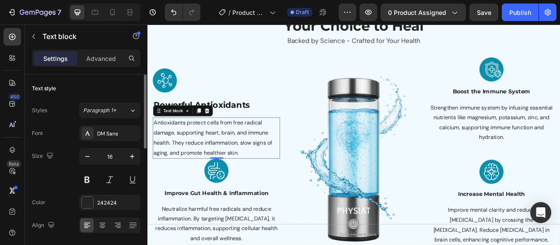
click at [109, 124] on div "Styles Paragraph 1* Font DM Sans Size 16 Color 242424 Align Show more" at bounding box center [86, 178] width 109 height 153
click at [110, 130] on div "DM Sans" at bounding box center [117, 134] width 41 height 8
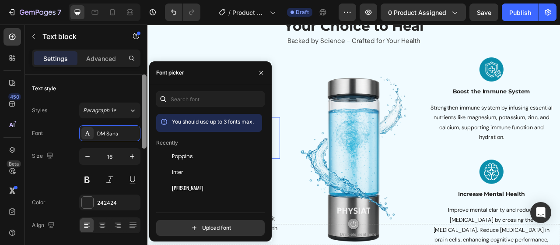
drag, startPoint x: 193, startPoint y: 170, endPoint x: 145, endPoint y: 171, distance: 47.3
click at [193, 171] on div "Inter" at bounding box center [216, 172] width 88 height 8
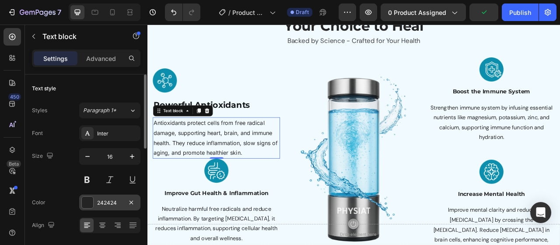
click at [107, 202] on div "242424" at bounding box center [109, 203] width 25 height 8
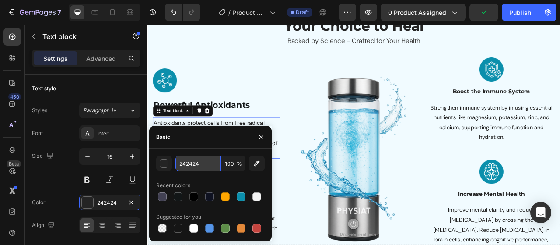
click at [207, 161] on input "242424" at bounding box center [199, 163] width 46 height 16
paste input "#121617"
type input "#121617"
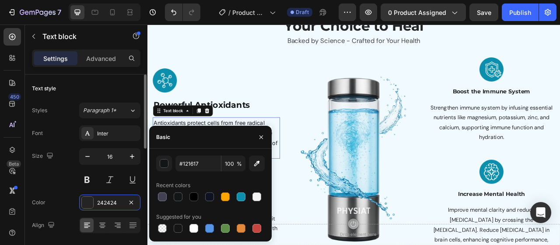
click at [69, 183] on div "Size 16" at bounding box center [86, 167] width 109 height 39
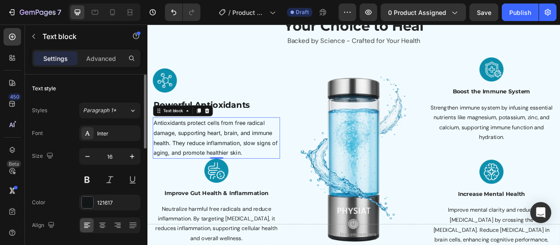
scroll to position [44, 0]
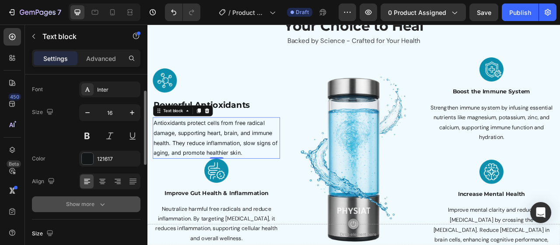
click at [94, 208] on button "Show more" at bounding box center [86, 204] width 109 height 16
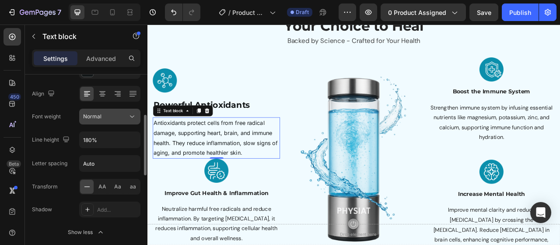
scroll to position [88, 0]
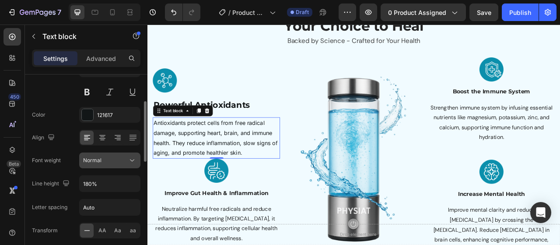
click at [106, 163] on div "Normal" at bounding box center [105, 160] width 45 height 8
click at [75, 197] on div "Font Inter Size 16 Color 121617 Align Font weight Normal Line height 180% Lette…" at bounding box center [86, 161] width 109 height 246
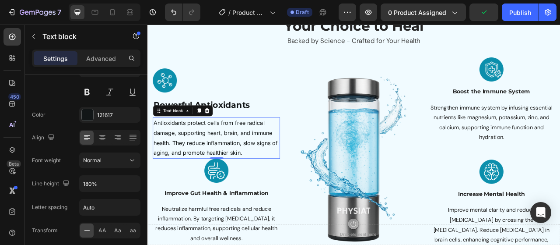
scroll to position [0, 0]
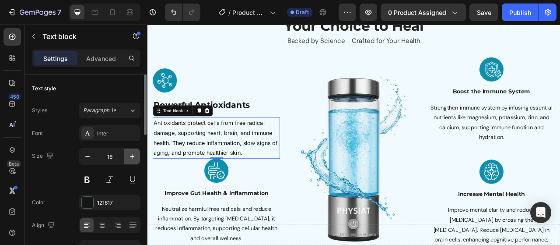
click at [135, 153] on icon "button" at bounding box center [132, 156] width 9 height 9
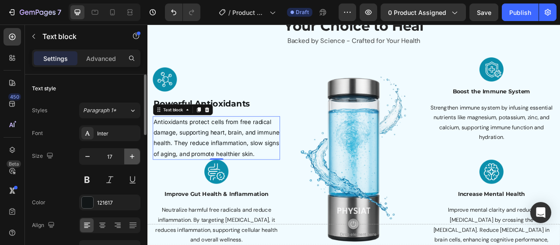
type input "18"
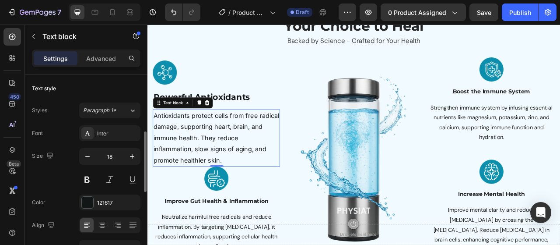
scroll to position [88, 0]
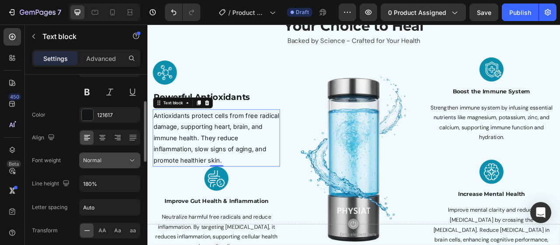
click at [95, 160] on span "Normal" at bounding box center [92, 160] width 18 height 7
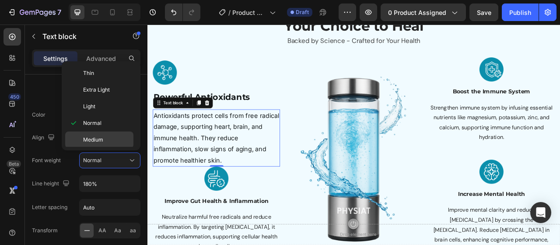
click at [99, 137] on span "Medium" at bounding box center [93, 140] width 20 height 8
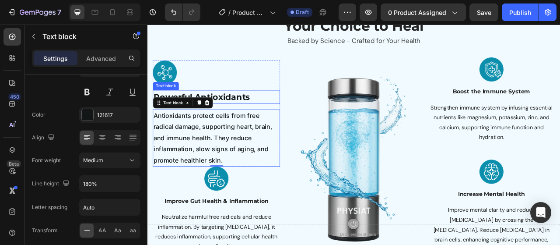
click at [274, 118] on p "Powerful Antioxidants" at bounding box center [235, 117] width 160 height 16
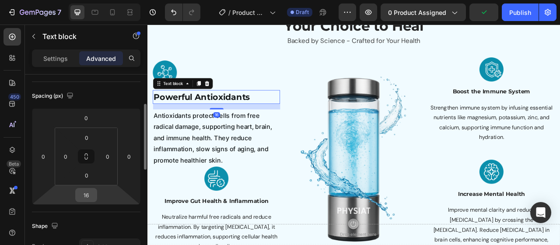
click at [90, 198] on input "16" at bounding box center [87, 194] width 18 height 13
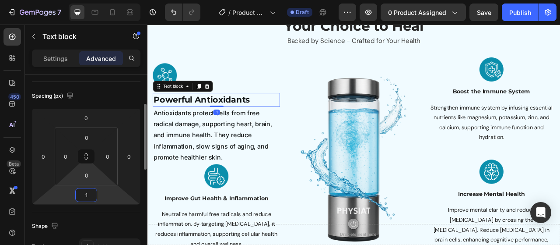
type input "10"
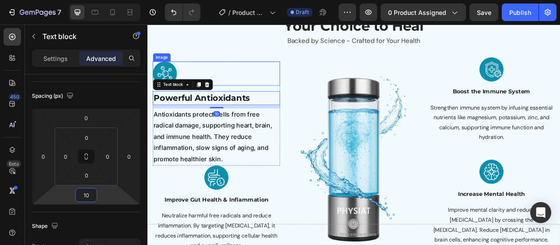
click at [258, 101] on div at bounding box center [235, 87] width 162 height 31
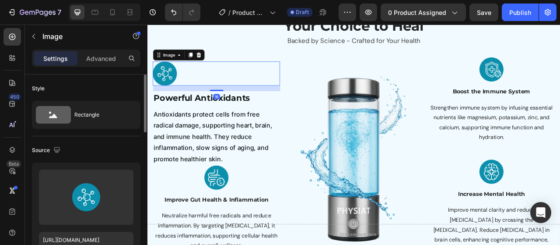
scroll to position [44, 0]
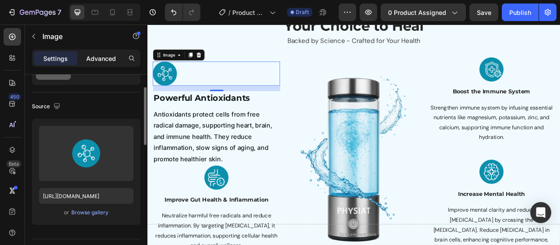
click at [113, 54] on p "Advanced" at bounding box center [101, 58] width 30 height 9
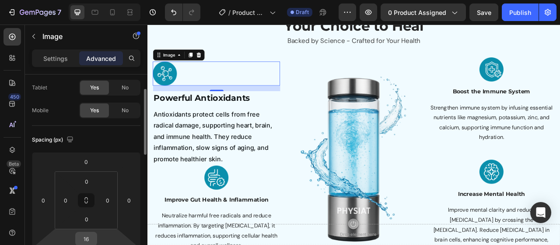
click at [92, 234] on input "16" at bounding box center [87, 238] width 18 height 13
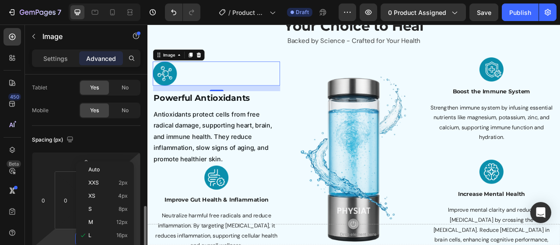
scroll to position [131, 0]
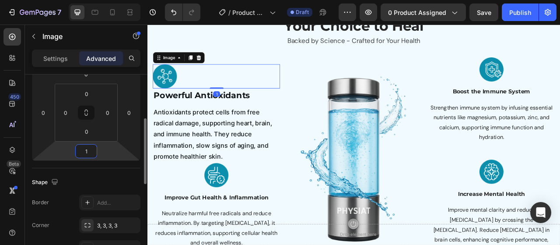
type input "10"
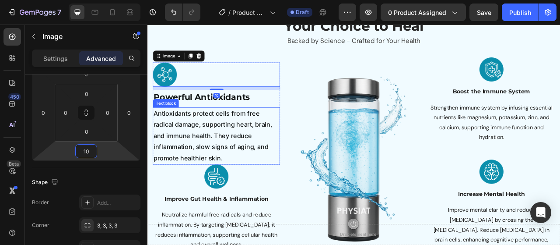
click at [384, 155] on img at bounding box center [410, 192] width 162 height 239
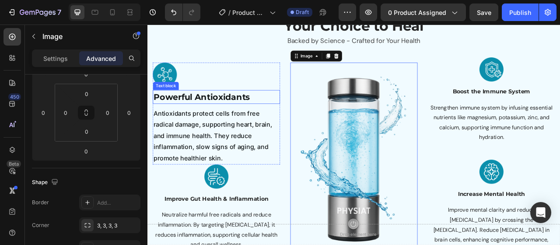
click at [226, 114] on p "Powerful Antioxidants" at bounding box center [235, 117] width 160 height 16
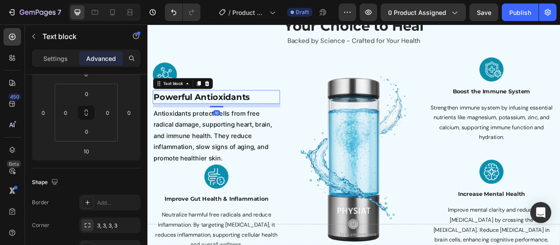
scroll to position [0, 0]
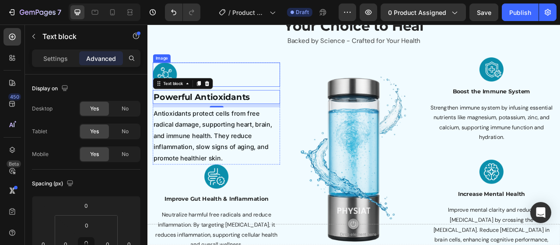
click at [236, 95] on div at bounding box center [235, 88] width 162 height 31
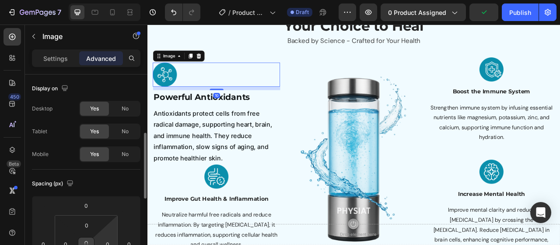
scroll to position [44, 0]
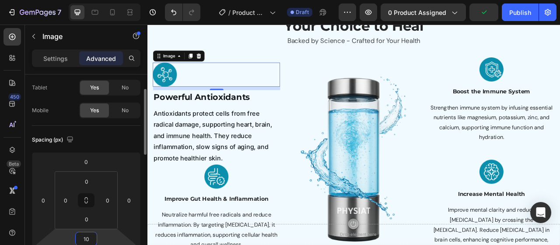
click at [85, 237] on input "10" at bounding box center [87, 238] width 18 height 13
type input "15"
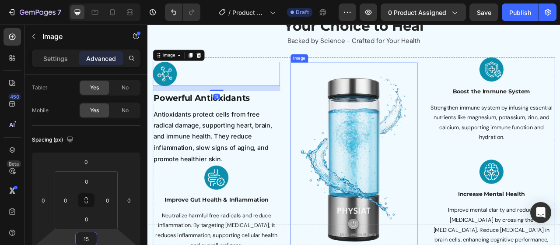
click at [370, 119] on img at bounding box center [410, 192] width 162 height 239
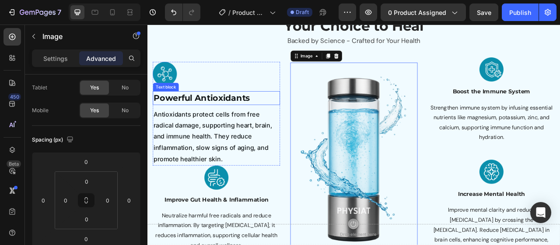
click at [234, 121] on p "Powerful Antioxidants" at bounding box center [235, 118] width 160 height 16
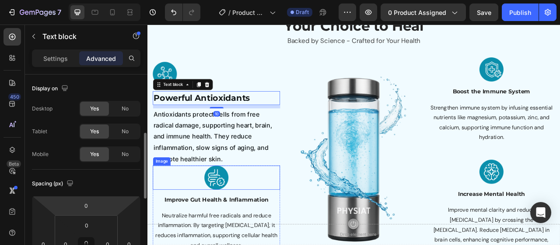
scroll to position [131, 0]
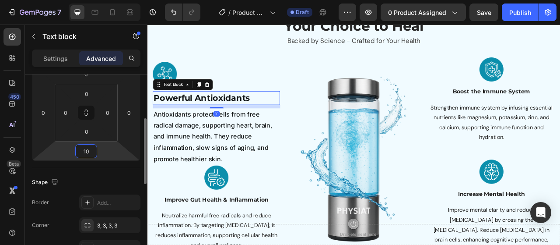
click at [85, 154] on input "10" at bounding box center [87, 150] width 18 height 13
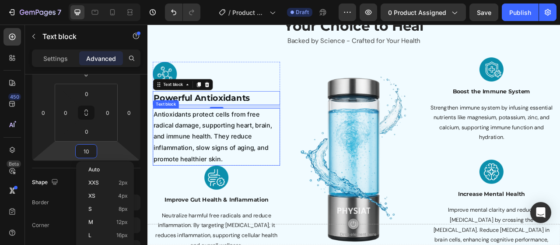
type input "5"
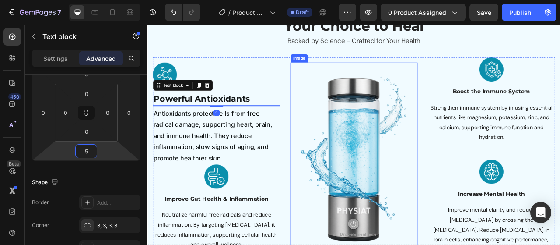
click at [438, 122] on img at bounding box center [410, 192] width 162 height 239
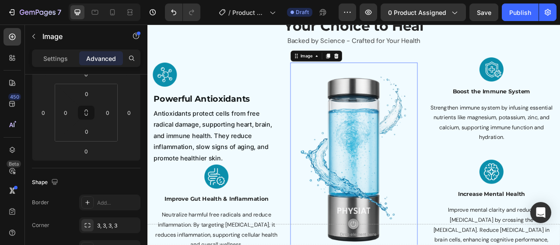
scroll to position [0, 0]
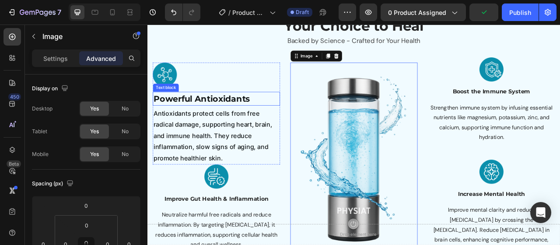
click at [266, 127] on p "Powerful Antioxidants" at bounding box center [235, 119] width 160 height 16
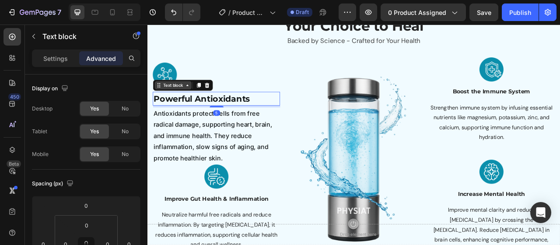
click at [187, 102] on div "Text block" at bounding box center [179, 102] width 29 height 8
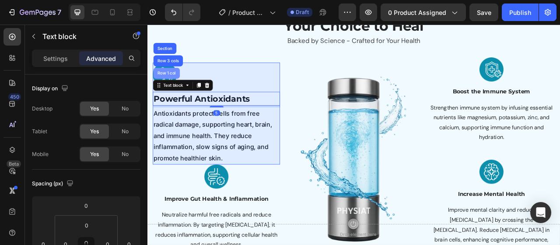
click at [176, 90] on div "Row 1 col" at bounding box center [172, 87] width 34 height 14
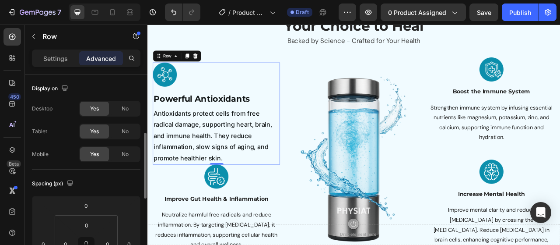
scroll to position [88, 0]
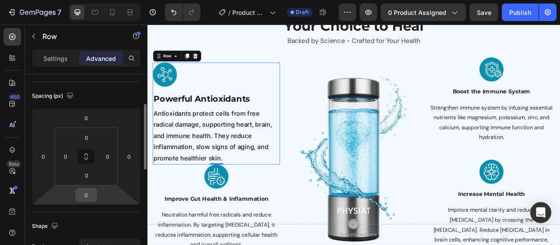
click at [92, 198] on input "0" at bounding box center [87, 194] width 18 height 13
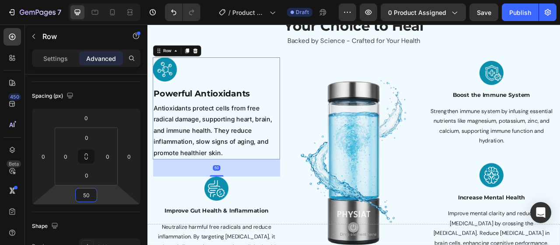
type input "50"
click at [198, 58] on icon at bounding box center [197, 58] width 5 height 6
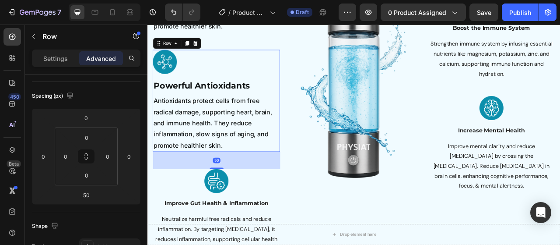
scroll to position [1031, 0]
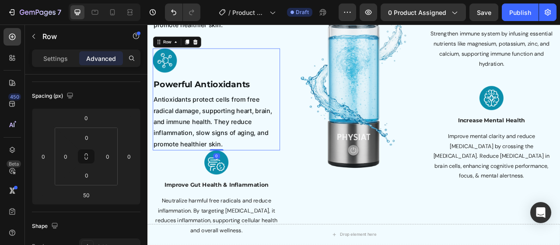
drag, startPoint x: 233, startPoint y: 205, endPoint x: 249, endPoint y: 208, distance: 16.3
click at [243, 167] on div "Image Powerful Antioxidants Text block Antioxidants protect cells from free rad…" at bounding box center [235, 120] width 162 height 130
type input "0"
click at [249, 226] on p "Improve Gut Health & Inflammation" at bounding box center [235, 228] width 160 height 11
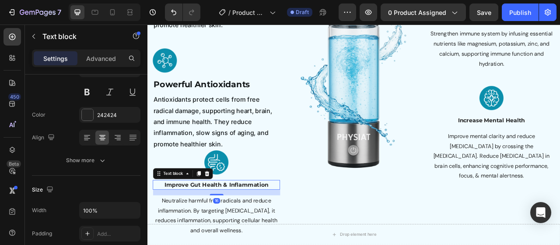
scroll to position [0, 0]
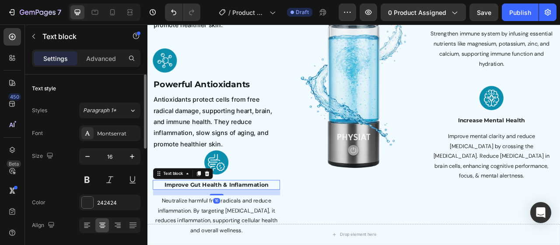
click at [251, 227] on p "Improve Gut Health & Inflammation" at bounding box center [235, 228] width 160 height 11
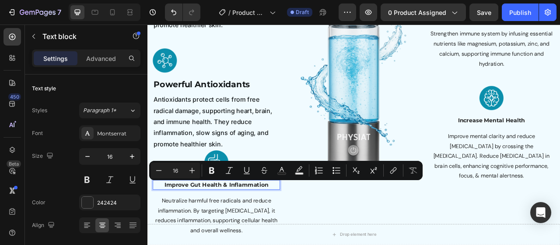
copy p "Improve Gut Health & Inflammation"
click at [242, 144] on p "Antioxidants protect cells from free radical damage, supporting heart, brain, a…" at bounding box center [235, 148] width 160 height 71
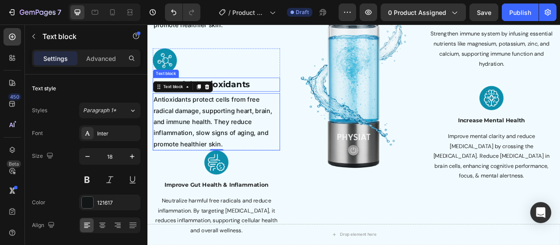
click at [256, 102] on p "Powerful Antioxidants" at bounding box center [235, 101] width 160 height 16
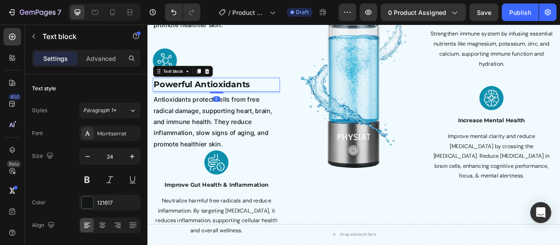
click at [265, 100] on p "Powerful Antioxidants" at bounding box center [235, 101] width 160 height 16
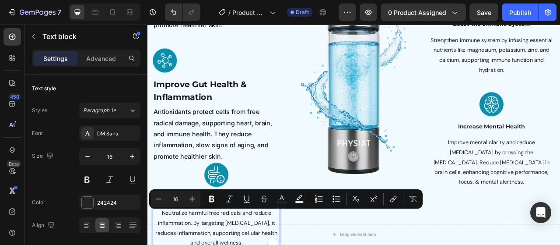
copy p "Neutralize harmful free radicals and reduce inflammation. By targeting [MEDICAL…"
click at [229, 168] on p "Antioxidants protect cells from free radical damage, supporting heart, brain, a…" at bounding box center [235, 164] width 160 height 71
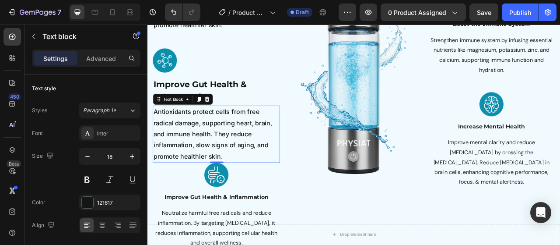
click at [235, 168] on p "Antioxidants protect cells from free radical damage, supporting heart, brain, a…" at bounding box center [235, 164] width 160 height 71
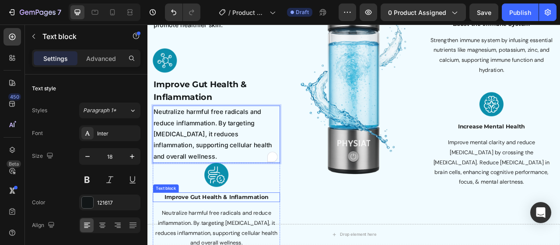
click at [238, 219] on img at bounding box center [235, 216] width 31 height 31
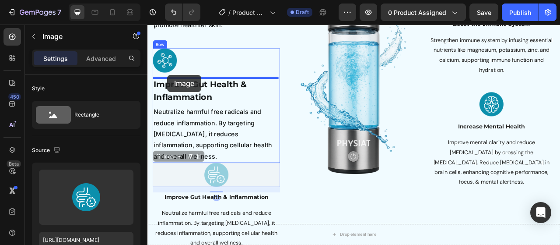
drag, startPoint x: 165, startPoint y: 193, endPoint x: 173, endPoint y: 88, distance: 104.5
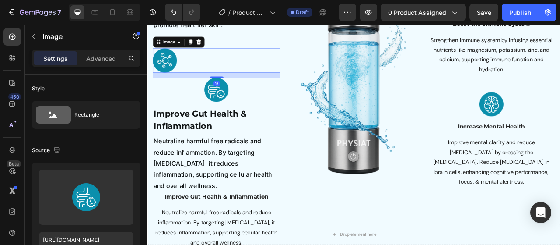
click at [188, 60] on div at bounding box center [235, 70] width 162 height 31
click at [212, 47] on icon at bounding box center [213, 47] width 6 height 6
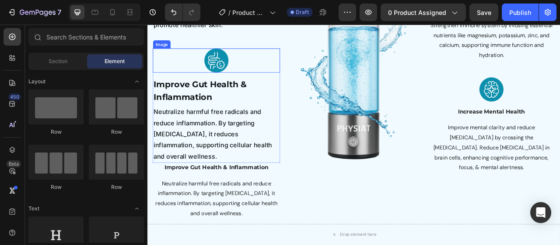
click at [265, 76] on div at bounding box center [235, 70] width 162 height 31
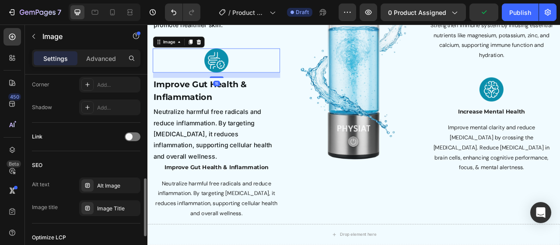
scroll to position [465, 0]
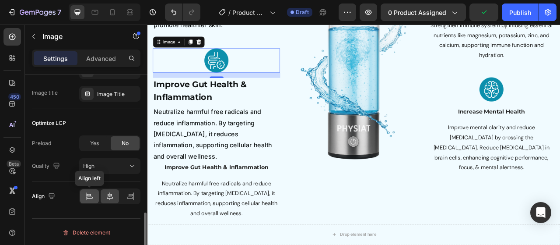
click at [94, 196] on icon at bounding box center [89, 196] width 9 height 9
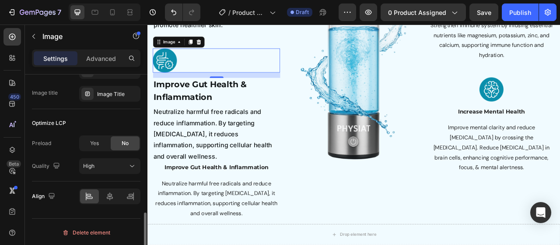
click at [76, 170] on div "Quality High" at bounding box center [86, 166] width 109 height 16
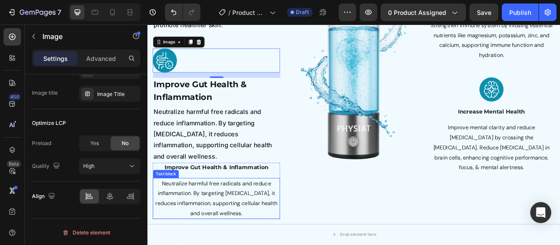
click at [234, 234] on p "Neutralize harmful free radicals and reduce inflammation. By targeting [MEDICAL…" at bounding box center [235, 246] width 160 height 50
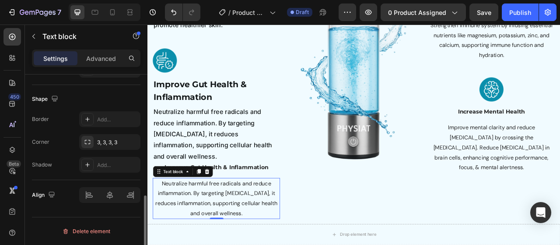
scroll to position [0, 0]
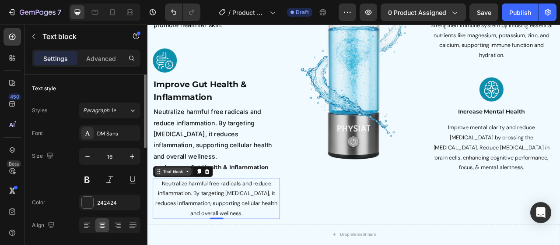
click at [194, 211] on div "Text block" at bounding box center [179, 212] width 29 height 8
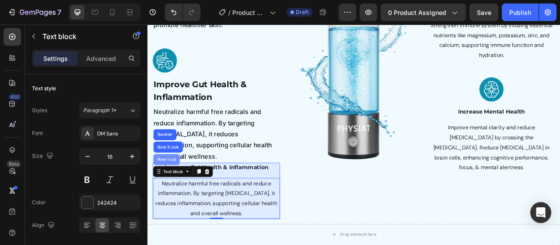
click at [184, 196] on div "Row 1 col" at bounding box center [171, 196] width 27 height 5
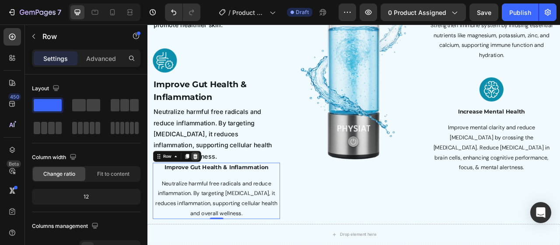
click at [210, 191] on icon at bounding box center [207, 192] width 7 height 7
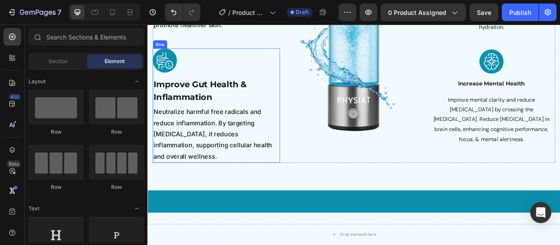
click at [300, 126] on div "Image Improve Gut Health & Inflammation Text block Neutralize harmful free radi…" at bounding box center [235, 127] width 162 height 145
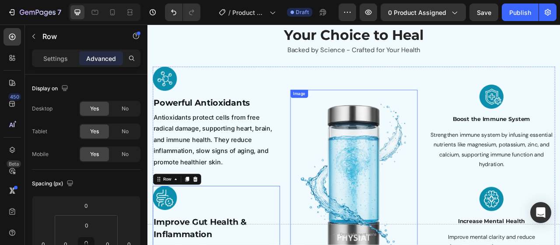
scroll to position [856, 0]
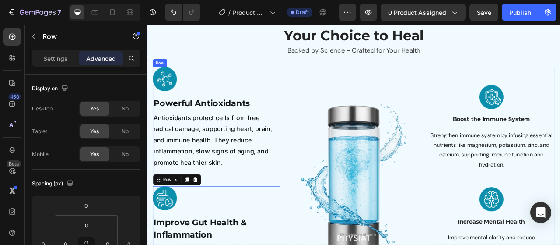
click at [354, 89] on div "Image" at bounding box center [410, 227] width 162 height 297
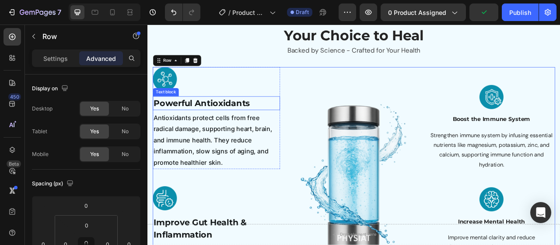
click at [204, 116] on div "Powerful Antioxidants" at bounding box center [235, 125] width 162 height 18
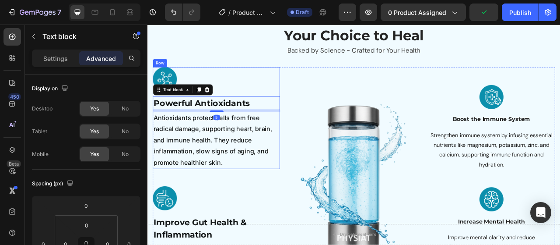
click at [257, 112] on div "Image Powerful Antioxidants Text block 5 Antioxidants protect cells from free r…" at bounding box center [235, 144] width 162 height 130
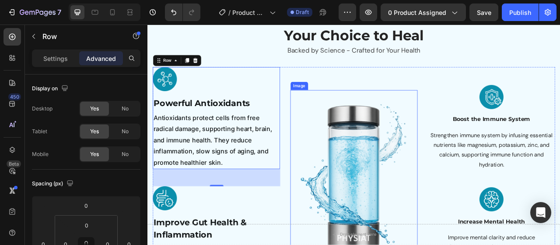
click at [362, 133] on img at bounding box center [410, 227] width 162 height 239
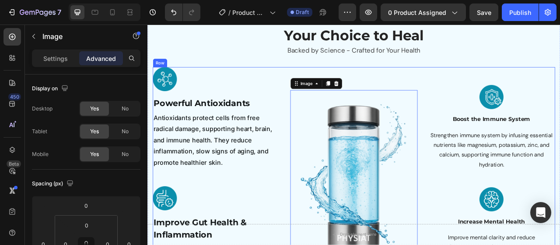
click at [437, 93] on div "Image 0" at bounding box center [410, 227] width 162 height 297
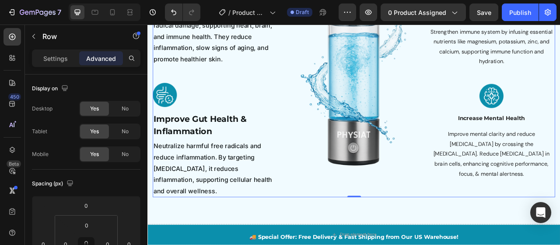
scroll to position [899, 0]
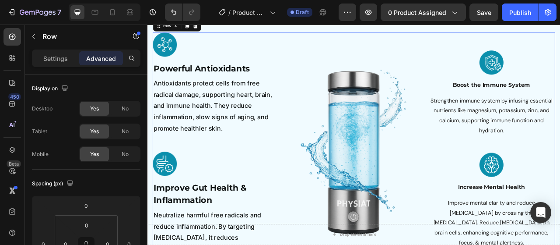
click at [329, 162] on img at bounding box center [410, 183] width 162 height 239
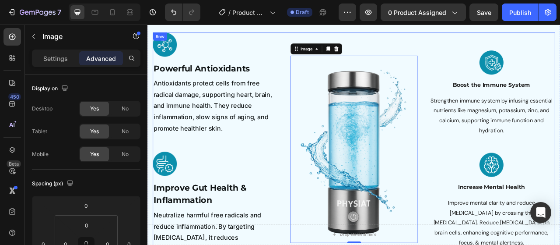
click at [425, 57] on div "Image 0" at bounding box center [410, 183] width 162 height 297
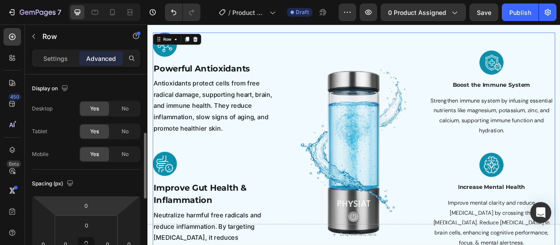
scroll to position [44, 0]
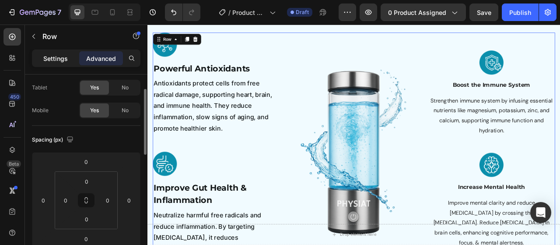
click at [64, 63] on p "Settings" at bounding box center [55, 58] width 25 height 9
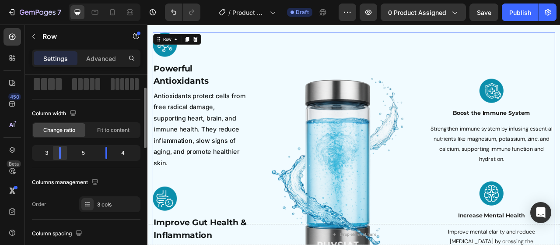
click at [60, 154] on div at bounding box center [60, 153] width 2 height 12
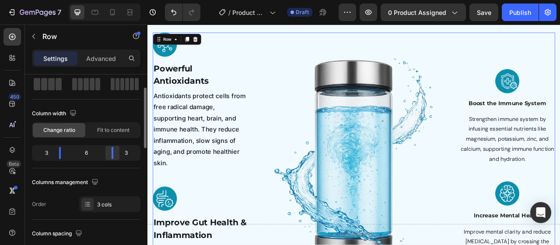
drag, startPoint x: 109, startPoint y: 154, endPoint x: 288, endPoint y: 76, distance: 195.5
click at [112, 154] on div at bounding box center [113, 153] width 16 height 12
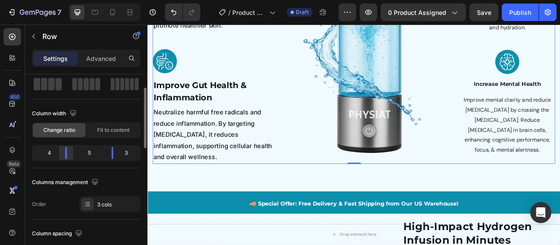
scroll to position [1015, 0]
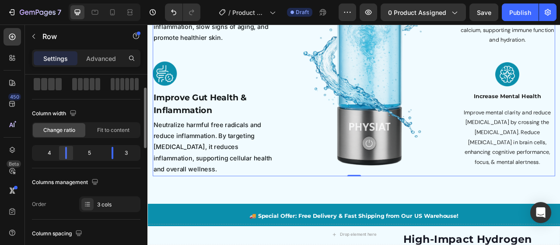
drag, startPoint x: 59, startPoint y: 154, endPoint x: 69, endPoint y: 156, distance: 10.7
click at [105, 156] on div at bounding box center [113, 153] width 16 height 12
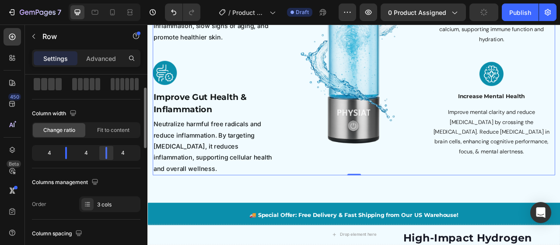
drag, startPoint x: 110, startPoint y: 153, endPoint x: 384, endPoint y: 113, distance: 276.6
click at [108, 153] on div at bounding box center [107, 153] width 16 height 12
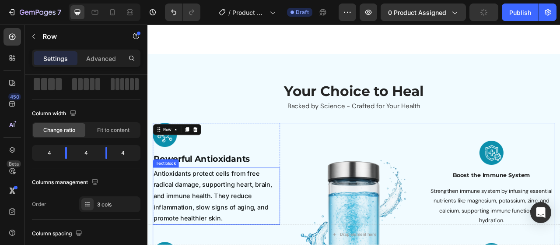
scroll to position [840, 0]
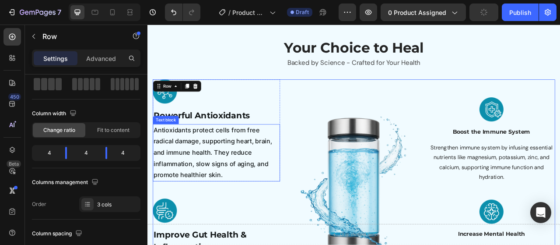
click at [239, 173] on p "Antioxidants protect cells from free radical damage, supporting heart, brain, a…" at bounding box center [235, 187] width 160 height 71
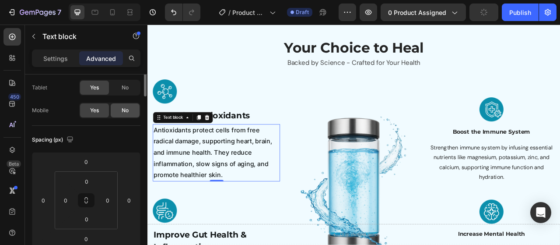
scroll to position [0, 0]
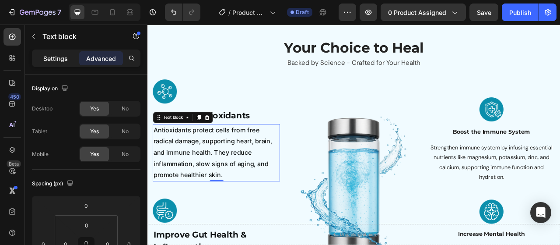
click at [48, 59] on p "Settings" at bounding box center [55, 58] width 25 height 9
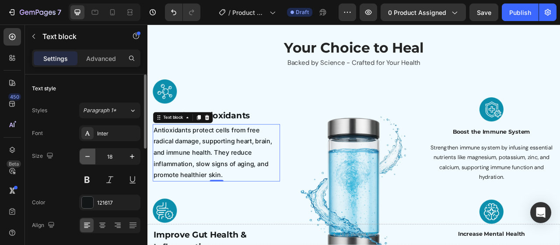
click at [89, 156] on icon "button" at bounding box center [87, 156] width 9 height 9
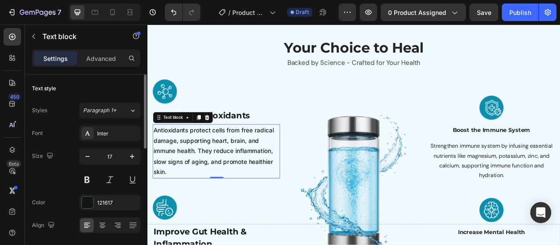
type input "16"
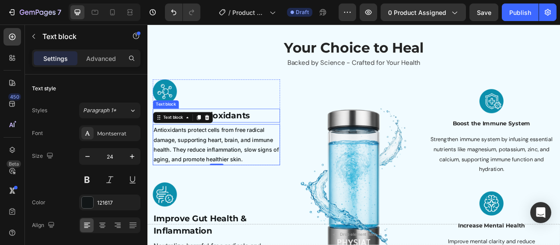
click at [261, 142] on p "Powerful Antioxidants" at bounding box center [235, 141] width 160 height 16
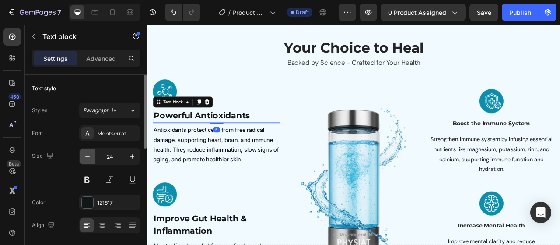
click at [92, 155] on button "button" at bounding box center [88, 156] width 16 height 16
type input "22"
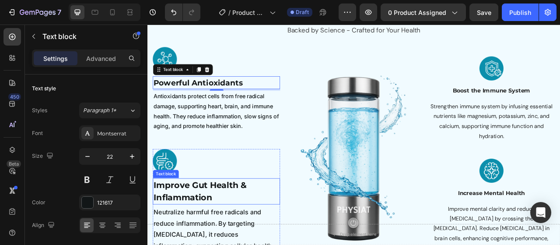
scroll to position [884, 0]
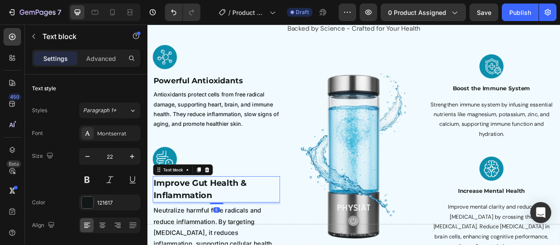
click at [197, 241] on p "Improve Gut Health & Inflammation" at bounding box center [235, 234] width 160 height 32
click at [89, 152] on icon "button" at bounding box center [87, 156] width 9 height 9
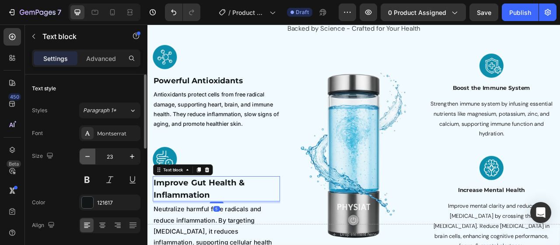
type input "22"
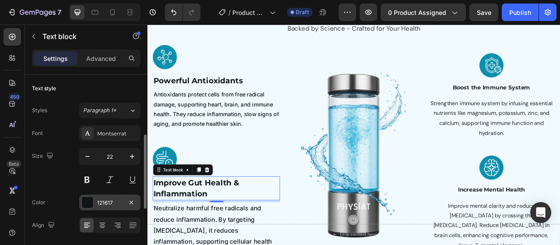
scroll to position [88, 0]
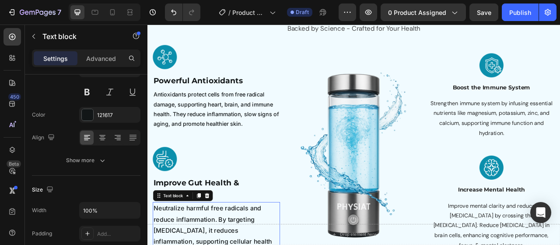
scroll to position [0, 0]
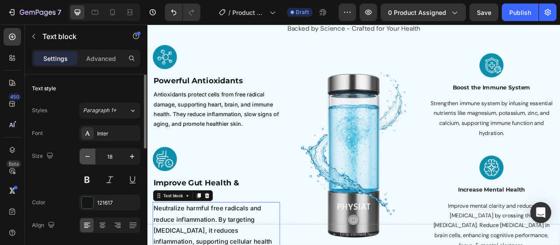
click at [87, 158] on icon "button" at bounding box center [87, 156] width 9 height 9
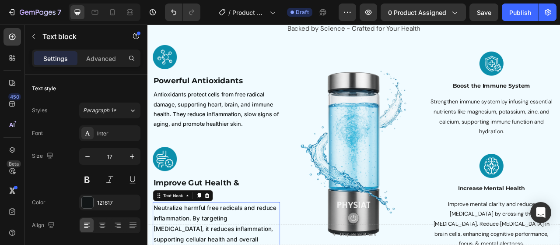
type input "16"
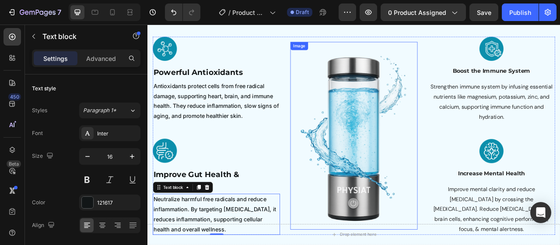
scroll to position [884, 0]
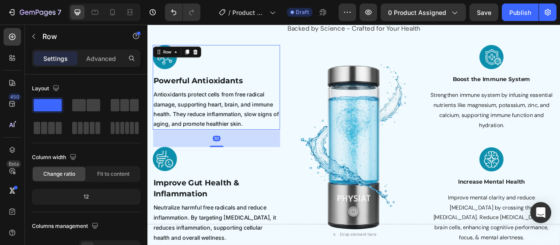
click at [235, 85] on div "Image Powerful Antioxidants Text block Antioxidants protect cells from free rad…" at bounding box center [235, 105] width 162 height 108
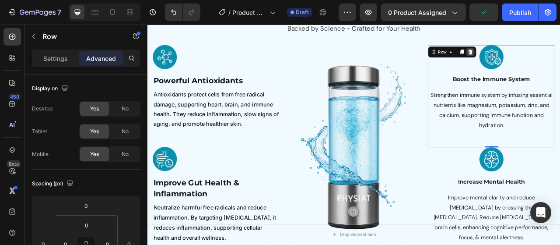
click at [558, 56] on div at bounding box center [558, 59] width 11 height 11
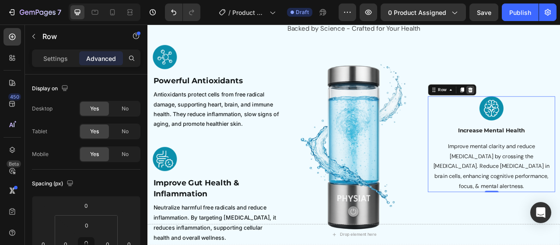
click at [556, 106] on icon at bounding box center [559, 108] width 6 height 6
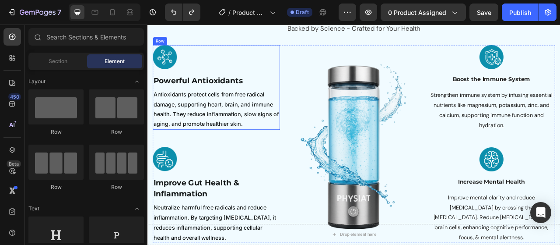
click at [205, 86] on div "Image Powerful Antioxidants Text block Antioxidants protect cells from free rad…" at bounding box center [235, 105] width 162 height 108
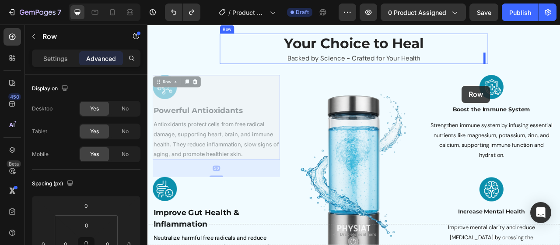
scroll to position [839, 0]
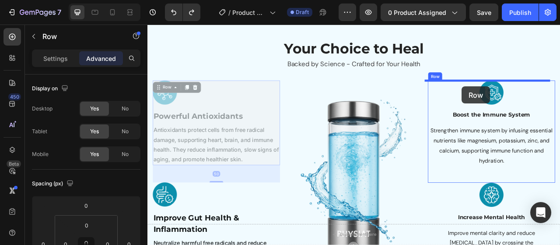
drag, startPoint x: 165, startPoint y: 57, endPoint x: 548, endPoint y: 103, distance: 385.4
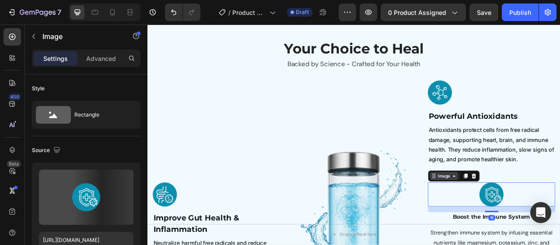
click at [536, 217] on icon at bounding box center [537, 217] width 3 height 2
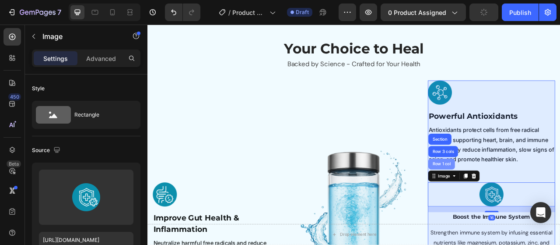
click at [517, 203] on div "Row 1 col" at bounding box center [521, 201] width 27 height 5
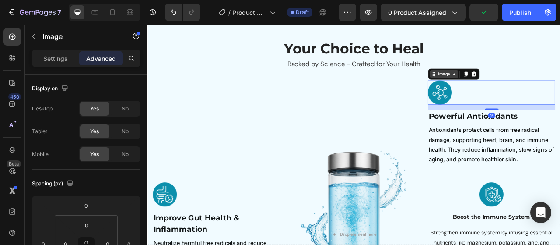
click at [526, 88] on div "Image" at bounding box center [524, 88] width 19 height 8
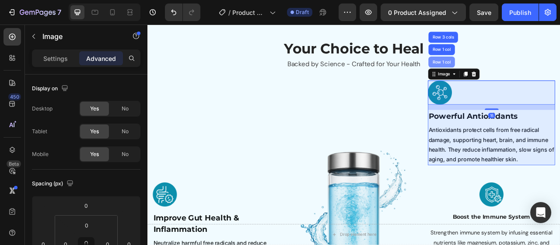
click at [516, 76] on div "Row 1 col" at bounding box center [522, 72] width 34 height 14
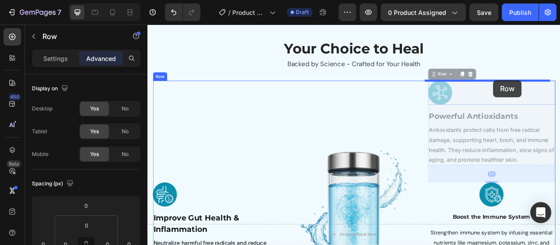
drag, startPoint x: 513, startPoint y: 83, endPoint x: 588, endPoint y: 95, distance: 75.9
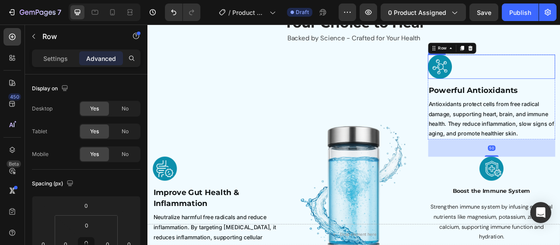
scroll to position [882, 0]
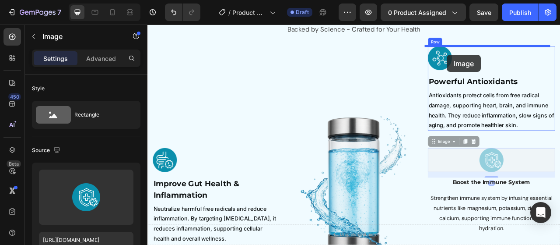
drag, startPoint x: 518, startPoint y: 170, endPoint x: 529, endPoint y: 63, distance: 107.4
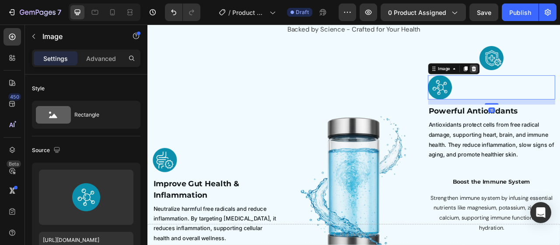
click at [559, 79] on icon at bounding box center [562, 81] width 7 height 7
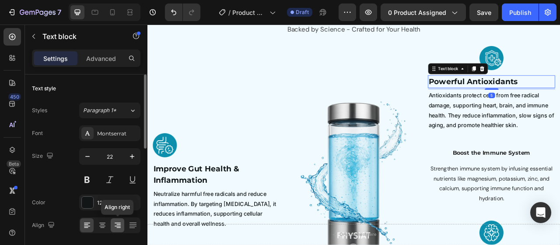
drag, startPoint x: 120, startPoint y: 222, endPoint x: 330, endPoint y: 122, distance: 232.9
click at [120, 222] on icon at bounding box center [118, 222] width 6 height 1
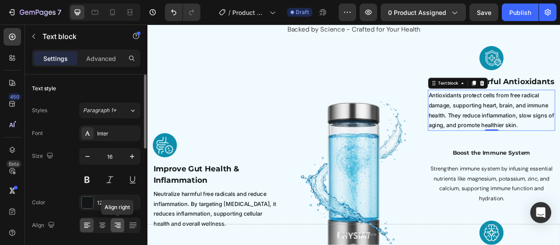
click at [122, 224] on icon at bounding box center [117, 225] width 9 height 9
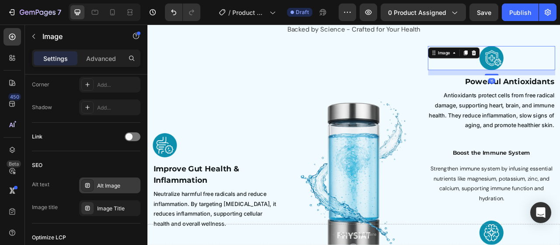
scroll to position [465, 0]
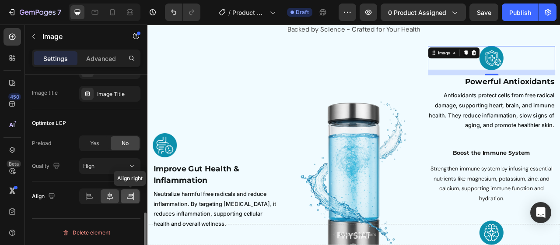
click at [127, 194] on icon at bounding box center [130, 196] width 9 height 9
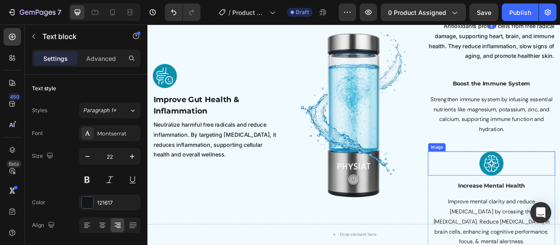
scroll to position [970, 0]
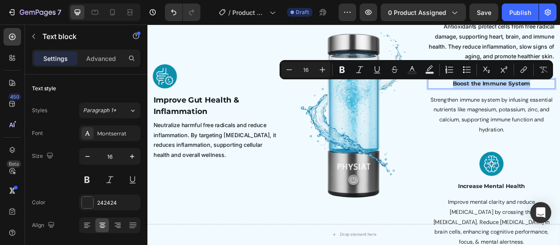
copy p "Boost the Immune System"
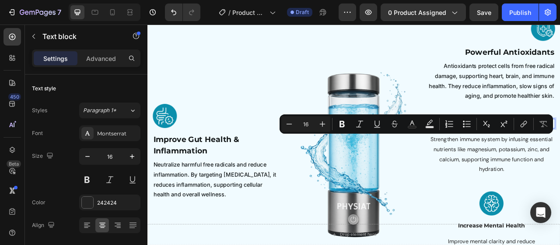
scroll to position [882, 0]
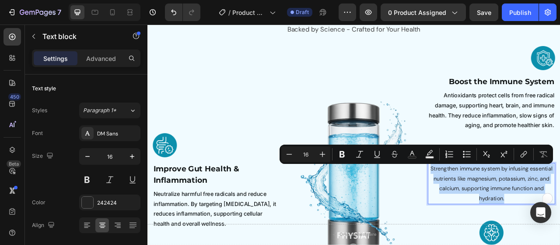
copy p "Strengthen immune system by infusing essential nutrients like magnesium, potass…"
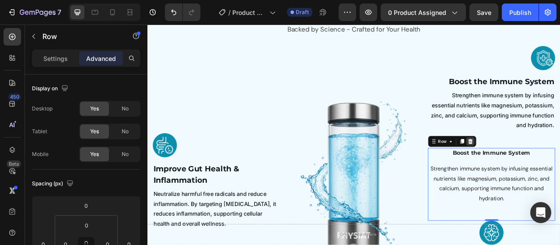
click at [556, 170] on icon at bounding box center [559, 173] width 6 height 6
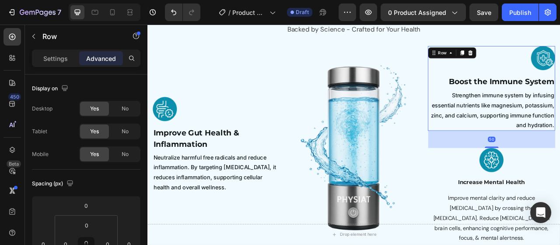
drag, startPoint x: 546, startPoint y: 59, endPoint x: 578, endPoint y: 156, distance: 102.5
click at [546, 59] on icon at bounding box center [548, 61] width 5 height 6
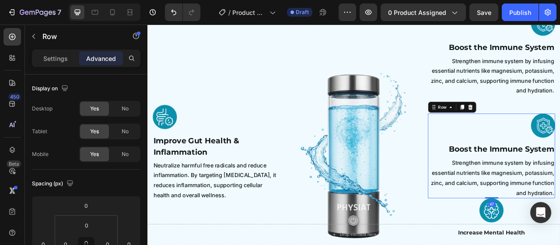
scroll to position [915, 0]
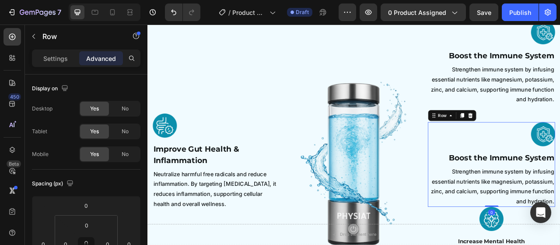
drag, startPoint x: 585, startPoint y: 265, endPoint x: 588, endPoint y: 234, distance: 30.7
type input "0"
drag, startPoint x: 581, startPoint y: 256, endPoint x: 582, endPoint y: 266, distance: 10.1
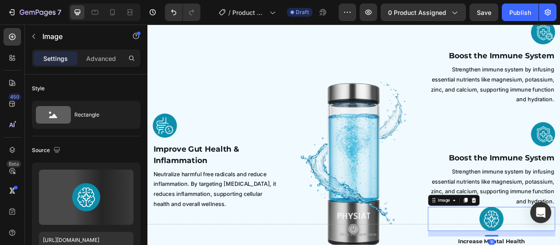
scroll to position [1003, 0]
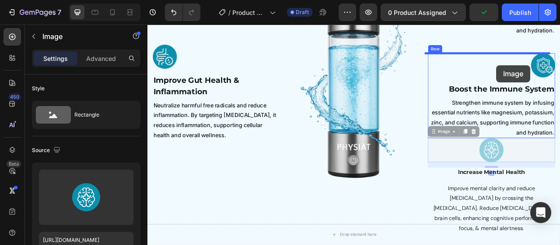
drag, startPoint x: 507, startPoint y: 159, endPoint x: 631, endPoint y: 109, distance: 134.0
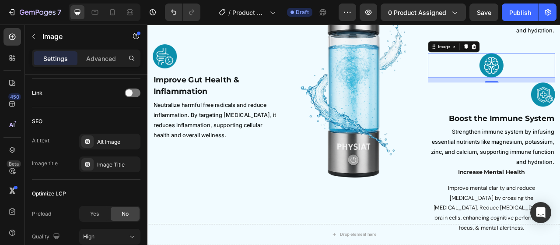
scroll to position [465, 0]
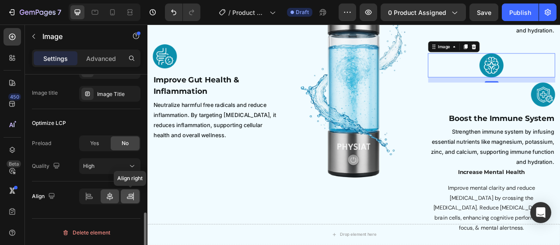
click at [125, 195] on div at bounding box center [130, 196] width 19 height 14
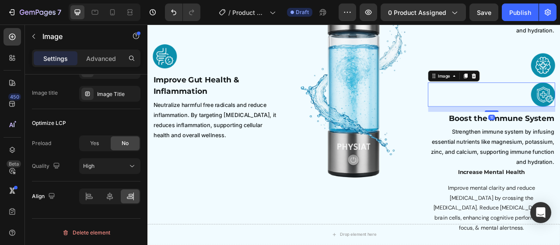
click at [560, 86] on div at bounding box center [562, 90] width 11 height 11
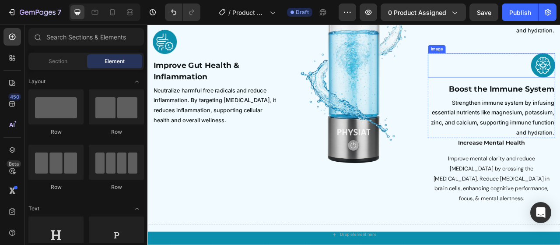
scroll to position [984, 0]
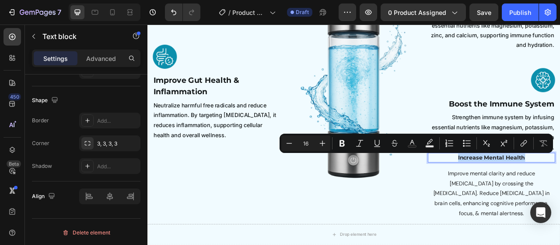
copy p "Increase Mental Health"
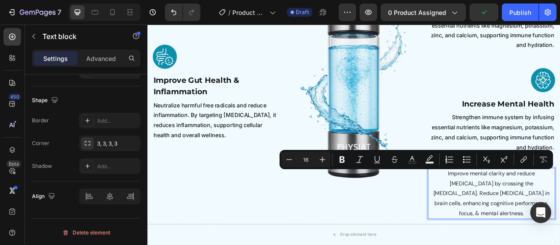
copy p "Improve mental clarity and reduce [MEDICAL_DATA] by crossing the [MEDICAL_DATA]…"
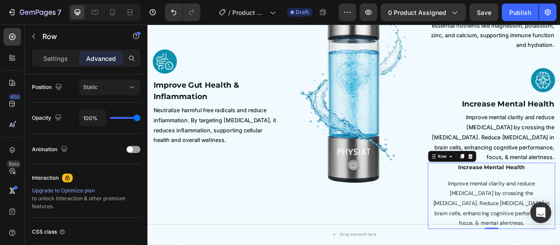
scroll to position [0, 0]
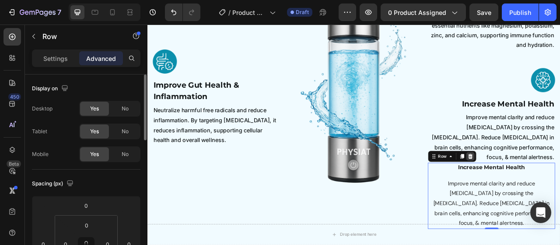
click at [555, 189] on icon at bounding box center [558, 192] width 7 height 7
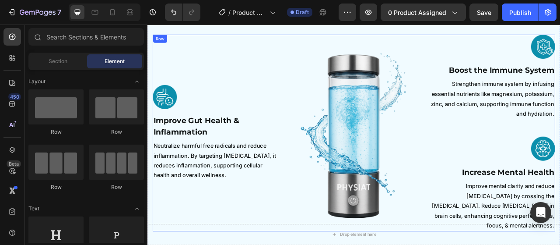
scroll to position [898, 0]
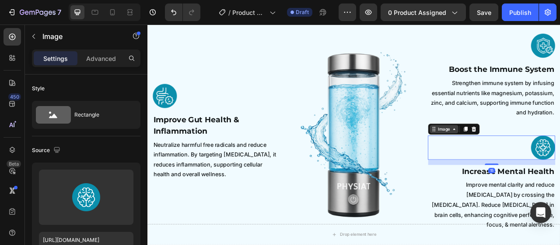
click at [528, 153] on div "Image" at bounding box center [525, 157] width 36 height 11
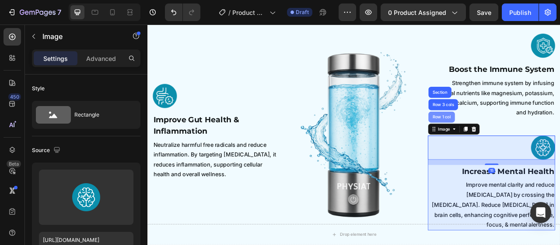
click at [524, 142] on div "Row 1 col" at bounding box center [521, 142] width 27 height 5
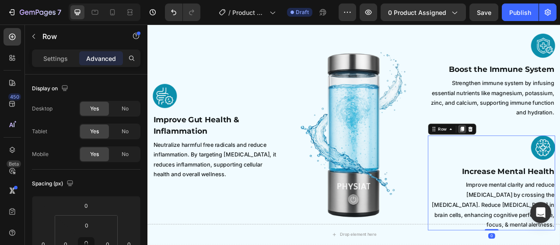
click at [546, 159] on icon at bounding box center [548, 158] width 5 height 6
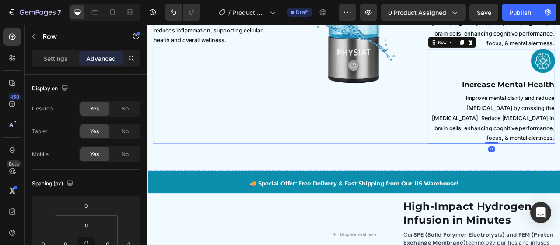
scroll to position [1085, 0]
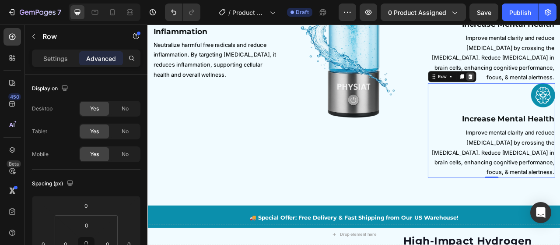
click at [556, 92] on icon at bounding box center [559, 91] width 6 height 6
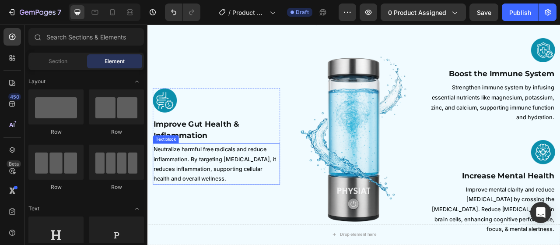
scroll to position [894, 0]
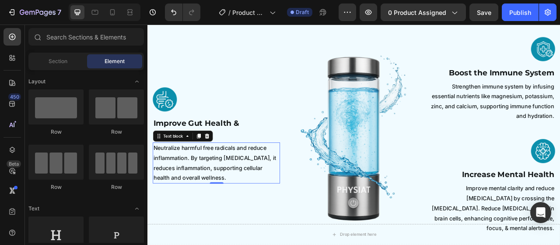
click at [217, 176] on p "Neutralize harmful free radicals and reduce inflammation. By targeting [MEDICAL…" at bounding box center [235, 201] width 160 height 50
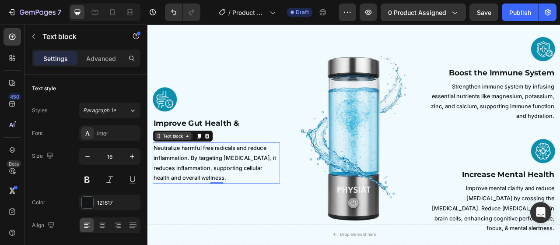
click at [187, 166] on div "Text block" at bounding box center [179, 166] width 29 height 8
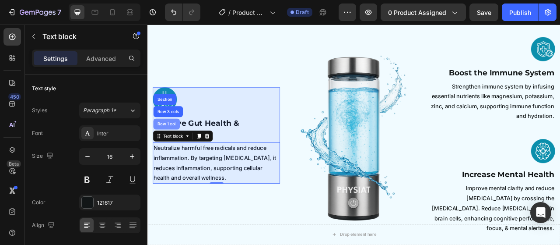
click at [185, 155] on div "Row 1 col" at bounding box center [172, 151] width 34 height 14
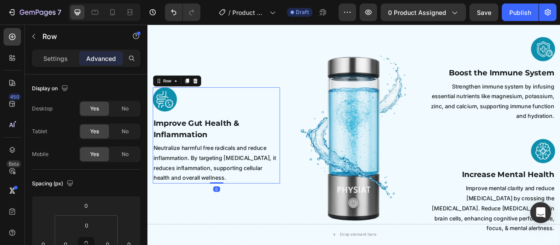
click at [197, 89] on div "Row" at bounding box center [184, 96] width 61 height 14
click at [196, 94] on icon at bounding box center [197, 96] width 5 height 6
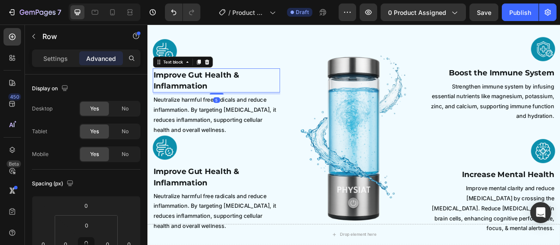
click at [266, 108] on p "Improve Gut Health & Inflammation" at bounding box center [235, 95] width 160 height 29
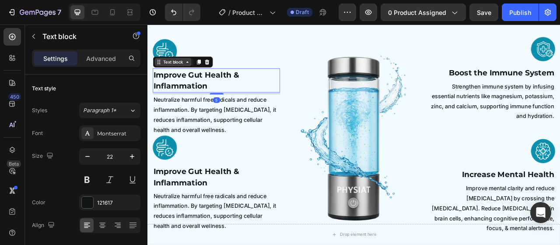
click at [183, 70] on div "Text block" at bounding box center [179, 72] width 29 height 8
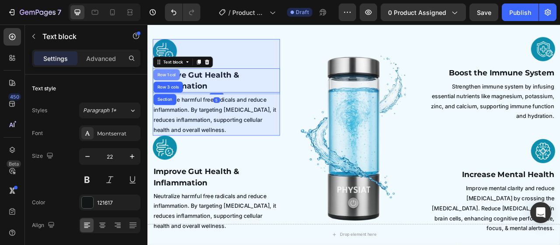
click at [175, 91] on div "Row 1 col" at bounding box center [171, 88] width 27 height 5
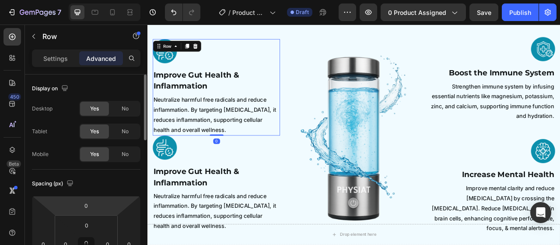
scroll to position [88, 0]
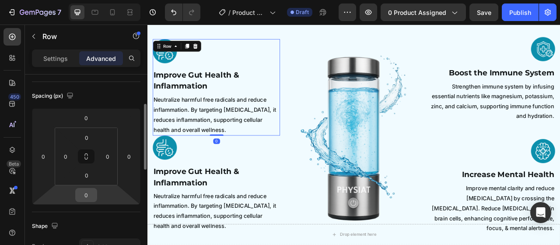
click at [90, 194] on input "0" at bounding box center [87, 194] width 18 height 13
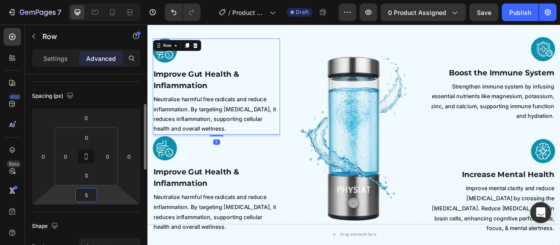
type input "50"
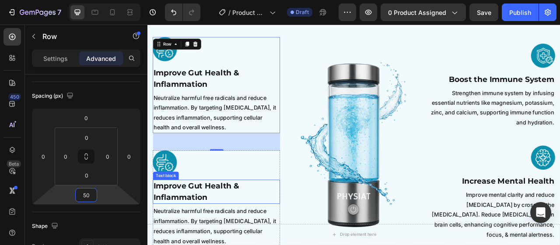
scroll to position [937, 0]
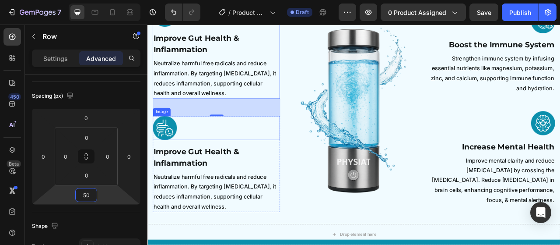
click at [171, 160] on img at bounding box center [169, 156] width 31 height 31
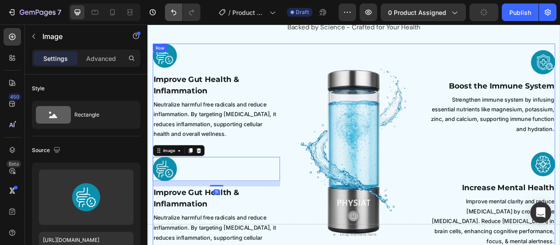
scroll to position [894, 0]
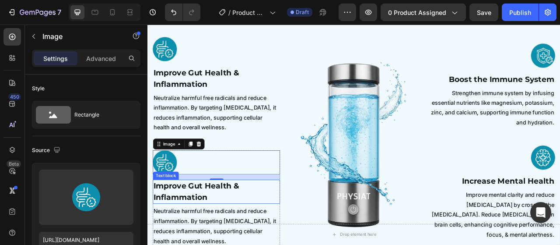
click at [224, 234] on p "Improve Gut Health & Inflammation" at bounding box center [235, 237] width 160 height 29
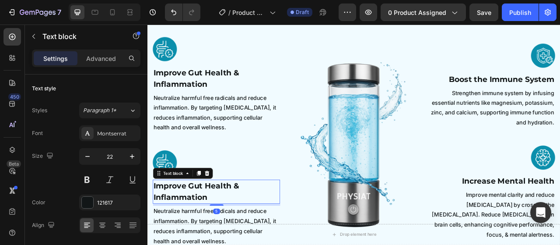
click at [235, 230] on p "Improve Gut Health & Inflammation" at bounding box center [235, 237] width 160 height 29
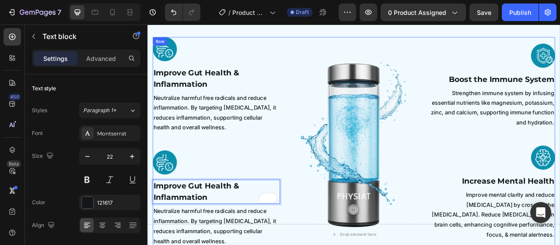
scroll to position [981, 0]
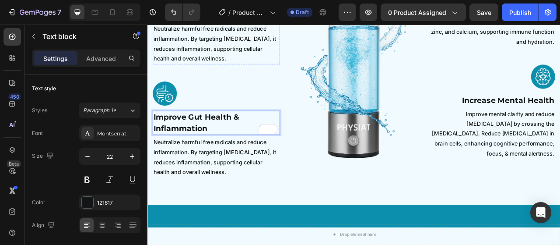
scroll to position [806, 0]
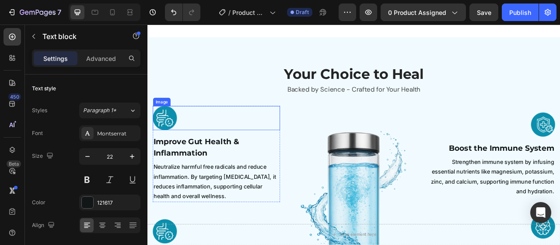
click at [168, 141] on img at bounding box center [169, 143] width 31 height 31
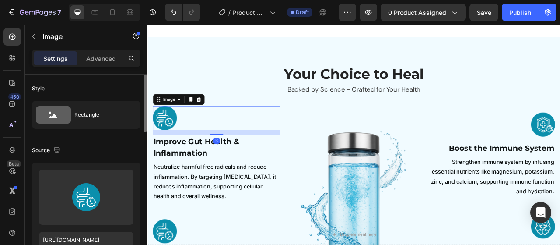
scroll to position [44, 0]
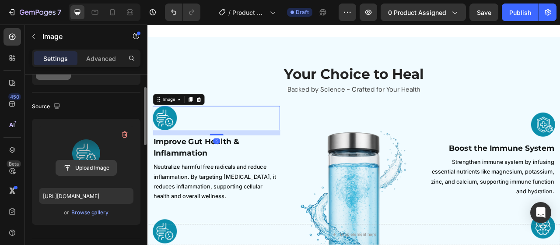
click at [90, 160] on button "Upload Image" at bounding box center [86, 168] width 61 height 16
click at [94, 168] on input "file" at bounding box center [86, 167] width 60 height 15
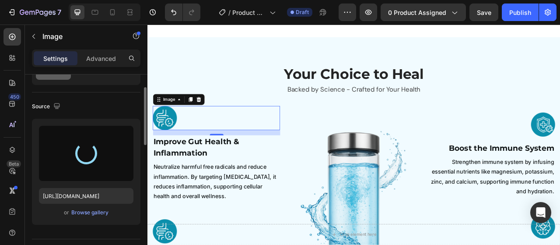
type input "[URL][DOMAIN_NAME]"
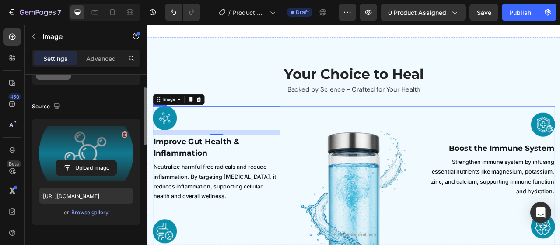
scroll to position [894, 0]
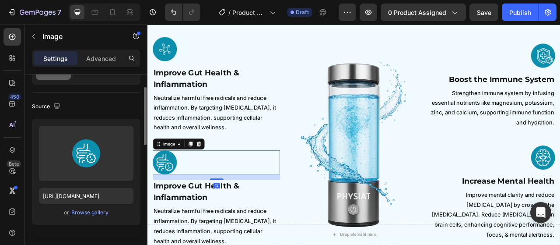
click at [163, 200] on img at bounding box center [169, 200] width 31 height 31
click at [215, 88] on p "Improve Gut Health & Inflammation" at bounding box center [235, 93] width 160 height 29
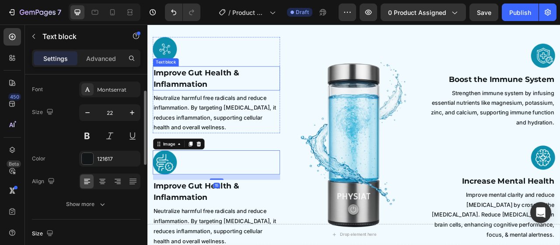
scroll to position [0, 0]
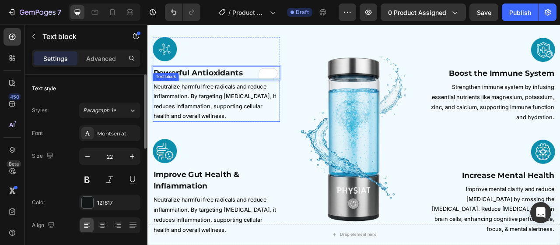
click at [252, 135] on p "Neutralize harmful free radicals and reduce inflammation. By targeting [MEDICAL…" at bounding box center [235, 122] width 160 height 50
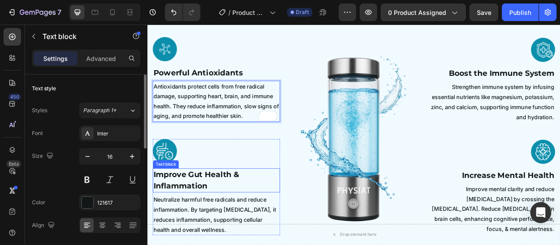
click at [237, 210] on p "Improve Gut Health & Inflammation" at bounding box center [235, 222] width 160 height 29
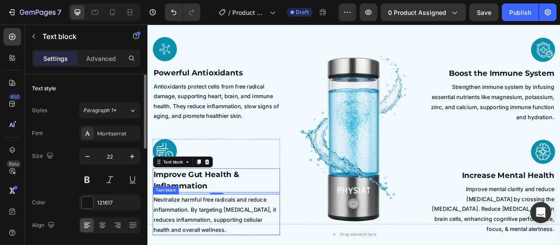
scroll to position [937, 0]
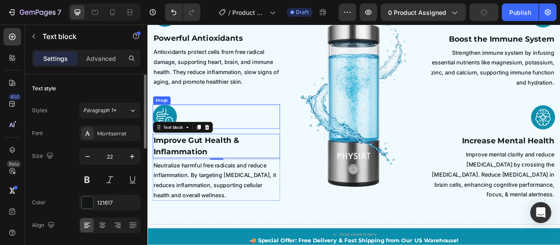
click at [262, 148] on div at bounding box center [235, 142] width 162 height 31
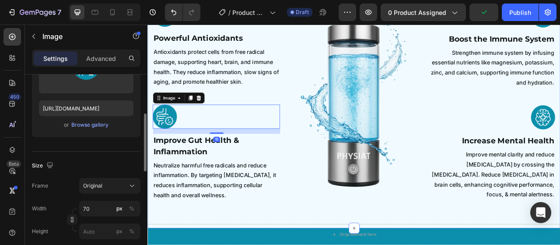
scroll to position [806, 0]
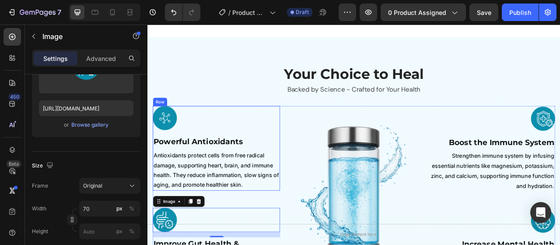
click at [199, 148] on div at bounding box center [235, 143] width 162 height 31
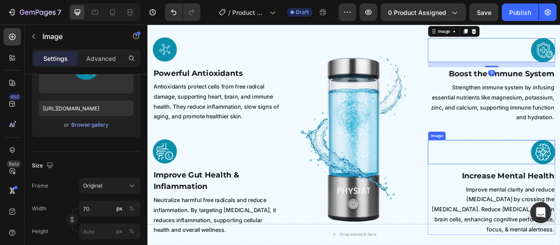
scroll to position [894, 0]
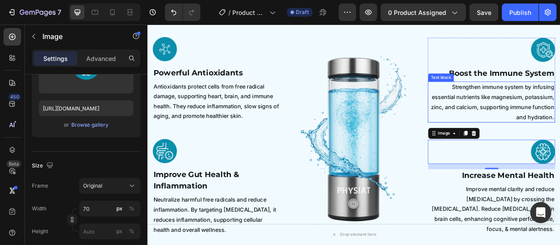
scroll to position [850, 0]
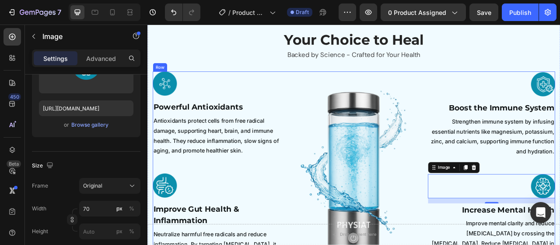
click at [499, 94] on div "Image Powerful Antioxidants Text block Antioxidants protect cells from free rad…" at bounding box center [410, 211] width 512 height 252
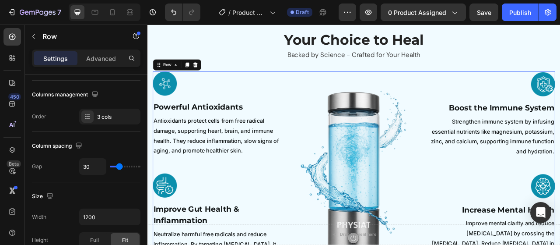
scroll to position [0, 0]
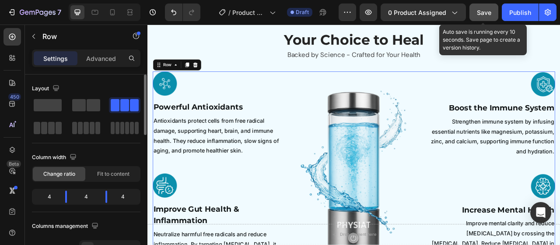
click at [486, 14] on span "Save" at bounding box center [484, 12] width 14 height 7
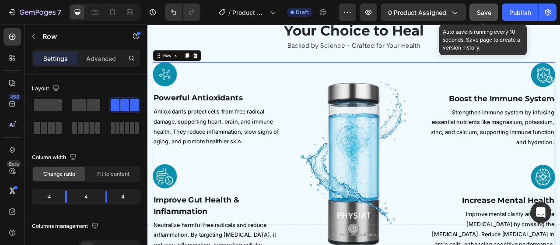
scroll to position [1025, 0]
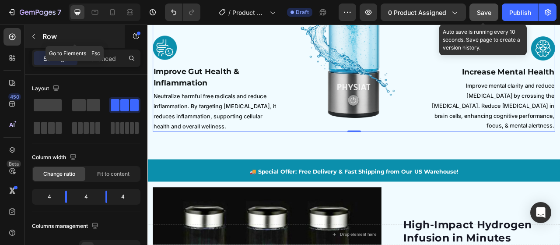
click at [50, 40] on p "Row" at bounding box center [79, 36] width 74 height 11
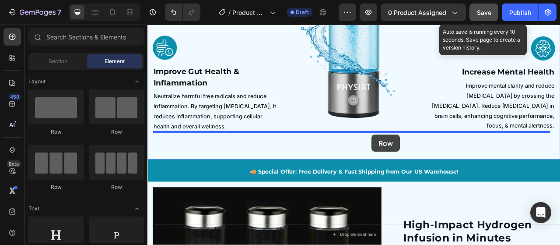
drag, startPoint x: 205, startPoint y: 133, endPoint x: 433, endPoint y: 165, distance: 229.9
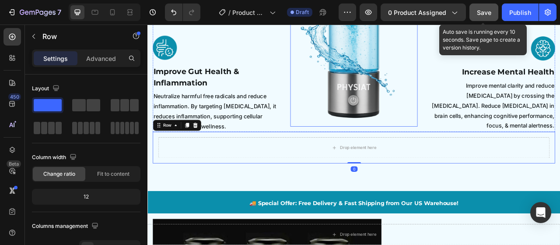
click at [444, 146] on img at bounding box center [410, 35] width 162 height 239
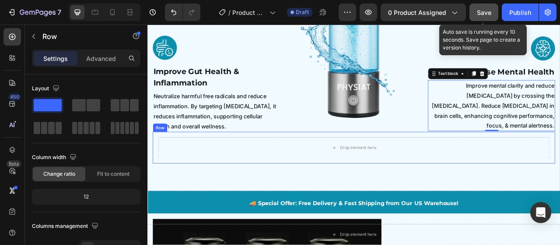
click at [481, 161] on div "Drop element here Row" at bounding box center [410, 181] width 512 height 40
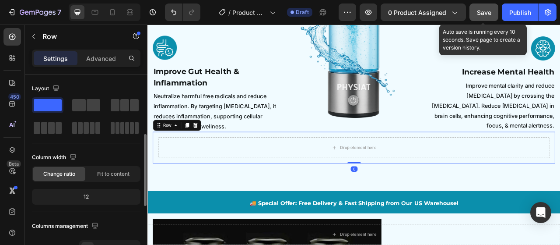
scroll to position [131, 0]
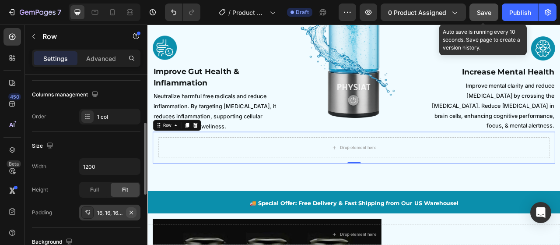
drag, startPoint x: 133, startPoint y: 210, endPoint x: 76, endPoint y: 220, distance: 57.8
click at [133, 210] on icon "button" at bounding box center [132, 212] width 4 height 4
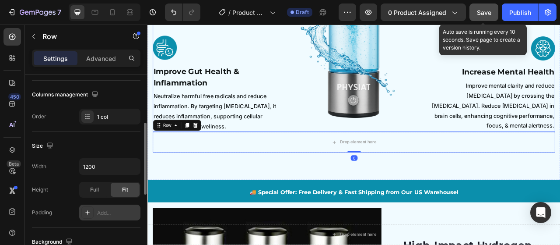
click at [425, 157] on div "Image" at bounding box center [410, 35] width 162 height 252
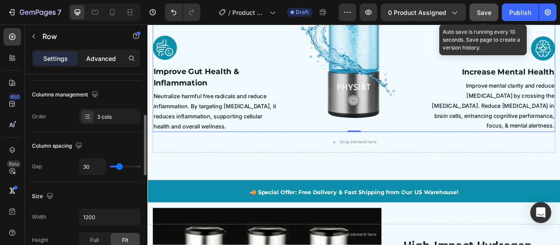
click at [93, 60] on p "Advanced" at bounding box center [101, 58] width 30 height 9
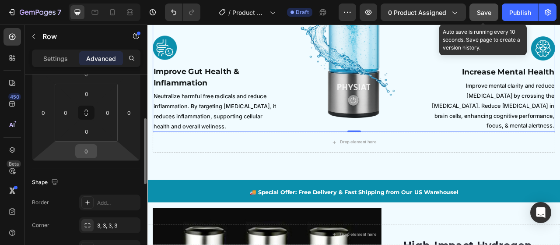
click at [81, 152] on input "0" at bounding box center [87, 150] width 18 height 13
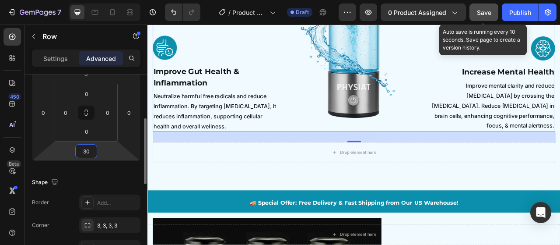
click at [85, 150] on input "30" at bounding box center [87, 150] width 18 height 13
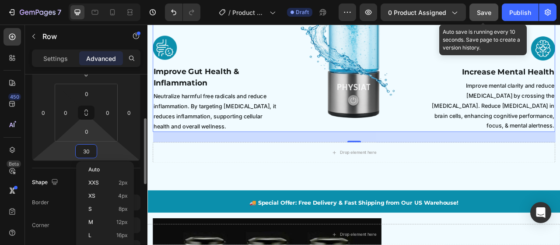
type input "50"
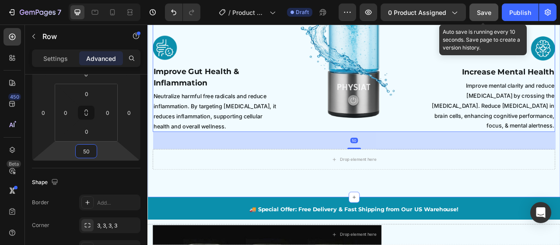
click at [448, 190] on div "Drop element here" at bounding box center [410, 196] width 512 height 26
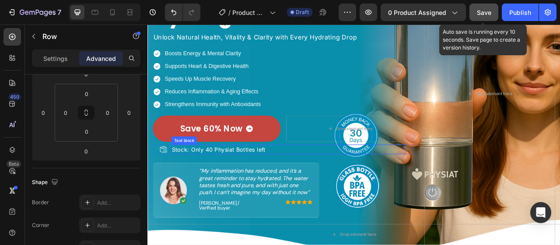
click at [314, 183] on p "Stock: Only 40 Physiat Bottles left" at bounding box center [326, 183] width 297 height 11
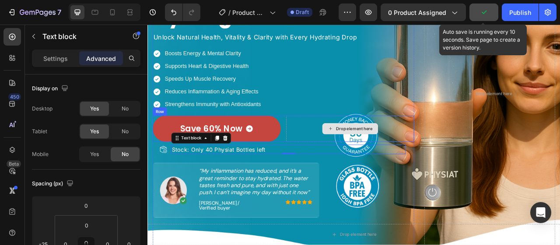
click at [342, 160] on div "Drop element here" at bounding box center [405, 157] width 163 height 33
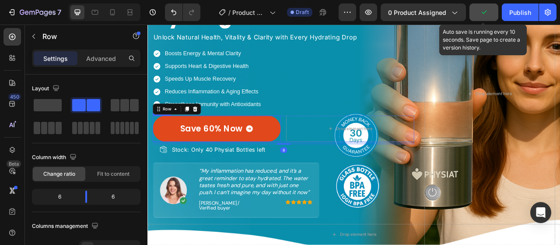
click at [312, 155] on link "Save 60% Now" at bounding box center [235, 157] width 163 height 33
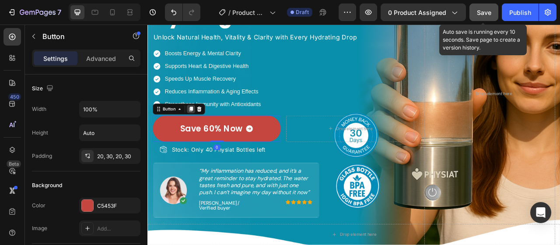
click at [202, 135] on icon at bounding box center [203, 132] width 5 height 6
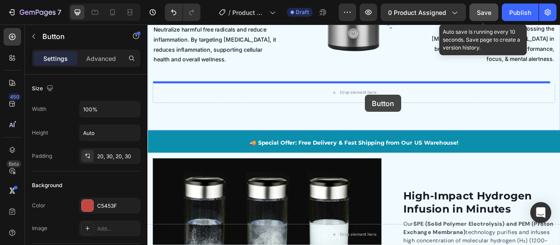
scroll to position [1098, 0]
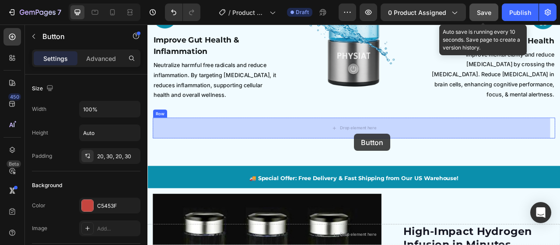
drag, startPoint x: 167, startPoint y: 166, endPoint x: 411, endPoint y: 163, distance: 243.5
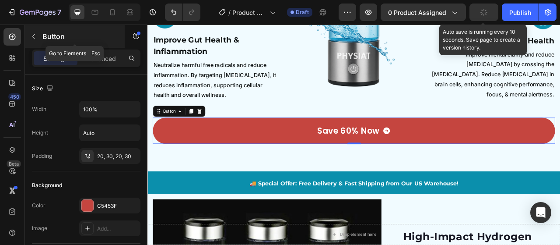
click at [66, 35] on p "Button" at bounding box center [79, 36] width 74 height 11
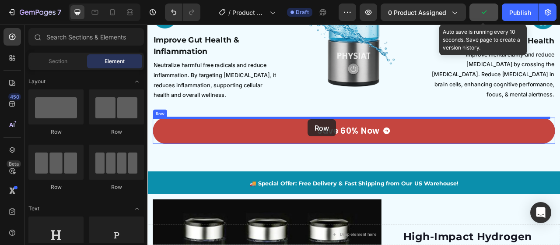
drag, startPoint x: 221, startPoint y: 138, endPoint x: 352, endPoint y: 145, distance: 131.1
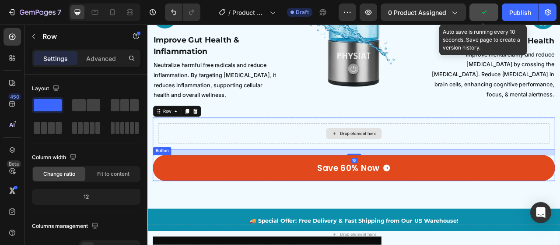
click at [349, 208] on link "Save 60% Now" at bounding box center [410, 206] width 512 height 33
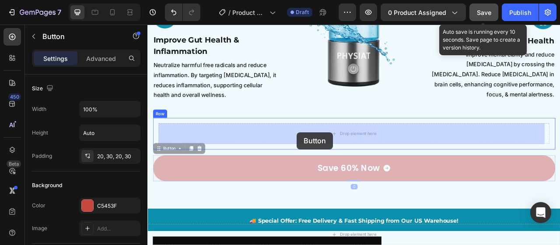
drag, startPoint x: 182, startPoint y: 183, endPoint x: 338, endPoint y: 162, distance: 157.4
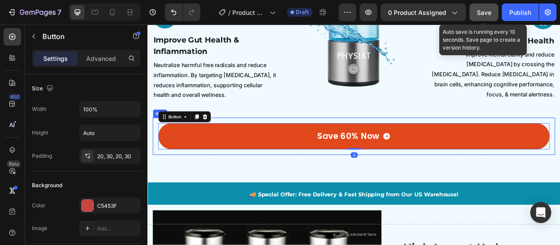
drag, startPoint x: 325, startPoint y: 144, endPoint x: 278, endPoint y: 174, distance: 56.1
click at [325, 144] on div "Save 60% Now Button 0 Row" at bounding box center [410, 166] width 512 height 47
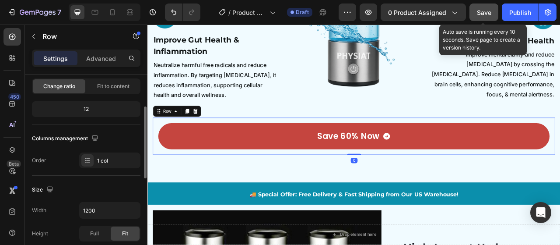
scroll to position [175, 0]
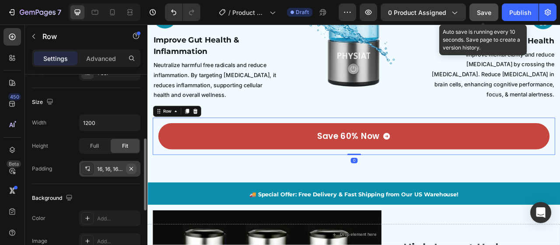
click at [130, 169] on icon "button" at bounding box center [131, 168] width 7 height 7
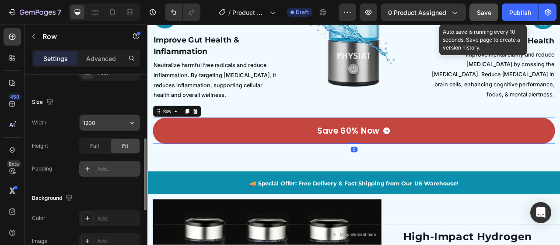
click at [109, 128] on input "1200" at bounding box center [110, 123] width 60 height 16
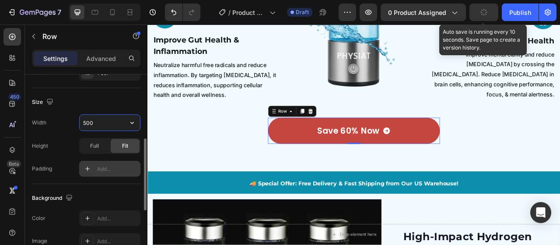
drag, startPoint x: 85, startPoint y: 122, endPoint x: 75, endPoint y: 128, distance: 12.2
click at [74, 124] on div "Width 500" at bounding box center [86, 122] width 109 height 17
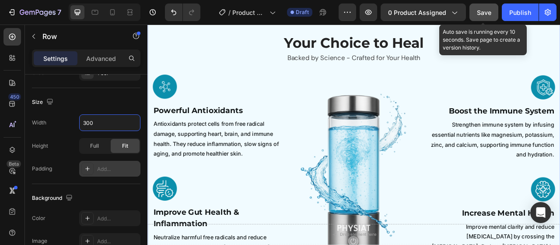
scroll to position [485, 0]
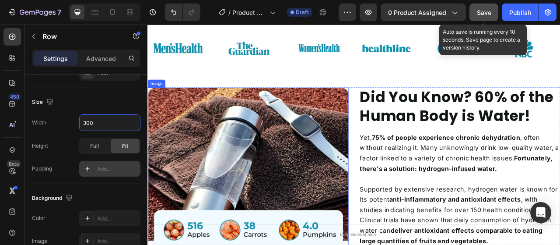
type input "300"
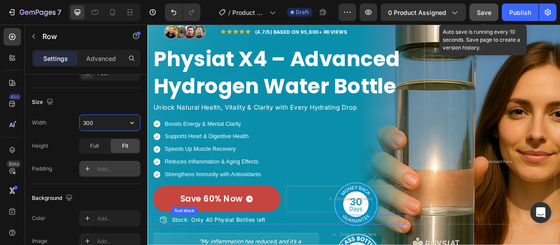
scroll to position [135, 0]
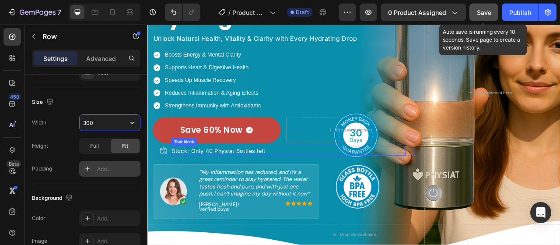
click at [264, 181] on p "Stock: Only 40 Physiat Bottles left" at bounding box center [326, 185] width 297 height 11
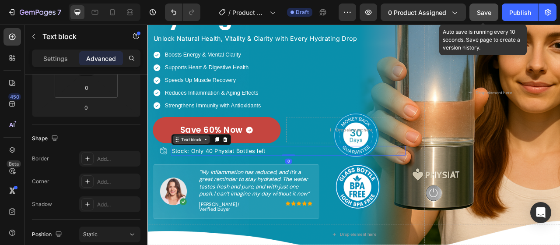
scroll to position [0, 0]
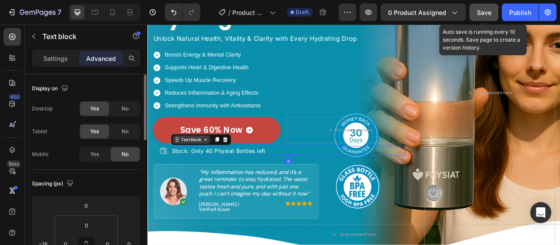
click at [196, 171] on div "Text block" at bounding box center [202, 171] width 29 height 8
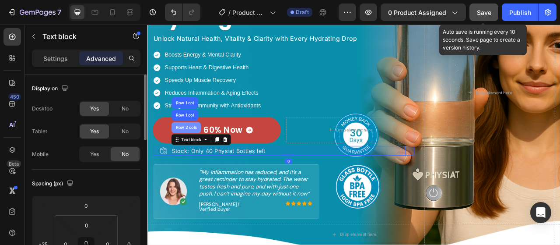
click at [199, 159] on div "Row 2 cols" at bounding box center [196, 155] width 37 height 14
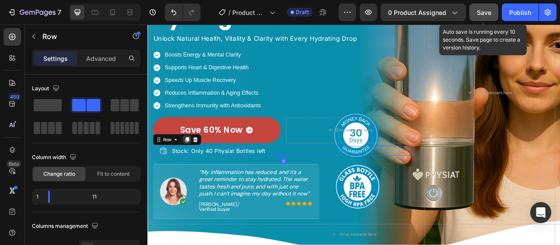
click at [197, 172] on icon at bounding box center [197, 170] width 7 height 7
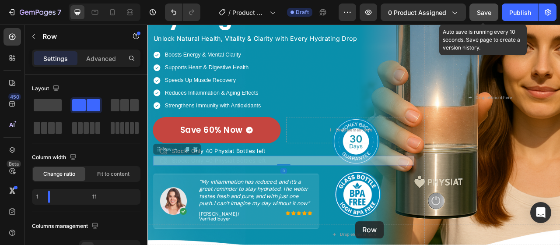
scroll to position [461, 0]
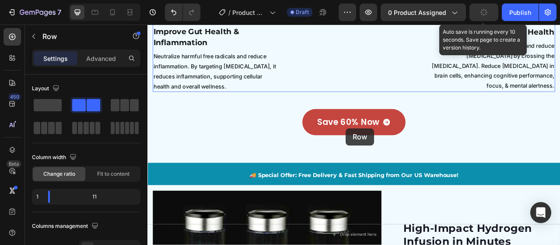
scroll to position [1067, 0]
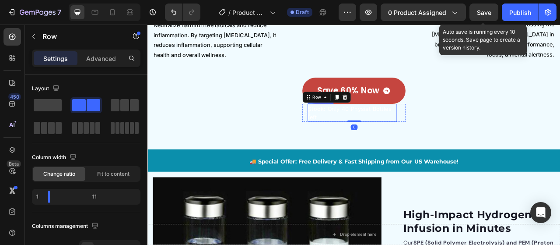
click at [408, 148] on p "Stock: Only 40 Physiat Bottles left" at bounding box center [408, 137] width 112 height 21
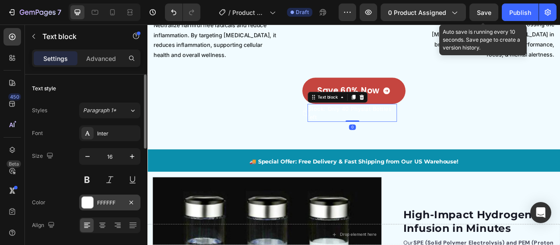
click at [90, 202] on div at bounding box center [87, 202] width 11 height 11
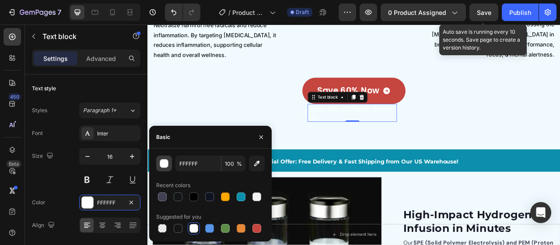
click at [166, 165] on div "button" at bounding box center [164, 163] width 9 height 9
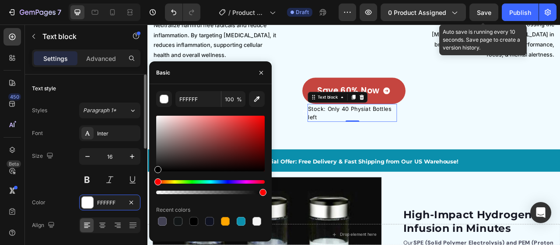
drag, startPoint x: 140, startPoint y: 187, endPoint x: 109, endPoint y: 187, distance: 31.1
click at [137, 187] on div "450 Beta Sections(18) Elements(84) Section Element Hero Section Product Detail …" at bounding box center [74, 135] width 148 height 220
click at [63, 185] on div "Size 16" at bounding box center [86, 167] width 109 height 39
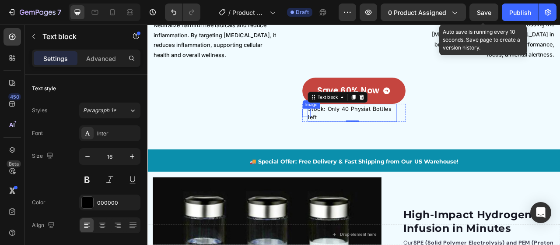
click at [345, 142] on img at bounding box center [350, 137] width 11 height 11
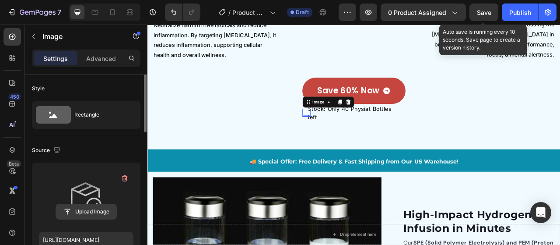
click at [85, 205] on input "file" at bounding box center [86, 211] width 60 height 15
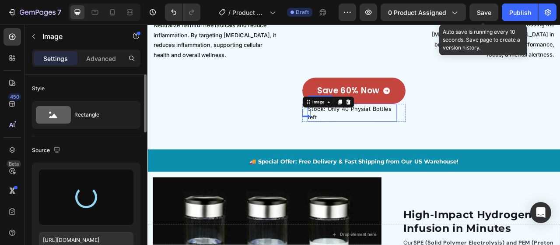
type input "https://cdn.shopify.com/s/files/1/0659/6771/8584/files/gempages_511773715638256…"
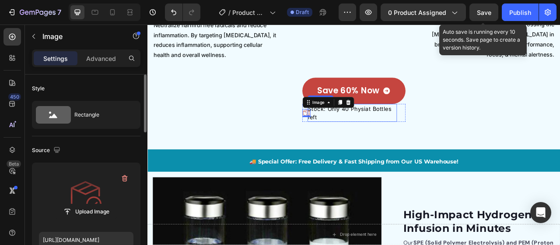
click at [391, 148] on p "Stock: Only 40 Physiat Bottles left" at bounding box center [408, 137] width 112 height 21
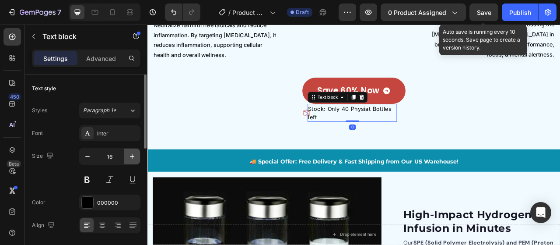
click at [128, 157] on icon "button" at bounding box center [132, 156] width 9 height 9
click at [89, 156] on icon "button" at bounding box center [87, 156] width 9 height 9
type input "14"
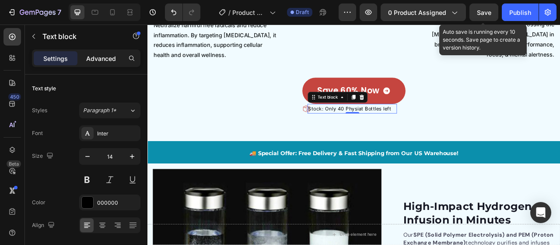
click at [104, 60] on p "Advanced" at bounding box center [101, 58] width 30 height 9
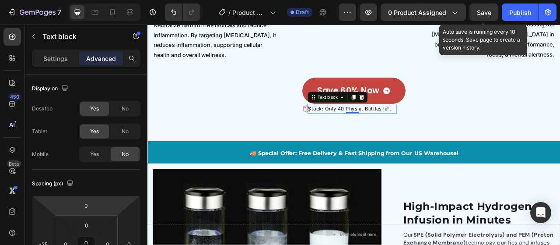
scroll to position [88, 0]
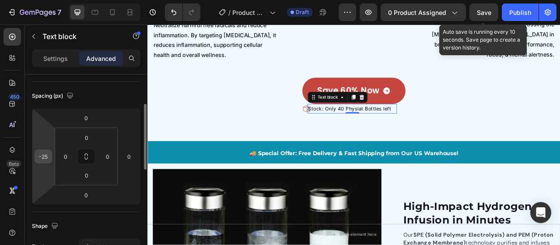
click at [44, 159] on input "-25" at bounding box center [43, 156] width 13 height 13
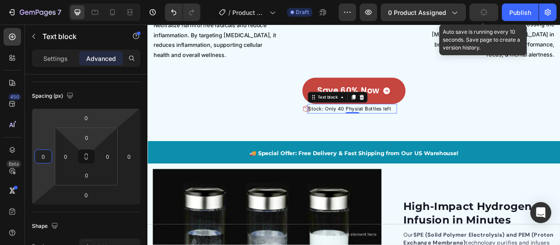
type input "0"
click at [94, 0] on html "7 Version history / Product Page - Ifti Draft Preview 0 product assigned Auto s…" at bounding box center [280, 0] width 560 height 0
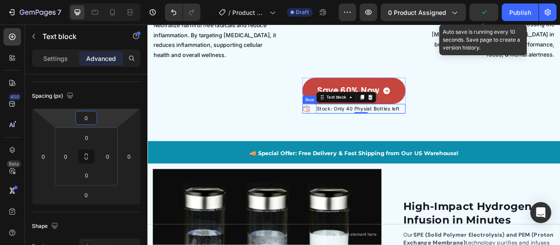
click at [352, 138] on div "Image Stock: Only 40 Physiat Bottles left Text block 0 Row" at bounding box center [410, 132] width 131 height 12
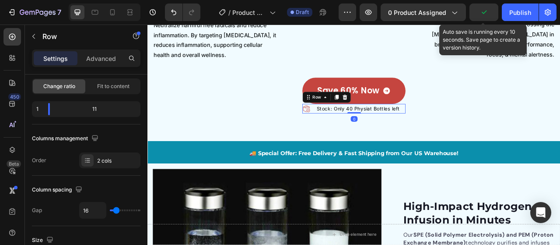
scroll to position [0, 0]
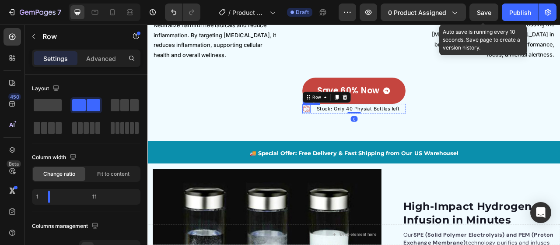
click at [349, 137] on img at bounding box center [350, 132] width 11 height 11
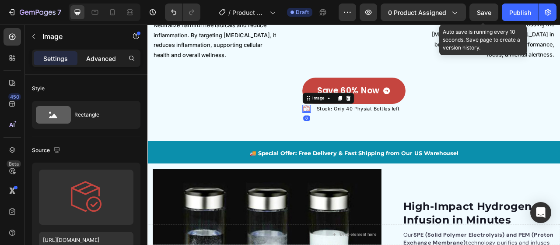
click at [97, 59] on p "Advanced" at bounding box center [101, 58] width 30 height 9
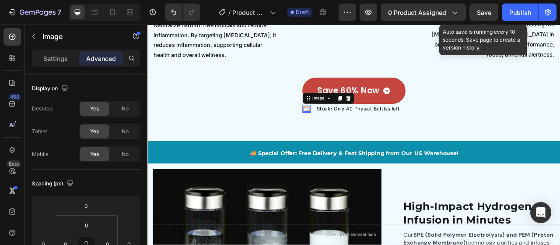
click at [351, 137] on img at bounding box center [350, 132] width 11 height 11
click at [355, 138] on div "Image 0 Stock: Only 40 Physiat Bottles left Text block Row" at bounding box center [410, 132] width 131 height 12
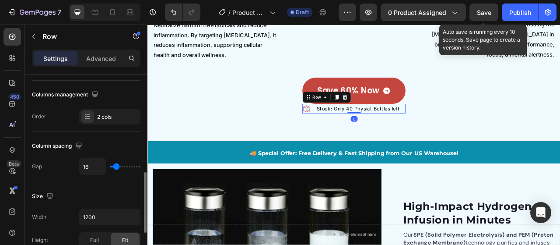
scroll to position [175, 0]
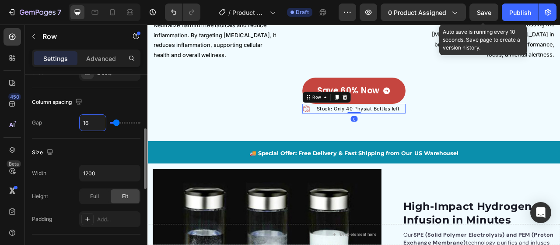
click at [91, 120] on input "16" at bounding box center [93, 123] width 26 height 16
type input "0"
click at [370, 121] on icon at bounding box center [373, 117] width 7 height 7
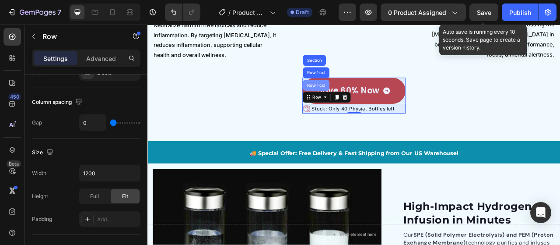
click at [358, 105] on div "Row 1 col" at bounding box center [362, 101] width 27 height 5
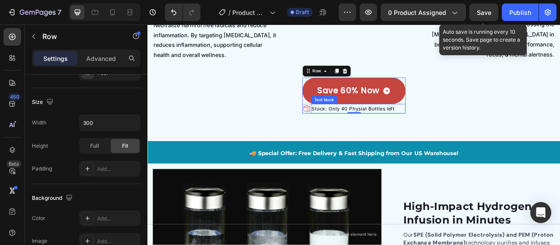
click at [362, 137] on p "Stock: Only 40 Physiat Bottles left" at bounding box center [415, 132] width 119 height 11
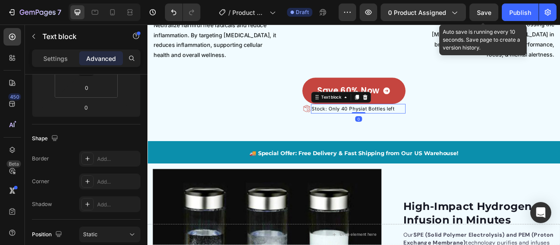
scroll to position [0, 0]
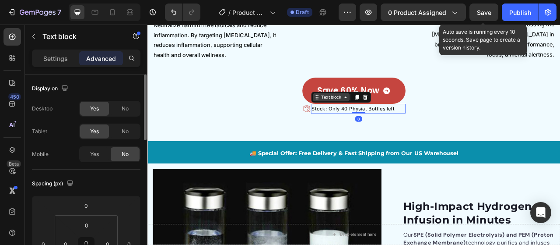
click at [366, 121] on div "Text block" at bounding box center [380, 117] width 29 height 8
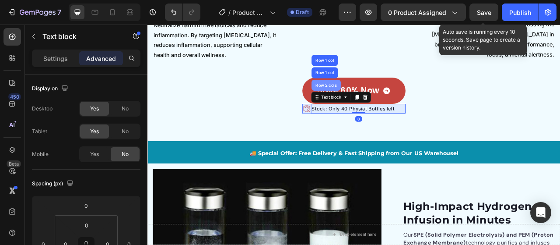
click at [370, 109] on div "Row 2 cols" at bounding box center [374, 102] width 37 height 14
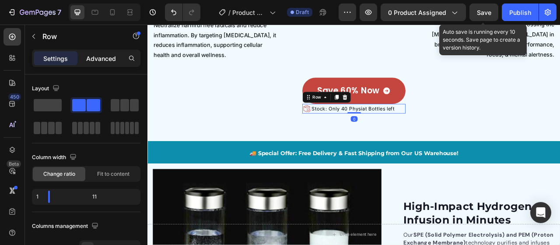
click at [100, 56] on p "Advanced" at bounding box center [101, 58] width 30 height 9
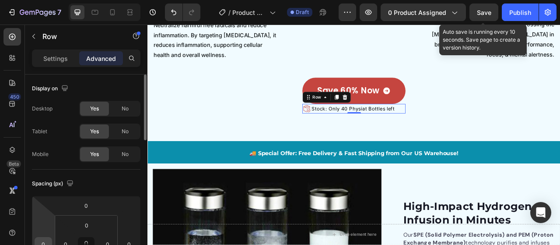
click at [46, 241] on input "0" at bounding box center [43, 243] width 13 height 13
type input "15"
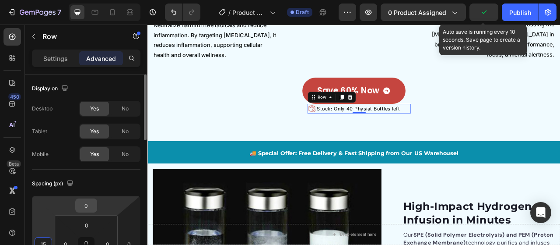
click at [84, 209] on input "0" at bounding box center [87, 205] width 18 height 13
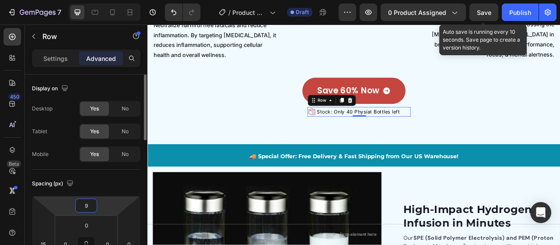
type input "10"
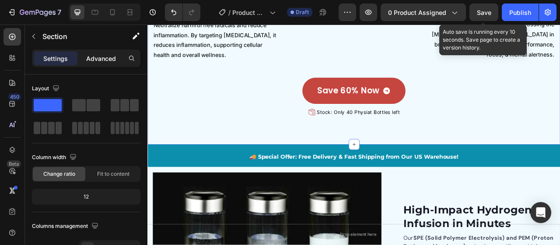
click at [90, 56] on p "Advanced" at bounding box center [101, 58] width 30 height 9
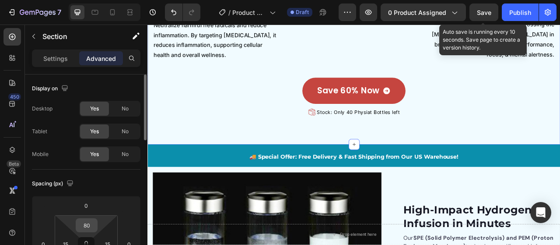
scroll to position [88, 0]
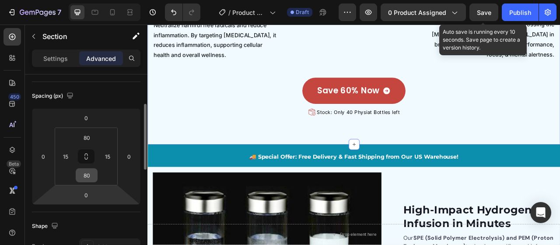
click at [91, 182] on div "80" at bounding box center [87, 175] width 22 height 14
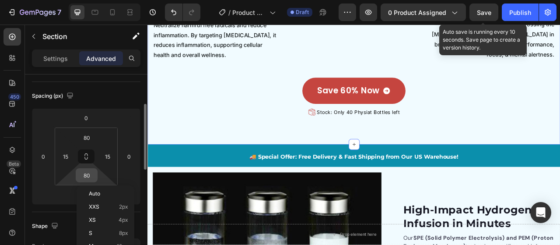
click at [91, 178] on input "80" at bounding box center [87, 175] width 18 height 13
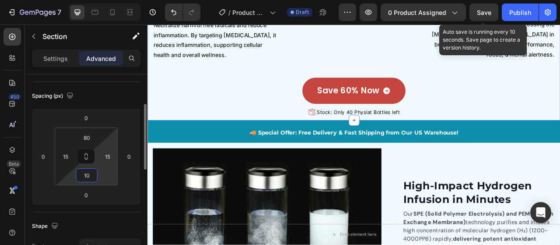
type input "100"
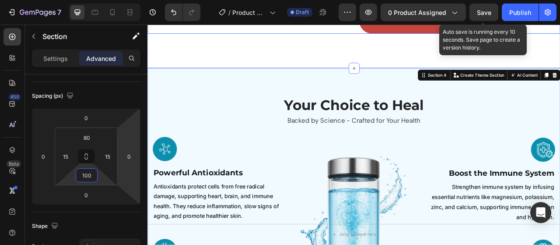
scroll to position [629, 0]
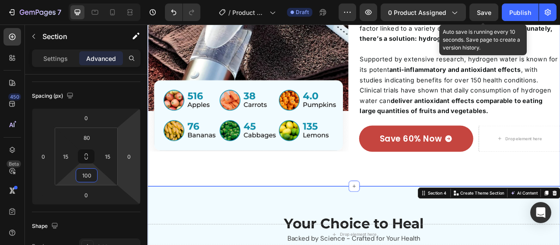
click at [394, 212] on div "Did You Know? 60% of the Human Body is Water! Heading Yet, 75% of people experi…" at bounding box center [410, 77] width 525 height 303
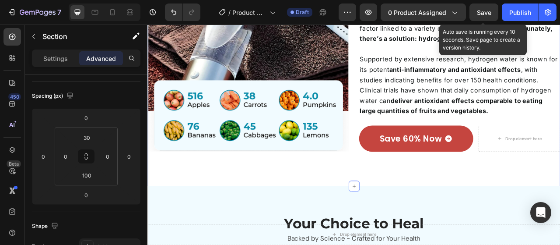
click at [392, 220] on div "Did You Know? 60% of the Human Body is Water! Heading Yet, 75% of people experi…" at bounding box center [410, 77] width 525 height 303
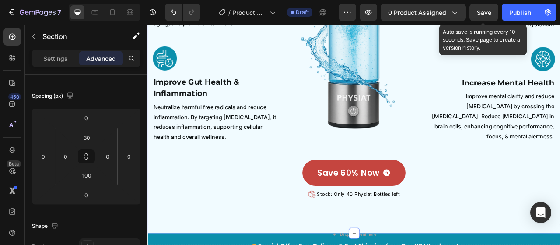
scroll to position [1110, 0]
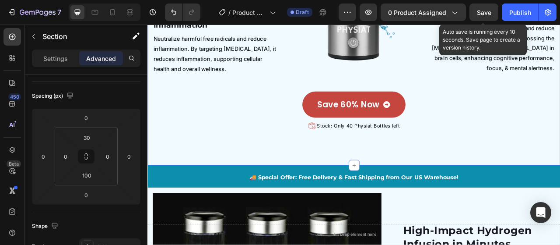
click at [515, 205] on div "🚚 Special Offer: Free Delivery & Fast Shipping from Our US Warehouse! Text Bloc…" at bounding box center [410, 218] width 525 height 28
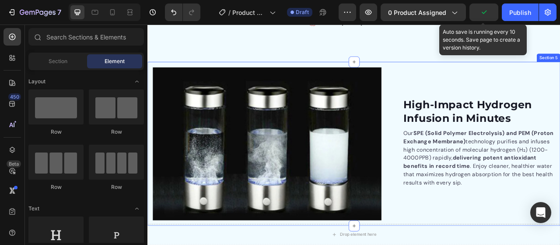
scroll to position [1198, 0]
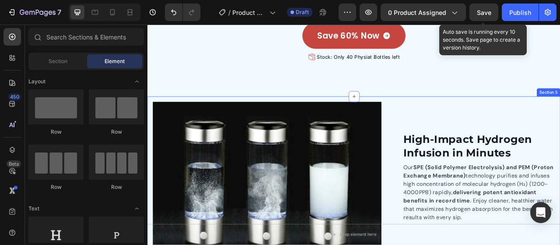
click at [491, 119] on div "High-Impact Hydrogen Infusion in Minutes Heading Our SPE (Solid Polymer Electro…" at bounding box center [410, 220] width 525 height 208
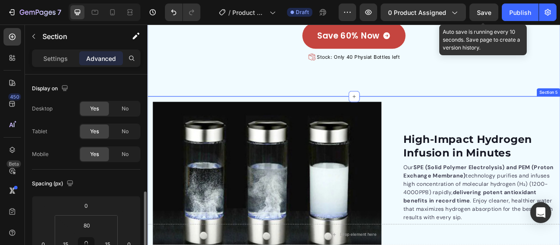
scroll to position [88, 0]
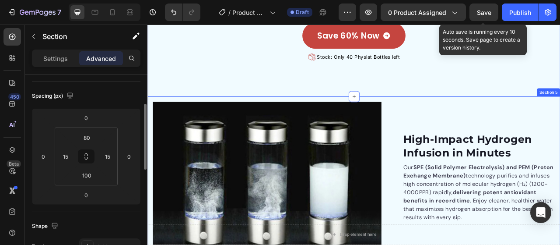
click at [450, 121] on div "High-Impact Hydrogen Infusion in Minutes Heading Our SPE (Solid Polymer Electro…" at bounding box center [410, 220] width 525 height 208
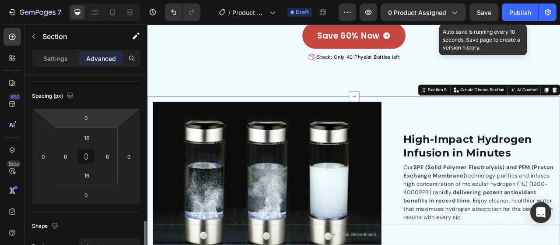
scroll to position [263, 0]
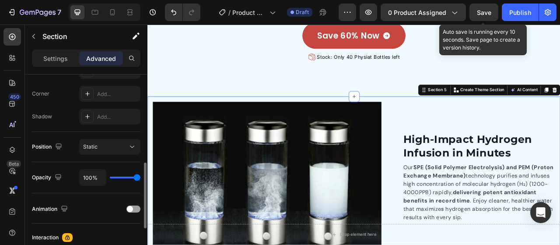
click at [67, 63] on div "Settings" at bounding box center [56, 58] width 44 height 14
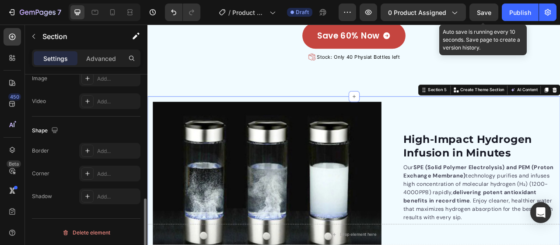
scroll to position [162, 0]
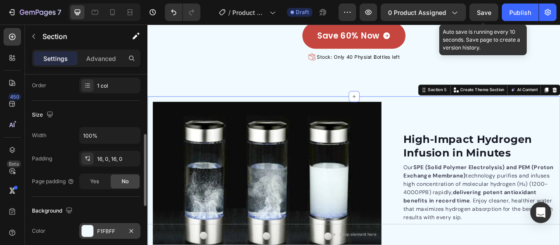
click at [107, 229] on div "F1FBFF" at bounding box center [109, 231] width 25 height 8
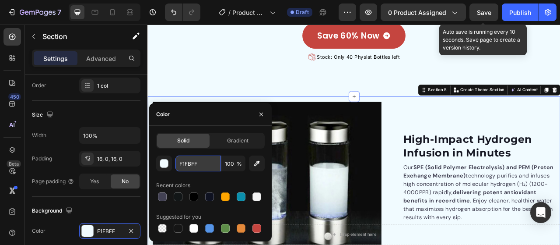
click at [197, 162] on input "F1FBFF" at bounding box center [199, 163] width 46 height 16
paste input "#0B8FAC"
type input "#0B8FAC"
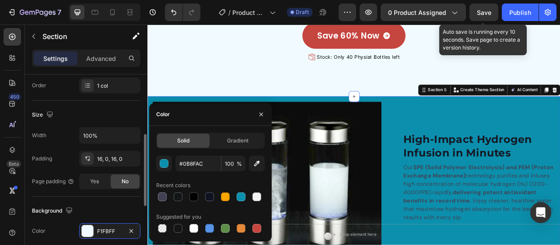
click at [124, 212] on div "Background" at bounding box center [86, 211] width 109 height 14
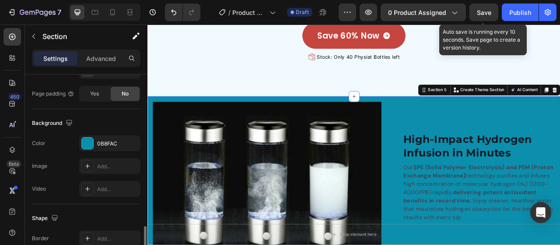
scroll to position [294, 0]
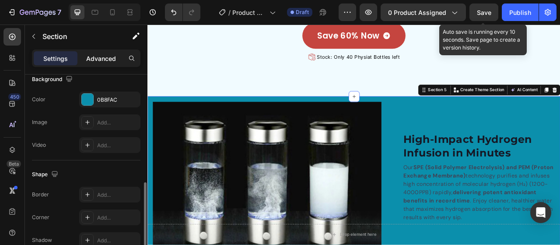
click at [101, 56] on p "Advanced" at bounding box center [101, 58] width 30 height 9
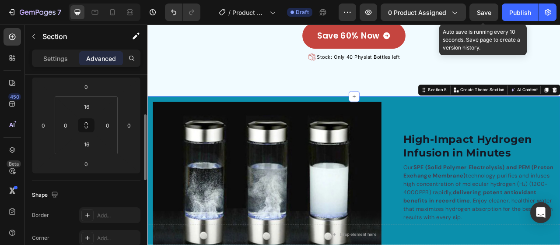
scroll to position [0, 0]
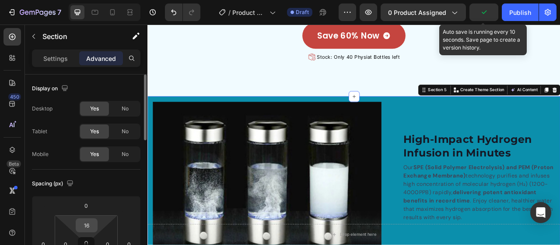
click at [93, 224] on input "16" at bounding box center [87, 224] width 18 height 13
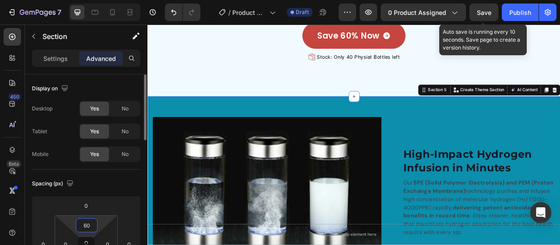
click at [83, 229] on input "60" at bounding box center [87, 224] width 18 height 13
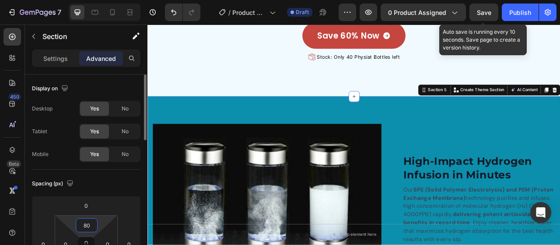
scroll to position [88, 0]
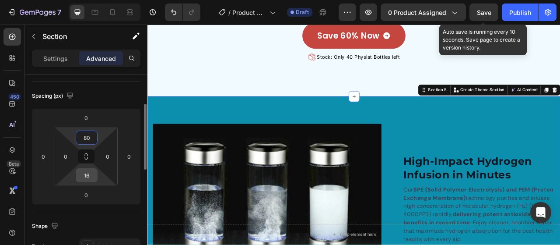
type input "80"
click at [86, 173] on input "16" at bounding box center [87, 175] width 18 height 13
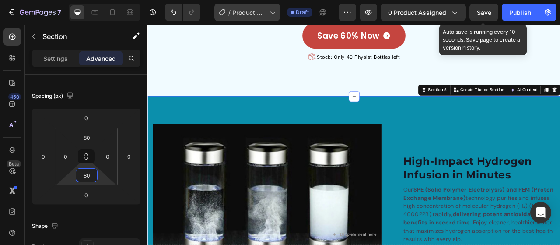
type input "80"
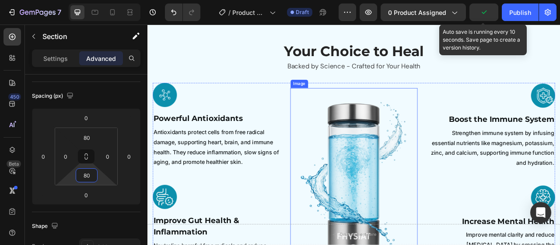
scroll to position [716, 0]
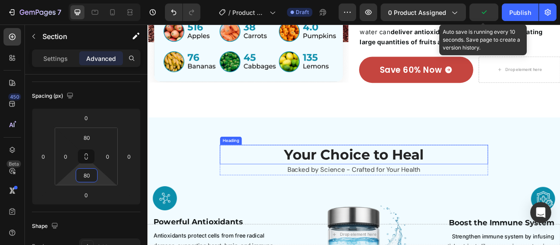
click at [450, 200] on h2 "Your Choice to Heal" at bounding box center [410, 190] width 321 height 25
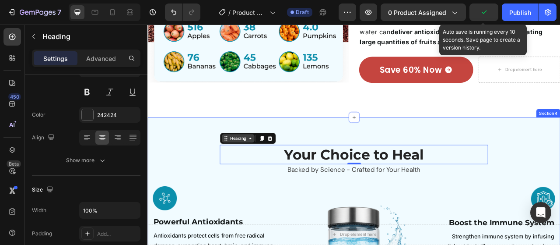
scroll to position [0, 0]
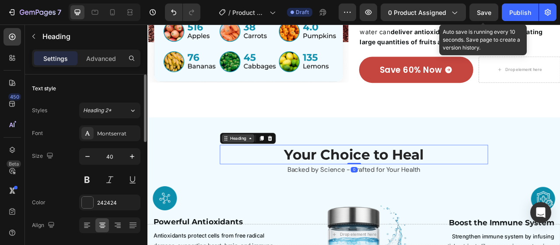
click at [254, 172] on div "Heading" at bounding box center [262, 170] width 24 height 8
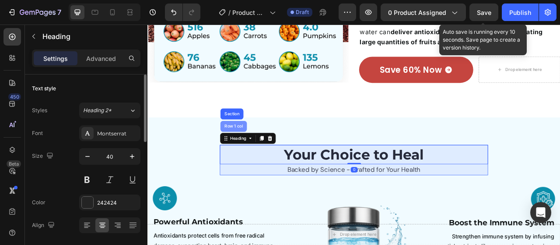
click at [261, 158] on div "Row 1 col" at bounding box center [257, 154] width 34 height 14
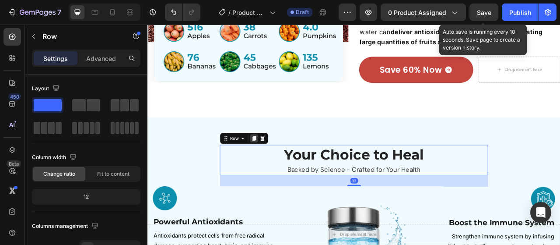
click at [281, 168] on icon at bounding box center [283, 169] width 5 height 6
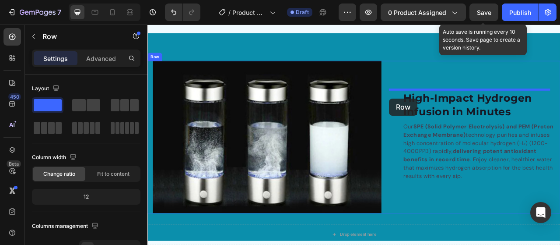
scroll to position [1303, 0]
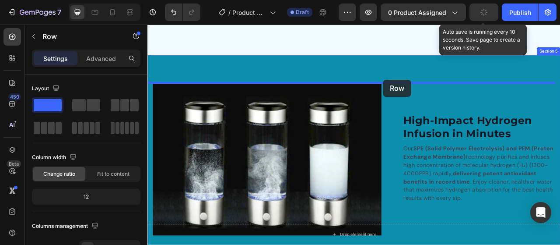
drag, startPoint x: 254, startPoint y: 222, endPoint x: 448, endPoint y: 95, distance: 231.5
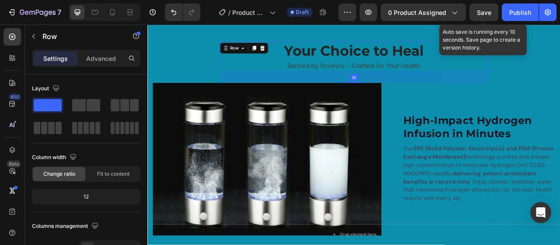
scroll to position [1216, 0]
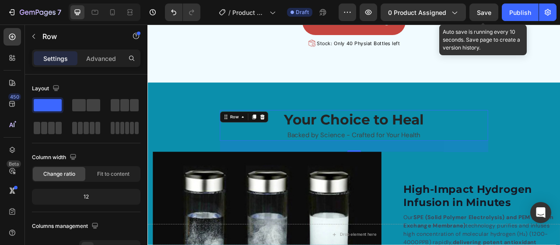
click at [103, 66] on div "Settings Advanced" at bounding box center [86, 58] width 109 height 18
click at [105, 63] on div "Advanced" at bounding box center [101, 58] width 44 height 14
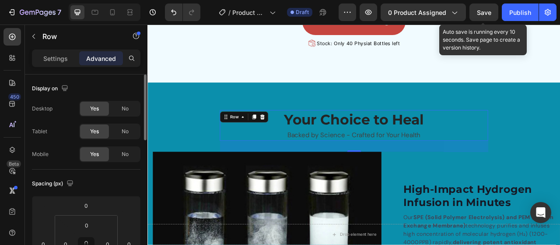
scroll to position [44, 0]
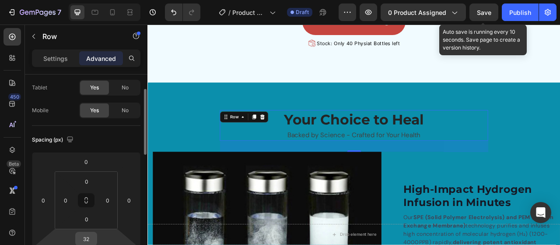
click at [90, 232] on input "32" at bounding box center [87, 238] width 18 height 13
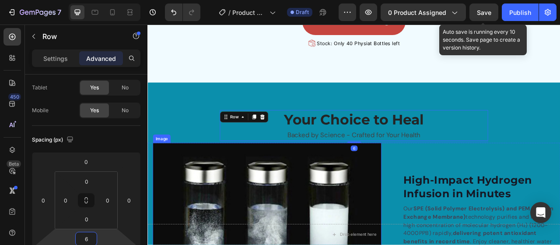
type input "60"
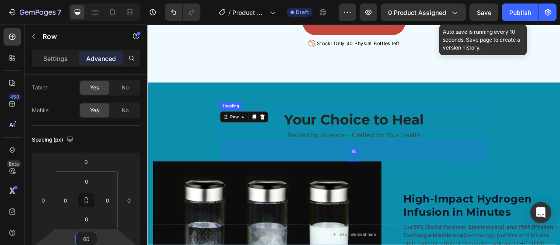
click at [452, 146] on h2 "Your Choice to Heal" at bounding box center [410, 146] width 321 height 25
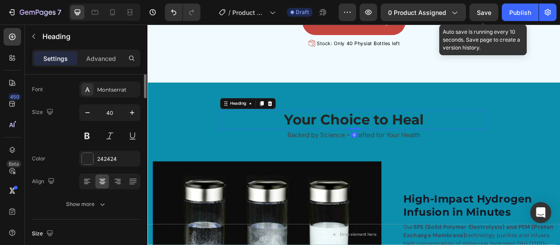
scroll to position [0, 0]
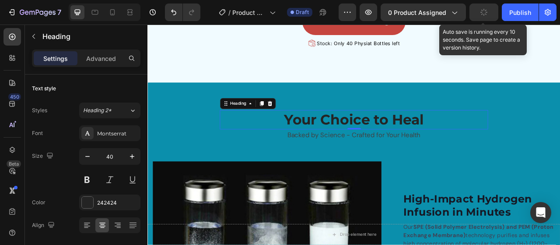
click at [350, 141] on h2 "Your Choice to Heal" at bounding box center [410, 146] width 321 height 25
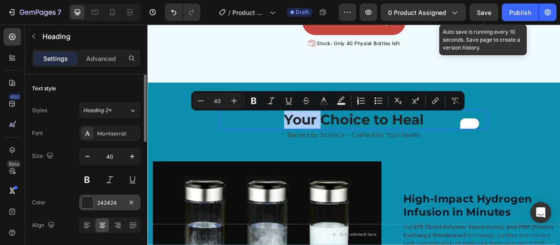
click at [112, 197] on div "242424" at bounding box center [109, 202] width 61 height 16
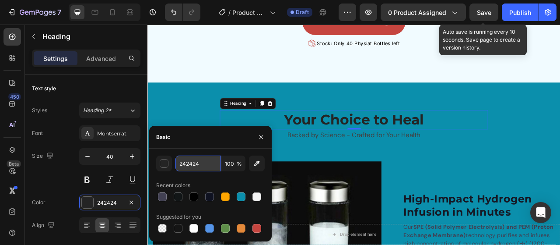
paste input "#F1FBFF"
type input "#F1FBFF"
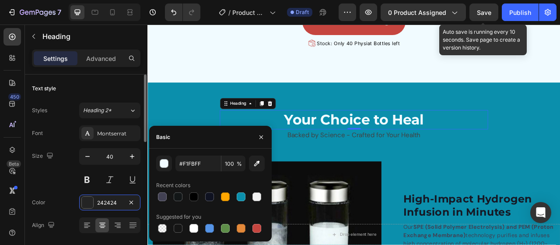
click at [67, 189] on div "Font Montserrat Size 40 Color 242424 Align Show more" at bounding box center [86, 190] width 109 height 130
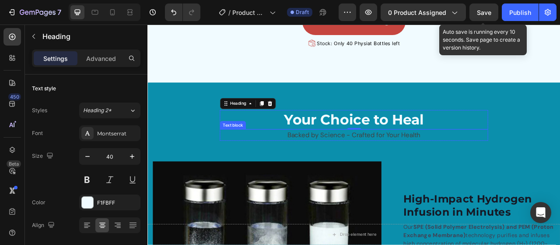
click at [432, 171] on p "Backed by Science - Crafted for Your Health" at bounding box center [410, 165] width 326 height 13
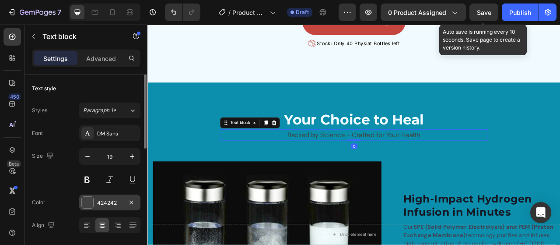
click at [121, 208] on div "424242" at bounding box center [109, 202] width 61 height 16
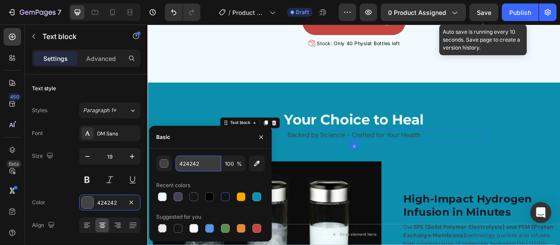
click at [203, 162] on input "424242" at bounding box center [199, 163] width 46 height 16
paste input "#F1FBFF"
type input "#F1FBFF"
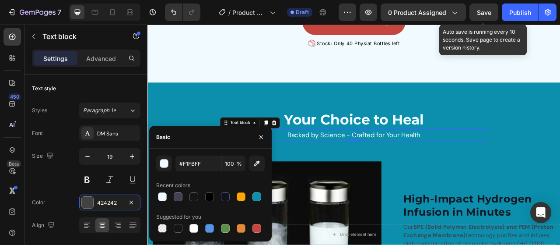
click at [66, 192] on div "Font DM Sans Size 19 Color 424242 Align Show more" at bounding box center [86, 190] width 109 height 130
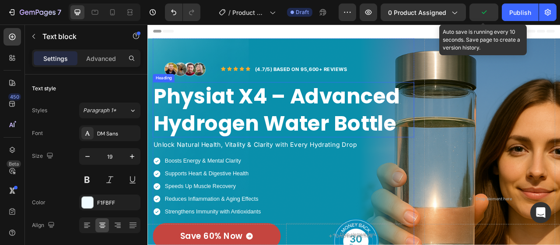
click at [341, 155] on h2 "Physiat X4 – Advanced Hydrogen Water Bottle" at bounding box center [320, 133] width 333 height 70
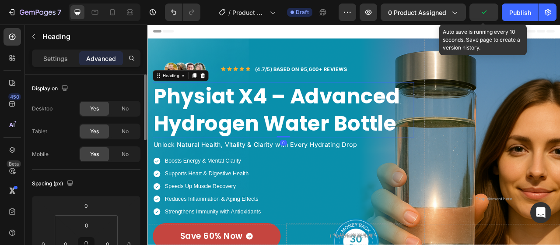
scroll to position [44, 0]
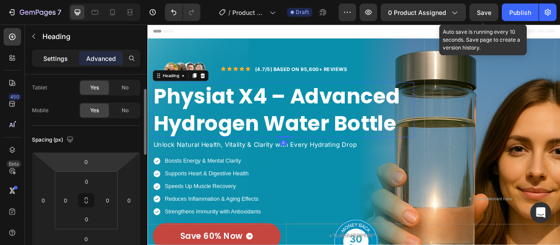
click at [64, 53] on div "Settings" at bounding box center [56, 58] width 44 height 14
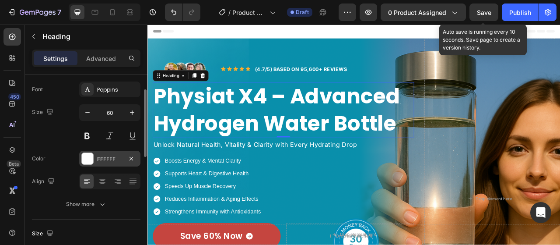
click at [106, 157] on div "FFFFFF" at bounding box center [109, 159] width 25 height 8
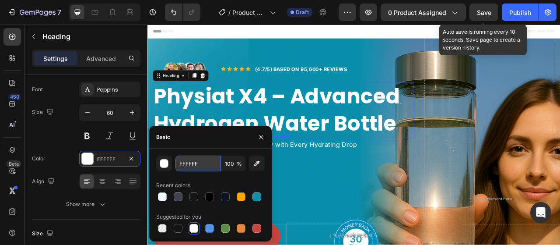
click at [190, 163] on input "FFFFFF" at bounding box center [199, 163] width 46 height 16
paste input "#F1FB"
type input "#F1FBFF"
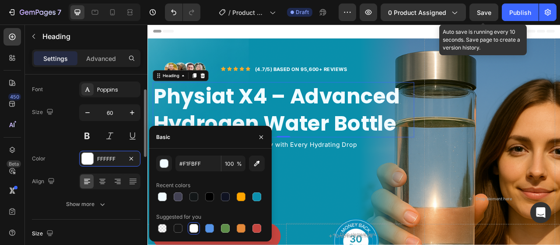
click at [67, 144] on div "Font Poppins Size 60 Color FFFFFF Align Show more" at bounding box center [86, 146] width 109 height 130
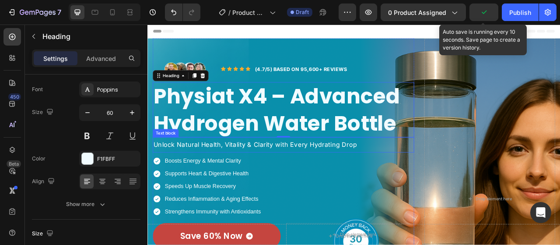
click at [261, 176] on p "Unlock Natural Health, Vitality & Clarity with Every Hydrating Drop" at bounding box center [320, 178] width 331 height 11
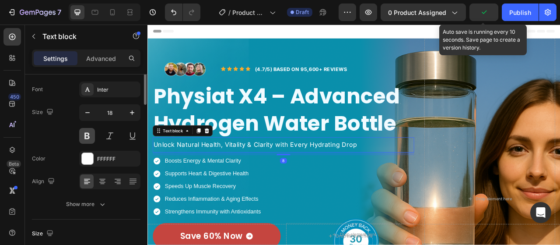
scroll to position [0, 0]
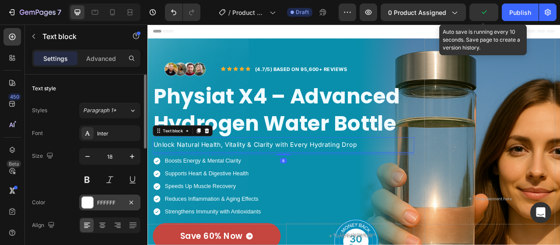
click at [114, 203] on div "FFFFFF" at bounding box center [109, 203] width 25 height 8
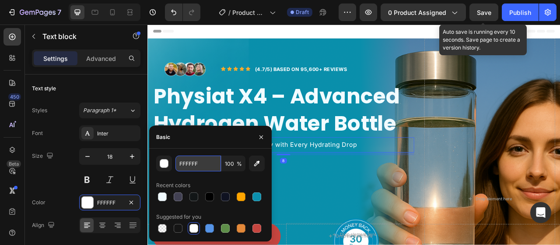
paste input "#F1FB"
type input "#F1FBFF"
click at [323, 218] on div "Boosts Energy & Mental Clarity Supports Heart & Digestive Health Speeds Up Musc…" at bounding box center [320, 231] width 333 height 80
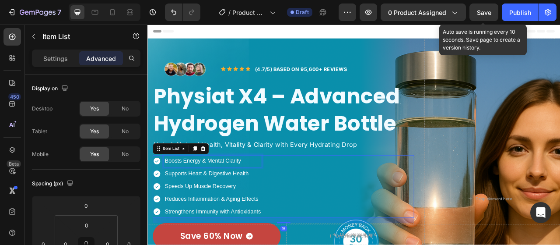
click at [251, 198] on p "Boosts Energy & Mental Clarity" at bounding box center [230, 198] width 122 height 13
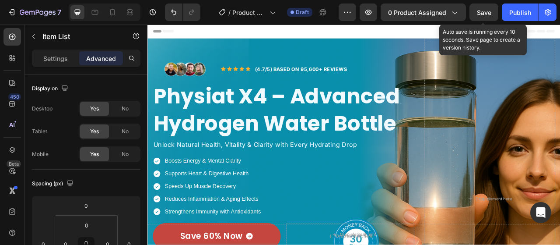
click at [306, 224] on div "Boosts Energy & Mental Clarity Supports Heart & Digestive Health Speeds Up Musc…" at bounding box center [320, 231] width 333 height 80
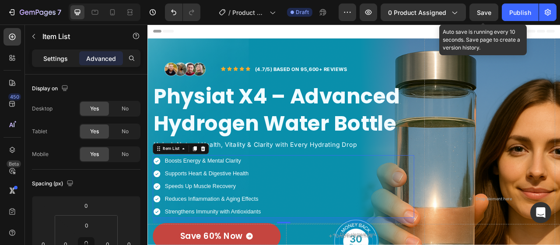
click at [66, 63] on div "Settings" at bounding box center [56, 58] width 44 height 14
type input "8"
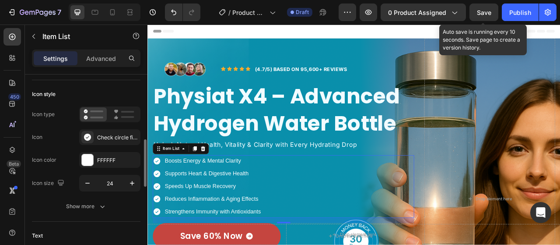
scroll to position [88, 0]
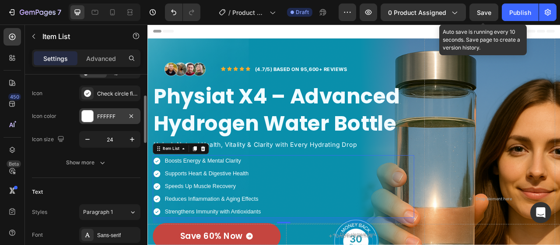
click at [100, 115] on div "FFFFFF" at bounding box center [109, 117] width 25 height 8
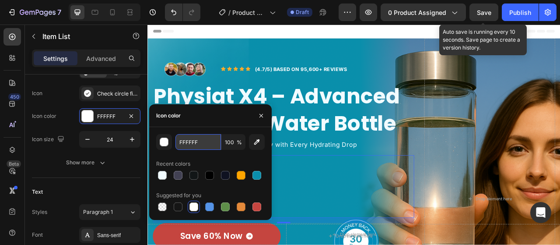
click at [195, 141] on input "FFFFFF" at bounding box center [199, 142] width 46 height 16
paste input "#F1FB"
type input "#F1FBFF"
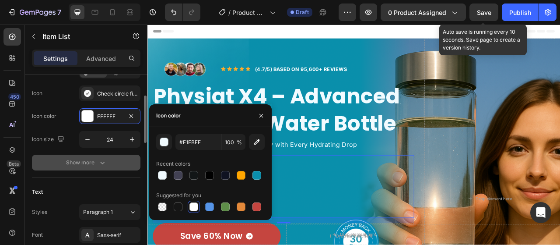
click at [68, 155] on button "Show more" at bounding box center [86, 163] width 109 height 16
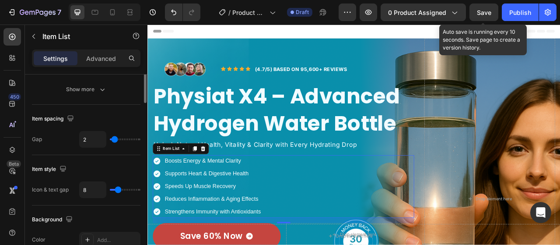
scroll to position [307, 0]
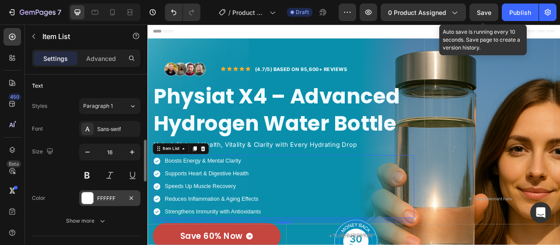
click at [103, 197] on div "FFFFFF" at bounding box center [109, 198] width 61 height 16
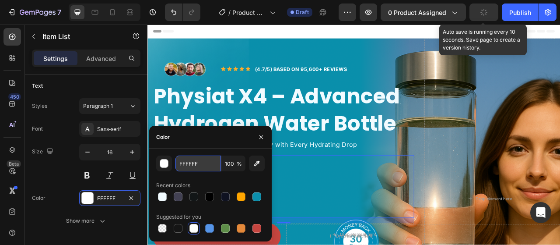
click at [0, 0] on input "FFFFFF" at bounding box center [0, 0] width 0 height 0
paste input "#F1FB"
type input "#F1FBFF"
click at [65, 176] on div "Size 16" at bounding box center [86, 163] width 109 height 39
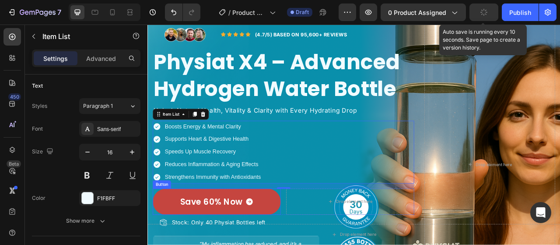
scroll to position [88, 0]
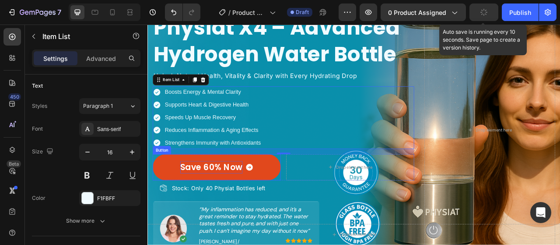
click at [234, 204] on p "Save 60% Now" at bounding box center [228, 206] width 79 height 16
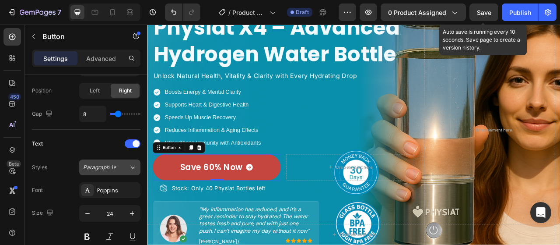
scroll to position [438, 0]
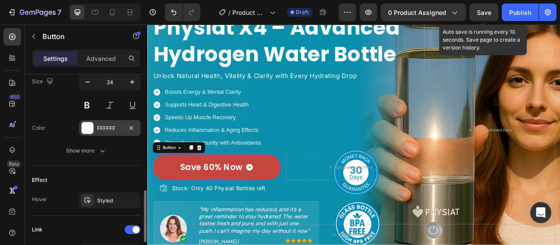
click at [110, 130] on div "FFFFFF" at bounding box center [109, 128] width 61 height 16
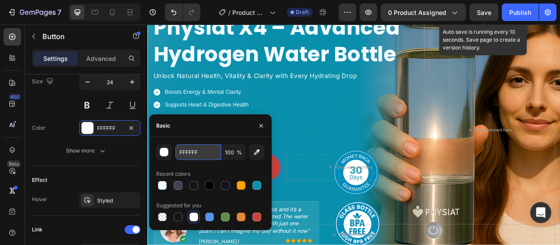
click at [181, 155] on input "FFFFFF" at bounding box center [199, 152] width 46 height 16
paste input "#F1FB"
type input "#F1FBFF"
click at [61, 133] on div "Color FFFFFF" at bounding box center [86, 128] width 109 height 16
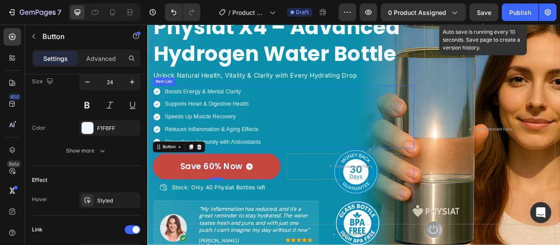
scroll to position [166, 0]
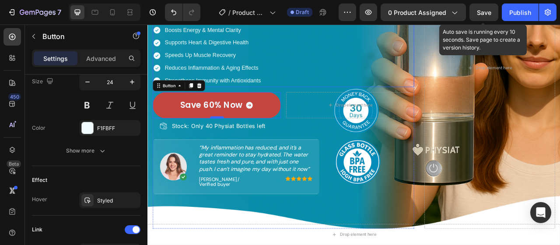
click at [242, 141] on div at bounding box center [236, 142] width 18 height 3
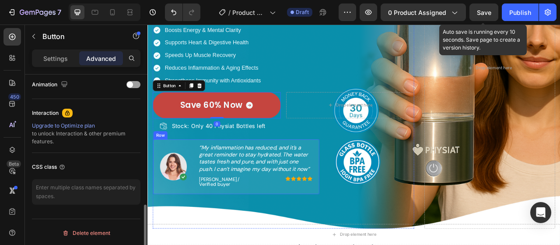
scroll to position [175, 0]
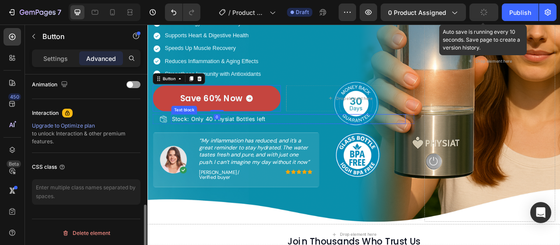
click at [241, 142] on p "Stock: Only 40 Physiat Bottles left" at bounding box center [326, 145] width 297 height 11
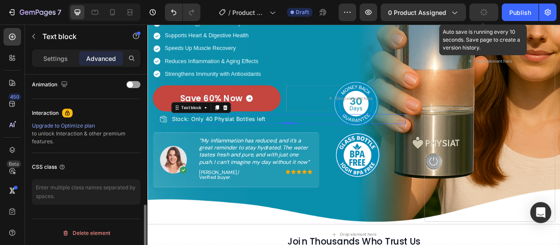
scroll to position [0, 0]
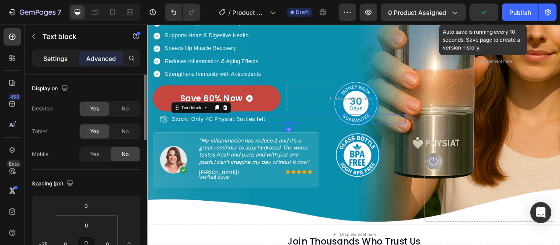
click at [61, 62] on p "Settings" at bounding box center [55, 58] width 25 height 9
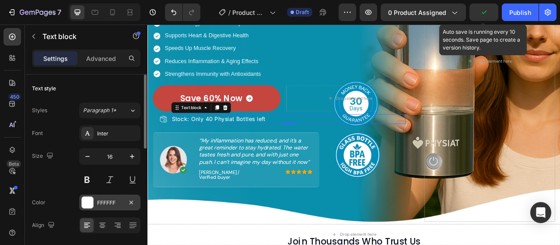
click at [109, 199] on div "FFFFFF" at bounding box center [109, 203] width 25 height 8
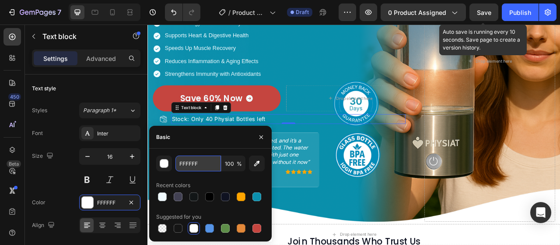
click at [198, 165] on input "FFFFFF" at bounding box center [199, 163] width 46 height 16
paste input "#F1FB"
type input "#F1FBFF"
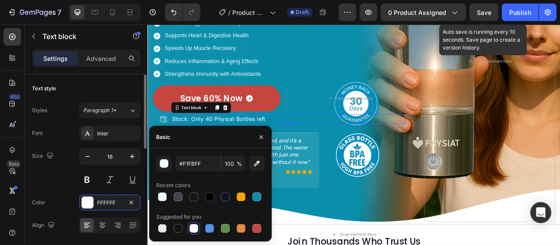
click at [68, 188] on div "Font Inter Size 16 Color FFFFFF Align Show more" at bounding box center [86, 190] width 109 height 130
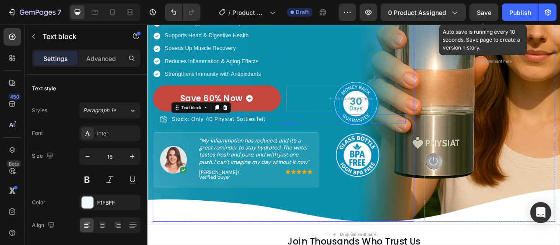
scroll to position [219, 0]
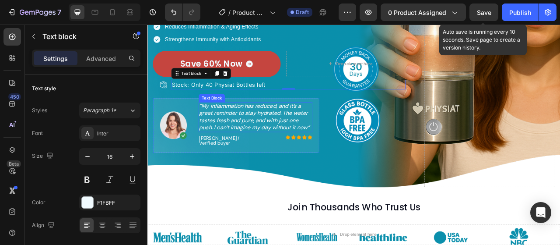
click at [301, 135] on p "“My inflammation has reduced, and it’s a great reminder to stay hydrated. The w…" at bounding box center [284, 142] width 143 height 36
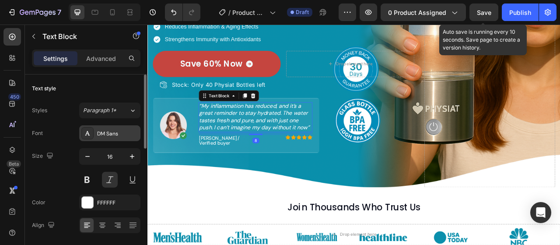
click at [116, 140] on div "DM Sans" at bounding box center [109, 133] width 61 height 16
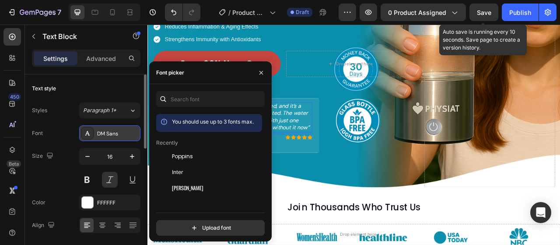
click at [117, 134] on div "DM Sans" at bounding box center [117, 134] width 41 height 8
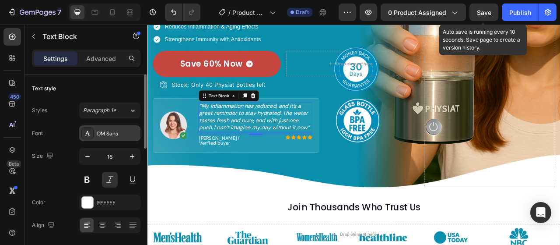
click at [117, 134] on div "DM Sans" at bounding box center [117, 134] width 41 height 8
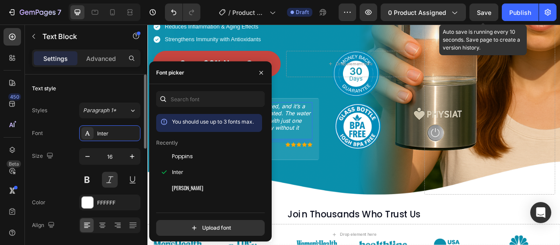
click at [63, 169] on div "Size 16" at bounding box center [86, 167] width 109 height 39
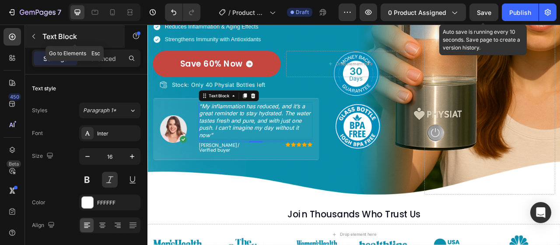
click at [104, 42] on div "Text Block" at bounding box center [75, 36] width 100 height 23
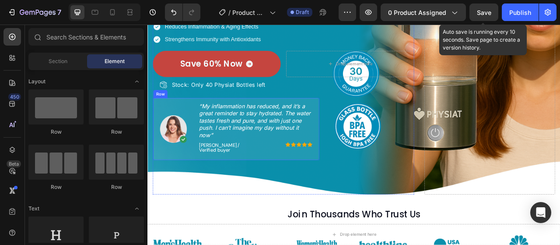
click at [202, 138] on div "Image “My inflammation has reduced, and it’s a great reminder to stay hydrated.…" at bounding box center [260, 157] width 211 height 79
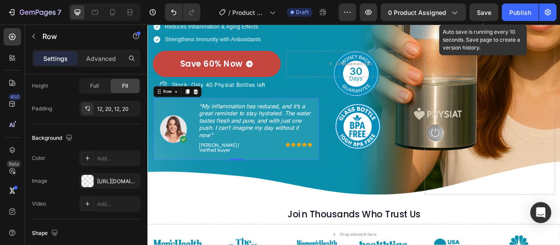
scroll to position [0, 0]
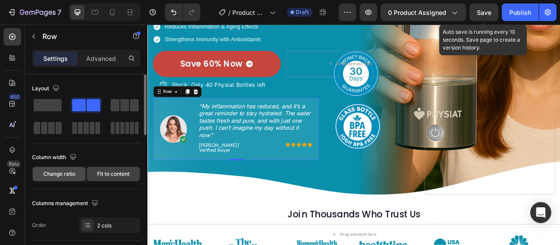
click at [78, 175] on div "Change ratio" at bounding box center [59, 174] width 53 height 14
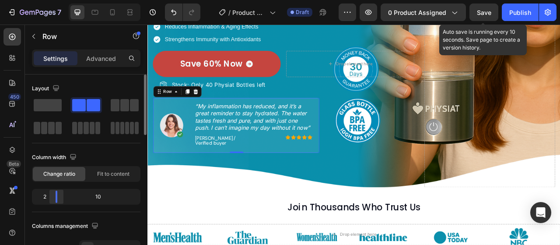
drag, startPoint x: 88, startPoint y: 197, endPoint x: 53, endPoint y: 196, distance: 35.5
click at [53, 196] on div at bounding box center [57, 196] width 16 height 12
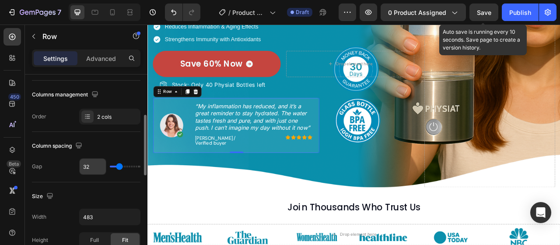
click at [93, 170] on input "32" at bounding box center [93, 167] width 26 height 16
type input "1"
type input "15"
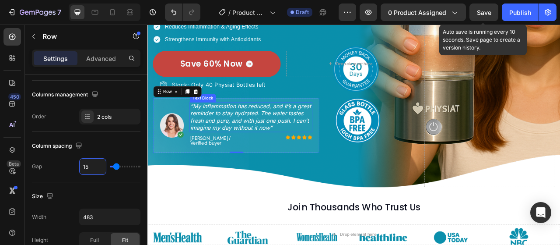
click at [296, 137] on p "“My inflammation has reduced, and it’s a great reminder to stay hydrated. The w…" at bounding box center [279, 142] width 155 height 36
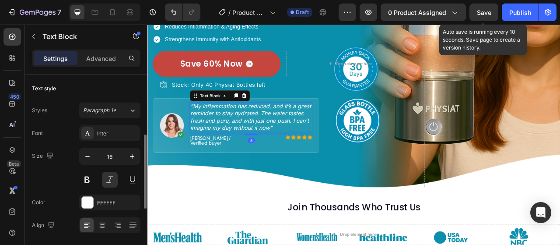
scroll to position [88, 0]
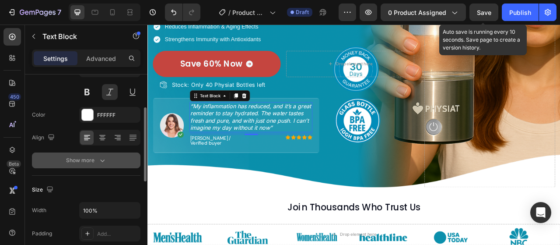
click at [114, 165] on button "Show more" at bounding box center [86, 160] width 109 height 16
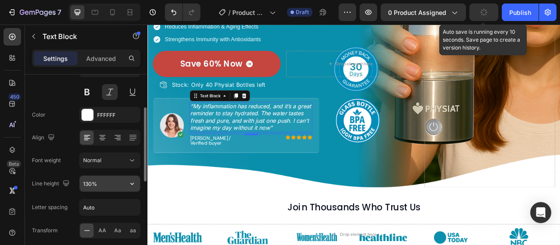
click at [101, 188] on input "130%" at bounding box center [110, 184] width 60 height 16
click at [101, 187] on input "130%" at bounding box center [110, 184] width 60 height 16
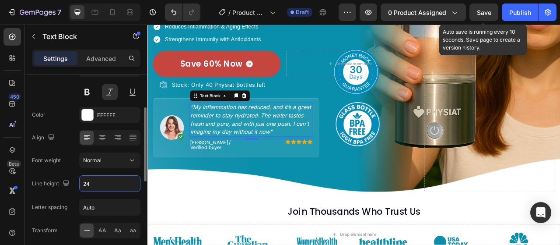
type input "24"
click at [70, 167] on div "Font weight Normal" at bounding box center [86, 160] width 109 height 16
click at [120, 118] on div "FFFFFF" at bounding box center [109, 115] width 25 height 8
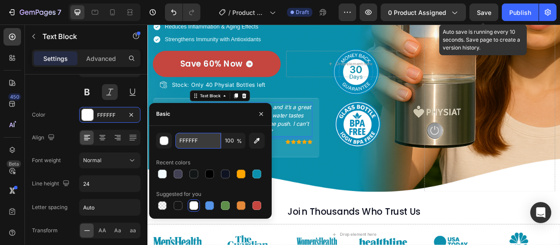
click at [184, 137] on input "FFFFFF" at bounding box center [199, 141] width 46 height 16
paste input "#F1FB"
type input "#F1FBFF"
click at [67, 133] on div "Align" at bounding box center [86, 138] width 109 height 16
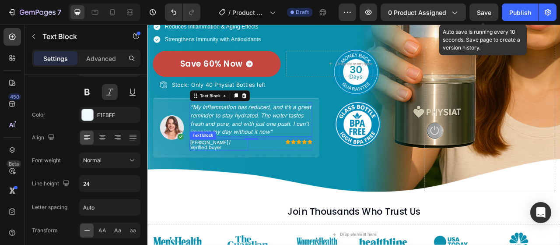
click at [232, 172] on p "Emily / Verified buyer" at bounding box center [238, 178] width 73 height 12
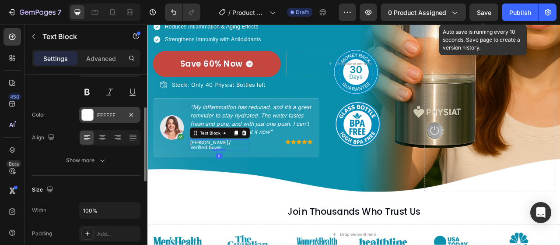
click at [120, 118] on div "FFFFFF" at bounding box center [109, 115] width 25 height 8
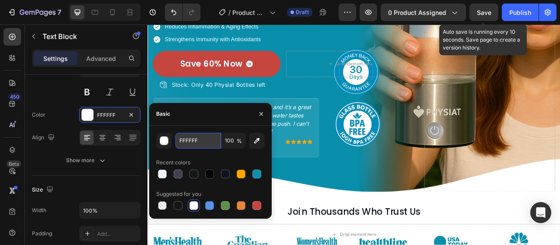
click at [197, 139] on input "FFFFFF" at bounding box center [199, 141] width 46 height 16
paste input "#F1FB"
type input "#F1FBFF"
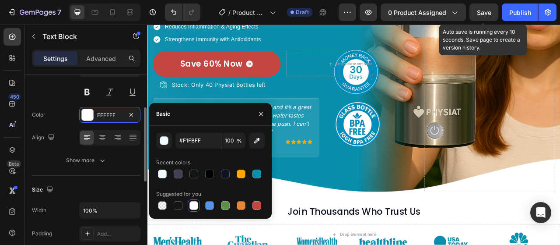
click at [61, 122] on div "Font DM Sans Size 14 Color FFFFFF Align Show more" at bounding box center [86, 103] width 109 height 130
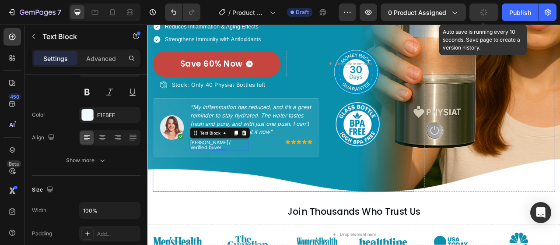
click at [321, 202] on div "Image Row Icon Icon Icon Icon Icon Icon List Hoz (4.7/5) based on 95,600+ Revie…" at bounding box center [320, 31] width 333 height 414
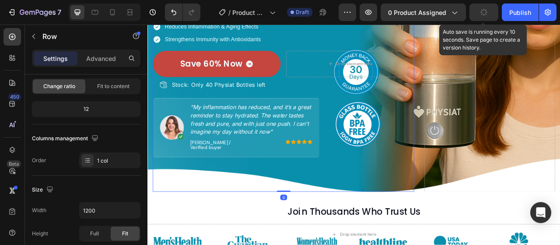
scroll to position [0, 0]
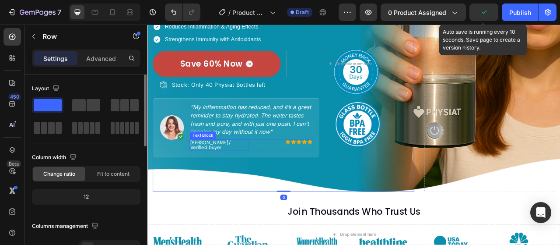
click at [232, 173] on p "Emily / Verified buyer" at bounding box center [238, 178] width 73 height 12
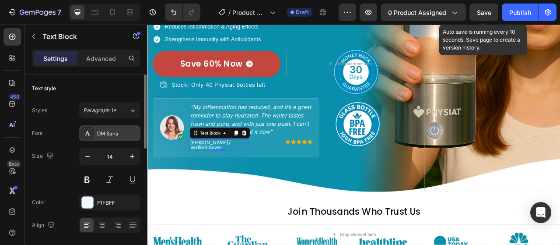
click at [113, 134] on div "DM Sans" at bounding box center [117, 134] width 41 height 8
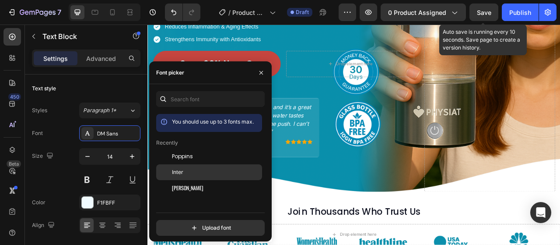
click at [180, 169] on span "Inter" at bounding box center [177, 172] width 11 height 8
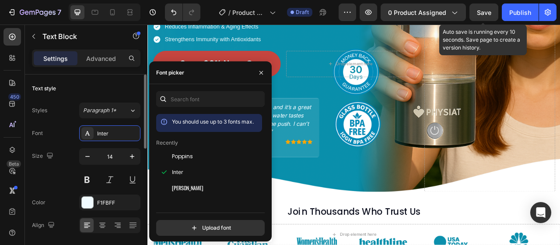
scroll to position [88, 0]
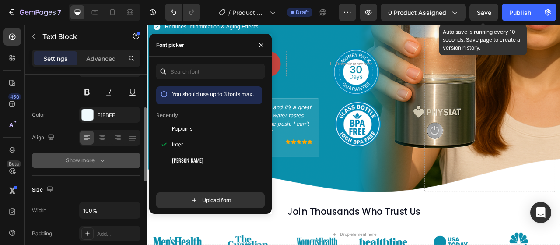
click at [99, 166] on button "Show more" at bounding box center [86, 160] width 109 height 16
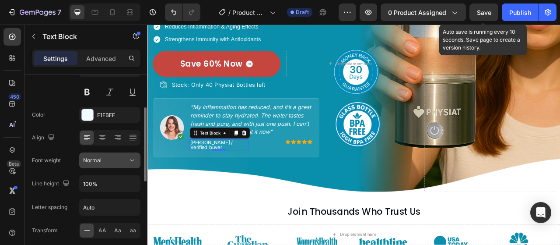
click at [99, 163] on span "Normal" at bounding box center [92, 160] width 18 height 8
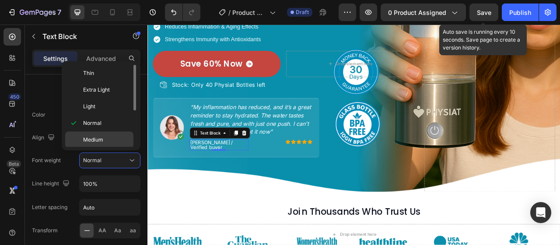
scroll to position [44, 0]
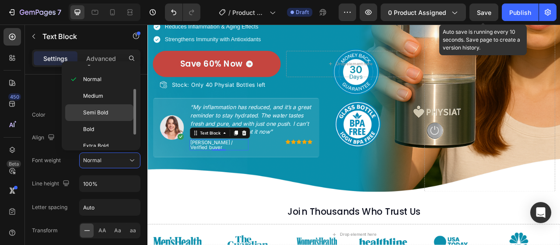
click at [110, 111] on p "Semi Bold" at bounding box center [106, 113] width 46 height 8
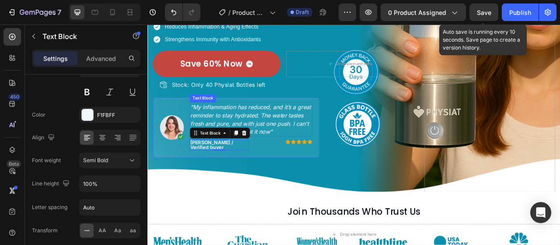
click at [292, 140] on p "“My inflammation has reduced, and it’s a great reminder to stay hydrated. The w…" at bounding box center [279, 145] width 155 height 42
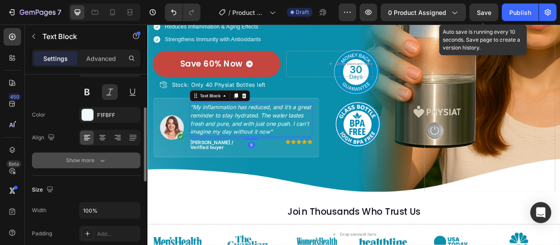
click at [102, 158] on icon "button" at bounding box center [102, 160] width 9 height 9
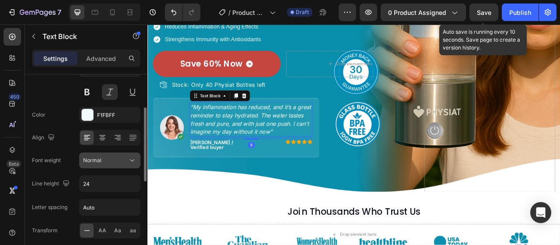
click at [100, 157] on span "Normal" at bounding box center [92, 160] width 18 height 7
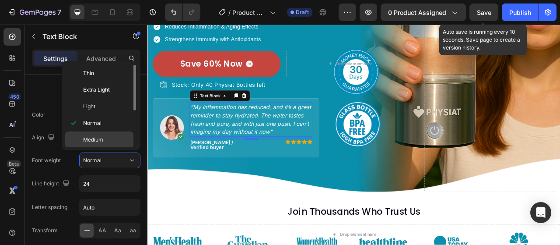
click at [101, 137] on span "Medium" at bounding box center [93, 140] width 20 height 8
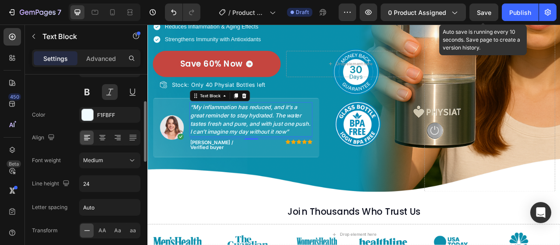
drag, startPoint x: 70, startPoint y: 138, endPoint x: 127, endPoint y: 139, distance: 56.9
click at [70, 138] on div "Align" at bounding box center [86, 138] width 109 height 16
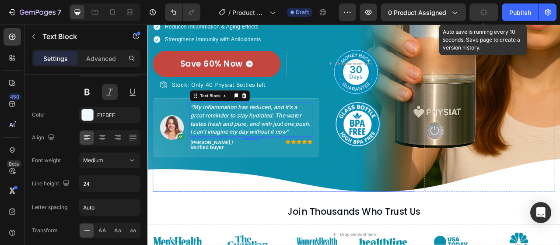
click at [384, 203] on div "Image Row Icon Icon Icon Icon Icon Icon List Hoz (4.7/5) based on 95,600+ Revie…" at bounding box center [320, 31] width 333 height 414
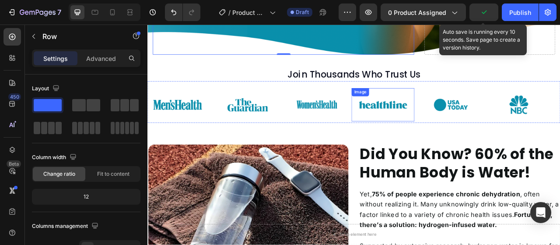
scroll to position [394, 0]
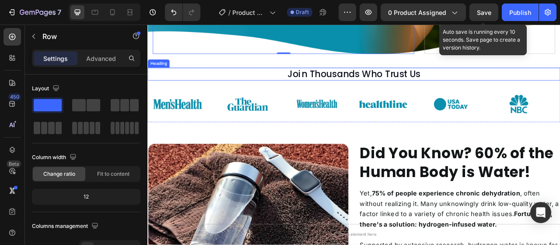
click at [444, 80] on h2 "Join Thousands Who Trust Us" at bounding box center [410, 88] width 504 height 17
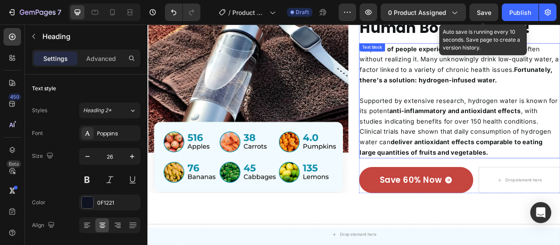
scroll to position [613, 0]
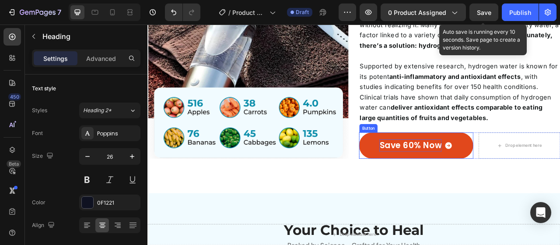
click at [488, 184] on p "Save 60% Now" at bounding box center [482, 179] width 79 height 16
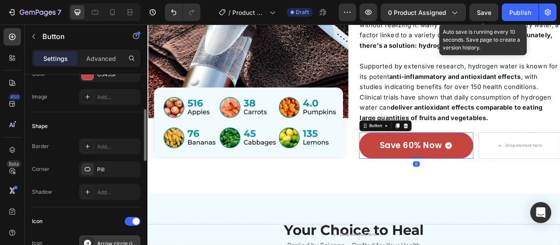
scroll to position [175, 0]
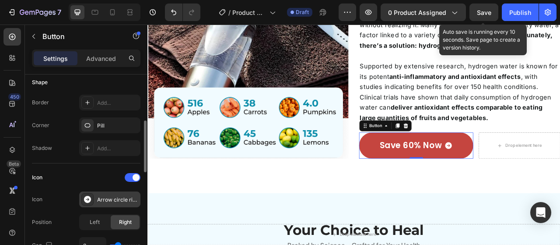
click at [108, 199] on div "Arrow circle right filled" at bounding box center [117, 200] width 41 height 8
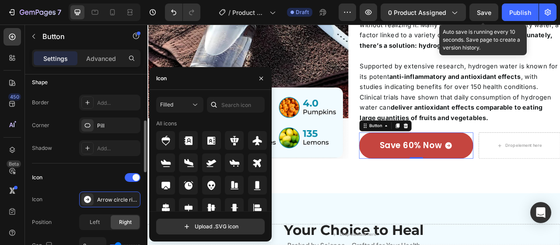
click at [107, 183] on div "Icon" at bounding box center [86, 177] width 109 height 14
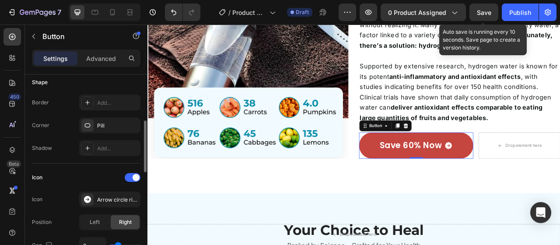
scroll to position [350, 0]
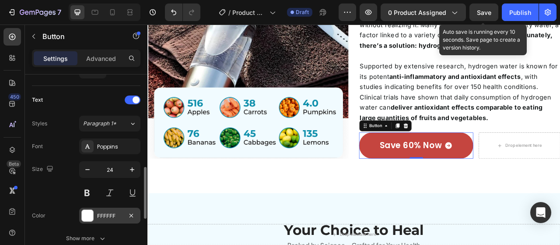
click at [110, 212] on div "FFFFFF" at bounding box center [109, 216] width 25 height 8
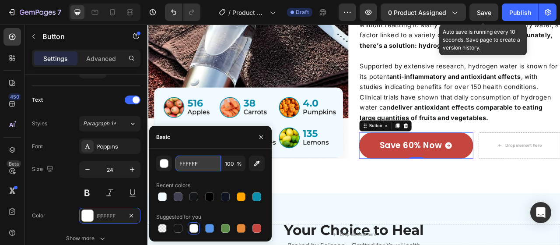
click at [205, 166] on input "FFFFFF" at bounding box center [199, 163] width 46 height 16
paste input "#F1FB"
type input "#F1FBFF"
click at [71, 199] on div "Font Poppins Size 24 Color FFFFFF Show more" at bounding box center [86, 192] width 109 height 108
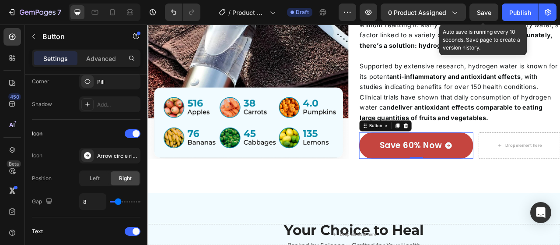
scroll to position [44, 0]
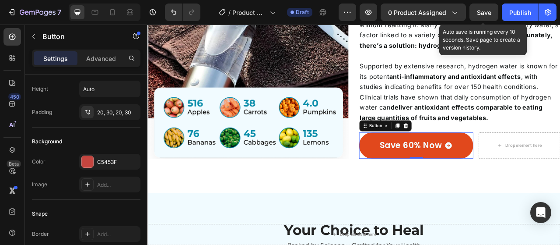
click at [529, 177] on icon at bounding box center [531, 179] width 9 height 9
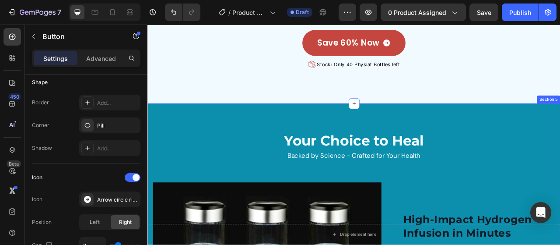
scroll to position [1226, 0]
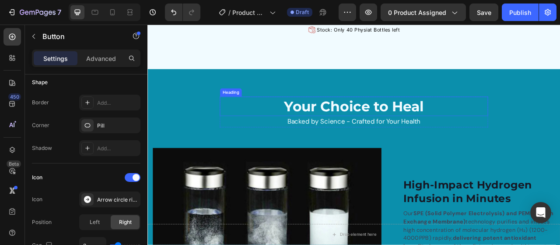
click at [446, 129] on h2 "Your Choice to Heal" at bounding box center [410, 128] width 321 height 25
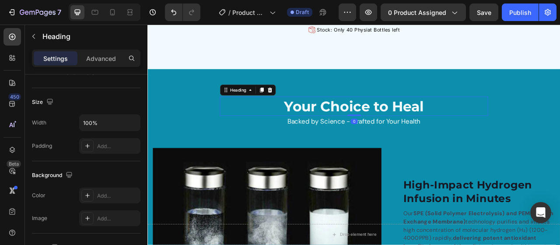
scroll to position [0, 0]
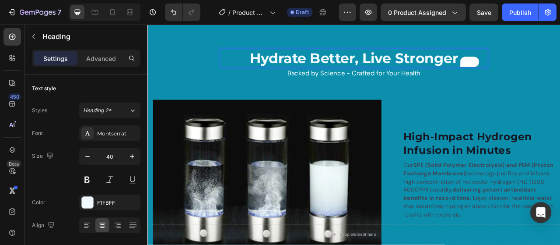
click at [377, 79] on p "Hydrate Better, Live Stronger" at bounding box center [410, 67] width 319 height 23
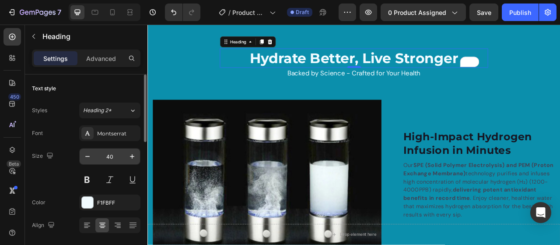
click at [119, 159] on input "40" at bounding box center [109, 156] width 29 height 16
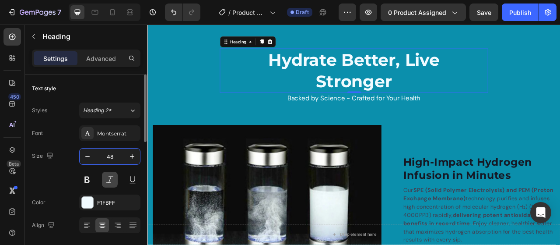
scroll to position [44, 0]
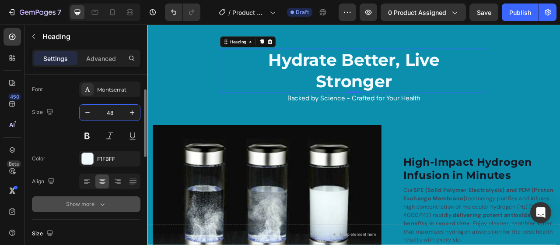
type input "48"
click at [94, 209] on button "Show more" at bounding box center [86, 204] width 109 height 16
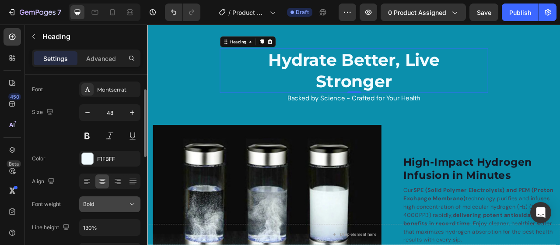
click at [104, 206] on div "Bold" at bounding box center [105, 204] width 45 height 8
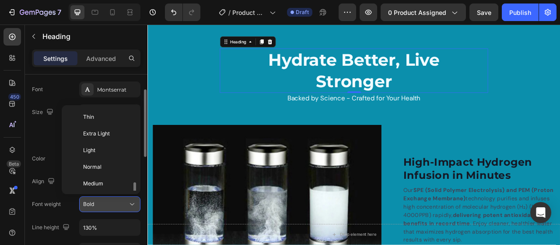
scroll to position [47, 0]
click at [104, 206] on div "Bold" at bounding box center [105, 204] width 45 height 8
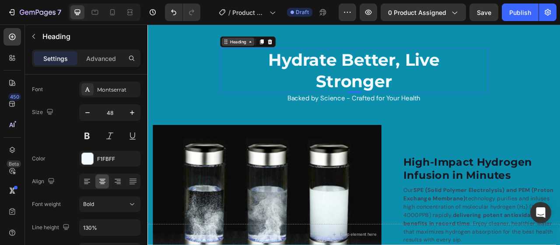
click at [254, 52] on div "Heading" at bounding box center [263, 47] width 42 height 11
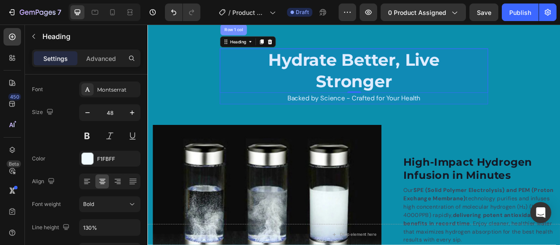
click at [259, 39] on div "Row 1 col" at bounding box center [257, 32] width 34 height 14
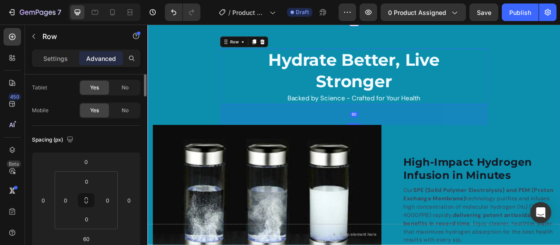
scroll to position [0, 0]
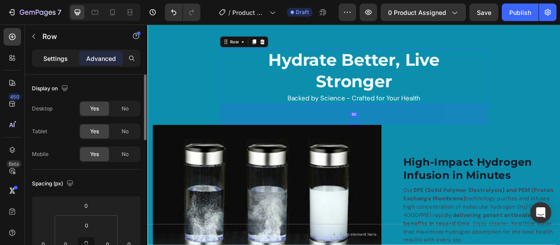
click at [52, 62] on p "Settings" at bounding box center [55, 58] width 25 height 9
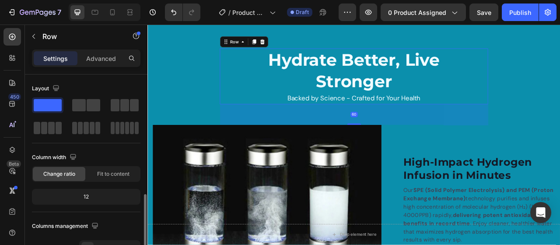
scroll to position [88, 0]
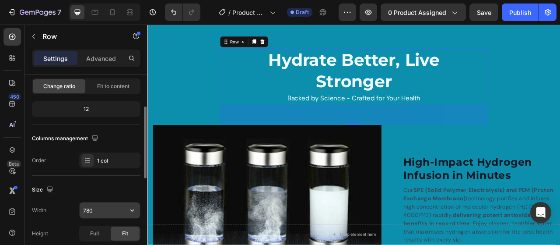
click at [91, 212] on input "780" at bounding box center [110, 210] width 60 height 16
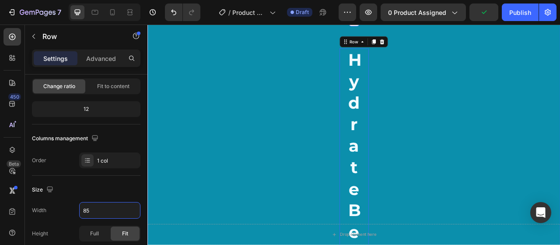
type input "850"
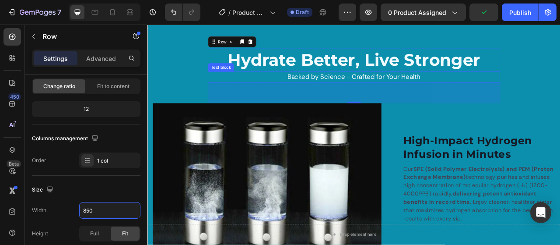
click at [434, 98] on p "Backed by Science - Crafted for Your Health" at bounding box center [410, 91] width 356 height 13
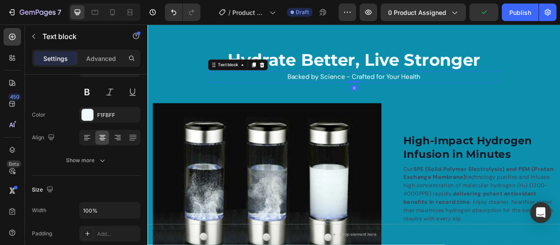
click at [446, 98] on p "Backed by Science - Crafted for Your Health" at bounding box center [410, 91] width 356 height 13
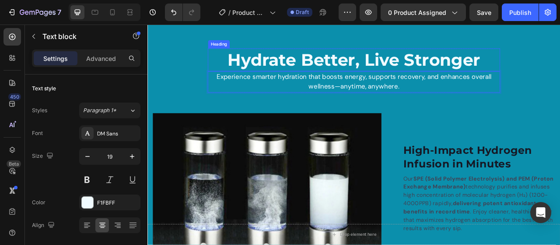
click at [240, 83] on p "Hydrate Better, Live Stronger" at bounding box center [410, 69] width 349 height 27
click at [242, 54] on div "Heading" at bounding box center [259, 47] width 71 height 14
click at [243, 51] on div "Heading" at bounding box center [247, 47] width 24 height 8
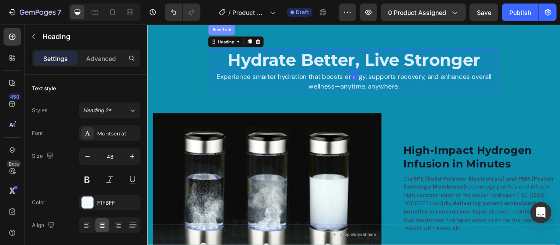
click at [244, 39] on div "Row 1 col" at bounding box center [242, 32] width 34 height 14
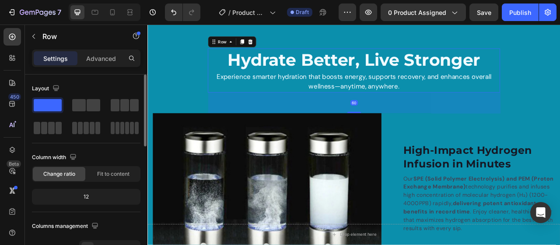
scroll to position [175, 0]
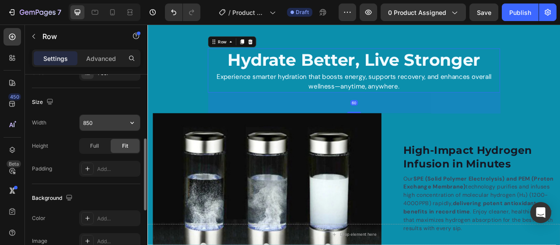
click at [95, 119] on input "850" at bounding box center [110, 123] width 60 height 16
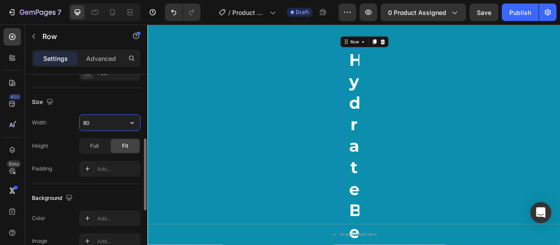
type input "800"
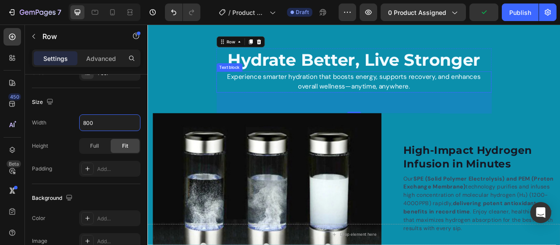
click at [419, 110] on p "Experience smarter hydration that boosts energy, supports recovery, and enhance…" at bounding box center [410, 97] width 335 height 25
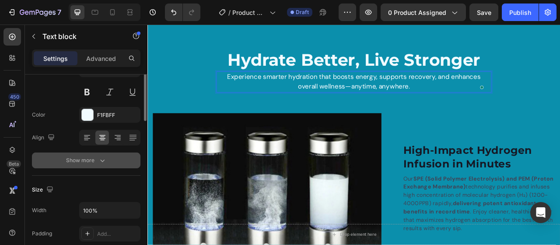
scroll to position [0, 0]
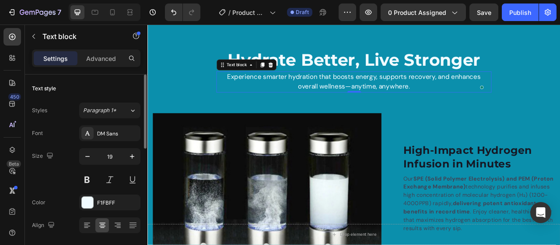
click at [116, 138] on div "DM Sans" at bounding box center [109, 133] width 61 height 16
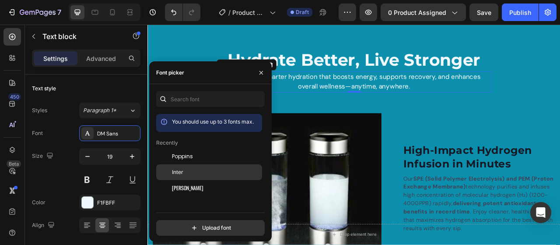
click at [193, 169] on div "Inter" at bounding box center [216, 172] width 88 height 8
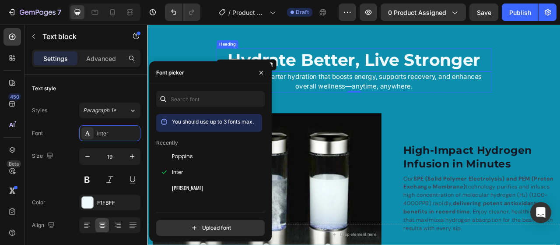
click at [401, 83] on p "Hydrate Better, Live Stronger" at bounding box center [411, 69] width 328 height 27
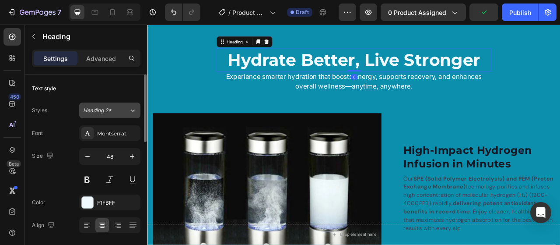
drag, startPoint x: 104, startPoint y: 128, endPoint x: 139, endPoint y: 110, distance: 39.6
click at [105, 128] on div "Montserrat" at bounding box center [109, 133] width 61 height 16
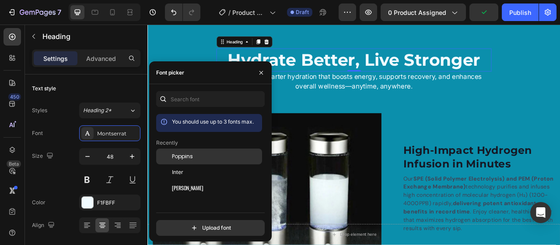
click at [192, 158] on span "Poppins" at bounding box center [182, 156] width 21 height 8
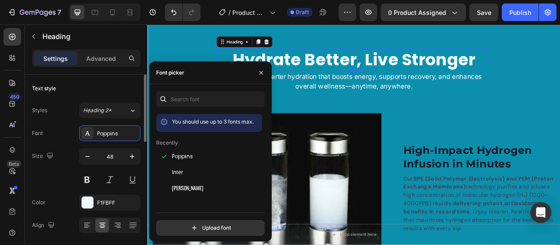
click at [78, 172] on div "Size 48" at bounding box center [86, 167] width 109 height 39
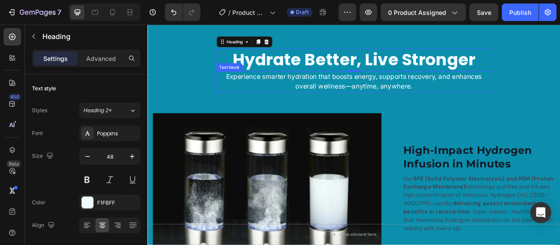
click at [418, 110] on p "Experience smarter hydration that boosts energy, supports recovery, and enhance…" at bounding box center [410, 97] width 335 height 25
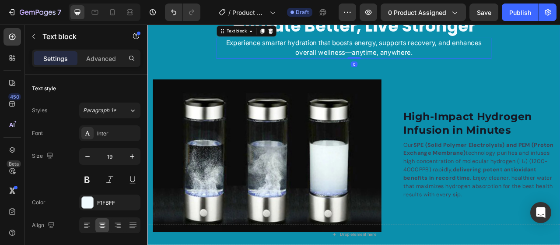
scroll to position [1270, 0]
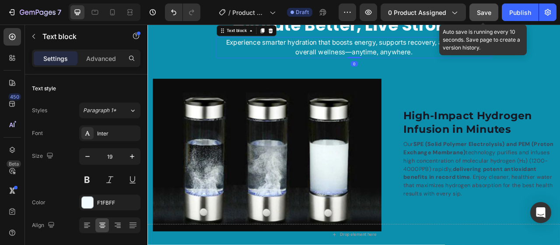
drag, startPoint x: 475, startPoint y: 8, endPoint x: 480, endPoint y: 14, distance: 8.1
click at [476, 8] on button "Save" at bounding box center [484, 13] width 29 height 18
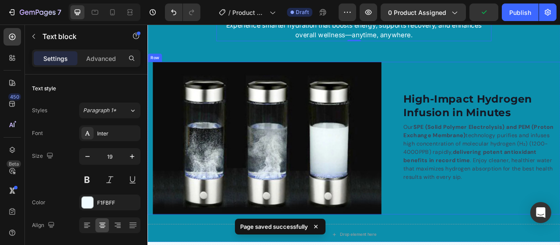
scroll to position [1314, 0]
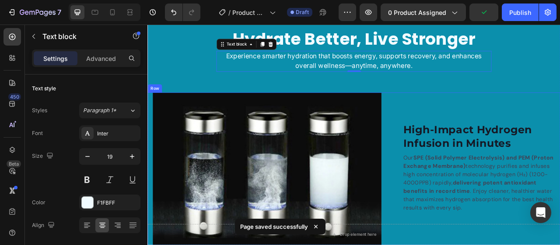
click at [475, 120] on div "High-Impact Hydrogen Infusion in Minutes Heading Our SPE (Solid Polymer Electro…" at bounding box center [562, 208] width 208 height 194
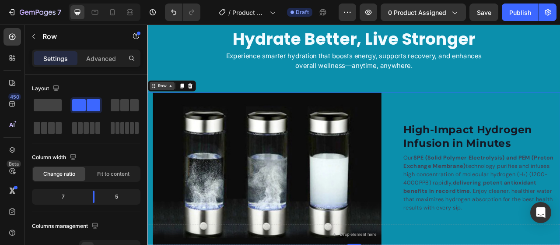
click at [173, 107] on div "Row" at bounding box center [166, 103] width 32 height 11
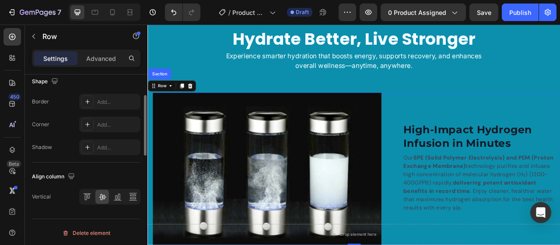
scroll to position [349, 0]
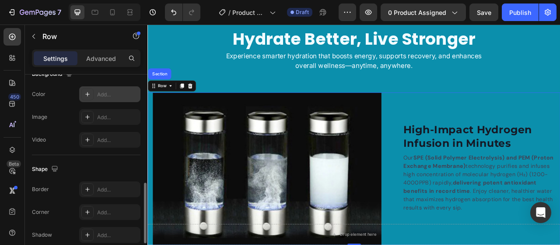
click at [110, 95] on div "Add..." at bounding box center [117, 95] width 41 height 8
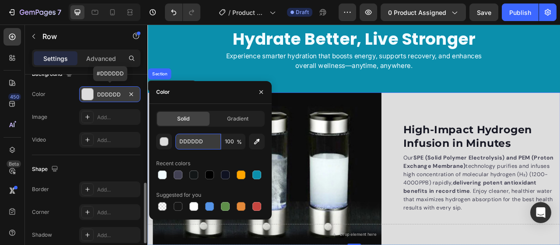
click at [195, 136] on input "DDDDDD" at bounding box center [199, 142] width 46 height 16
paste input "#F1FBFF"
type input "#F1FBFF"
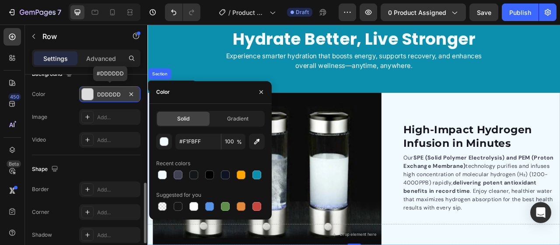
click at [69, 121] on div "Image Add..." at bounding box center [86, 117] width 109 height 16
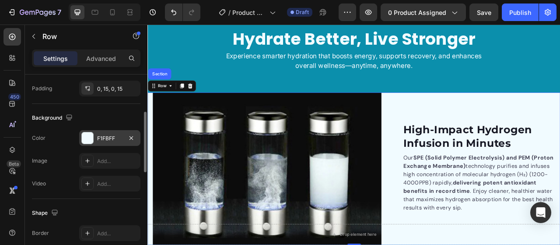
scroll to position [262, 0]
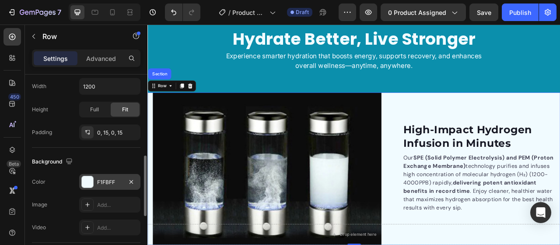
drag, startPoint x: 115, startPoint y: 132, endPoint x: 116, endPoint y: 159, distance: 27.2
click at [115, 132] on div "0, 15, 0, 15" at bounding box center [117, 133] width 41 height 8
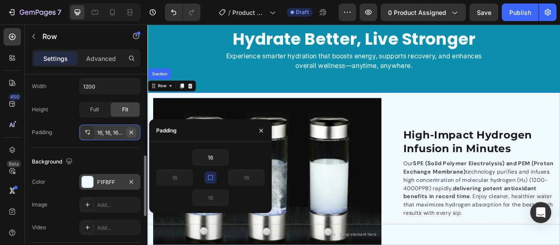
click at [130, 130] on icon "button" at bounding box center [131, 132] width 7 height 7
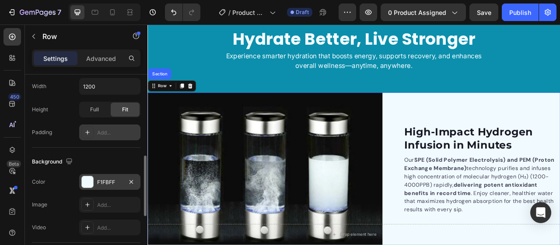
click at [105, 130] on div "Add..." at bounding box center [117, 133] width 41 height 8
type input "16"
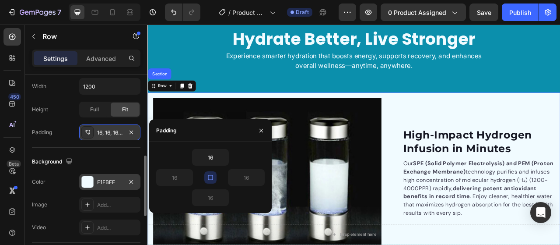
click at [209, 180] on icon "button" at bounding box center [210, 177] width 7 height 7
click at [209, 180] on button "button" at bounding box center [210, 177] width 12 height 12
click at [212, 159] on input "16" at bounding box center [211, 157] width 36 height 16
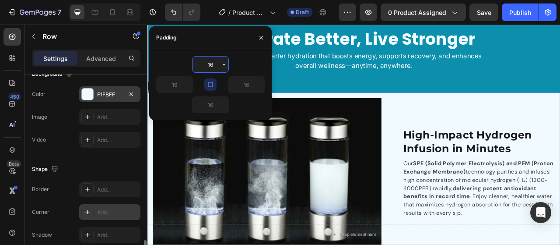
scroll to position [393, 0]
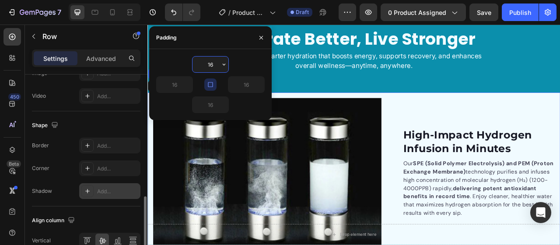
click at [110, 167] on div "Add..." at bounding box center [117, 169] width 41 height 8
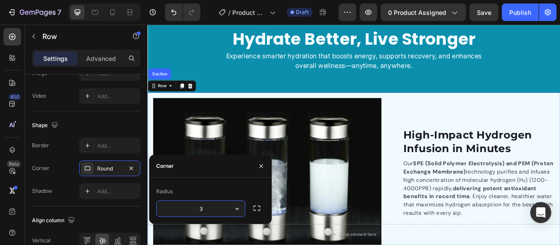
type input "30"
click at [66, 178] on div "Border Add... Corner Round Shadow Add..." at bounding box center [86, 167] width 109 height 61
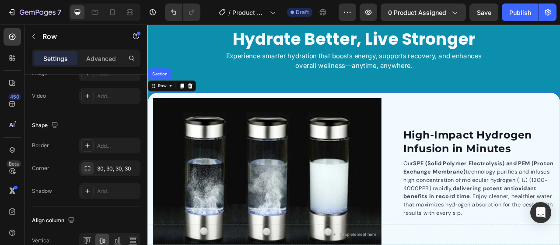
click at [487, 137] on div "High-Impact Hydrogen Infusion in Minutes Heading Our SPE (Solid Polymer Electro…" at bounding box center [562, 215] width 208 height 194
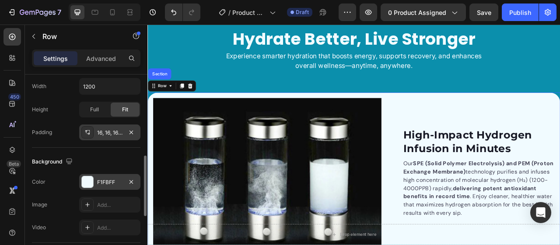
click at [116, 129] on div "16, 16, 16, 16" at bounding box center [109, 133] width 25 height 8
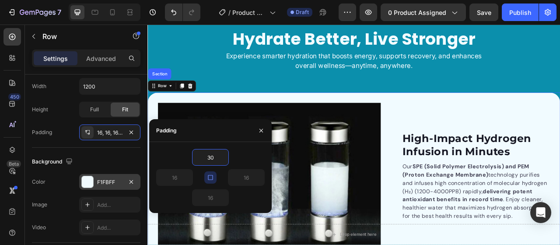
type input "30"
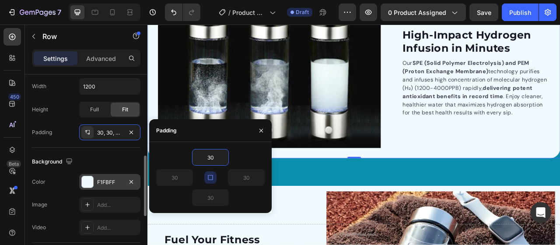
click at [132, 159] on div "Background" at bounding box center [86, 162] width 109 height 14
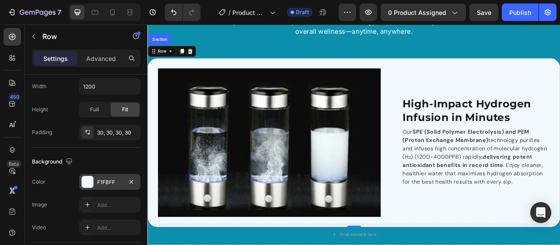
scroll to position [1277, 0]
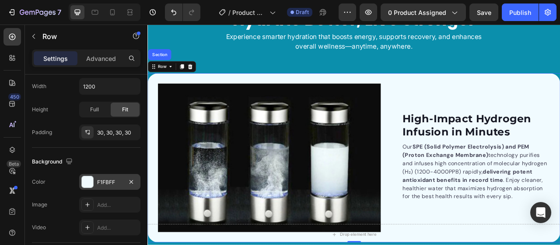
scroll to position [1270, 0]
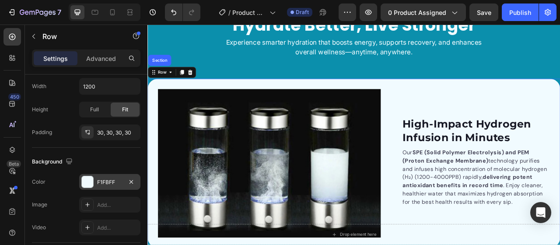
click at [451, 180] on div "High-Impact Hydrogen Infusion in Minutes Heading Our SPE (Solid Polymer Electro…" at bounding box center [410, 201] width 525 height 215
click at [508, 176] on strong "High-Impact Hydrogen Infusion in Minutes" at bounding box center [554, 159] width 164 height 33
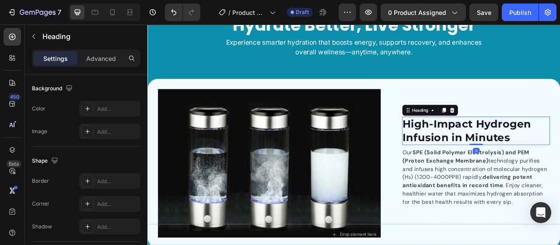
scroll to position [0, 0]
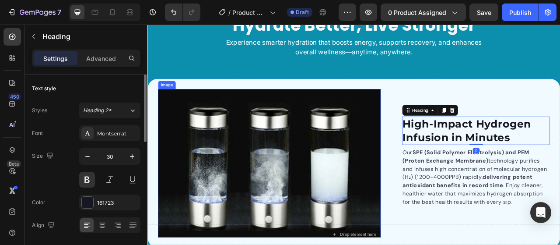
click at [440, 194] on img at bounding box center [303, 201] width 284 height 189
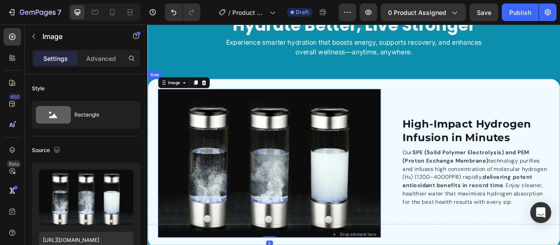
click at [458, 185] on div "High-Impact Hydrogen Infusion in Minutes Heading Our SPE (Solid Polymer Electro…" at bounding box center [559, 201] width 203 height 189
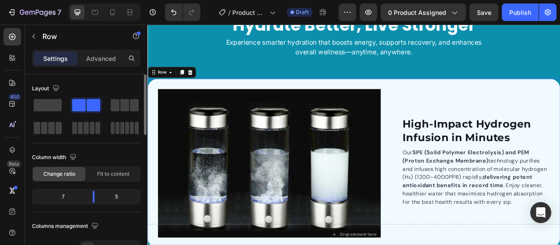
scroll to position [44, 0]
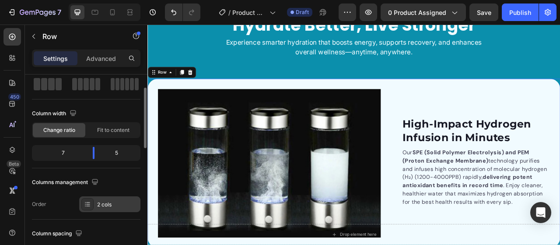
click at [104, 202] on div "2 cols" at bounding box center [117, 205] width 41 height 8
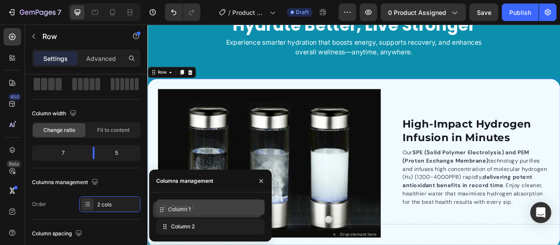
drag, startPoint x: 169, startPoint y: 226, endPoint x: 166, endPoint y: 210, distance: 16.9
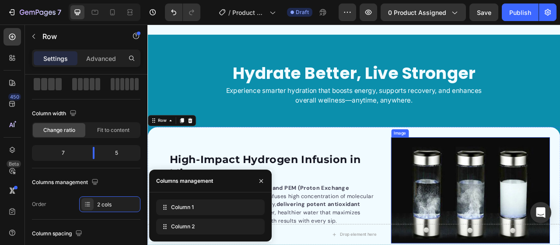
scroll to position [1357, 0]
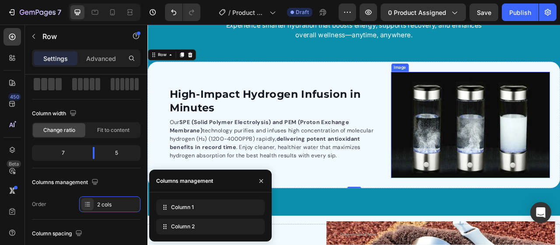
click at [467, 154] on img at bounding box center [559, 152] width 203 height 135
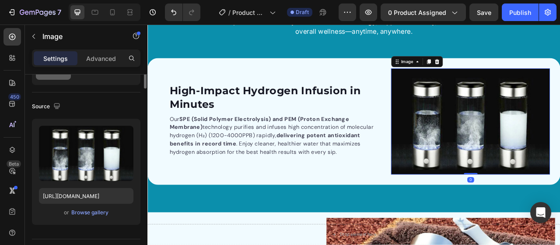
scroll to position [0, 0]
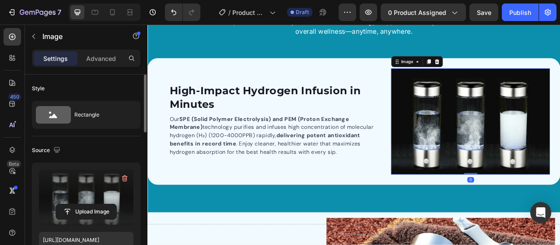
click at [104, 201] on label at bounding box center [86, 196] width 95 height 55
click at [104, 204] on input "file" at bounding box center [86, 211] width 60 height 15
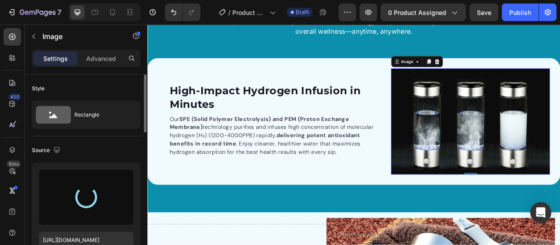
type input "https://cdn.shopify.com/s/files/1/0659/6771/8584/files/gempages_511773715638256…"
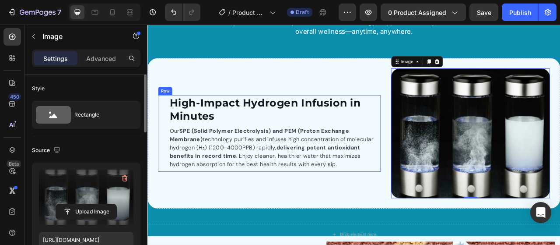
click at [170, 115] on div "High-Impact Hydrogen Infusion in Minutes Heading Our SPE (Solid Polymer Electro…" at bounding box center [303, 163] width 284 height 97
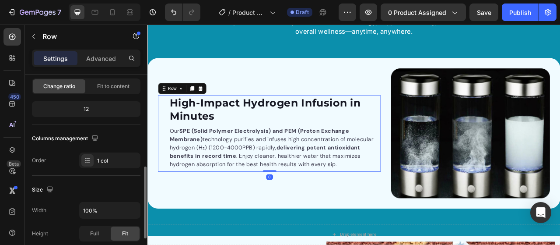
scroll to position [131, 0]
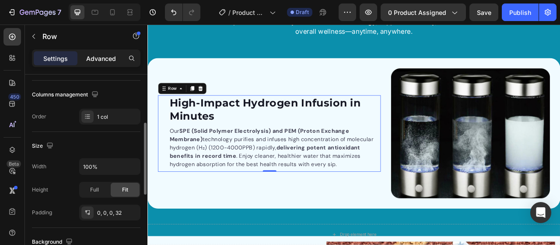
click at [110, 57] on p "Advanced" at bounding box center [101, 58] width 30 height 9
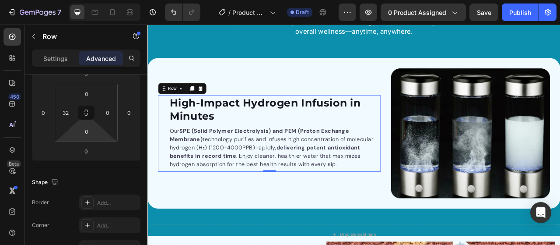
click at [66, 113] on input "32" at bounding box center [65, 112] width 13 height 13
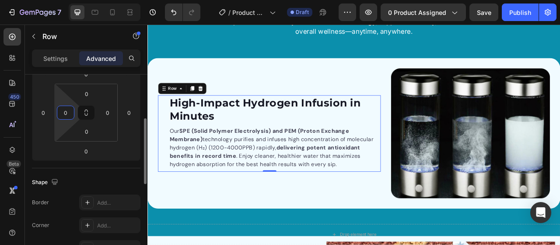
type input "0"
click at [61, 168] on div "Shape Border Add... Corner Add... Shadow Add..." at bounding box center [86, 215] width 109 height 95
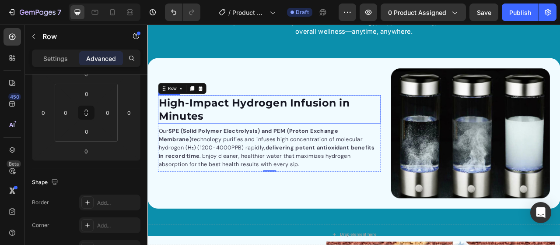
click at [289, 123] on strong "High-Impact Hydrogen Infusion in Minutes" at bounding box center [283, 132] width 243 height 33
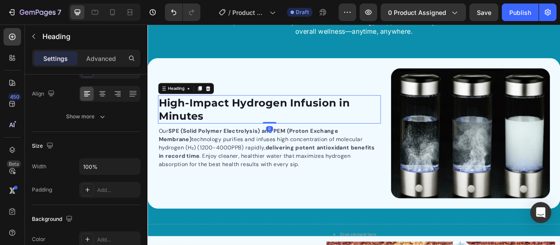
scroll to position [0, 0]
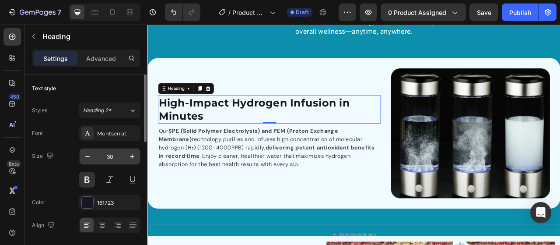
click at [121, 157] on input "30" at bounding box center [109, 156] width 29 height 16
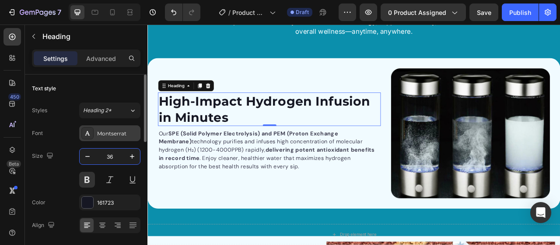
type input "36"
click at [107, 133] on div "Montserrat" at bounding box center [117, 134] width 41 height 8
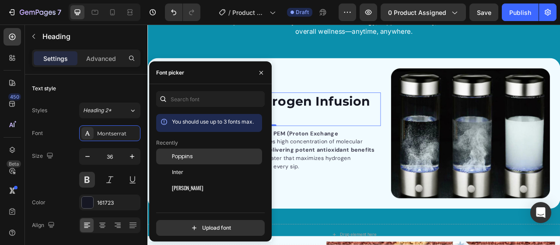
click at [191, 155] on span "Poppins" at bounding box center [182, 156] width 21 height 8
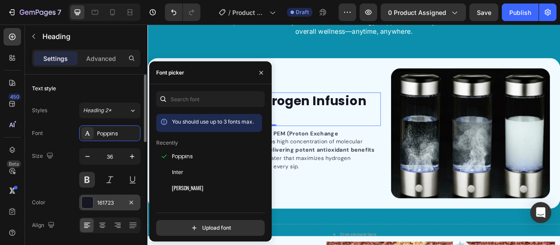
click at [108, 203] on div "161723" at bounding box center [109, 203] width 25 height 8
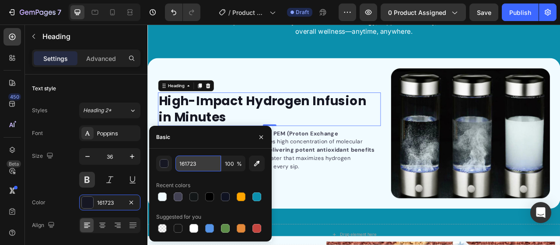
click at [203, 166] on input "161723" at bounding box center [199, 163] width 46 height 16
paste input "#121617"
type input "#121617"
click at [68, 195] on div "Color 161723" at bounding box center [86, 202] width 109 height 16
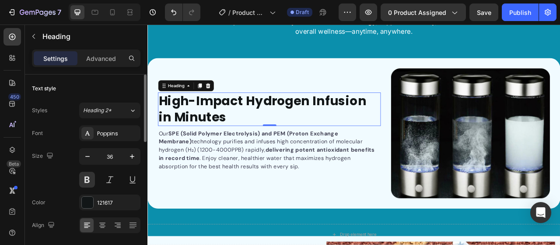
scroll to position [44, 0]
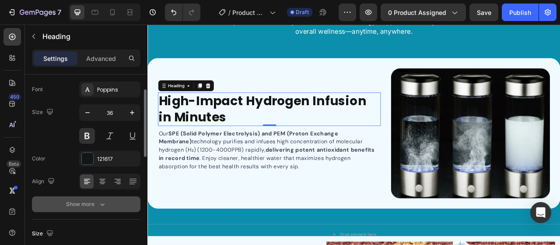
click at [102, 205] on icon "button" at bounding box center [102, 204] width 9 height 9
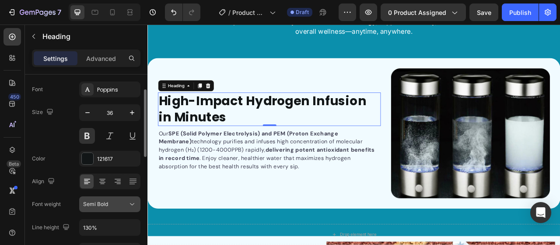
click at [111, 204] on div "Semi Bold" at bounding box center [105, 204] width 45 height 8
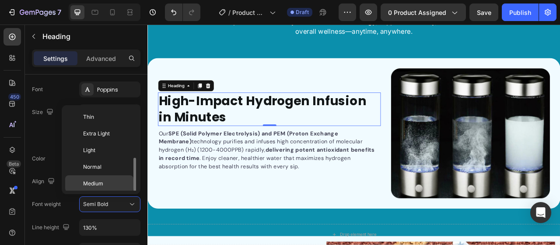
scroll to position [32, 0]
drag, startPoint x: 107, startPoint y: 179, endPoint x: 92, endPoint y: 141, distance: 40.3
click at [107, 194] on div "Bold" at bounding box center [99, 202] width 68 height 17
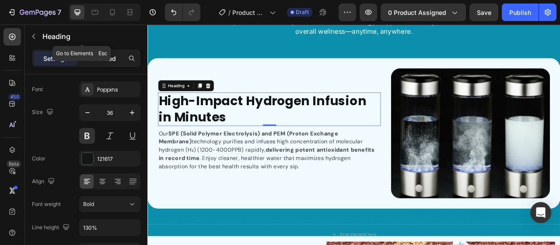
click at [104, 55] on p "Advanced" at bounding box center [101, 58] width 30 height 9
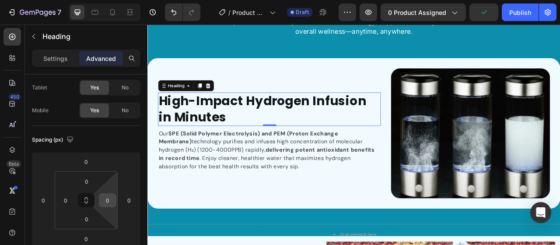
click at [105, 203] on input "0" at bounding box center [107, 200] width 13 height 13
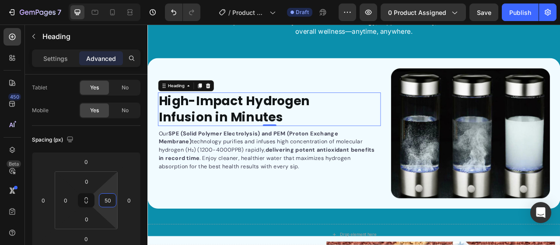
type input "50"
click at [275, 187] on strong "delivering potent antioxidant benefits in record time" at bounding box center [299, 190] width 275 height 20
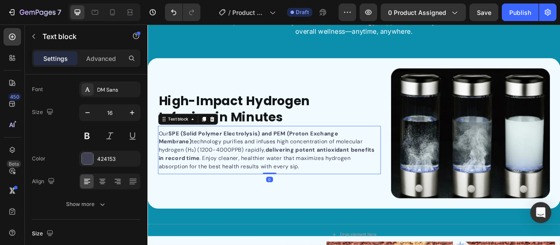
scroll to position [0, 0]
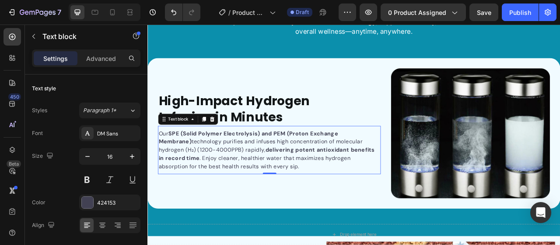
click at [319, 180] on strong "delivering potent antioxidant benefits in record time" at bounding box center [299, 190] width 275 height 20
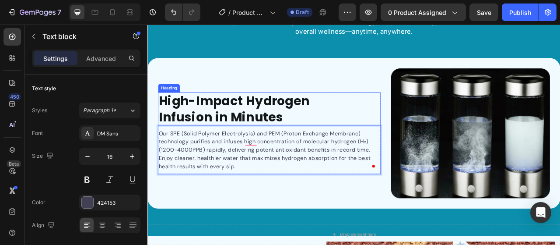
click at [434, 128] on div "High-Impact Hydrogen Infusion in Minutes Heading" at bounding box center [303, 132] width 284 height 43
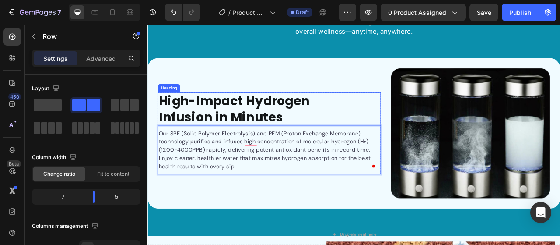
click at [444, 104] on div "High-Impact Hydrogen Infusion in Minutes Heading Our SPE (Solid Polymer Electro…" at bounding box center [410, 163] width 525 height 192
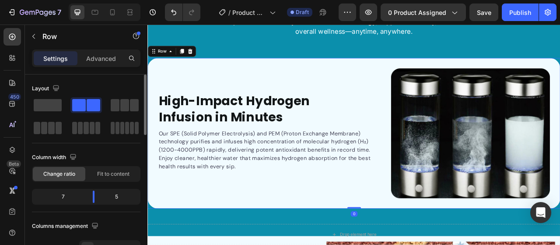
scroll to position [44, 0]
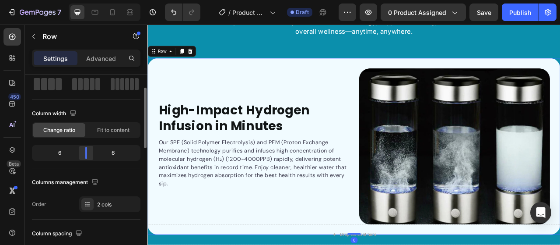
drag, startPoint x: 93, startPoint y: 155, endPoint x: 134, endPoint y: 153, distance: 41.2
click at [90, 156] on div at bounding box center [86, 153] width 16 height 12
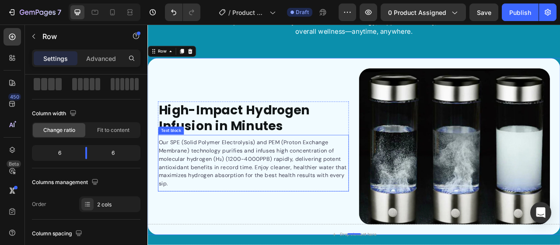
click at [282, 178] on p "Our SPE (Solid Polymer Electrolysis) and PEM (Proton Exchange Membrane) technol…" at bounding box center [282, 200] width 241 height 63
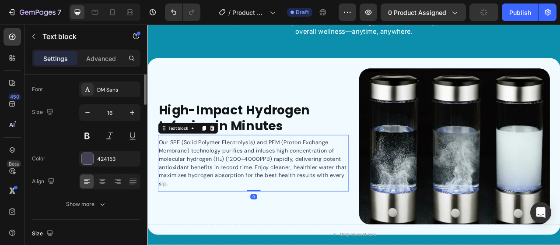
scroll to position [0, 0]
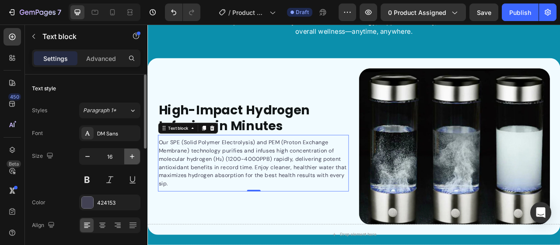
click at [135, 157] on icon "button" at bounding box center [132, 156] width 9 height 9
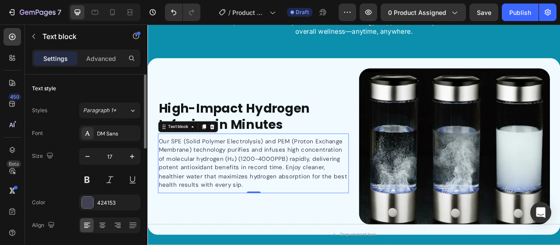
type input "18"
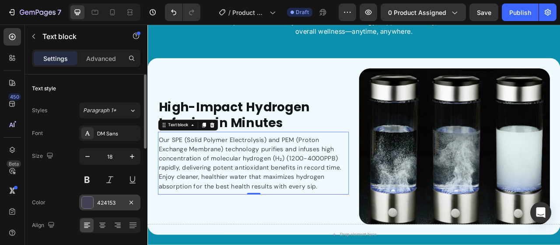
click at [106, 204] on div "424153" at bounding box center [109, 203] width 25 height 8
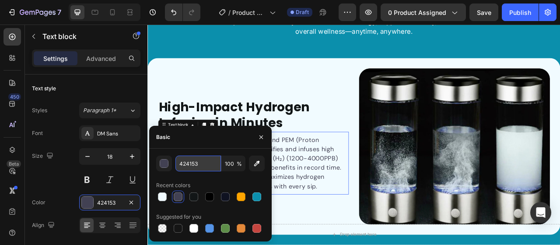
click at [187, 167] on input "424153" at bounding box center [199, 163] width 46 height 16
paste input "#121617"
type input "#121617"
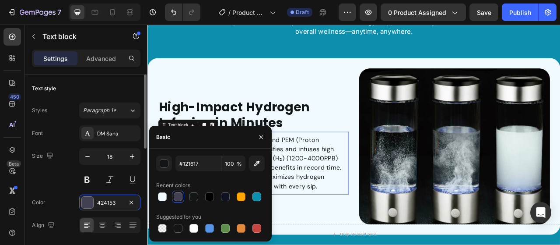
click at [69, 177] on div "Size 18" at bounding box center [86, 167] width 109 height 39
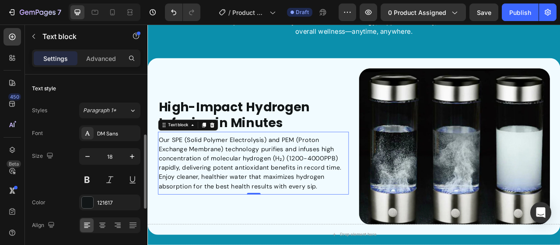
scroll to position [44, 0]
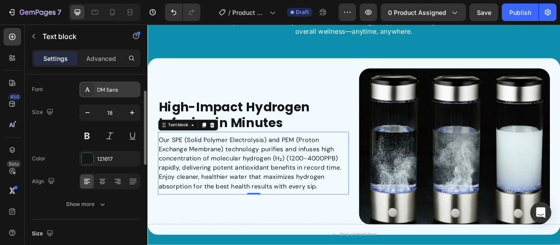
click at [101, 83] on div "DM Sans" at bounding box center [109, 89] width 61 height 16
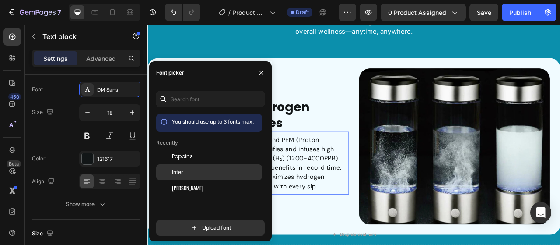
click at [197, 169] on div "Inter" at bounding box center [216, 172] width 88 height 8
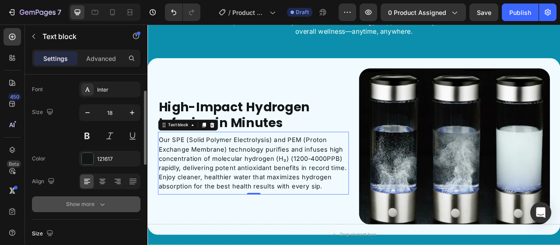
click at [97, 208] on button "Show more" at bounding box center [86, 204] width 109 height 16
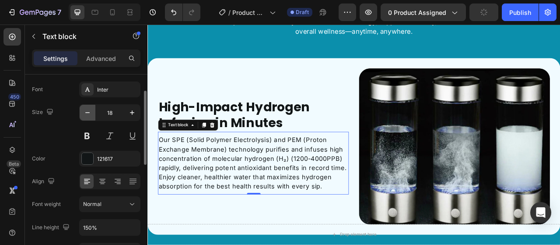
click at [91, 109] on icon "button" at bounding box center [87, 112] width 9 height 9
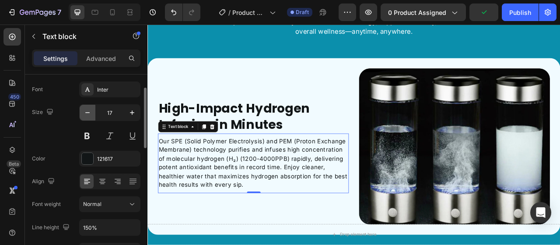
type input "16"
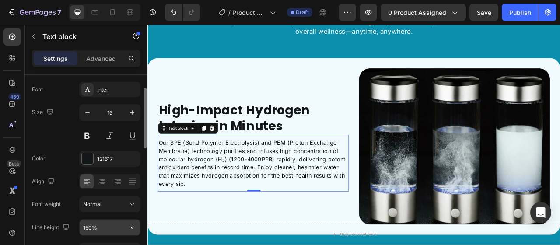
click at [109, 226] on input "150%" at bounding box center [110, 227] width 60 height 16
type input "24"
click at [72, 211] on div "Font weight Normal" at bounding box center [86, 204] width 109 height 16
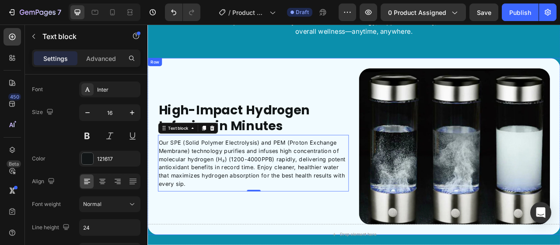
scroll to position [1401, 0]
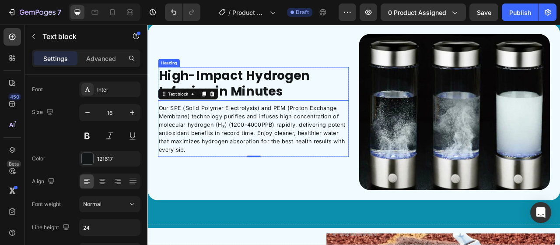
click at [351, 115] on h2 "High-Impact Hydrogen Infusion in Minutes" at bounding box center [271, 100] width 221 height 43
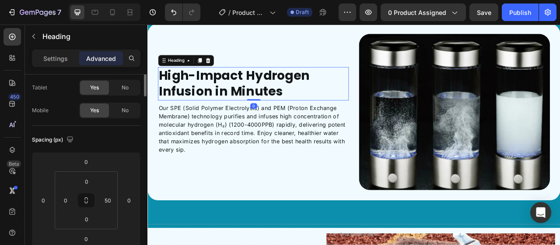
scroll to position [0, 0]
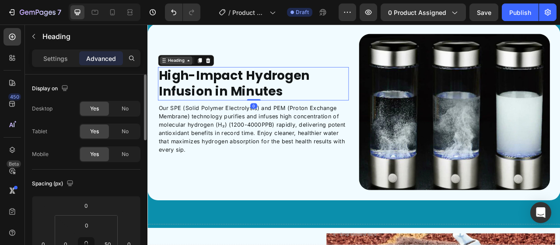
click at [176, 67] on div "Heading" at bounding box center [184, 71] width 24 height 8
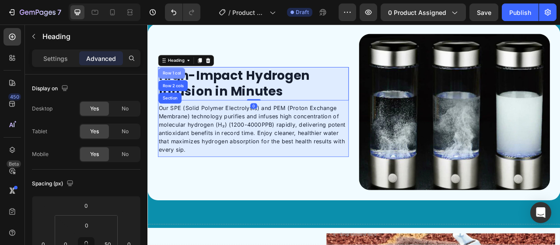
drag, startPoint x: 177, startPoint y: 87, endPoint x: 259, endPoint y: 211, distance: 148.5
click at [177, 87] on div "Row 1 col" at bounding box center [178, 86] width 27 height 5
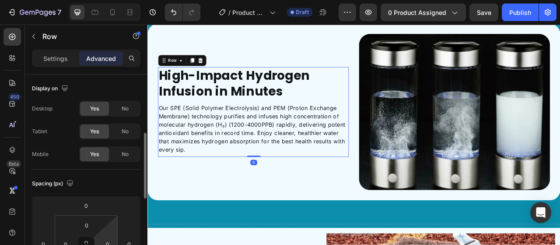
scroll to position [44, 0]
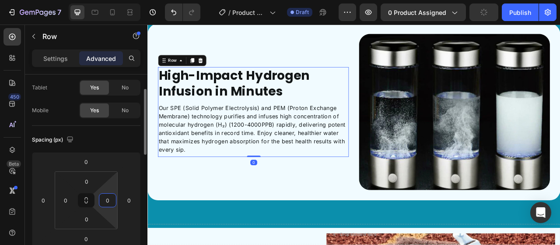
click at [105, 198] on input "0" at bounding box center [107, 200] width 13 height 13
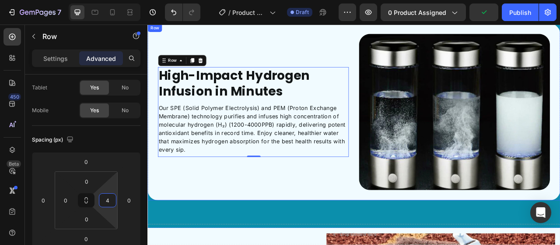
type input "40"
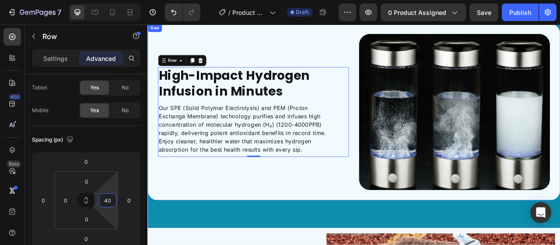
click at [349, 214] on div "High-Impact Hydrogen Infusion in Minutes Heading Our SPE (Solid Polymer Electro…" at bounding box center [282, 136] width 243 height 198
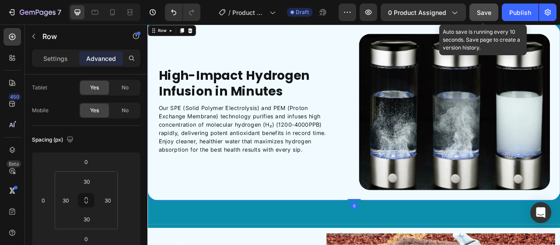
drag, startPoint x: 485, startPoint y: 11, endPoint x: 356, endPoint y: 24, distance: 129.8
click at [485, 11] on span "Save" at bounding box center [484, 12] width 14 height 7
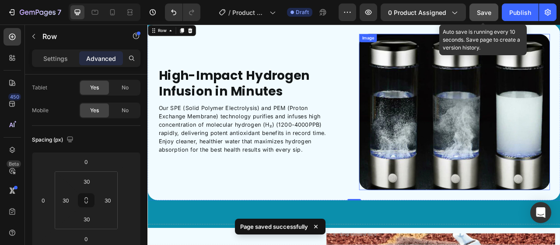
scroll to position [1357, 0]
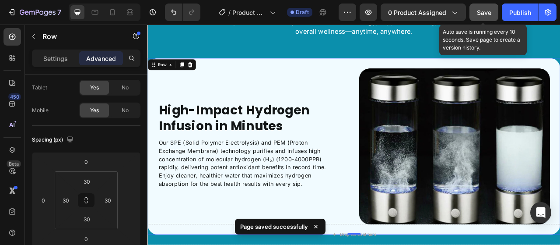
click at [560, 108] on div "High-Impact Hydrogen Infusion in Minutes Heading Our SPE (Solid Polymer Electro…" at bounding box center [410, 179] width 525 height 225
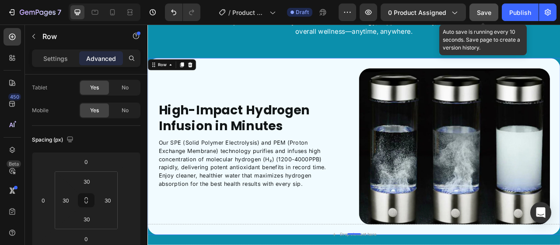
click at [560, 100] on div "High-Impact Hydrogen Infusion in Minutes Heading Our SPE (Solid Polymer Electro…" at bounding box center [410, 179] width 525 height 225
click at [109, 200] on input "30" at bounding box center [107, 200] width 13 height 13
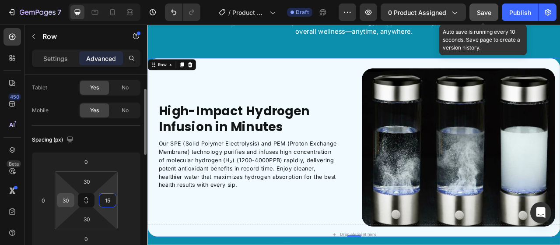
type input "15"
click at [65, 201] on input "30" at bounding box center [65, 200] width 13 height 13
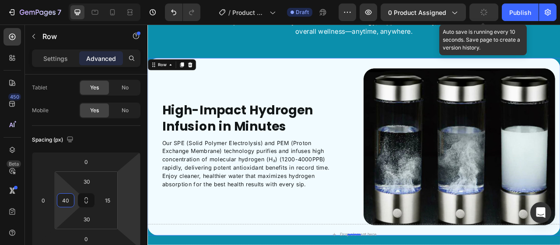
type input "40"
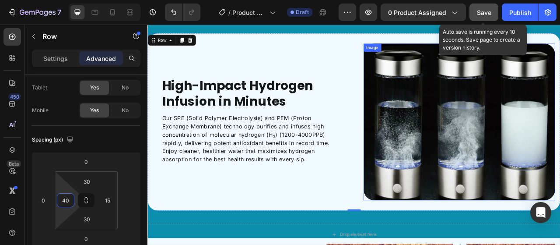
scroll to position [1401, 0]
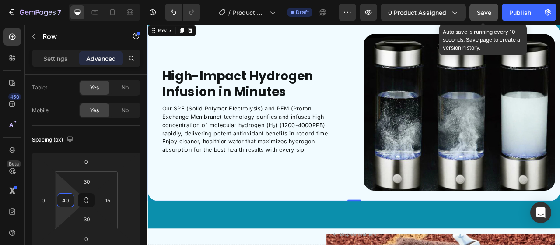
click at [490, 14] on span "Save" at bounding box center [484, 12] width 14 height 7
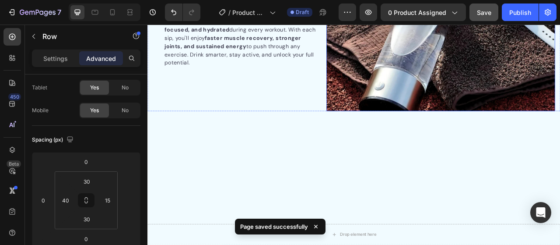
scroll to position [1357, 0]
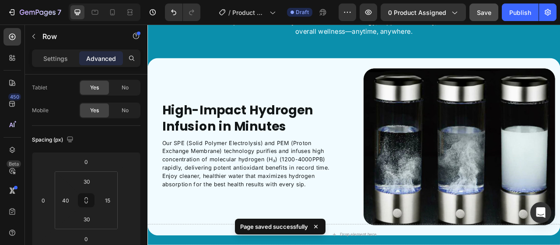
click at [393, 74] on div "High-Impact Hydrogen Infusion in Minutes Heading Our SPE (Solid Polymer Electro…" at bounding box center [410, 180] width 525 height 226
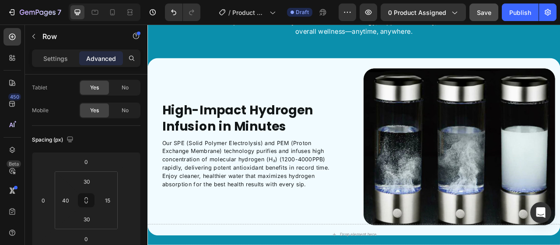
click at [443, 72] on div "High-Impact Hydrogen Infusion in Minutes Heading Our SPE (Solid Polymer Electro…" at bounding box center [410, 180] width 525 height 226
click at [237, 146] on strong "High-Impact Hydrogen Infusion in Minutes" at bounding box center [262, 144] width 192 height 43
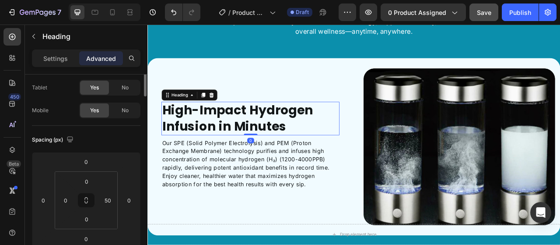
scroll to position [0, 0]
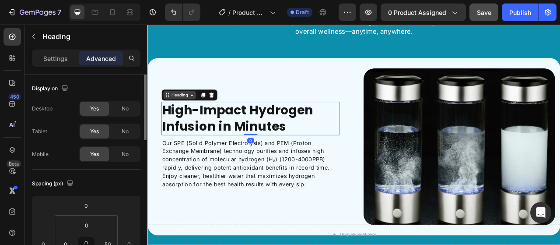
click at [192, 112] on div "Heading" at bounding box center [188, 115] width 24 height 8
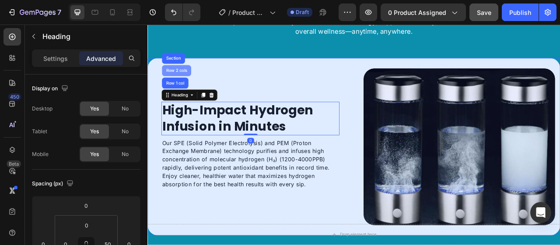
click at [188, 84] on div "Row 2 cols" at bounding box center [184, 83] width 30 height 5
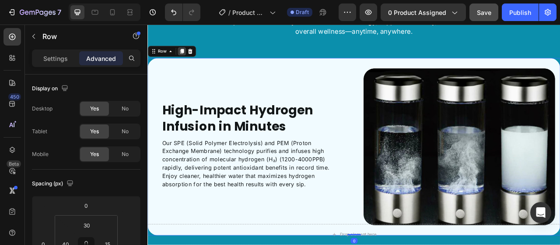
click at [190, 57] on icon at bounding box center [191, 59] width 5 height 6
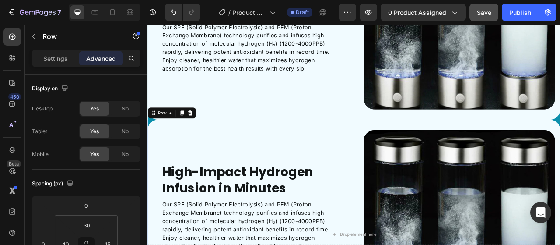
scroll to position [1373, 0]
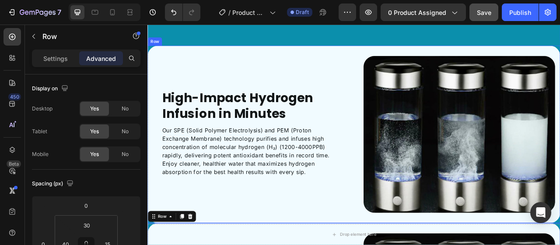
click at [156, 46] on div "Hydrate Better, Live Stronger Heading Experience smarter hydration that boosts …" at bounding box center [410, 235] width 525 height 533
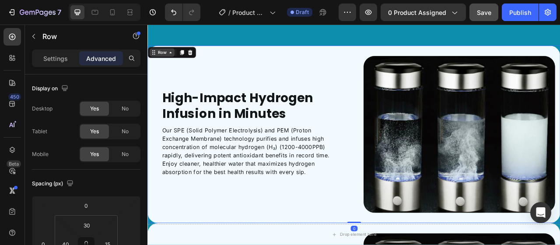
click at [160, 56] on div "Row" at bounding box center [166, 60] width 14 height 8
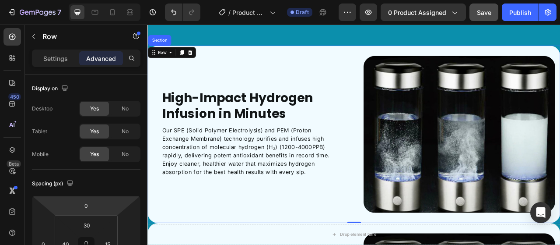
scroll to position [131, 0]
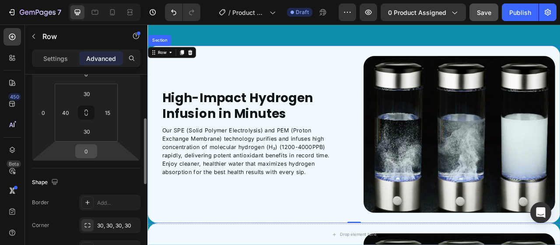
click at [84, 153] on input "0" at bounding box center [87, 150] width 18 height 13
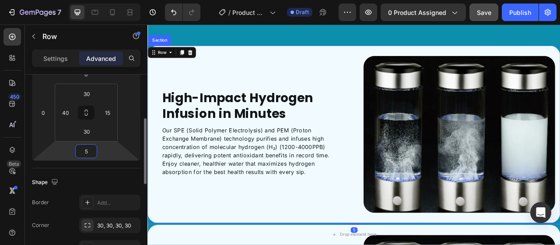
type input "50"
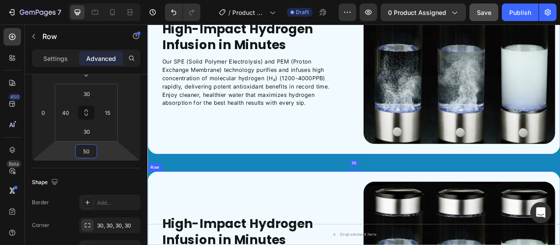
scroll to position [1548, 0]
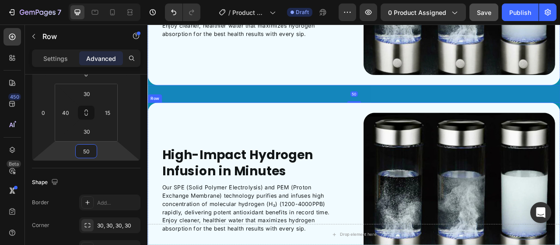
click at [396, 137] on div "High-Impact Hydrogen Infusion in Minutes Heading Our SPE (Solid Polymer Electro…" at bounding box center [287, 236] width 244 height 199
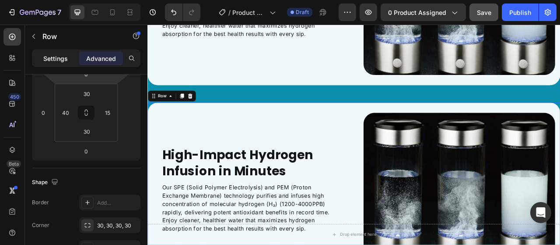
click at [68, 58] on div "Settings" at bounding box center [56, 58] width 44 height 14
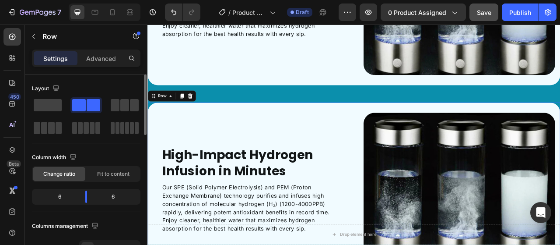
scroll to position [88, 0]
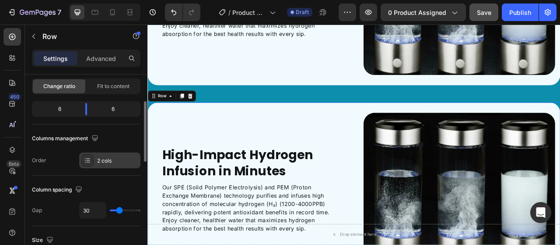
click at [116, 163] on div "2 cols" at bounding box center [117, 161] width 41 height 8
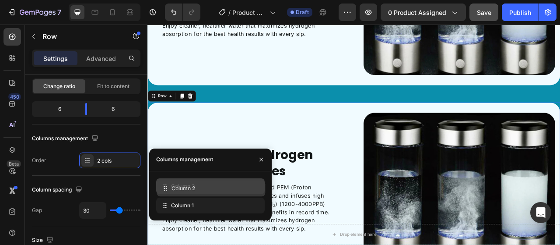
drag, startPoint x: 159, startPoint y: 201, endPoint x: 160, endPoint y: 184, distance: 16.6
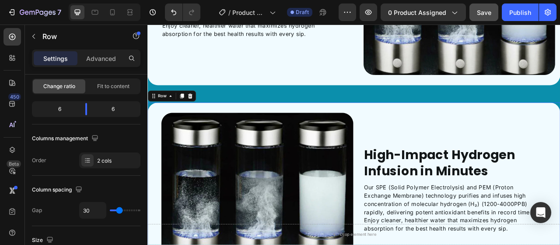
click at [435, 137] on div "High-Impact Hydrogen Infusion in Minutes Heading Our SPE (Solid Polymer Electro…" at bounding box center [545, 236] width 244 height 199
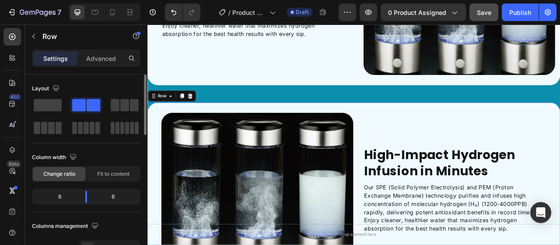
click at [108, 61] on p "Advanced" at bounding box center [101, 58] width 30 height 9
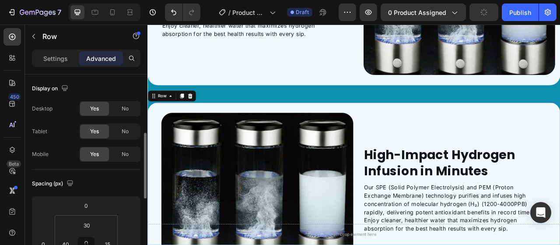
scroll to position [44, 0]
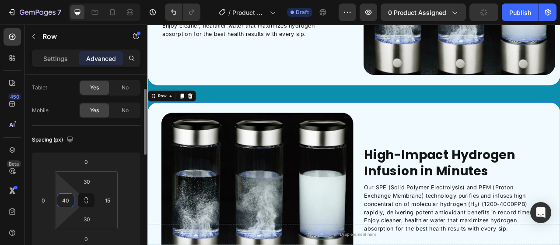
click at [64, 198] on input "40" at bounding box center [65, 200] width 13 height 13
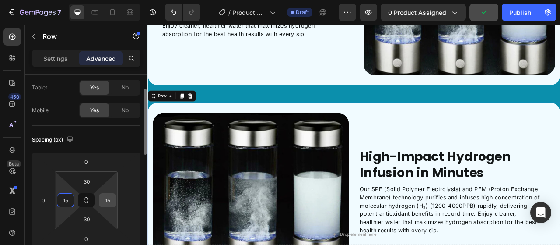
type input "15"
click at [104, 201] on input "15" at bounding box center [107, 200] width 13 height 13
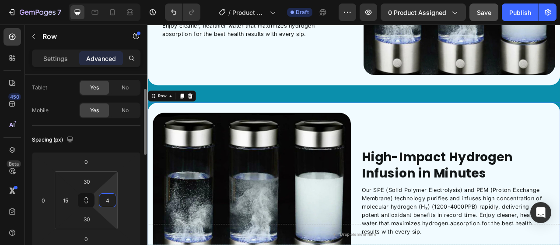
type input "40"
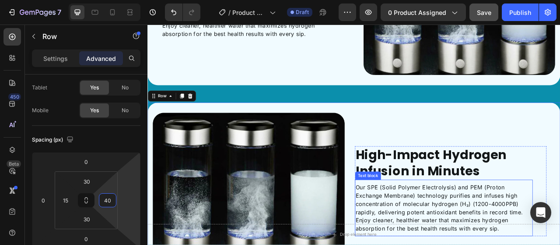
scroll to position [1636, 0]
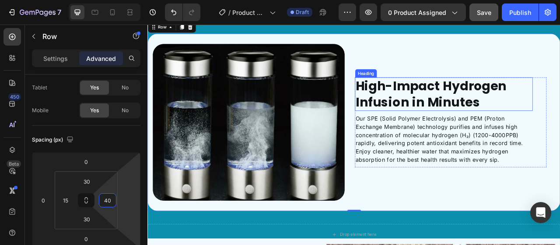
click at [509, 110] on strong "High-Impact Hydrogen Infusion in Minutes" at bounding box center [508, 113] width 192 height 43
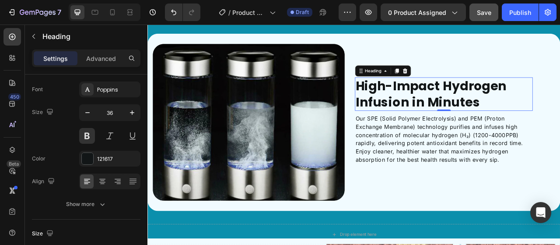
scroll to position [0, 0]
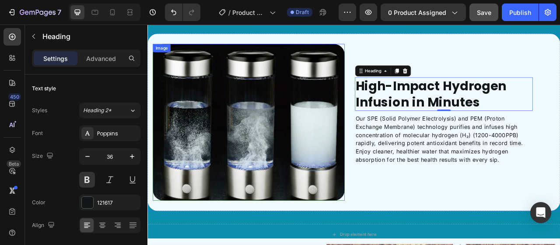
click at [316, 148] on img at bounding box center [276, 148] width 244 height 199
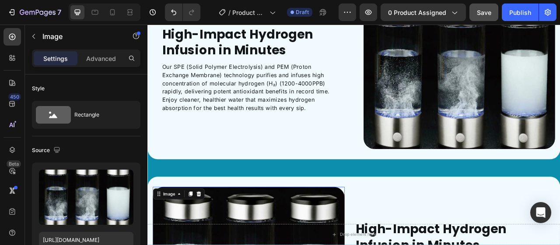
scroll to position [1592, 0]
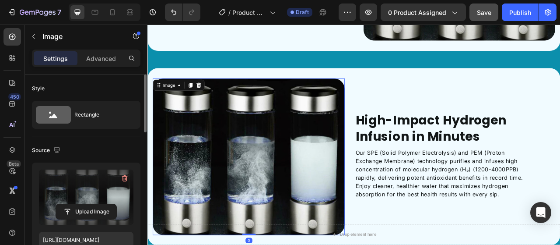
click at [80, 191] on label at bounding box center [86, 196] width 95 height 55
click at [80, 204] on input "file" at bounding box center [86, 211] width 60 height 15
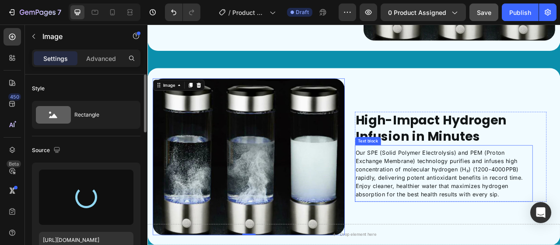
click at [529, 178] on div "Our SPE (Solid Polymer Electrolysis) and PEM (Proton Exchange Membrane) technol…" at bounding box center [525, 214] width 227 height 72
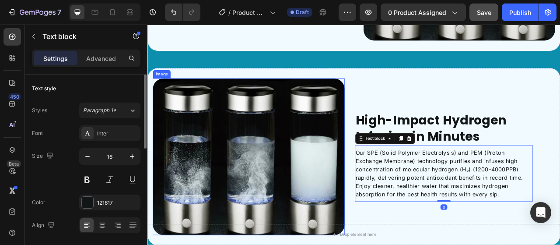
drag, startPoint x: 342, startPoint y: 170, endPoint x: 246, endPoint y: 173, distance: 95.9
click at [341, 170] on img at bounding box center [276, 192] width 244 height 199
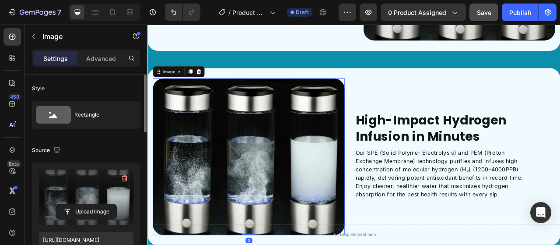
click at [85, 192] on label at bounding box center [86, 196] width 95 height 55
click at [85, 204] on input "file" at bounding box center [86, 211] width 60 height 15
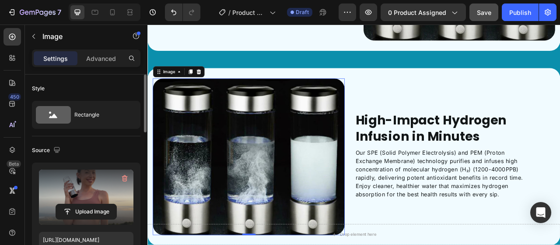
type input "https://cdn.shopify.com/s/files/1/0659/6771/8584/files/gempages_511773715638256…"
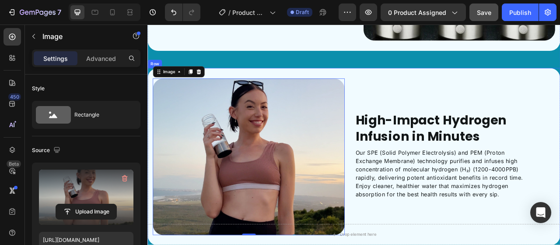
click at [473, 93] on div "High-Impact Hydrogen Infusion in Minutes Heading Our SPE (Solid Polymer Electro…" at bounding box center [534, 192] width 244 height 199
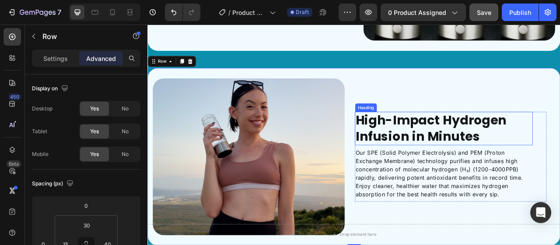
click at [456, 172] on strong "High-Impact Hydrogen Infusion in Minutes" at bounding box center [508, 156] width 192 height 43
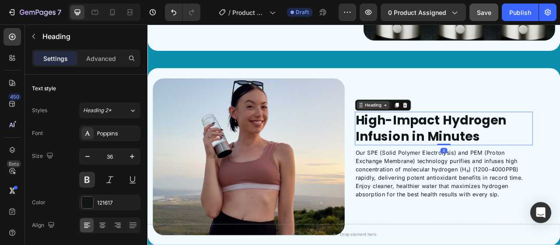
click at [424, 123] on div "Heading" at bounding box center [435, 127] width 24 height 8
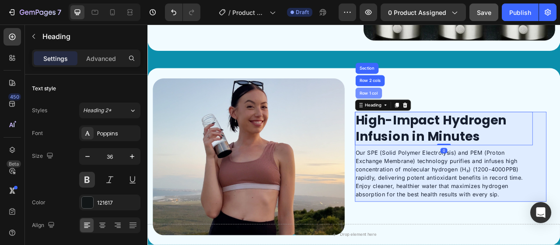
click at [428, 109] on div "Row 1 col" at bounding box center [429, 111] width 27 height 5
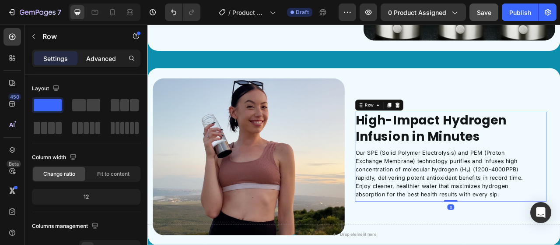
click at [109, 62] on p "Advanced" at bounding box center [101, 58] width 30 height 9
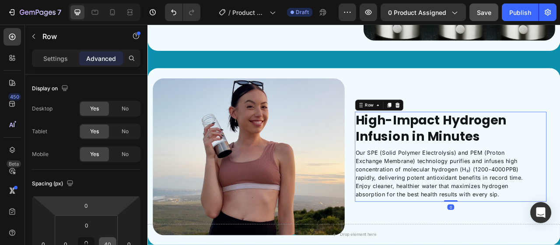
scroll to position [44, 0]
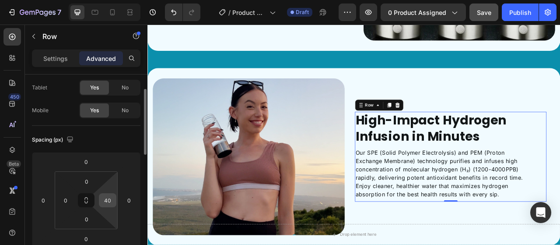
click at [103, 202] on input "40" at bounding box center [107, 200] width 13 height 13
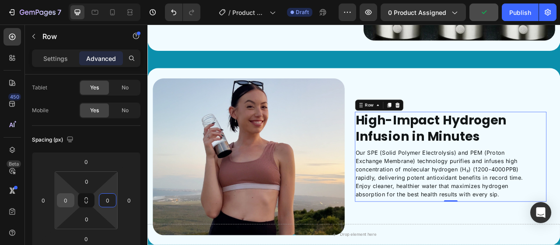
type input "0"
click at [60, 203] on input "0" at bounding box center [65, 200] width 13 height 13
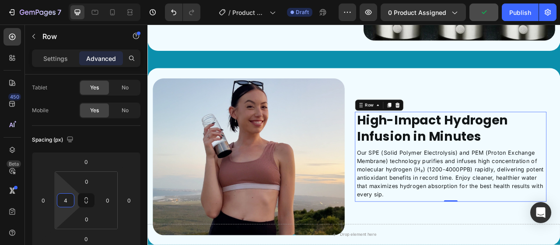
type input "40"
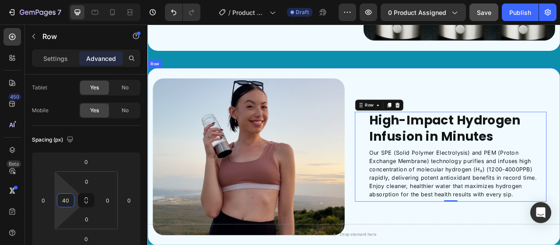
click at [536, 114] on div "High-Impact Hydrogen Infusion in Minutes Heading Our SPE (Solid Polymer Electro…" at bounding box center [534, 192] width 244 height 199
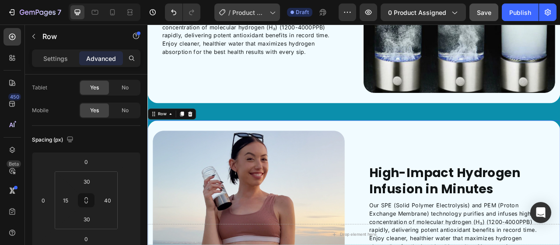
scroll to position [1636, 0]
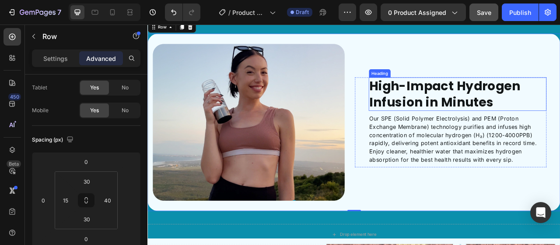
click at [506, 112] on strong "High-Impact Hydrogen Infusion in Minutes" at bounding box center [526, 113] width 192 height 43
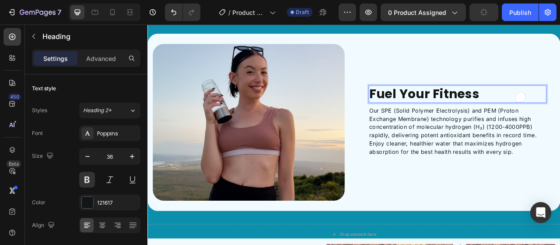
scroll to position [1646, 0]
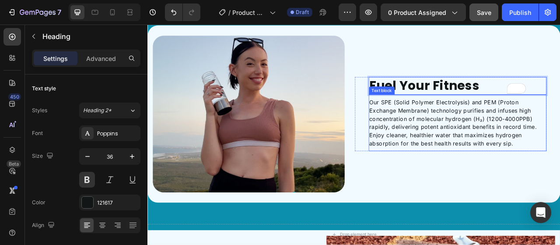
click at [518, 146] on p "Our SPE (Solid Polymer Electrolysis) and PEM (Proton Exchange Membrane) technol…" at bounding box center [542, 149] width 225 height 63
click at [537, 141] on p "Our SPE (Solid Polymer Electrolysis) and PEM (Proton Exchange Membrane) technol…" at bounding box center [542, 149] width 225 height 63
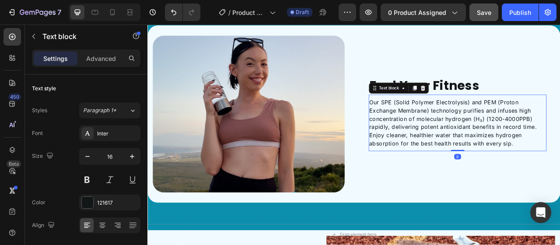
click at [546, 141] on p "Our SPE (Solid Polymer Electrolysis) and PEM (Proton Exchange Membrane) technol…" at bounding box center [542, 149] width 225 height 63
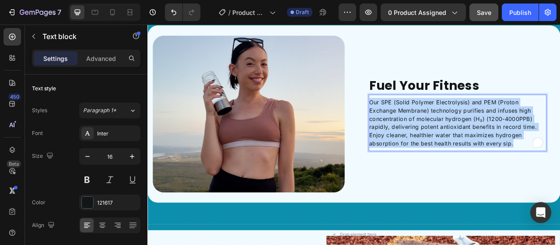
scroll to position [1652, 0]
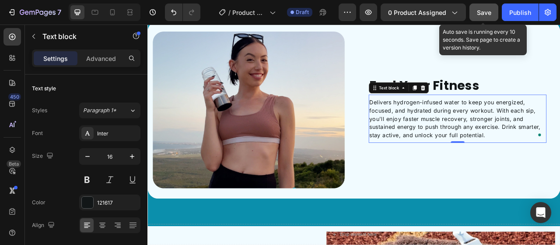
click at [488, 12] on span "Save" at bounding box center [484, 12] width 14 height 7
